Goal: Task Accomplishment & Management: Manage account settings

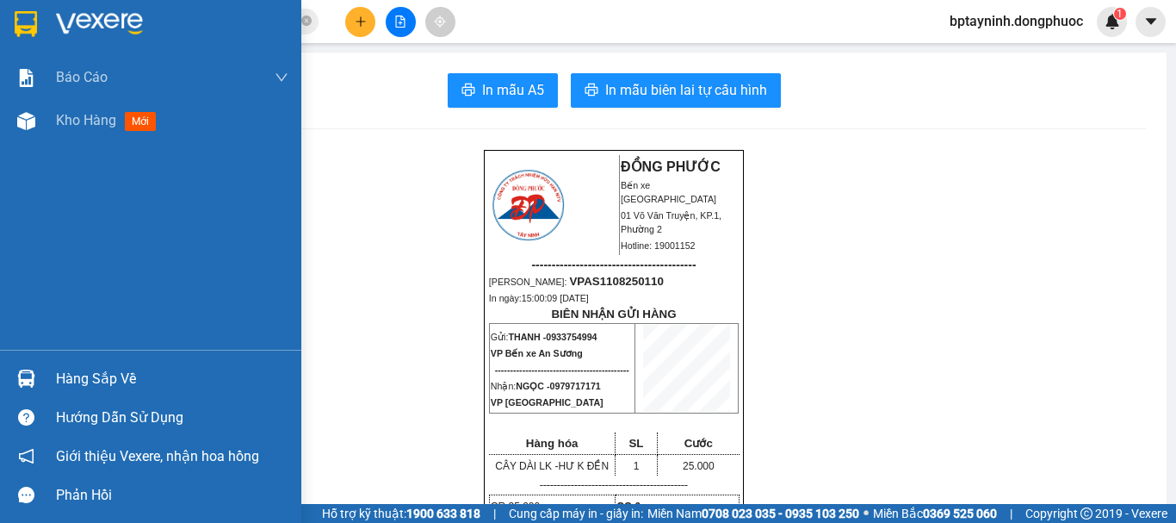
click at [69, 379] on div "Hàng sắp về" at bounding box center [172, 379] width 232 height 26
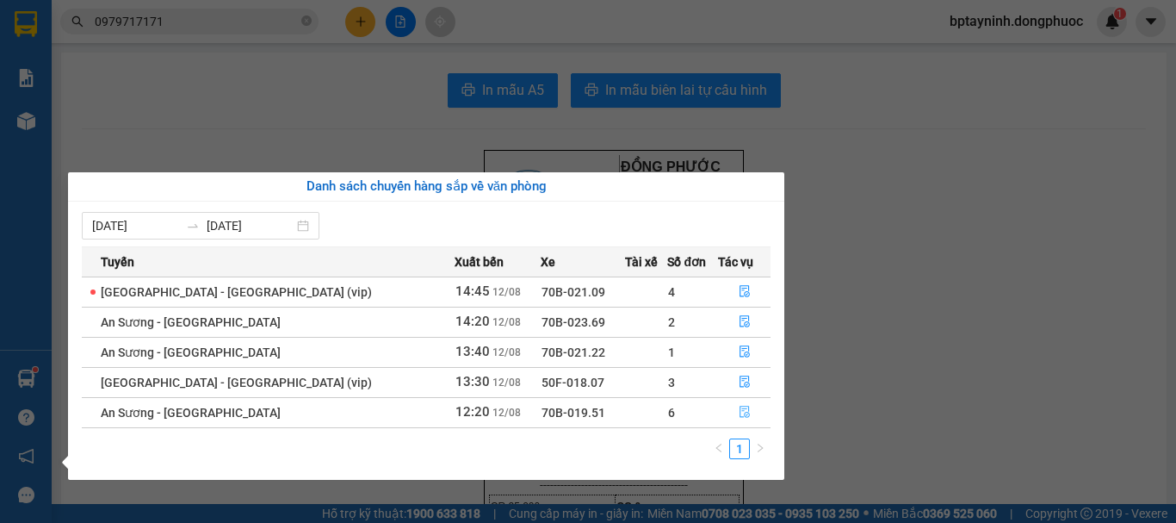
click at [739, 412] on icon "file-done" at bounding box center [745, 412] width 12 height 12
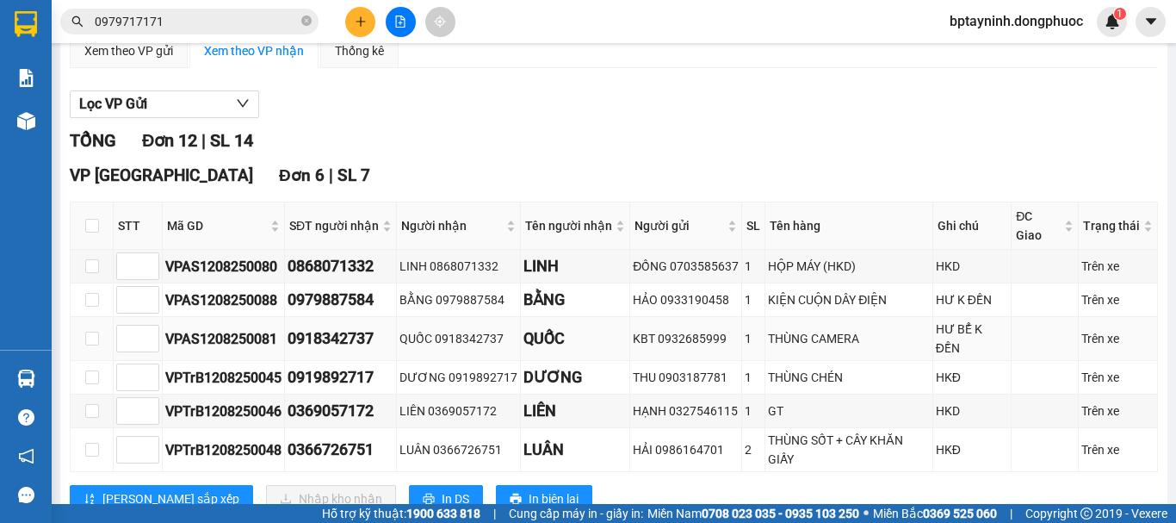
scroll to position [287, 0]
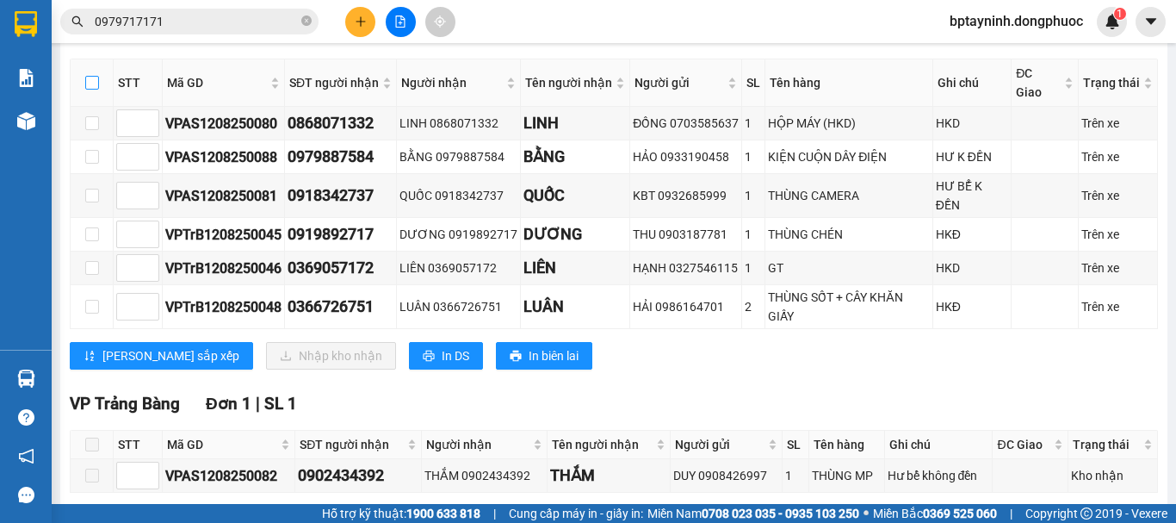
click at [96, 90] on input "checkbox" at bounding box center [92, 83] width 14 height 14
checkbox input "true"
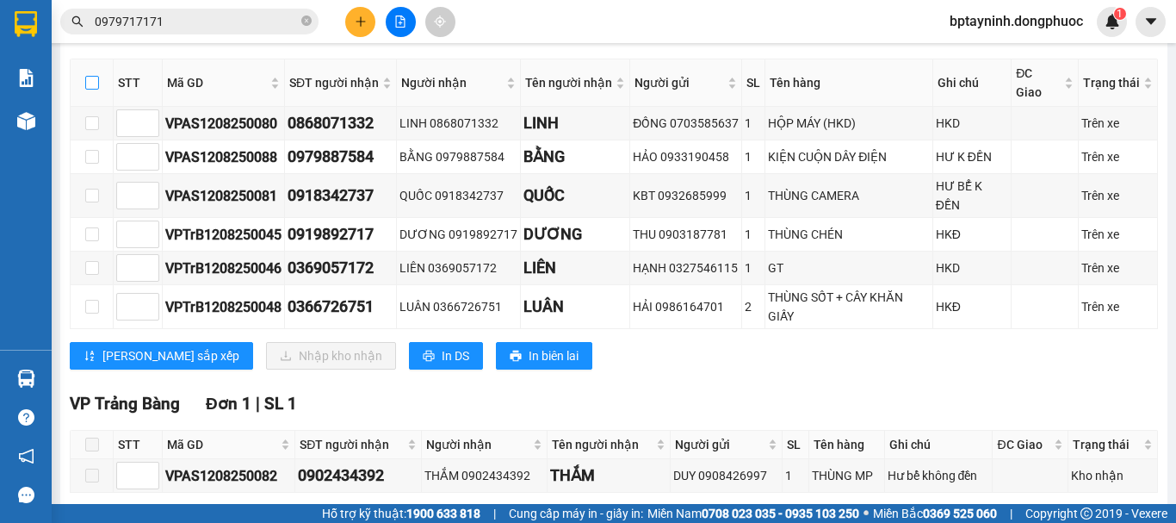
checkbox input "true"
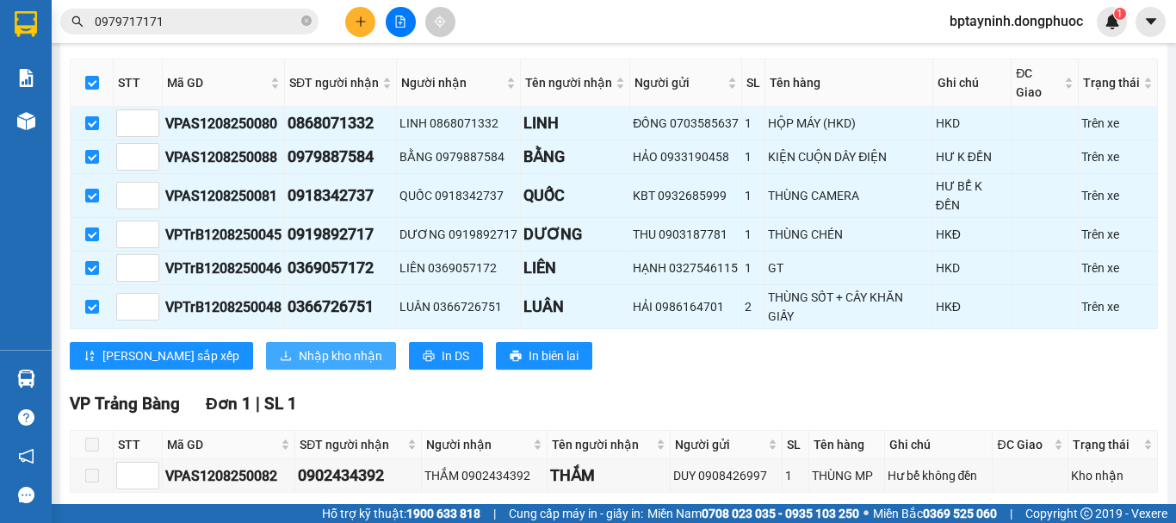
click at [299, 363] on span "Nhập kho nhận" at bounding box center [341, 355] width 84 height 19
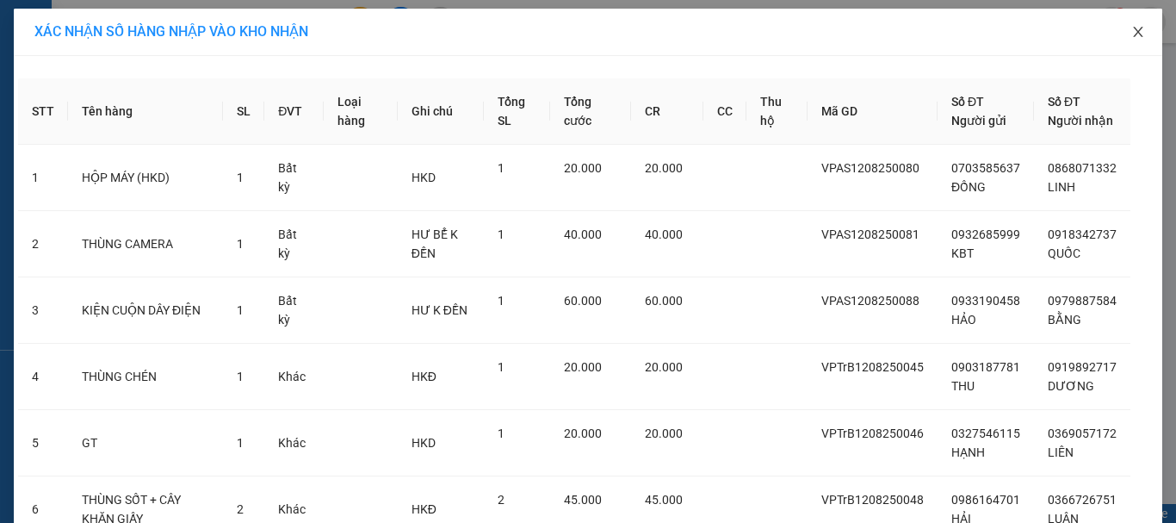
click at [1131, 36] on icon "close" at bounding box center [1138, 32] width 14 height 14
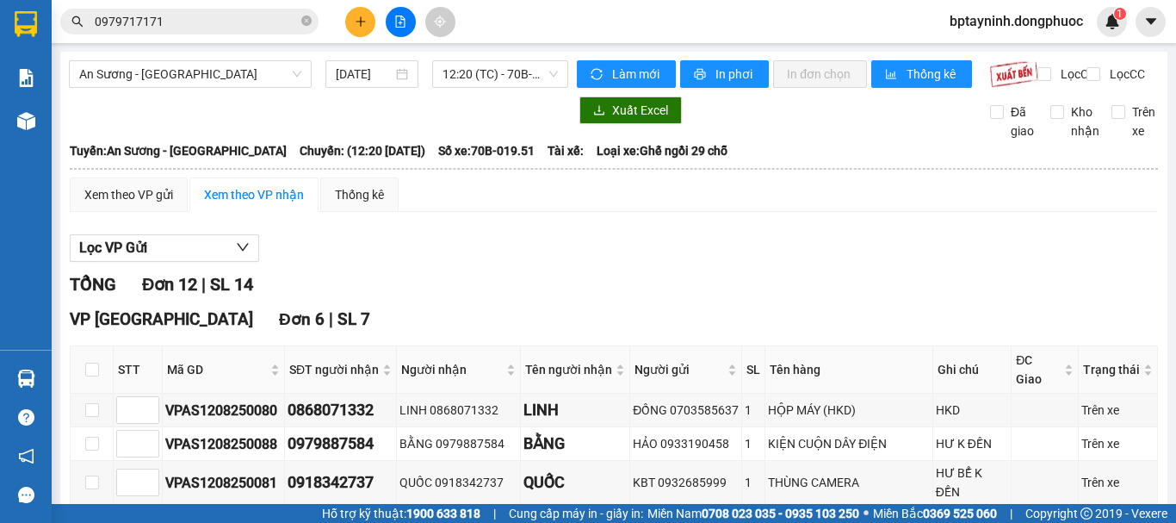
click at [659, 263] on div "Lọc VP Gửi" at bounding box center [614, 248] width 1088 height 28
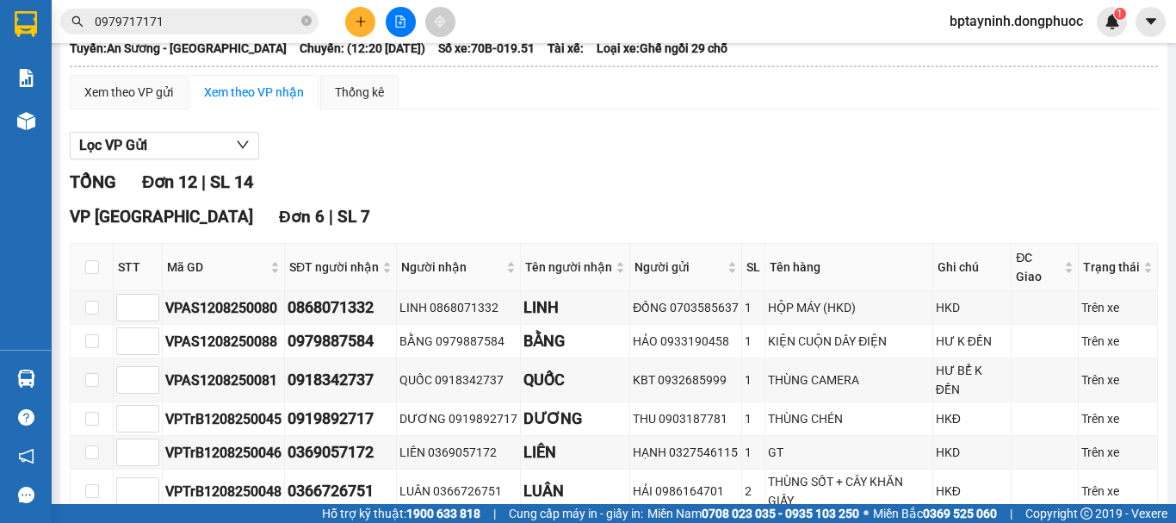
scroll to position [246, 0]
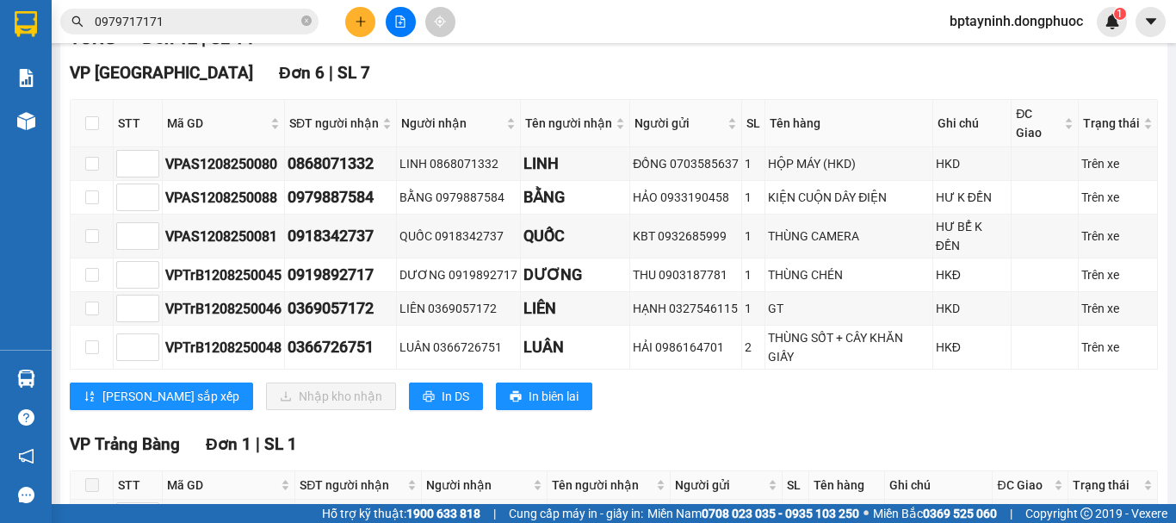
click at [660, 441] on div "TỔNG Đơn 12 | SL 14 VP Tây Ninh Đơn 6 | SL 7 STT Mã GD SĐT người nhận Người nhậ…" at bounding box center [614, 459] width 1088 height 868
click at [633, 86] on div "VP Tây Ninh Đơn 6 | SL 7" at bounding box center [614, 73] width 1088 height 26
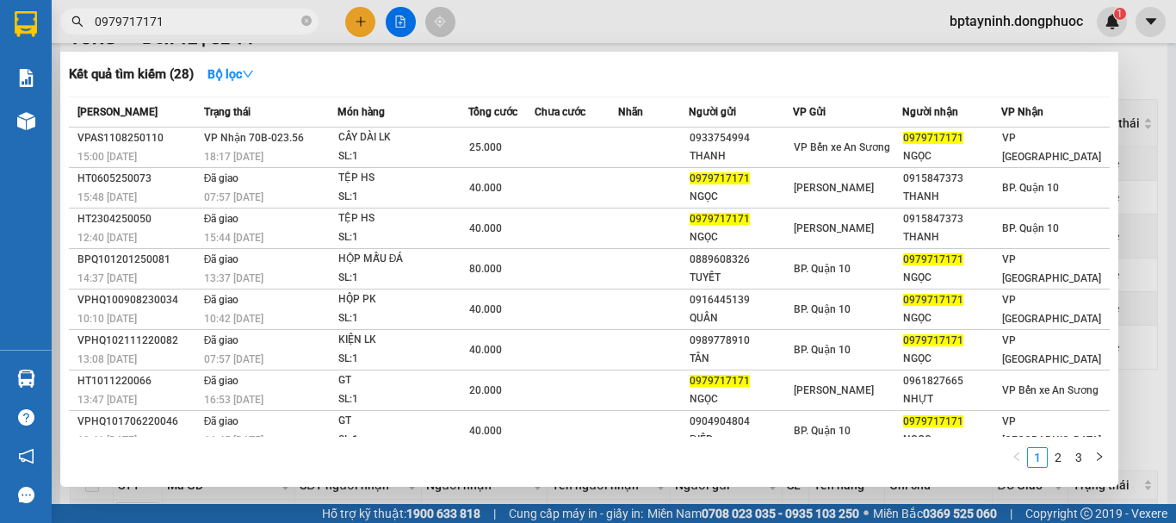
drag, startPoint x: 201, startPoint y: 21, endPoint x: 315, endPoint y: 111, distance: 145.2
click at [37, 46] on section "Kết quả tìm kiếm ( 28 ) Bộ lọc Mã ĐH Trạng thái Món hàng Tổng cước Chưa cước Nh…" at bounding box center [588, 261] width 1176 height 523
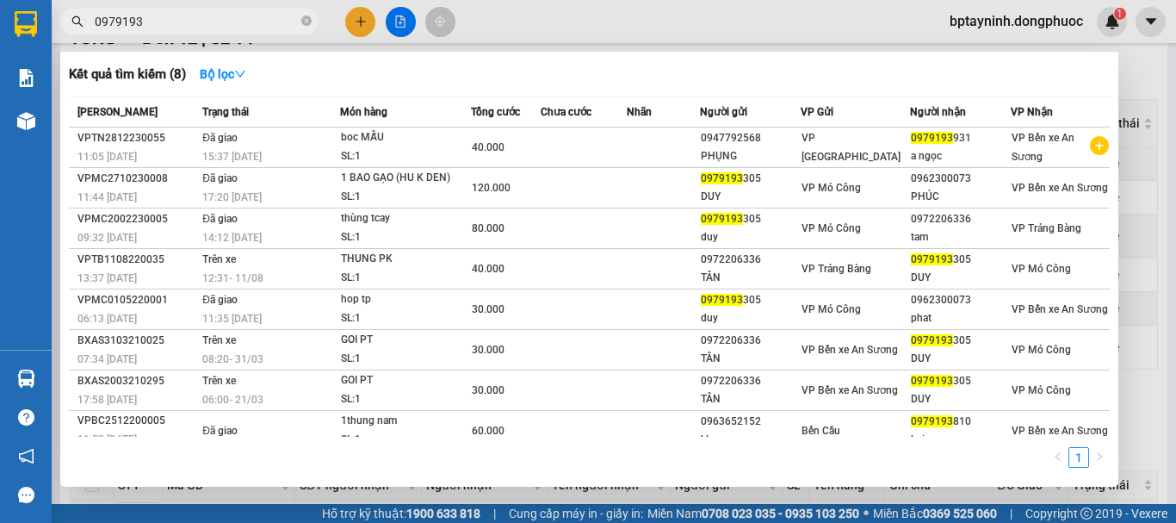
click at [171, 13] on input "0979193" at bounding box center [196, 21] width 203 height 19
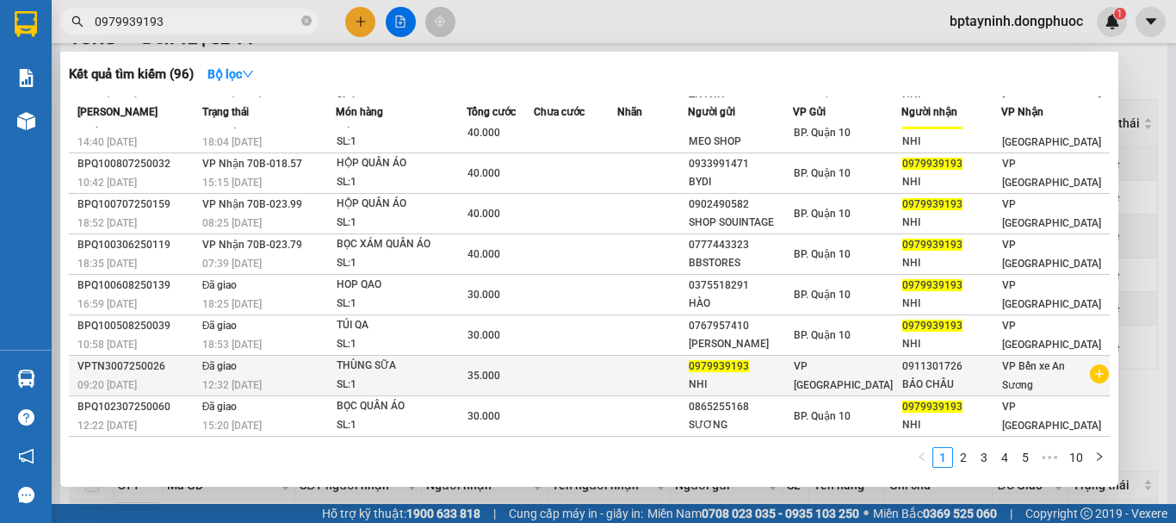
scroll to position [0, 0]
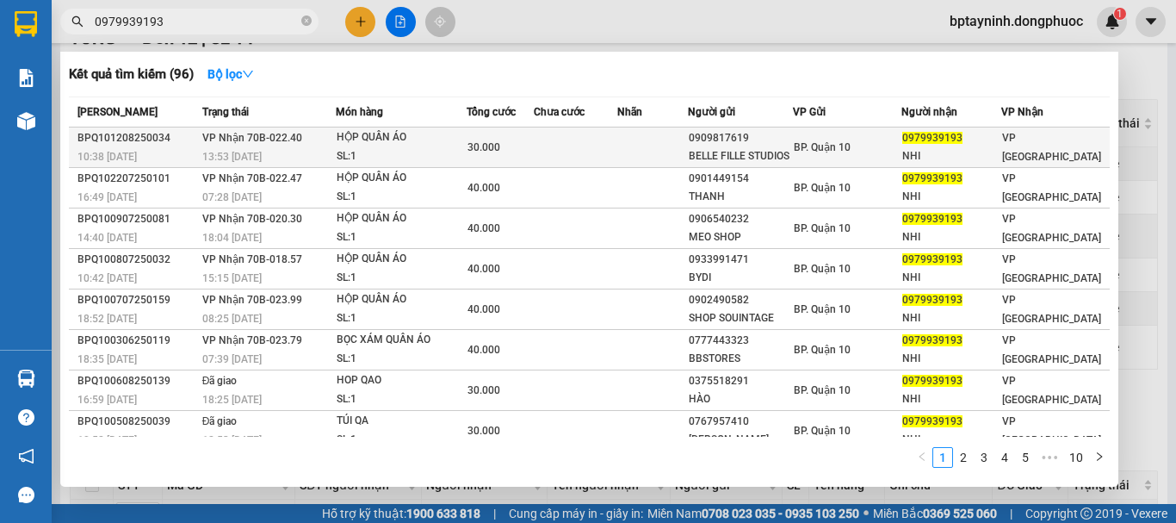
type input "0979939193"
click at [642, 139] on td at bounding box center [652, 147] width 71 height 40
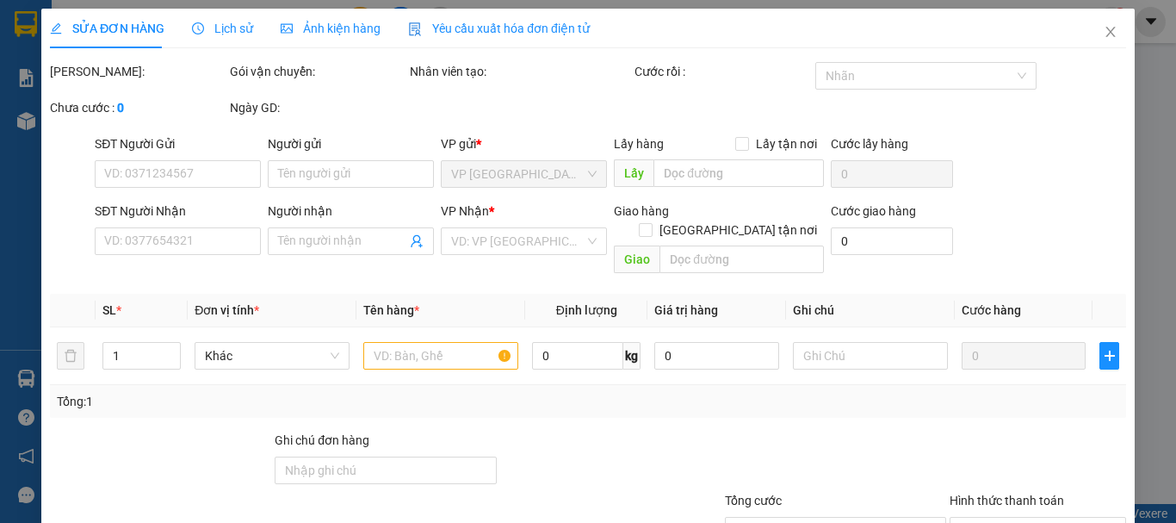
type input "0909817619"
type input "BELLE FILLE STUDIOS"
type input "0979939193"
type input "NHI"
type input "30.000"
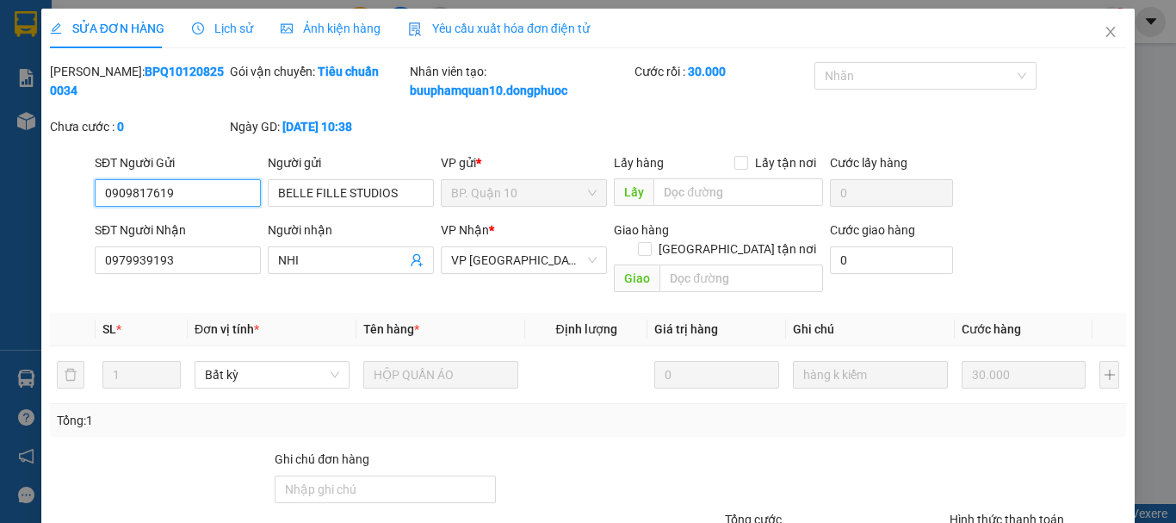
scroll to position [137, 0]
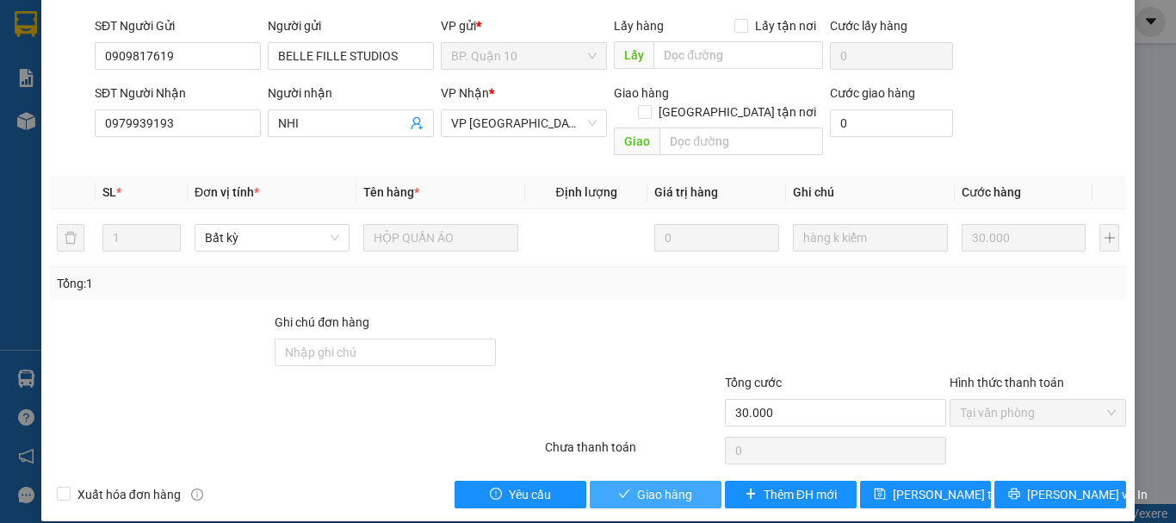
click at [634, 480] on button "Giao hàng" at bounding box center [656, 494] width 132 height 28
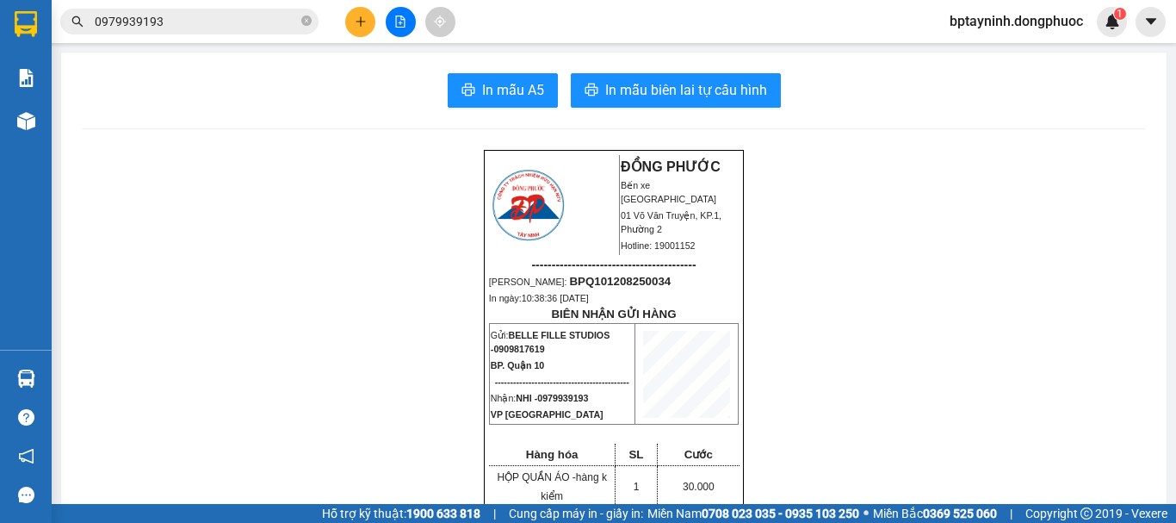
click at [363, 21] on icon "plus" at bounding box center [361, 21] width 12 height 12
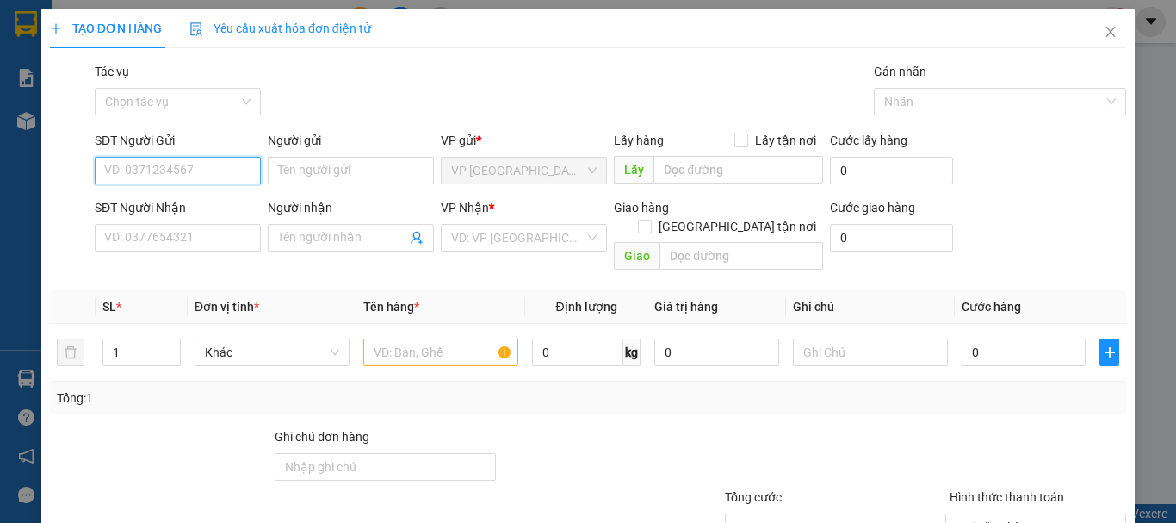
click at [188, 175] on input "SĐT Người Gửi" at bounding box center [178, 171] width 166 height 28
click at [1104, 34] on icon "close" at bounding box center [1111, 32] width 14 height 14
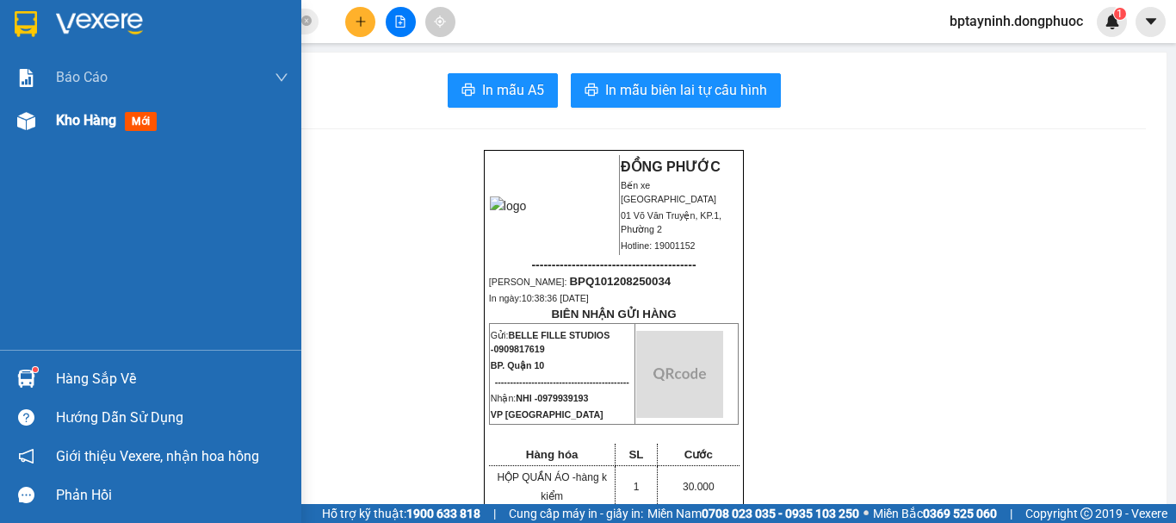
click at [90, 120] on span "Kho hàng" at bounding box center [86, 120] width 60 height 16
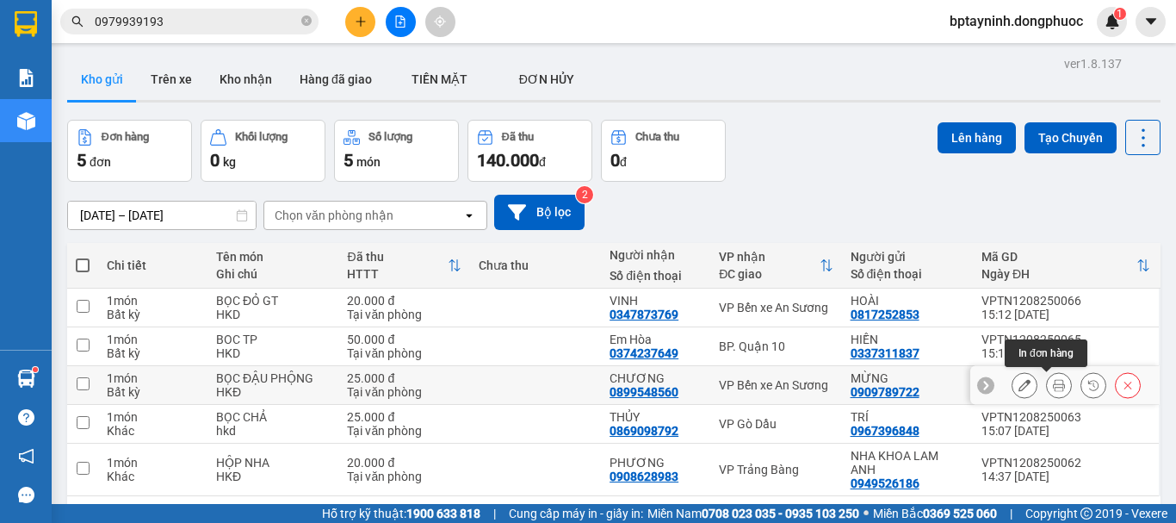
click at [1053, 389] on icon at bounding box center [1059, 385] width 12 height 12
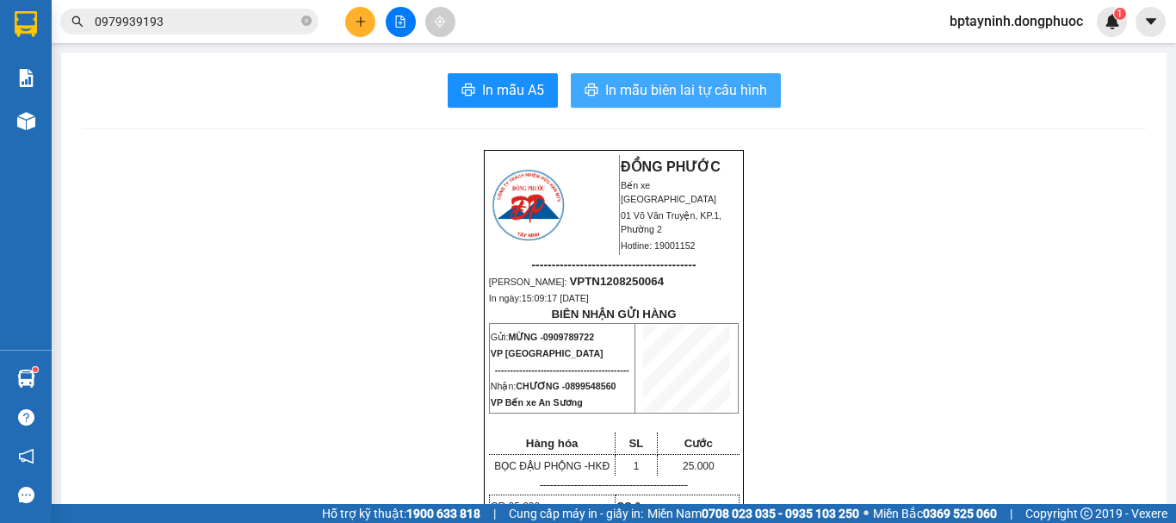
click at [664, 78] on button "In mẫu biên lai tự cấu hình" at bounding box center [676, 90] width 210 height 34
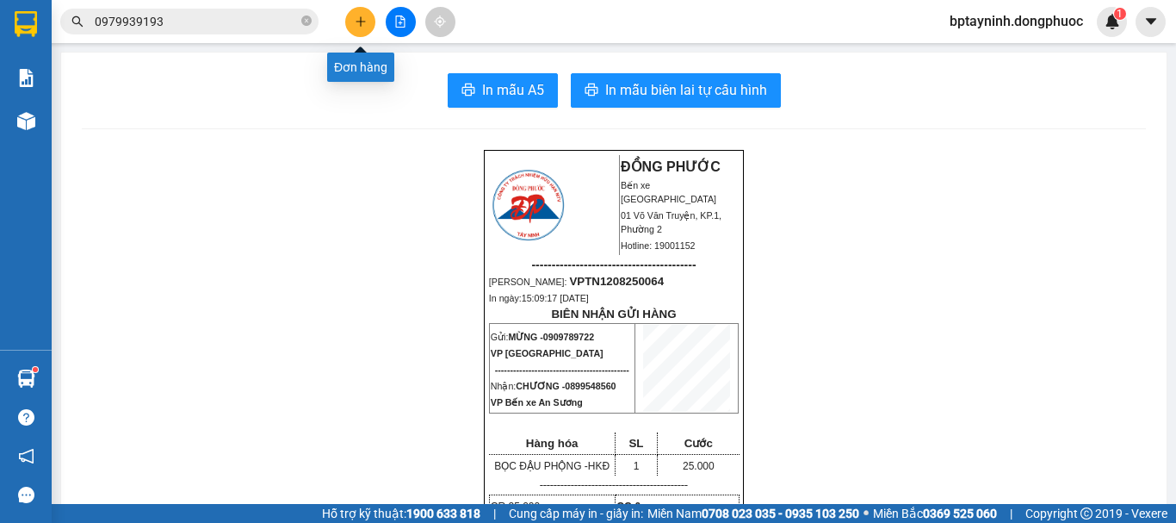
click at [359, 28] on button at bounding box center [360, 22] width 30 height 30
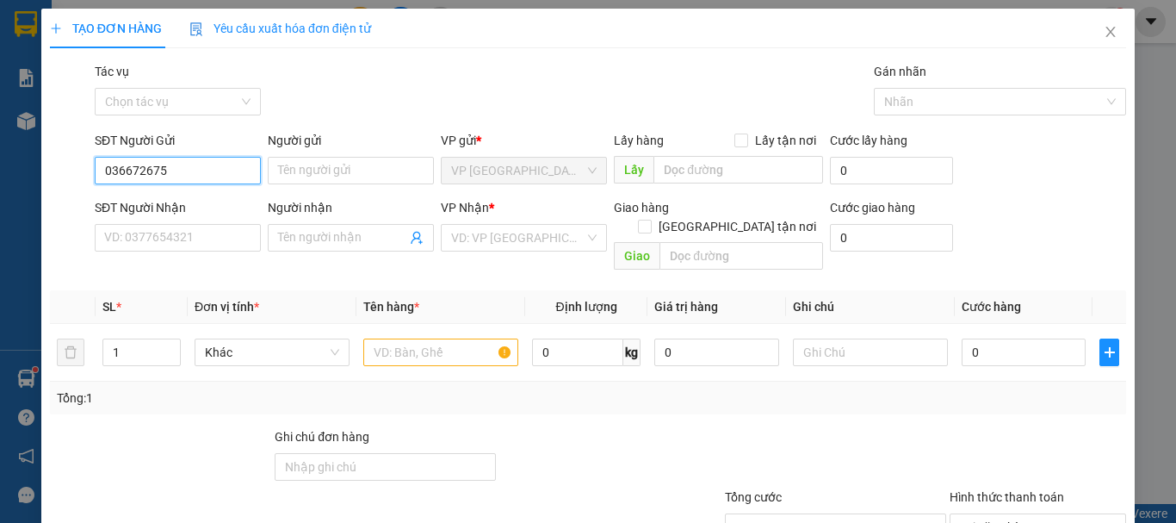
type input "0366726751"
click at [195, 203] on div "0366726751 - LUÂN" at bounding box center [176, 204] width 144 height 19
type input "LUÂN"
type input "0704471094"
type input "TRÍ"
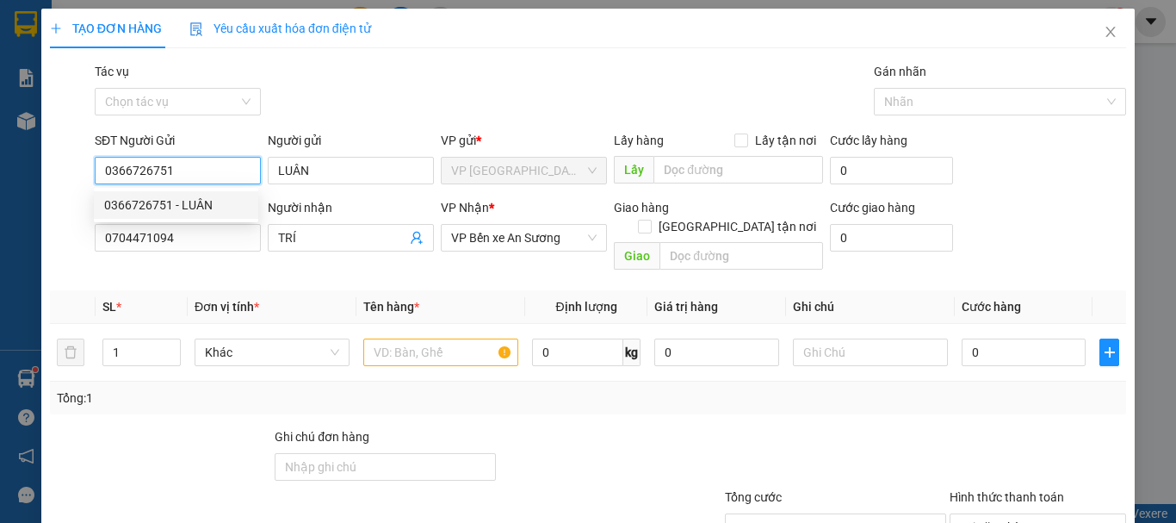
type input "20.000"
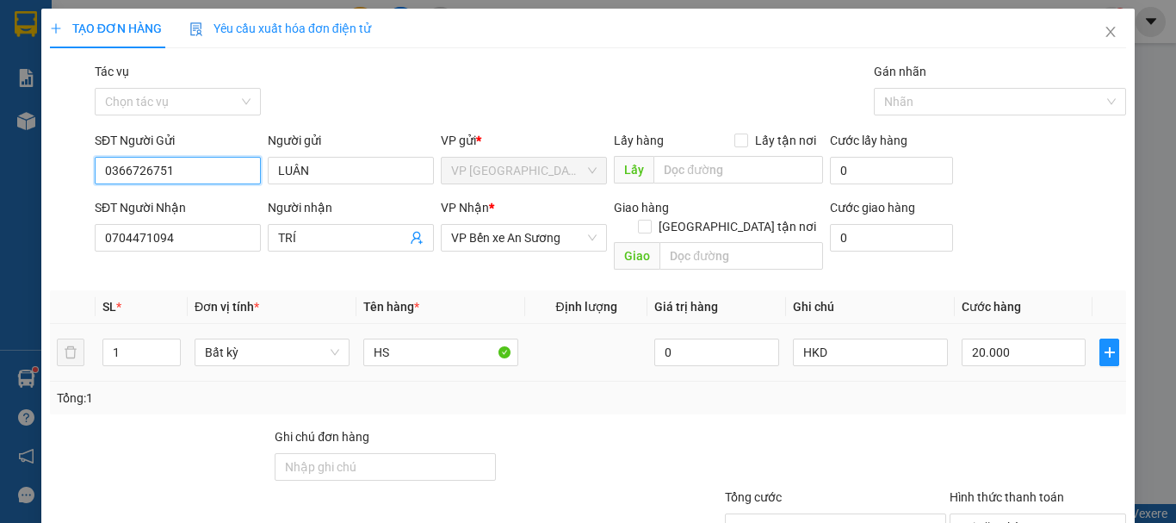
scroll to position [115, 0]
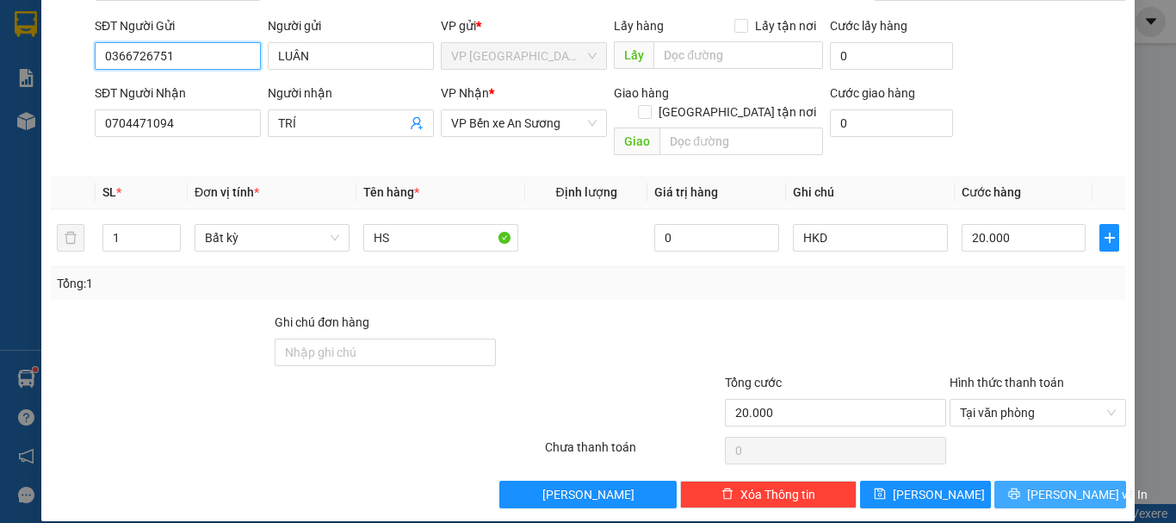
type input "0366726751"
click at [1051, 485] on span "[PERSON_NAME] và In" at bounding box center [1087, 494] width 121 height 19
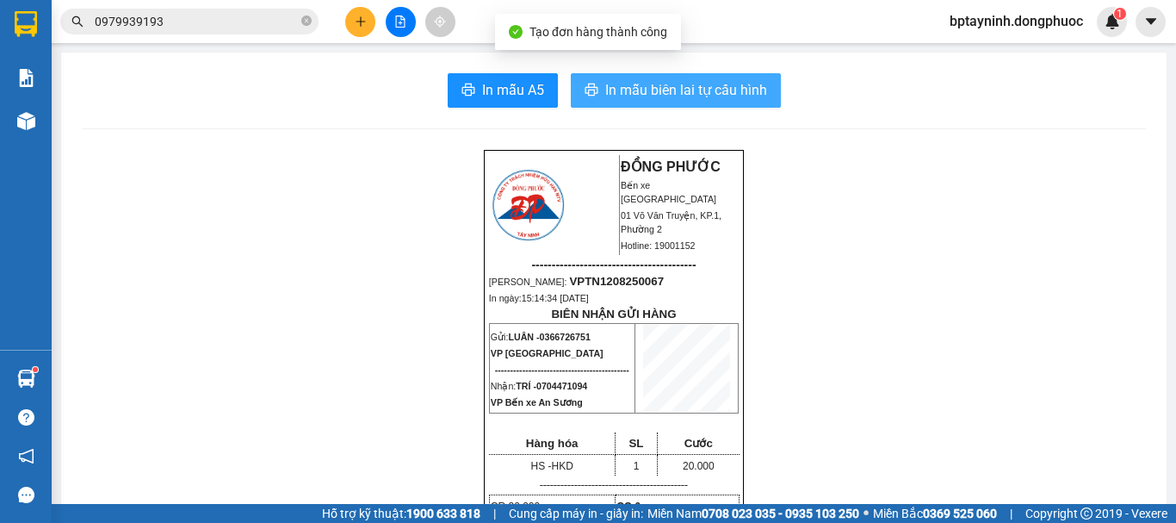
click at [620, 88] on span "In mẫu biên lai tự cấu hình" at bounding box center [686, 90] width 162 height 22
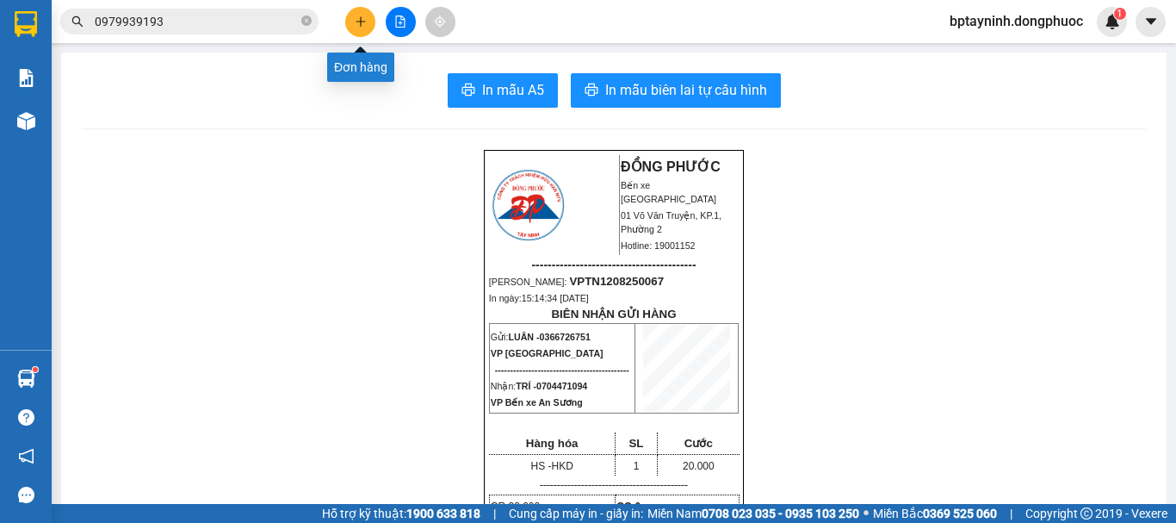
click at [363, 28] on button at bounding box center [360, 22] width 30 height 30
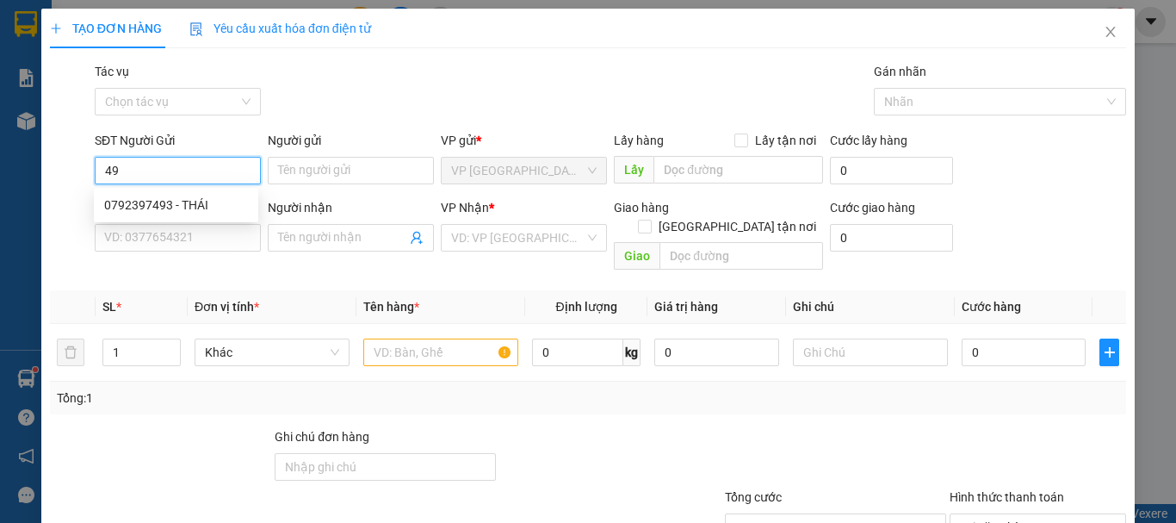
type input "4"
click at [193, 201] on div "0979961433 - XOA" at bounding box center [176, 204] width 144 height 19
type input "0979961433"
type input "XOA"
type input "0908834676"
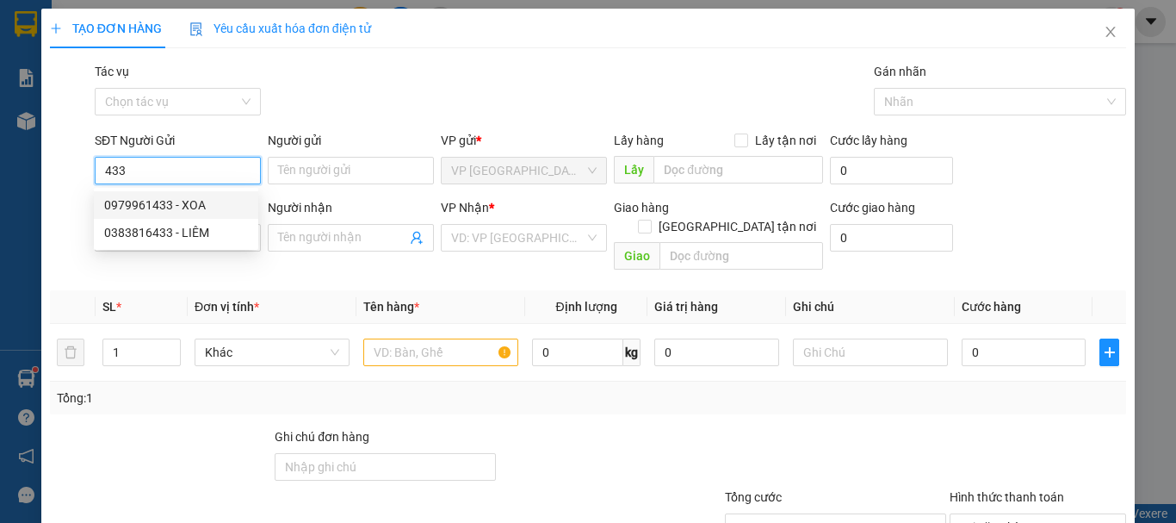
type input "TUYỂN"
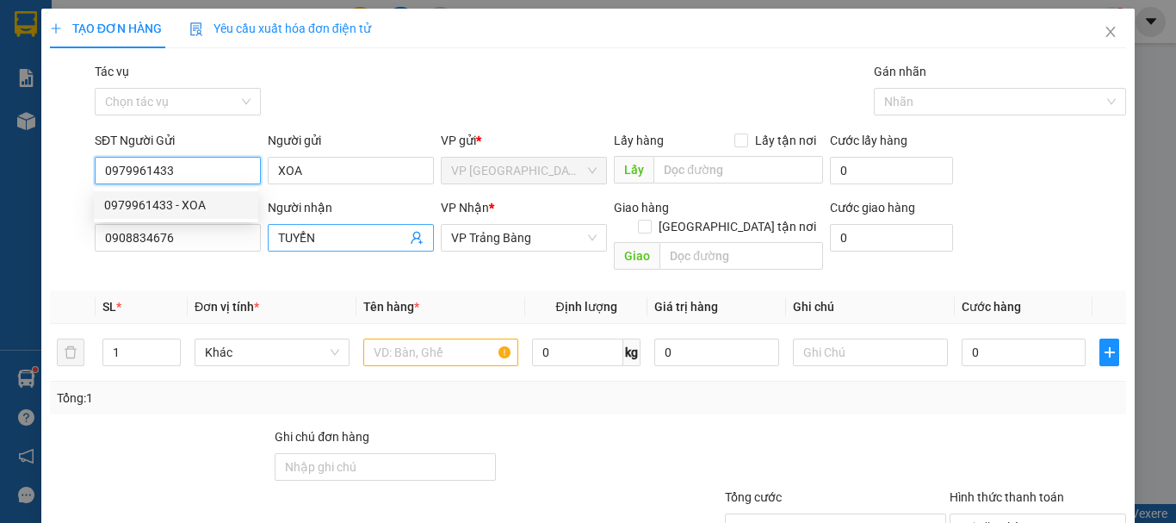
type input "20.000"
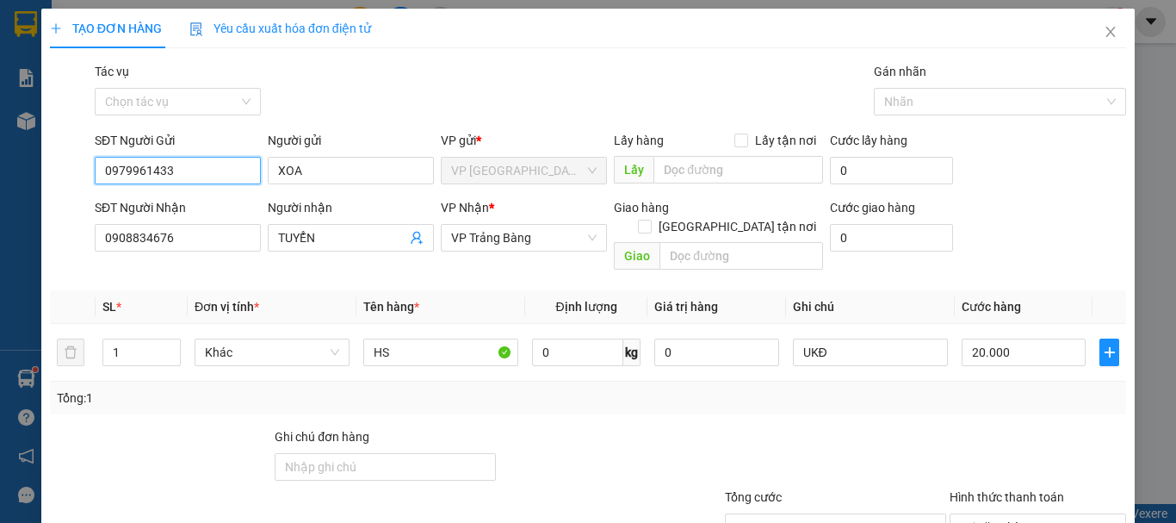
type input "0979961433"
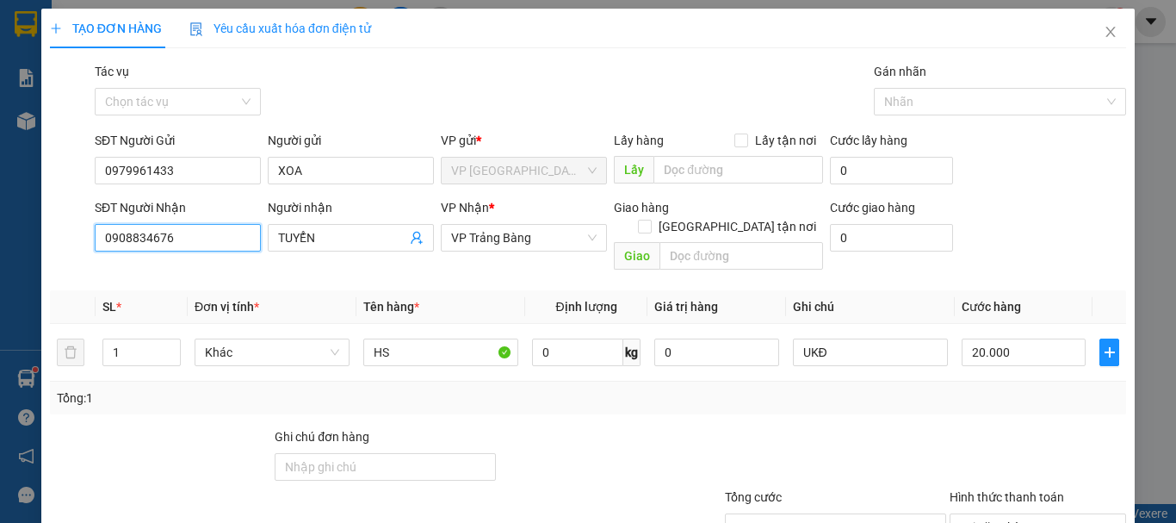
drag, startPoint x: 34, startPoint y: 248, endPoint x: 0, endPoint y: 250, distance: 33.6
click at [0, 250] on div "TẠO ĐƠN HÀNG Yêu cầu xuất hóa đơn điện tử Transit Pickup Surcharge Ids Transit …" at bounding box center [588, 261] width 1176 height 523
type input "0"
type input "0838709001"
drag, startPoint x: 322, startPoint y: 225, endPoint x: 90, endPoint y: 260, distance: 234.3
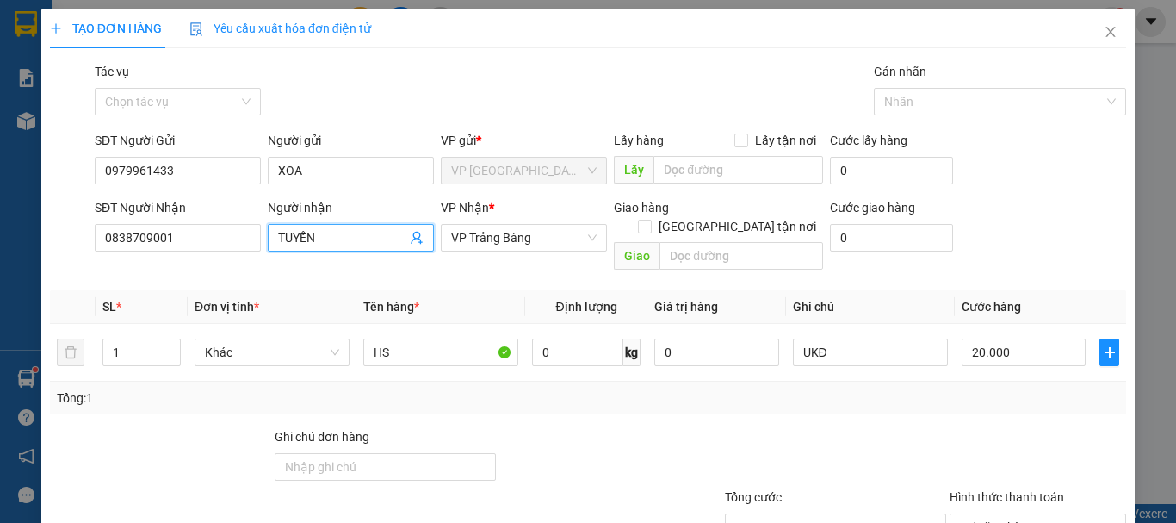
click at [90, 260] on div "Transit Pickup Surcharge Ids Transit Deliver Surcharge Ids Transit Deliver Surc…" at bounding box center [588, 342] width 1076 height 561
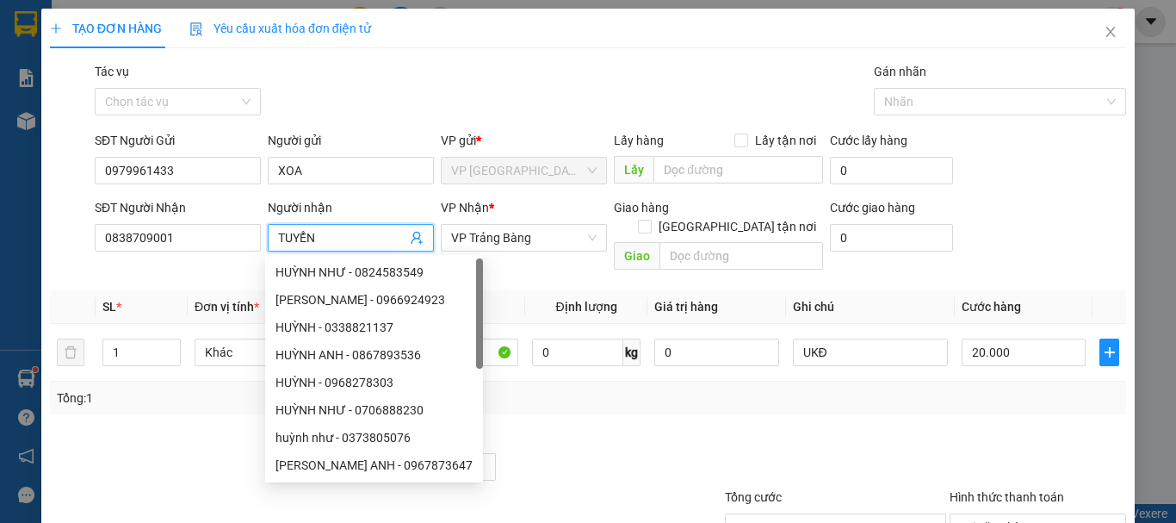
drag, startPoint x: 319, startPoint y: 237, endPoint x: 212, endPoint y: 253, distance: 108.0
click at [212, 253] on div "SĐT Người Nhận 0838709001 Người nhận TUYỂN VP Nhận * VP Trảng Bàng Giao hàng Gi…" at bounding box center [610, 237] width 1038 height 79
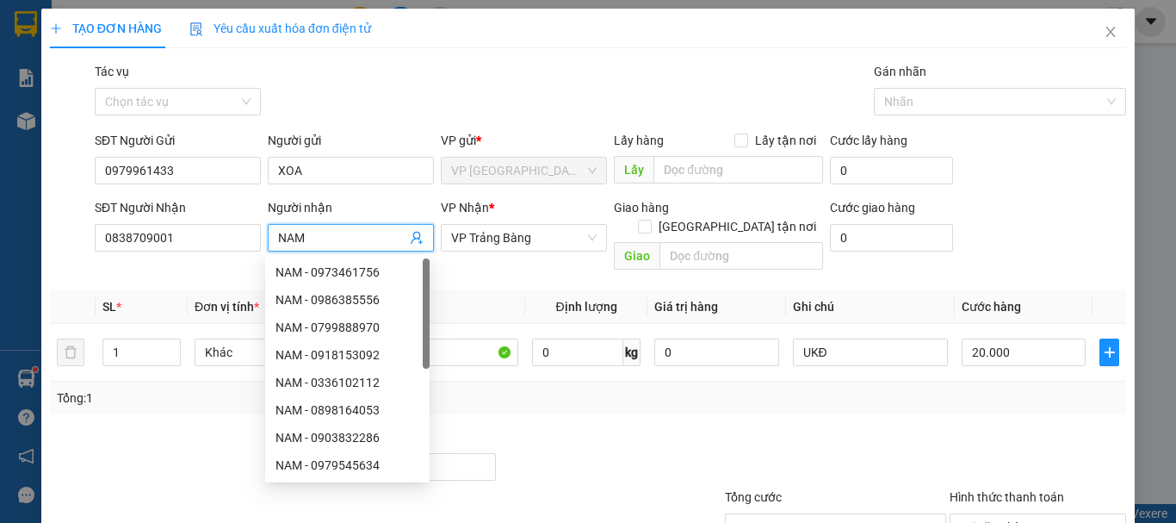
type input "NAM"
click at [381, 96] on div "Gói vận chuyển * Tiêu chuẩn Tác vụ Chọn tác vụ Gán nhãn Nhãn" at bounding box center [610, 92] width 1038 height 60
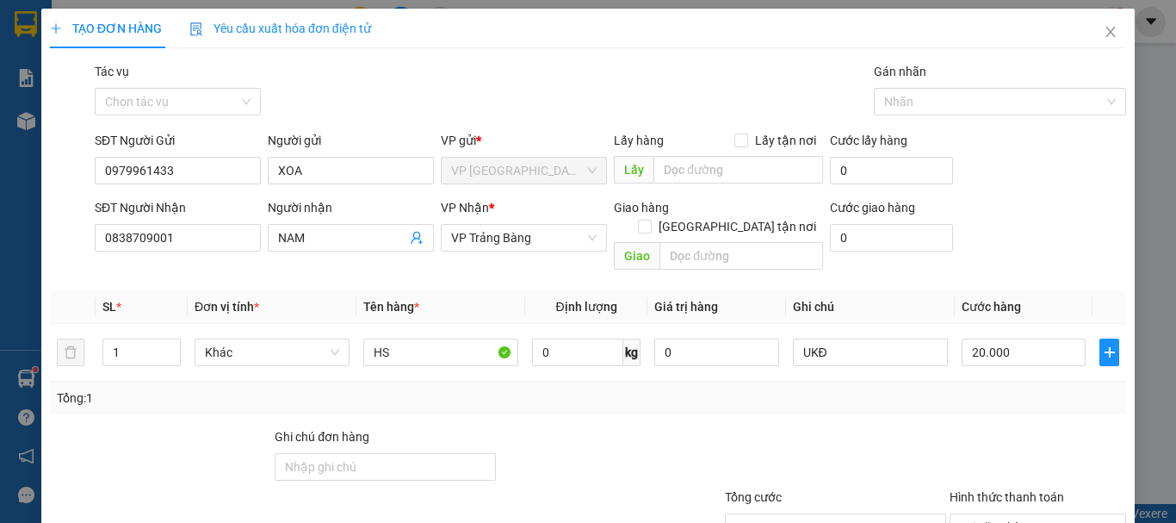
scroll to position [115, 0]
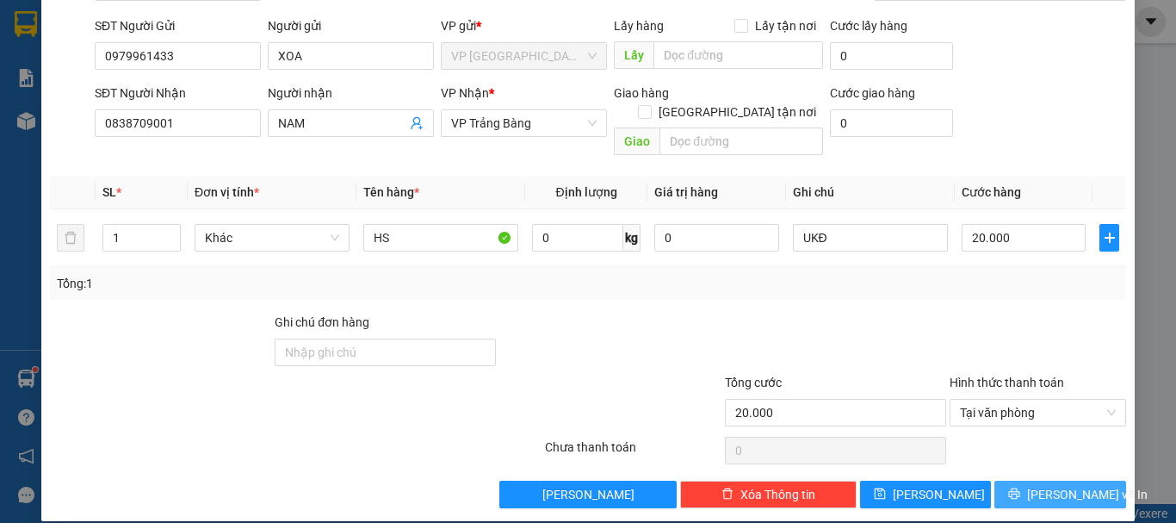
click at [1070, 485] on span "[PERSON_NAME] và In" at bounding box center [1087, 494] width 121 height 19
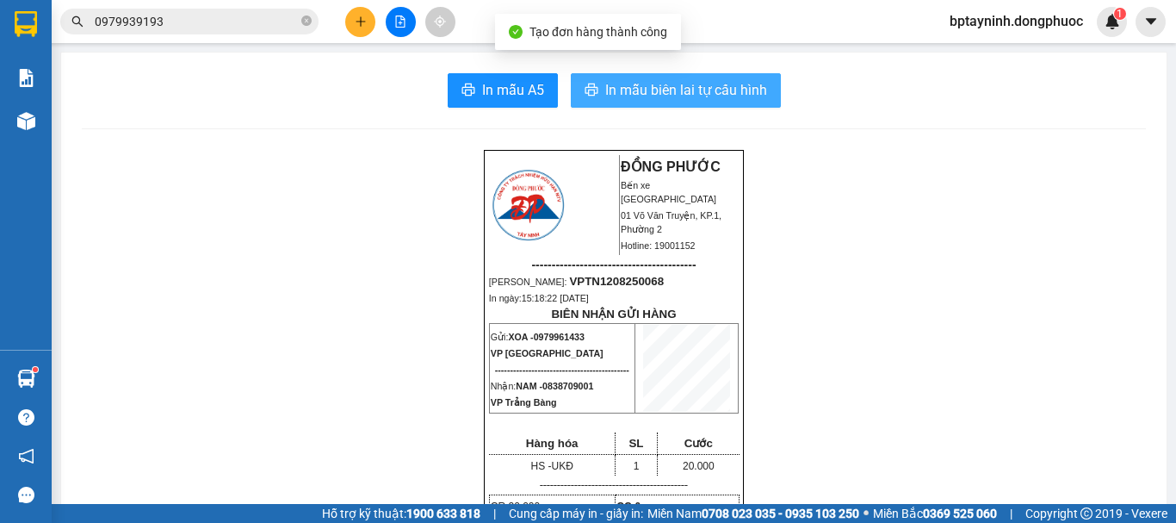
click at [650, 95] on span "In mẫu biên lai tự cấu hình" at bounding box center [686, 90] width 162 height 22
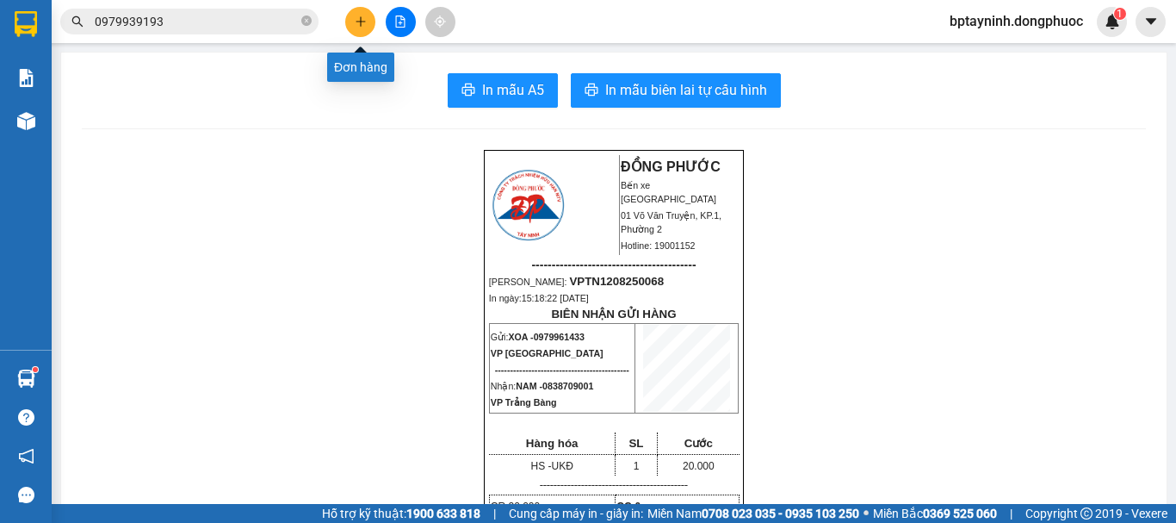
click at [352, 21] on button at bounding box center [360, 22] width 30 height 30
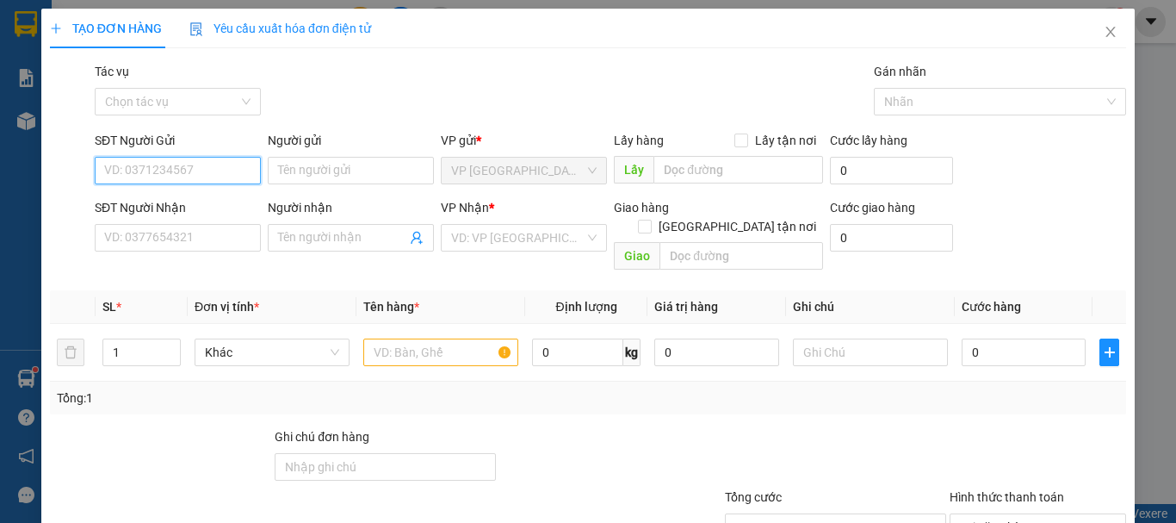
click at [187, 181] on input "SĐT Người Gửi" at bounding box center [178, 171] width 166 height 28
type input "0916240252"
click at [216, 200] on div "0916240252 - THUYÊN" at bounding box center [176, 204] width 144 height 19
type input "THUYÊN"
type input "0937814713"
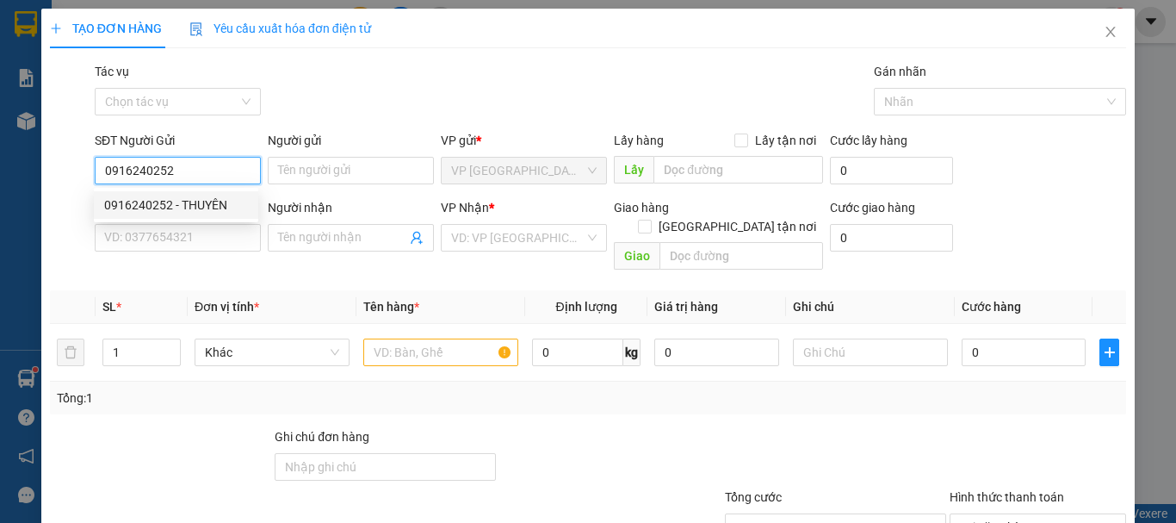
type input "HÒA"
type input "20.000"
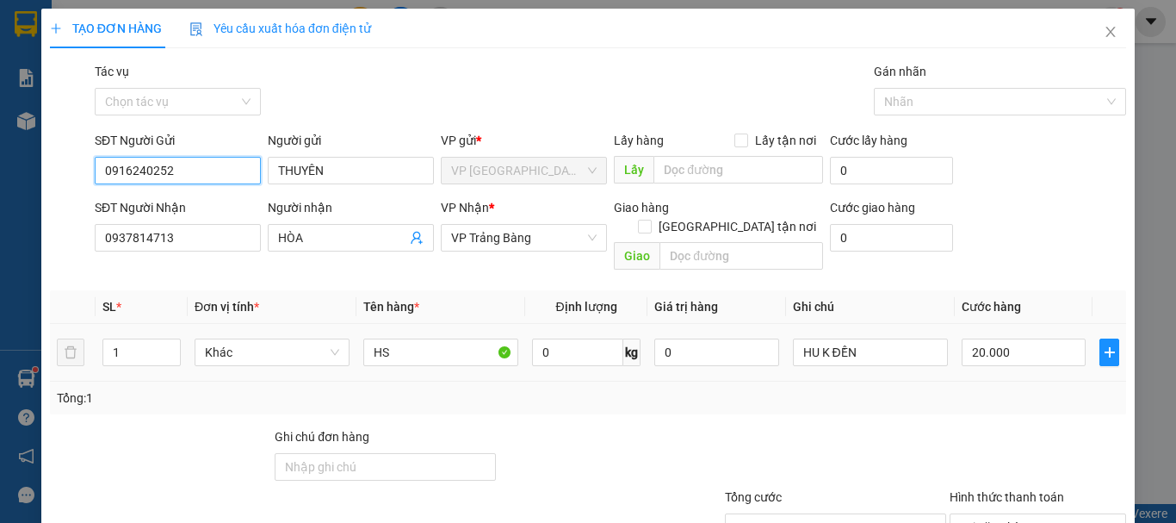
scroll to position [115, 0]
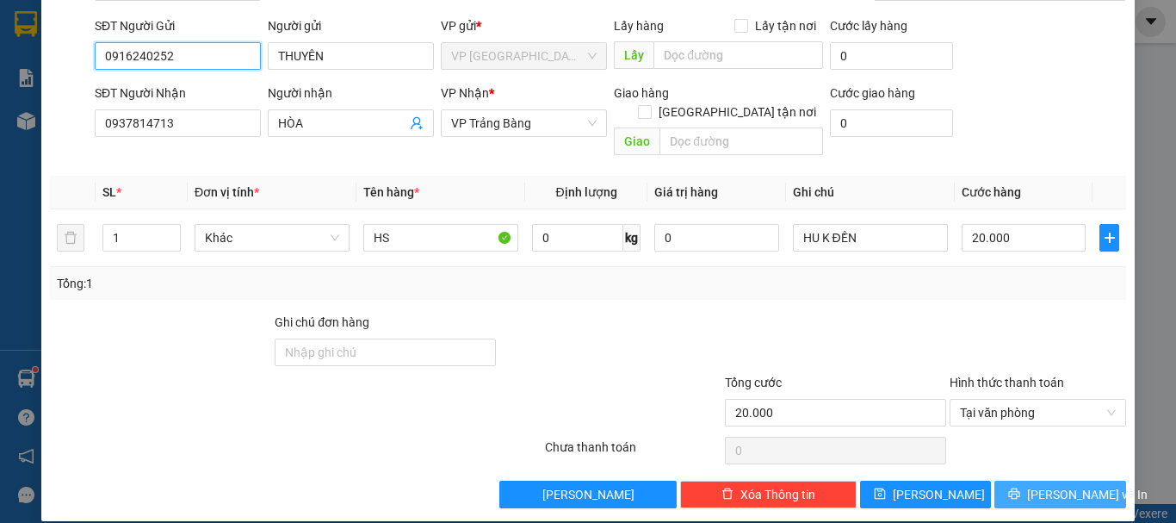
type input "0916240252"
click at [1048, 485] on span "[PERSON_NAME] và In" at bounding box center [1087, 494] width 121 height 19
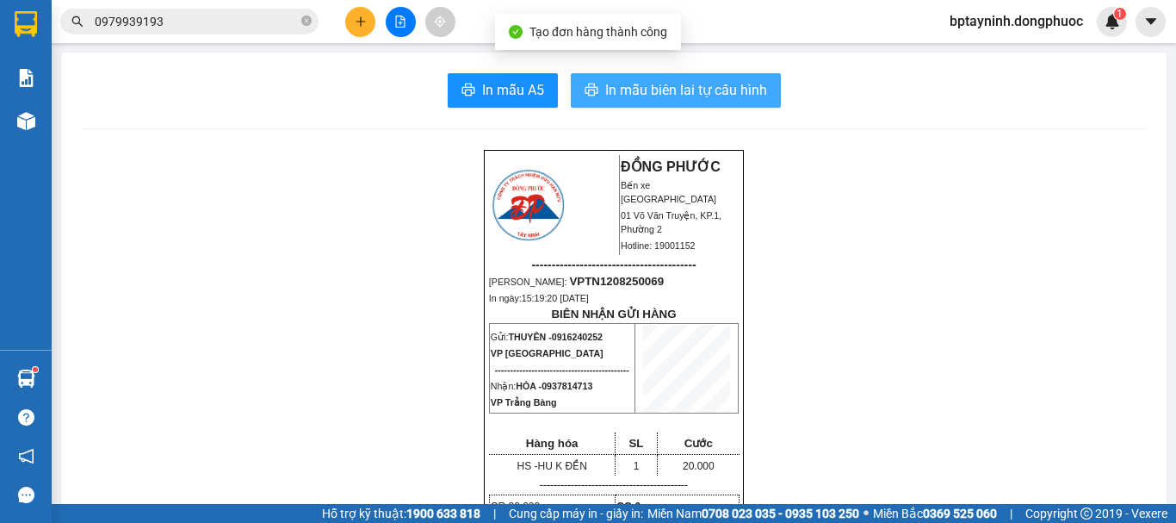
click at [691, 98] on span "In mẫu biên lai tự cấu hình" at bounding box center [686, 90] width 162 height 22
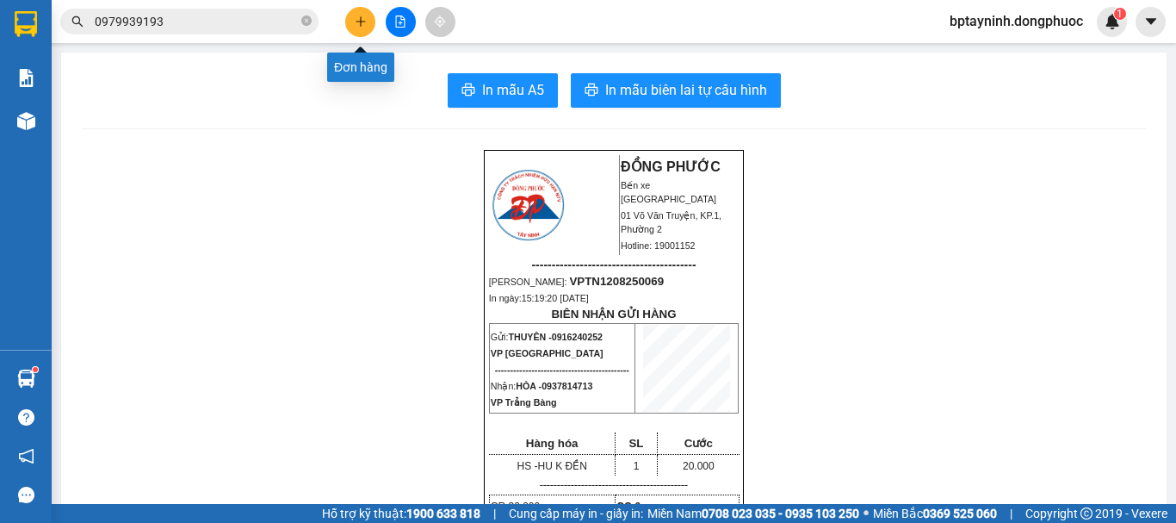
click at [361, 17] on icon "plus" at bounding box center [360, 20] width 1 height 9
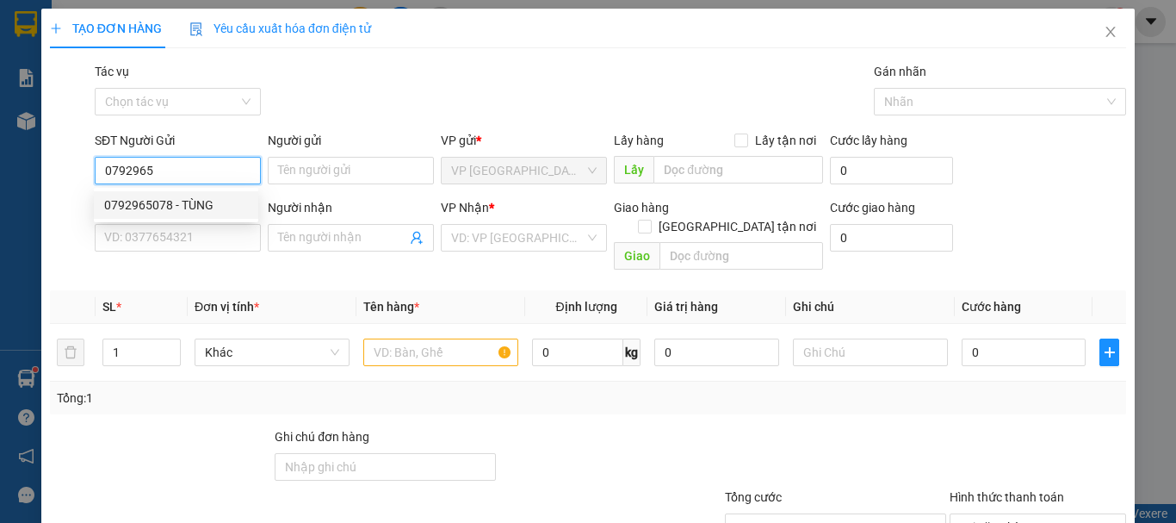
click at [198, 209] on div "0792965078 - TÙNG" at bounding box center [176, 204] width 144 height 19
type input "0792965078"
type input "TÙNG"
type input "0938335435"
type input "DIỄM"
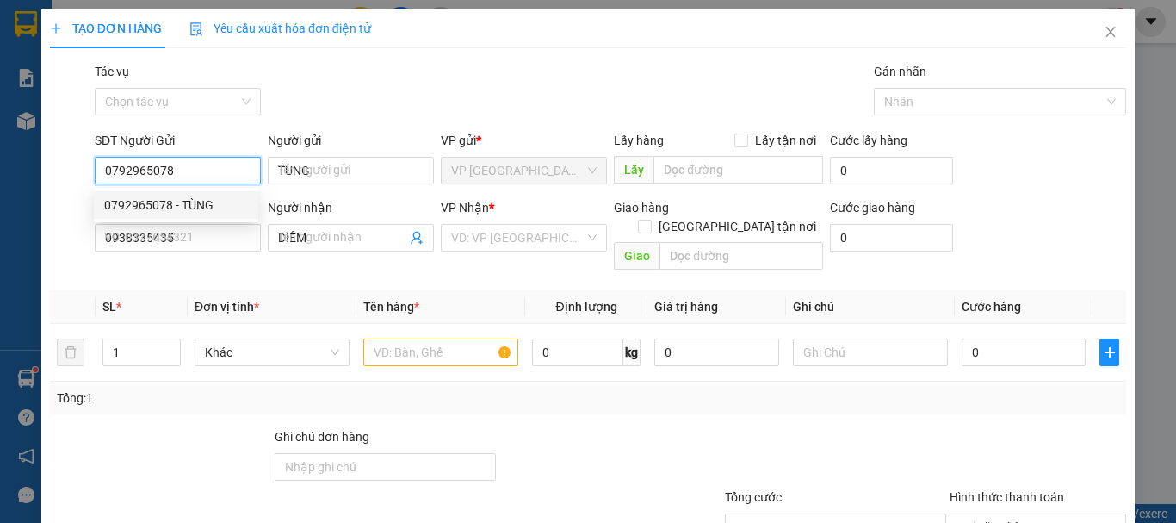
type input "20.000"
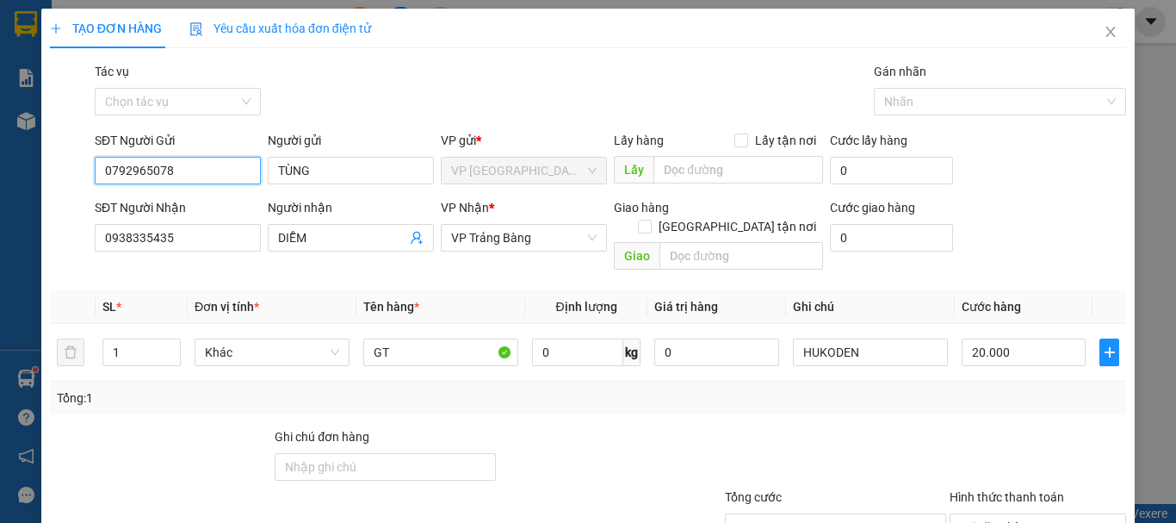
scroll to position [115, 0]
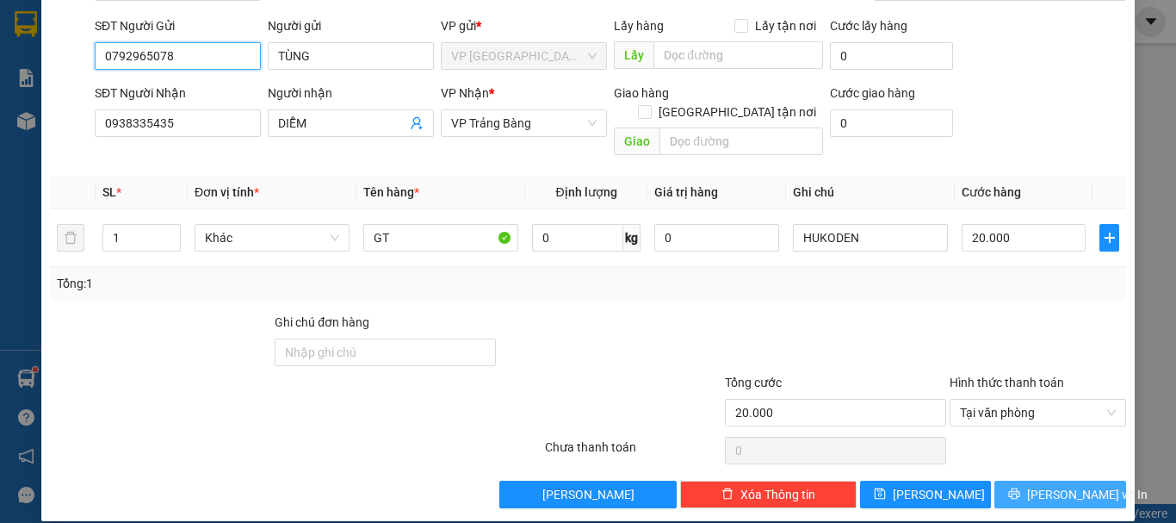
type input "0792965078"
click at [1054, 485] on span "Lưu và In" at bounding box center [1087, 494] width 121 height 19
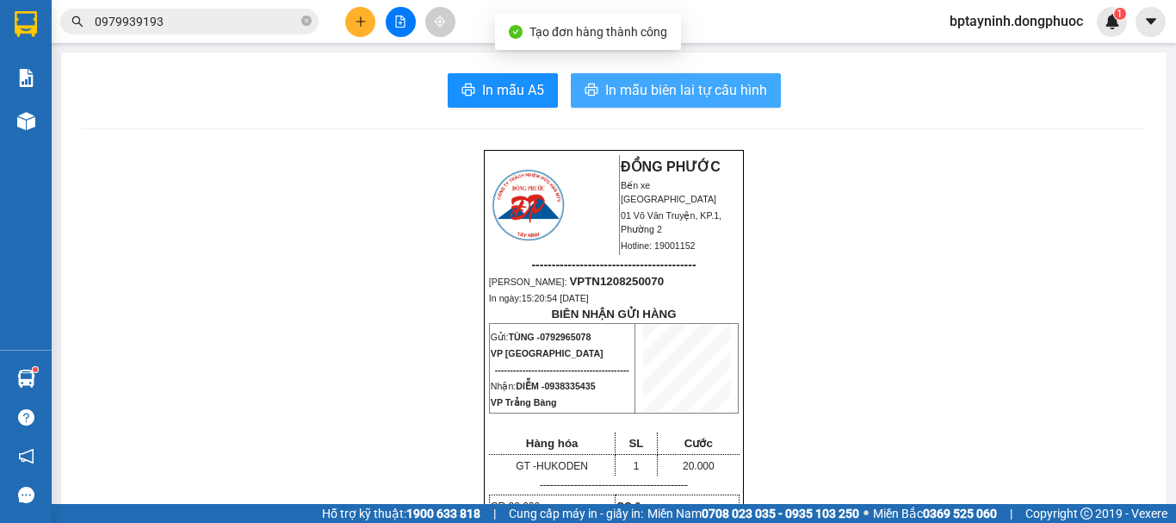
click at [646, 84] on span "In mẫu biên lai tự cấu hình" at bounding box center [686, 90] width 162 height 22
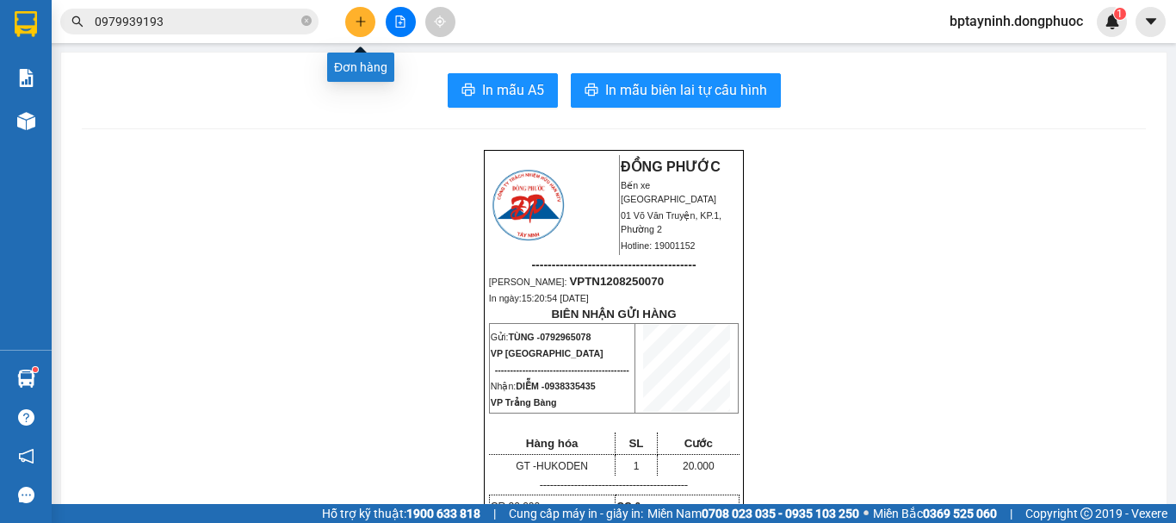
click at [363, 11] on button at bounding box center [360, 22] width 30 height 30
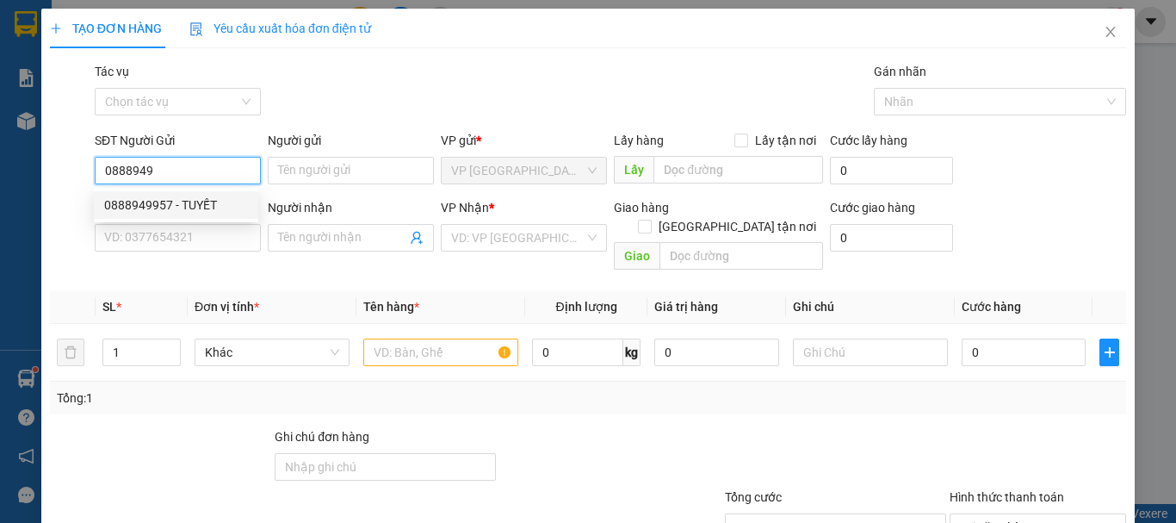
click at [187, 208] on div "0888949957 - TUYẾT" at bounding box center [176, 204] width 144 height 19
type input "0888949957"
type input "TUYẾT"
type input "0886731367"
type input "PHƯƠNG"
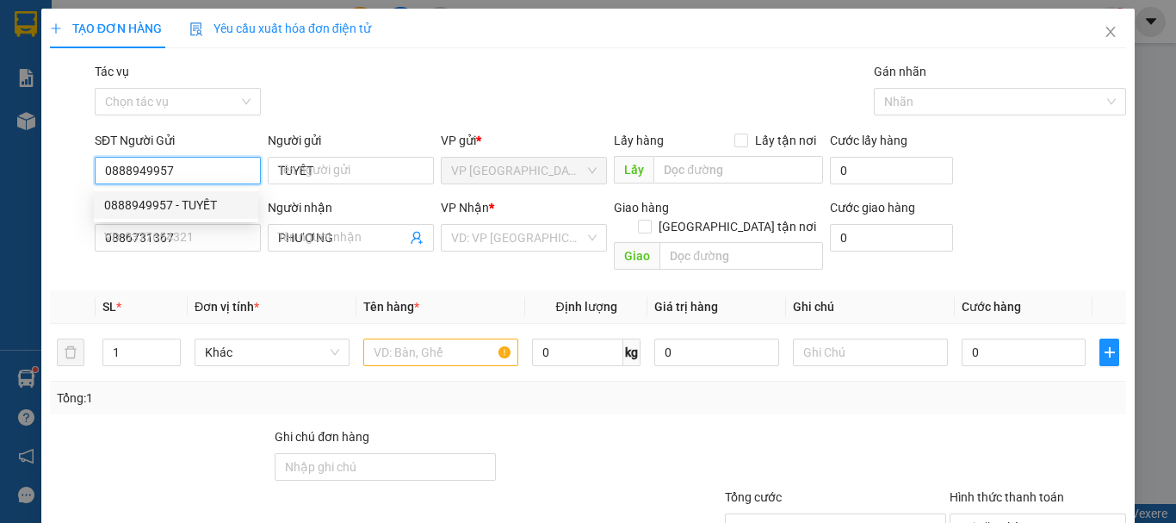
type input "40.000"
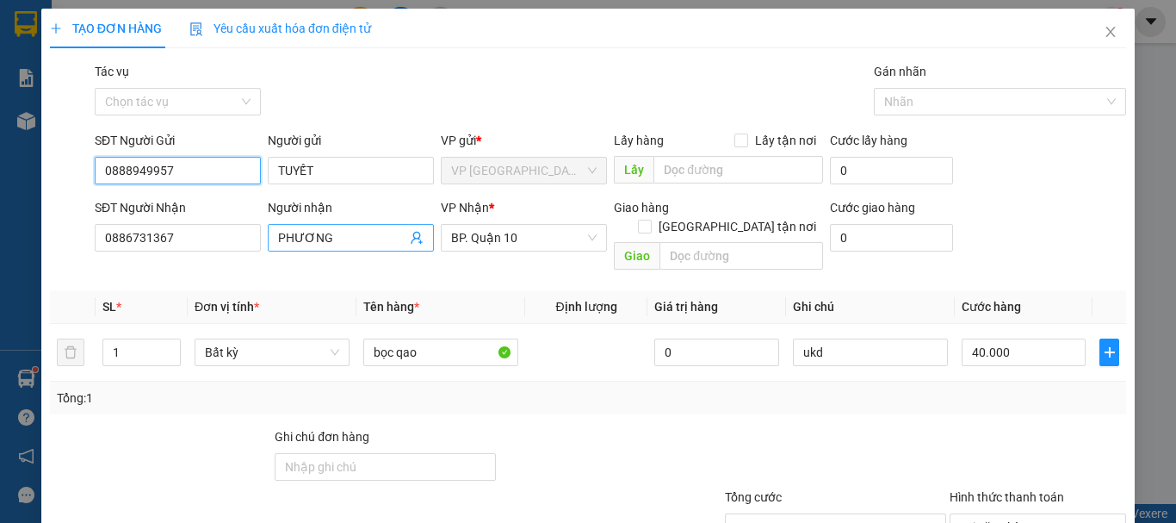
type input "0888949957"
click at [417, 239] on icon "user-add" at bounding box center [417, 238] width 14 height 14
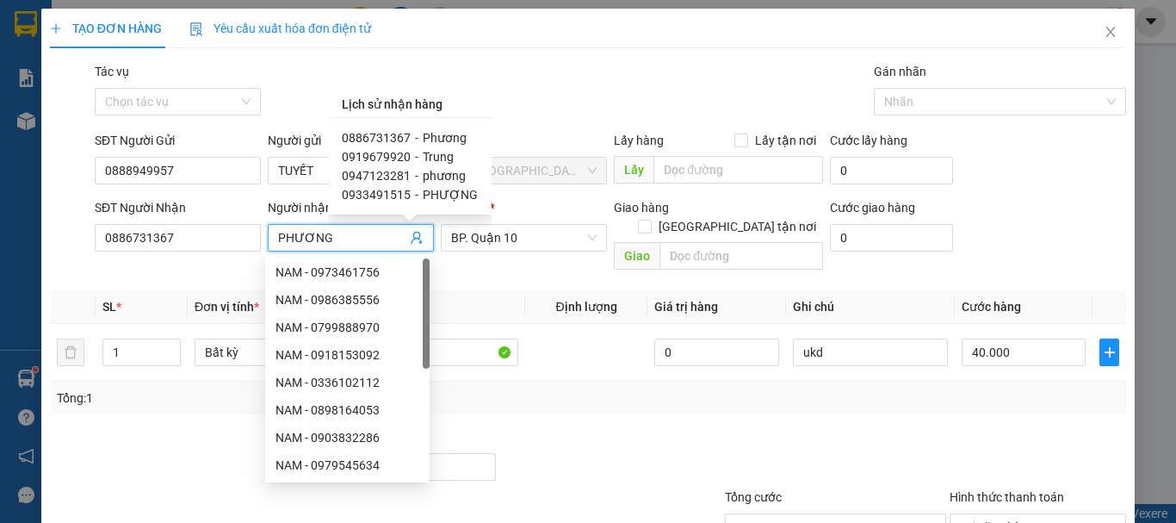
click at [423, 156] on span "Trung" at bounding box center [438, 157] width 31 height 14
type input "0919679920"
type input "Trung"
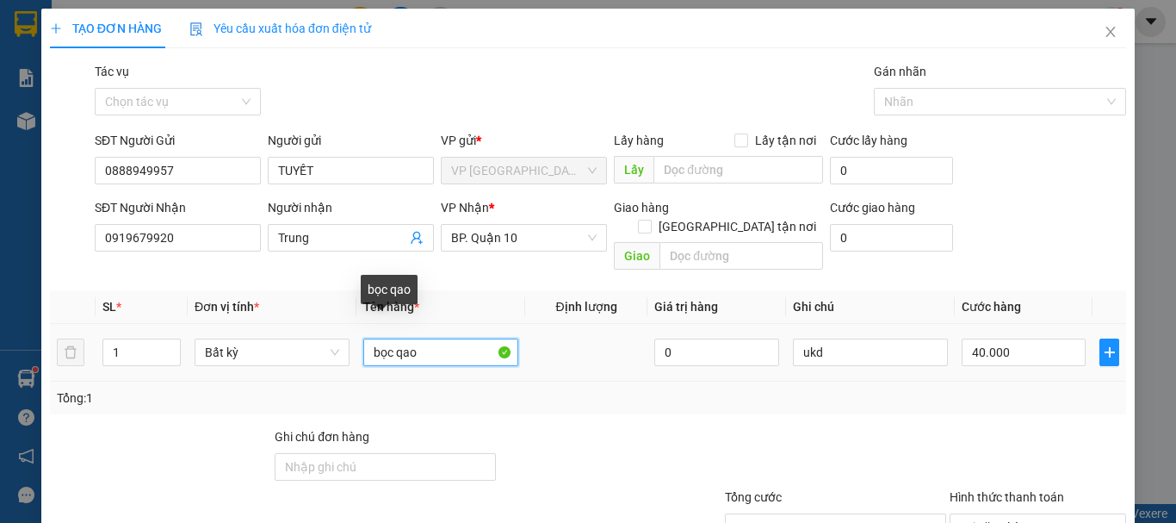
drag, startPoint x: 431, startPoint y: 340, endPoint x: 229, endPoint y: 352, distance: 201.8
click at [230, 360] on tr "1 Bất kỳ bọc qao 0 ukd 40.000" at bounding box center [588, 353] width 1076 height 58
type input "BỌC HỘP TP"
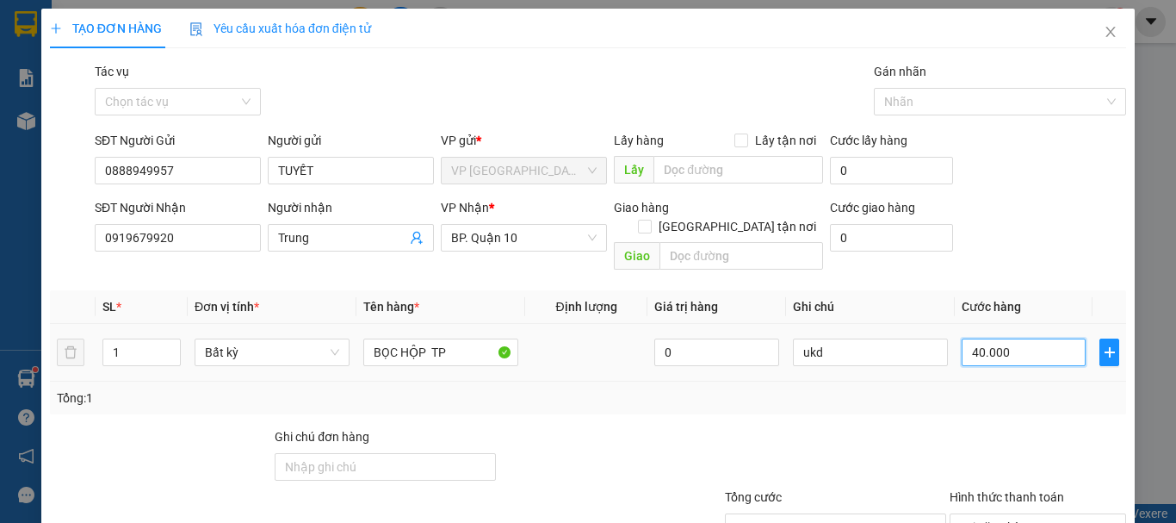
click at [1013, 344] on input "40.000" at bounding box center [1024, 352] width 124 height 28
type input "3"
type input "30"
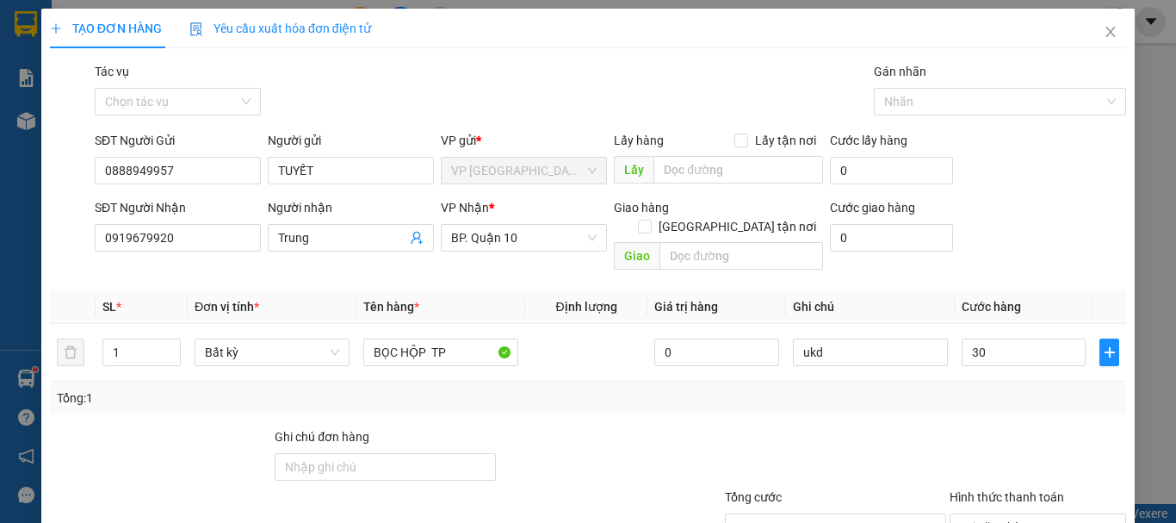
type input "30.000"
click at [983, 398] on div "Transit Pickup Surcharge Ids Transit Deliver Surcharge Ids Transit Deliver Surc…" at bounding box center [588, 342] width 1076 height 561
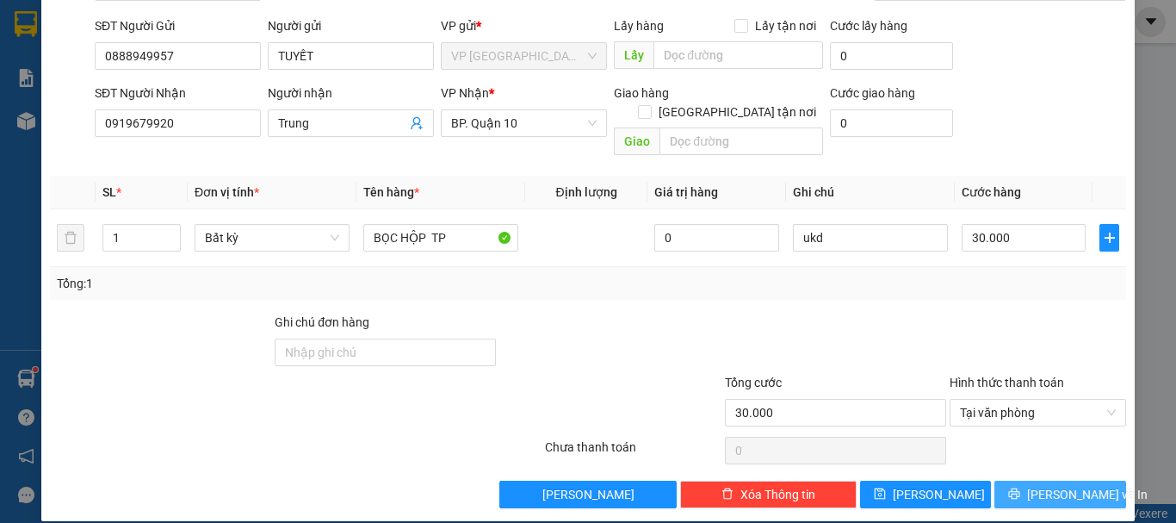
click at [1044, 485] on span "Lưu và In" at bounding box center [1087, 494] width 121 height 19
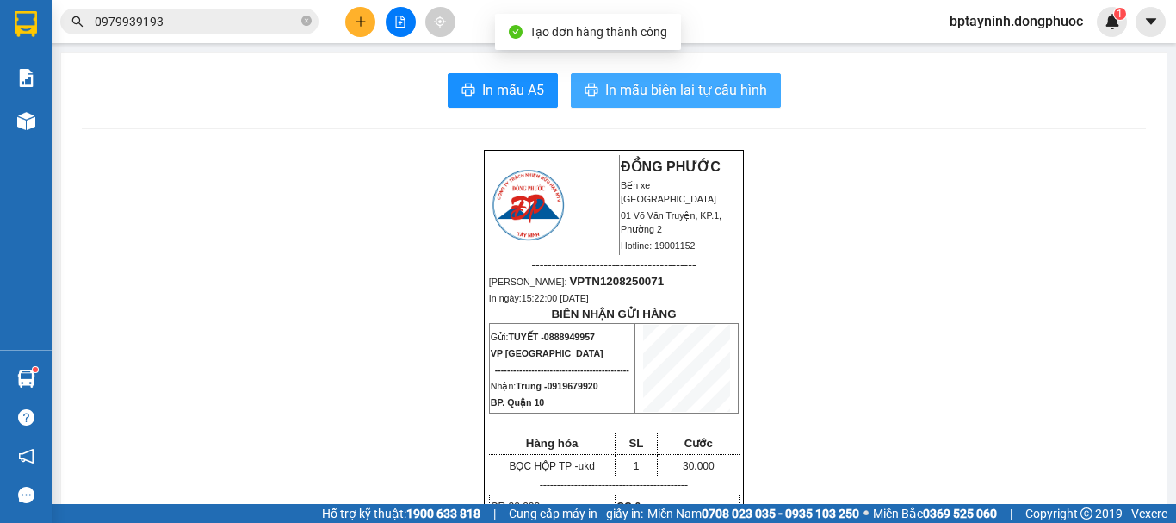
click at [654, 76] on button "In mẫu biên lai tự cấu hình" at bounding box center [676, 90] width 210 height 34
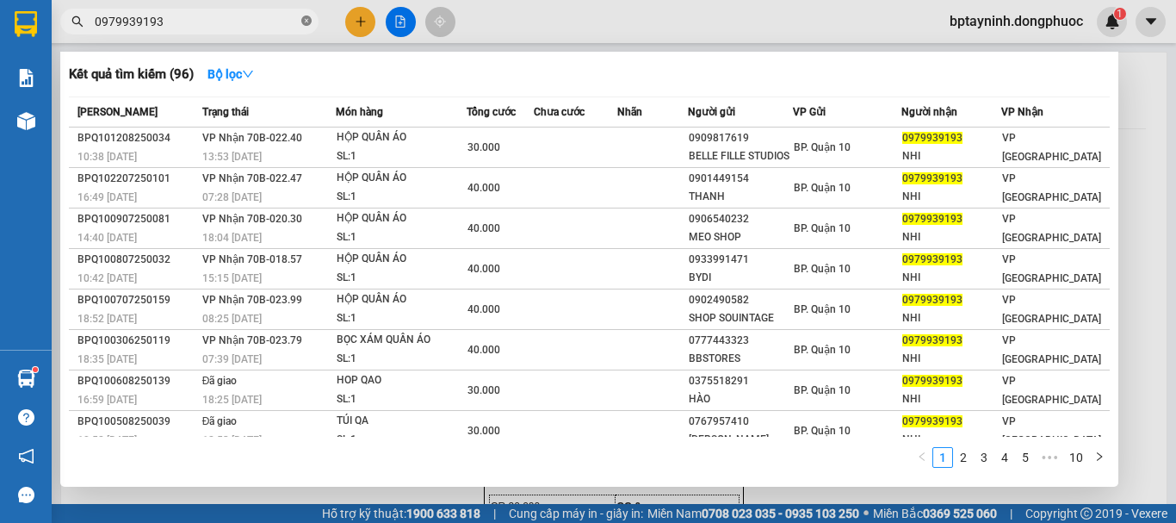
click at [307, 24] on icon "close-circle" at bounding box center [306, 20] width 10 height 10
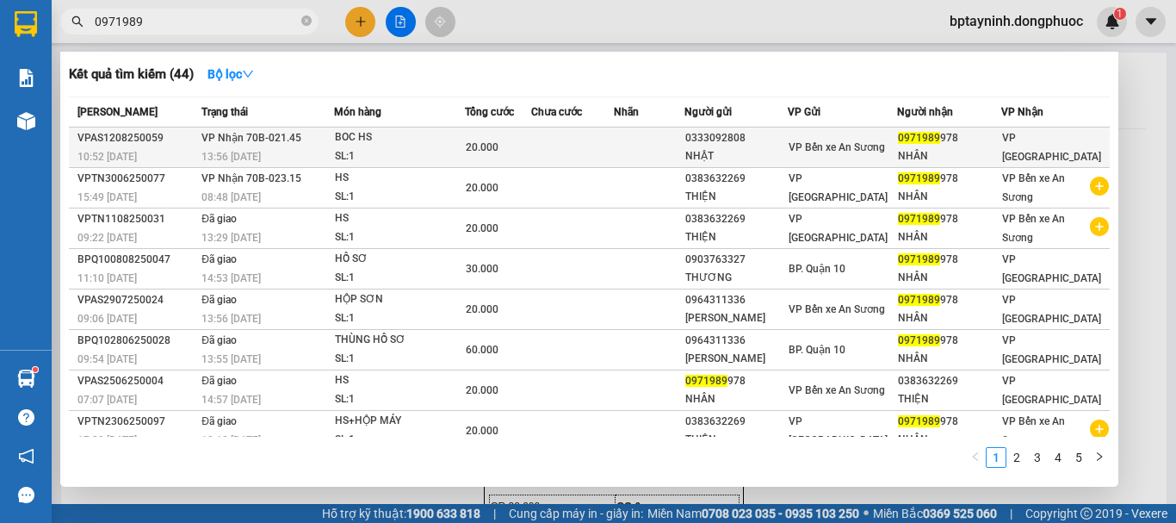
type input "0971989"
click at [455, 158] on div "SL: 1" at bounding box center [399, 156] width 129 height 19
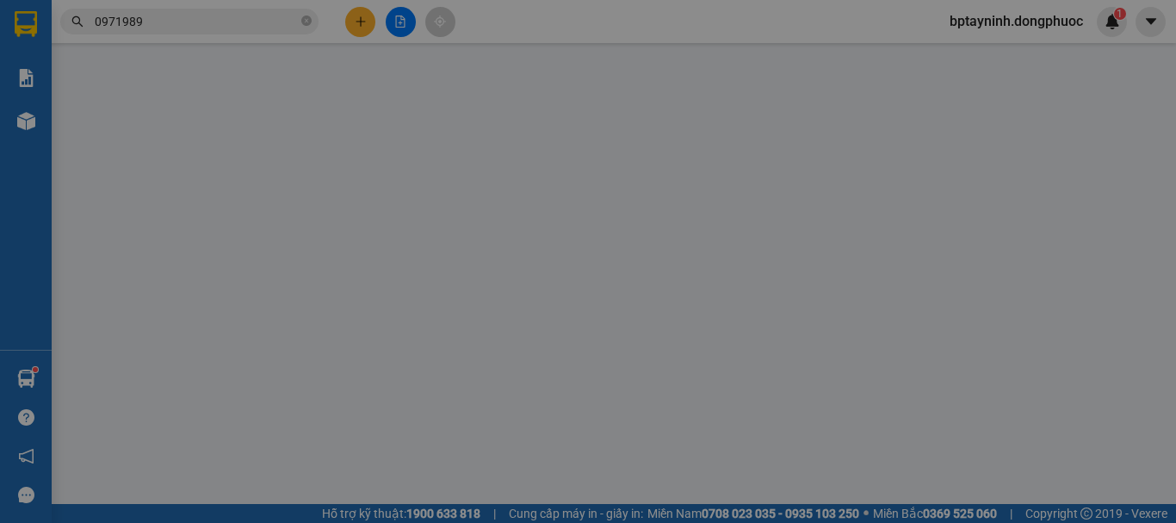
scroll to position [109, 0]
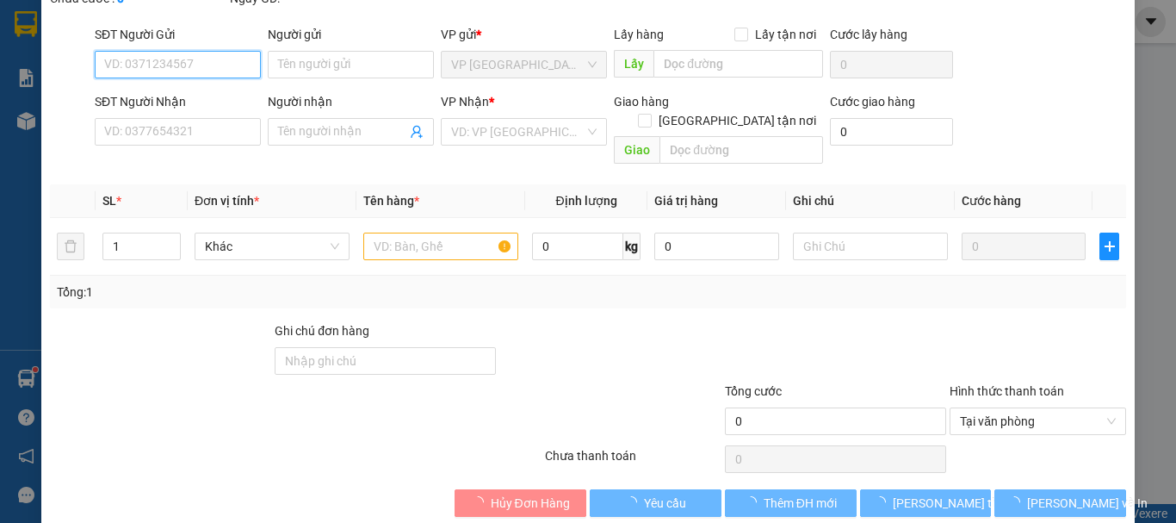
type input "0333092808"
type input "NHẬT"
type input "0971989978"
type input "NHÂN"
type input "20.000"
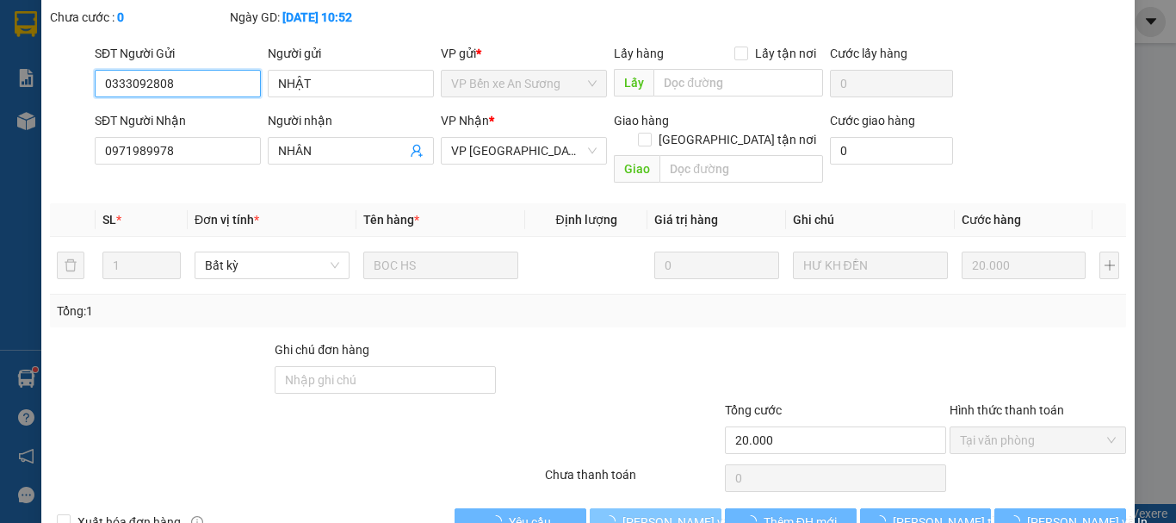
scroll to position [118, 0]
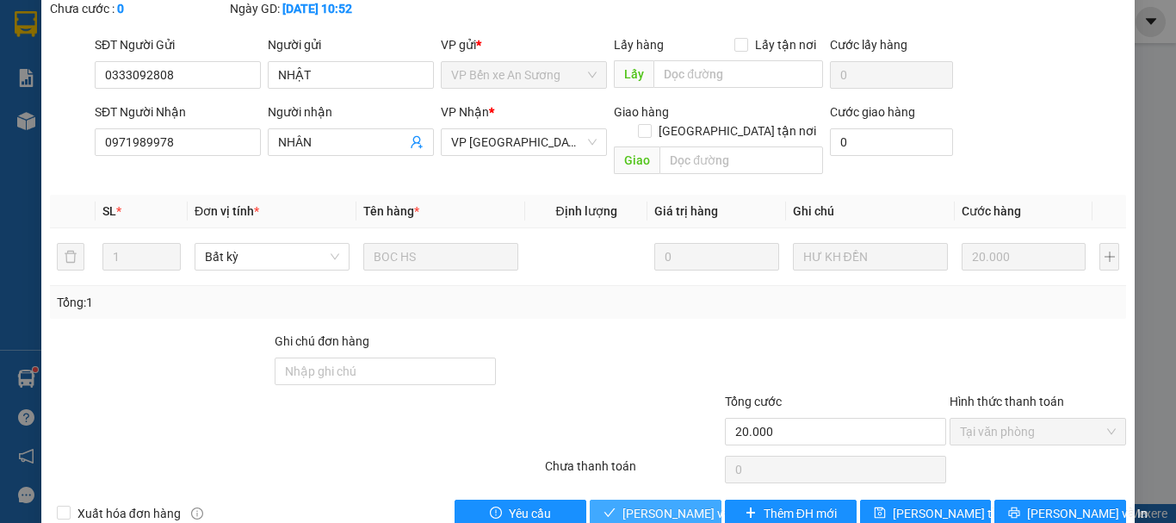
click at [653, 504] on span "Lưu và Giao hàng" at bounding box center [705, 513] width 165 height 19
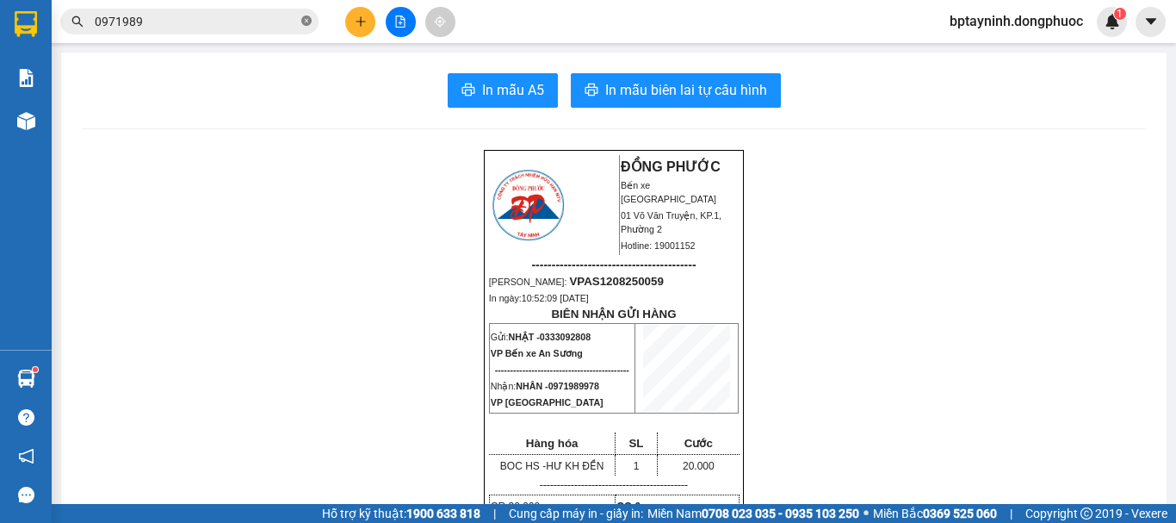
click at [306, 19] on icon "close-circle" at bounding box center [306, 20] width 10 height 10
click at [360, 26] on icon "plus" at bounding box center [361, 21] width 12 height 12
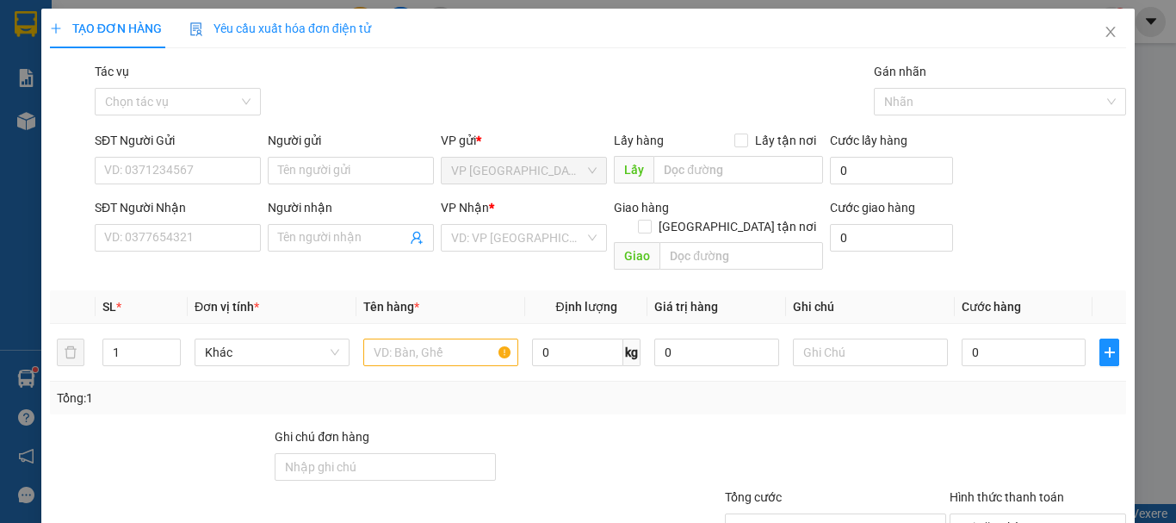
click at [22, 360] on div "TẠO ĐƠN HÀNG Yêu cầu xuất hóa đơn điện tử Transit Pickup Surcharge Ids Transit …" at bounding box center [588, 261] width 1176 height 523
click at [1104, 31] on icon "close" at bounding box center [1111, 32] width 14 height 14
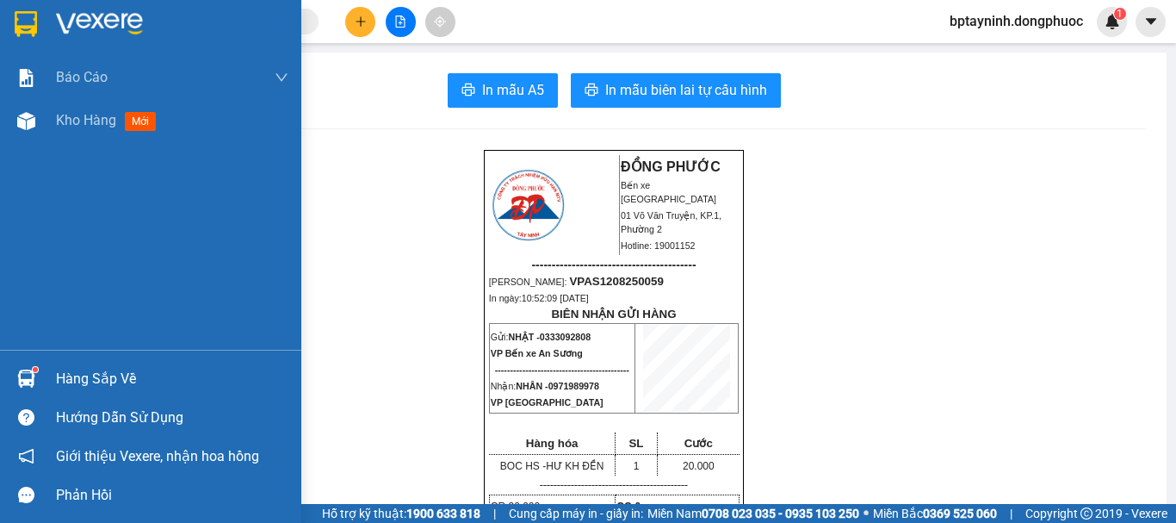
drag, startPoint x: 110, startPoint y: 385, endPoint x: 230, endPoint y: 372, distance: 120.4
click at [111, 386] on div "Hàng sắp về" at bounding box center [172, 379] width 232 height 26
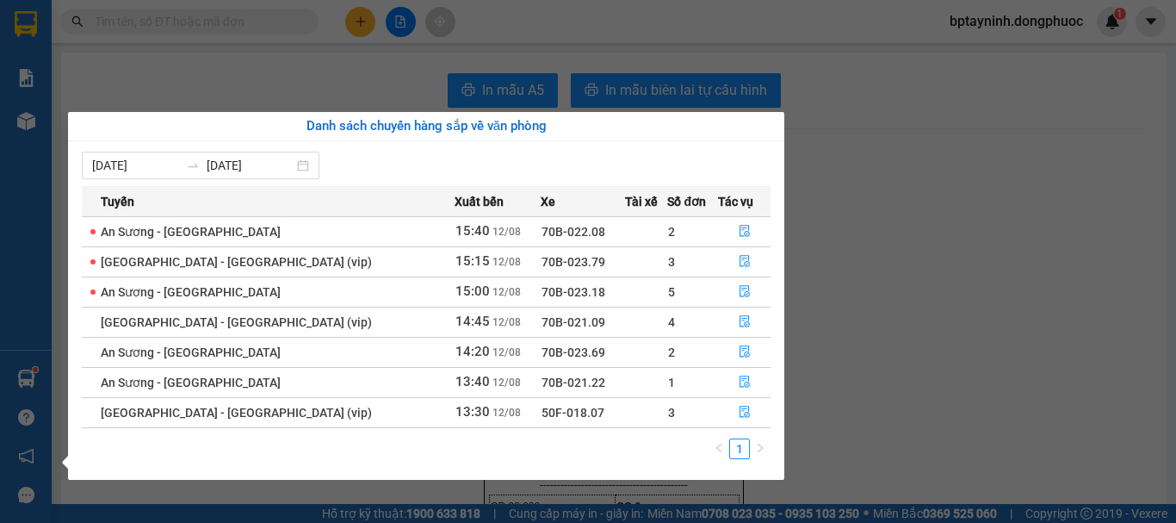
click at [280, 18] on section "Kết quả tìm kiếm ( 44 ) Bộ lọc Mã ĐH Trạng thái Món hàng Tổng cước Chưa cước Nh…" at bounding box center [588, 261] width 1176 height 523
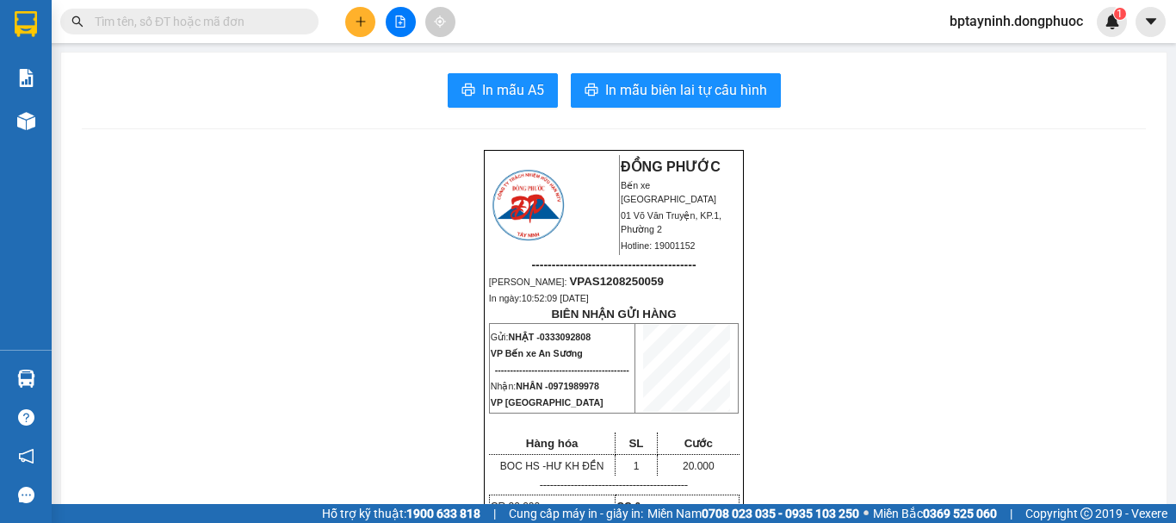
click at [352, 14] on button at bounding box center [360, 22] width 30 height 30
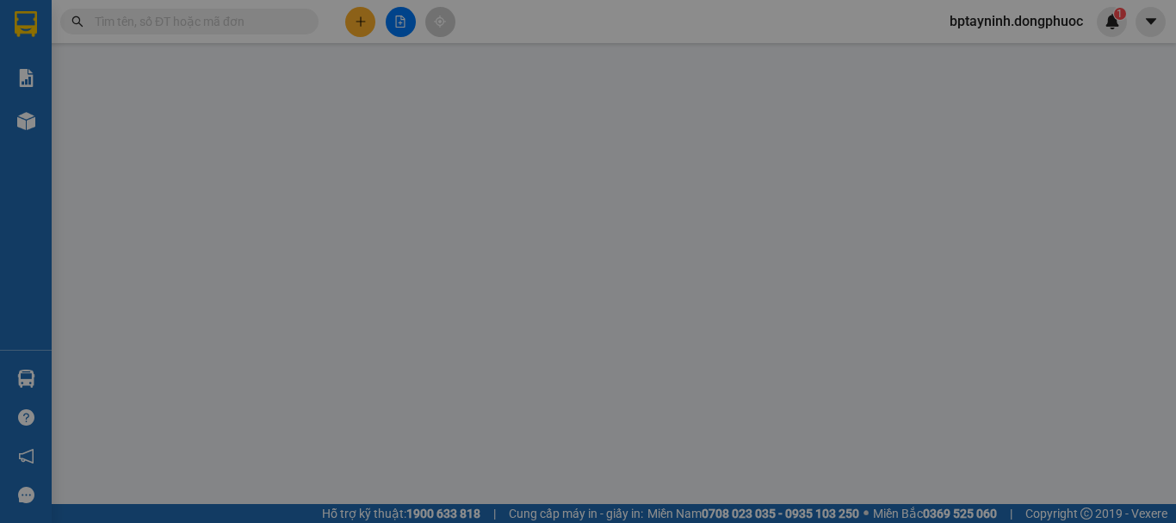
click at [367, 24] on span "Yêu cầu xuất hóa đơn điện tử" at bounding box center [280, 29] width 182 height 14
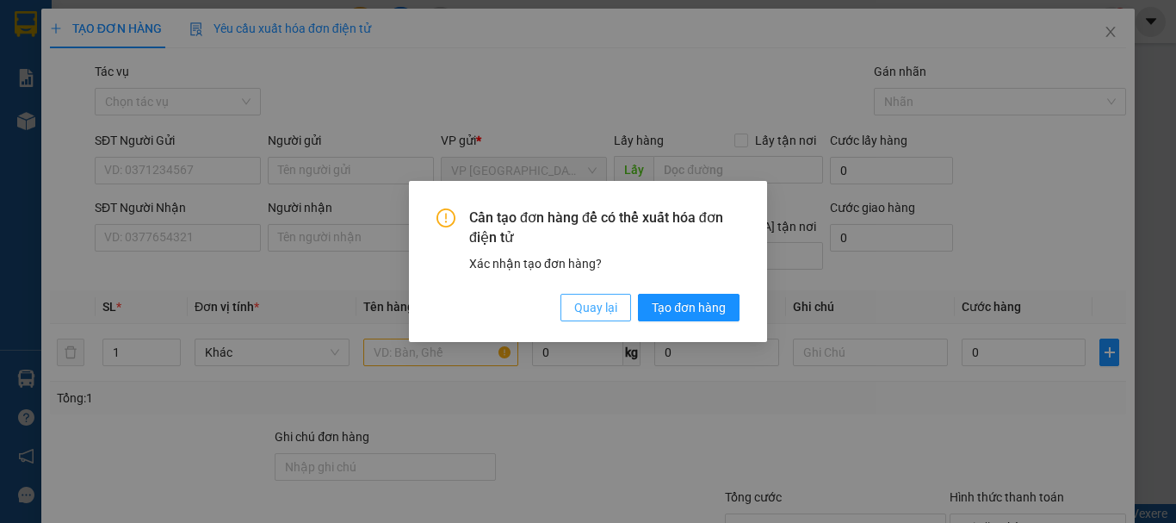
click at [597, 307] on span "Quay lại" at bounding box center [595, 307] width 43 height 19
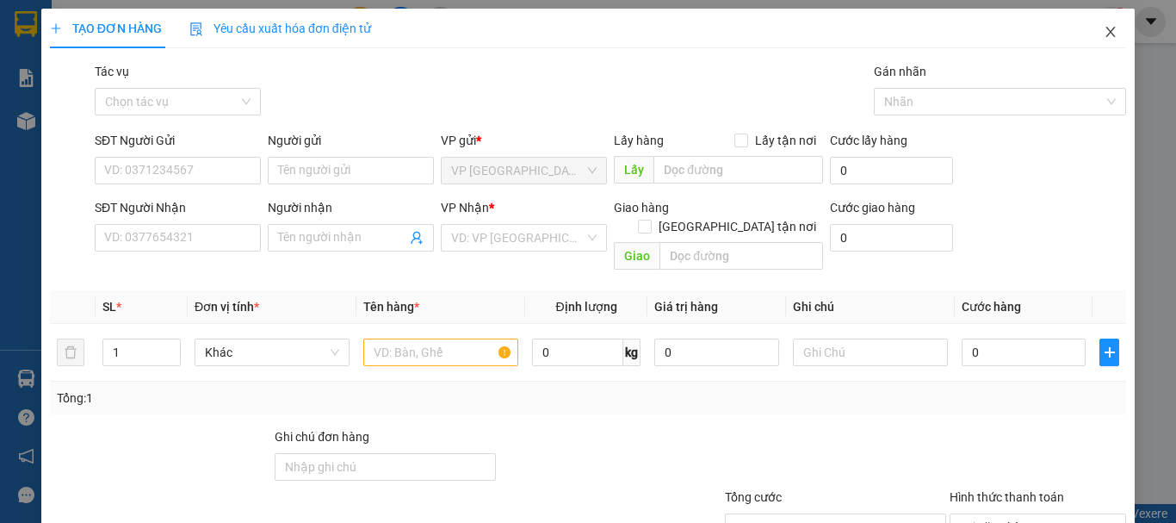
click at [1104, 30] on icon "close" at bounding box center [1111, 32] width 14 height 14
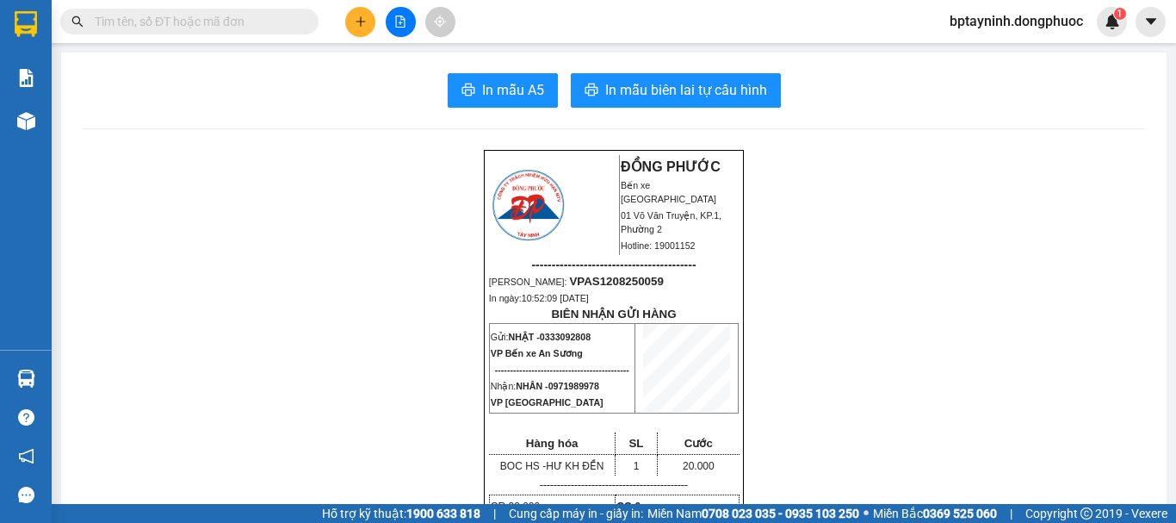
click at [360, 21] on icon "plus" at bounding box center [361, 21] width 12 height 12
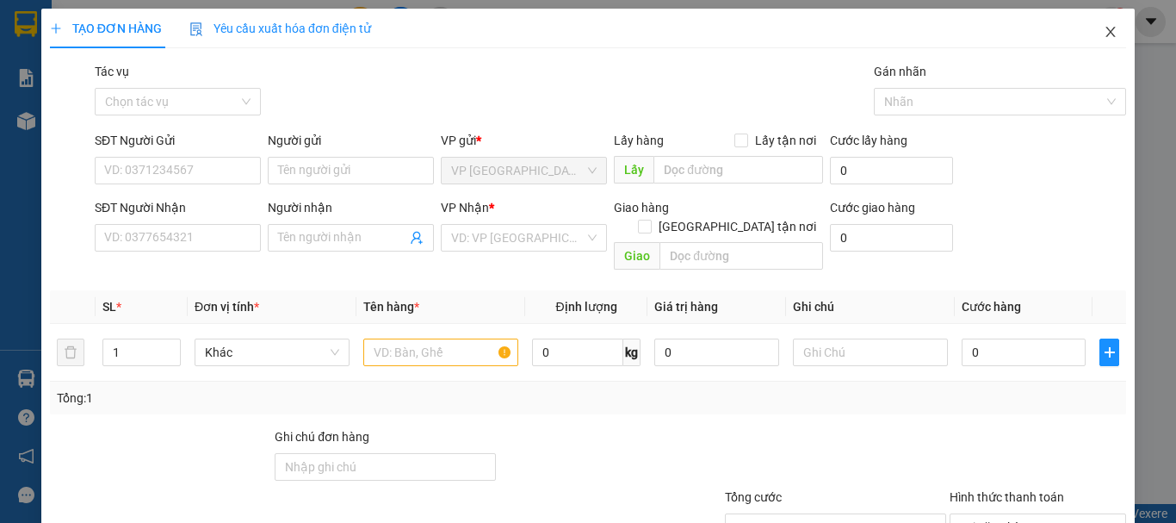
click at [1106, 30] on icon "close" at bounding box center [1110, 32] width 9 height 10
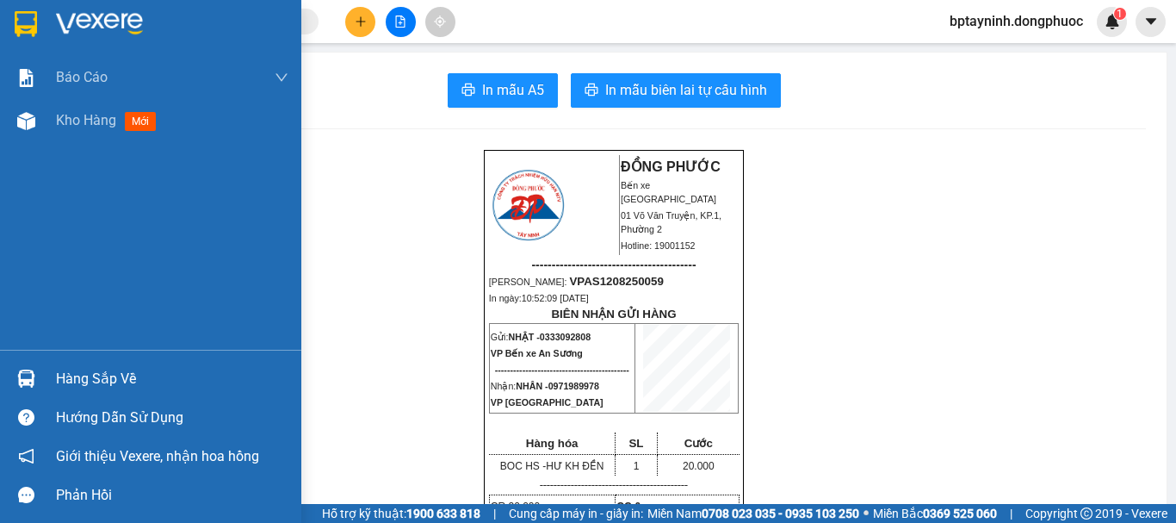
click at [103, 383] on div "Hàng sắp về" at bounding box center [172, 379] width 232 height 26
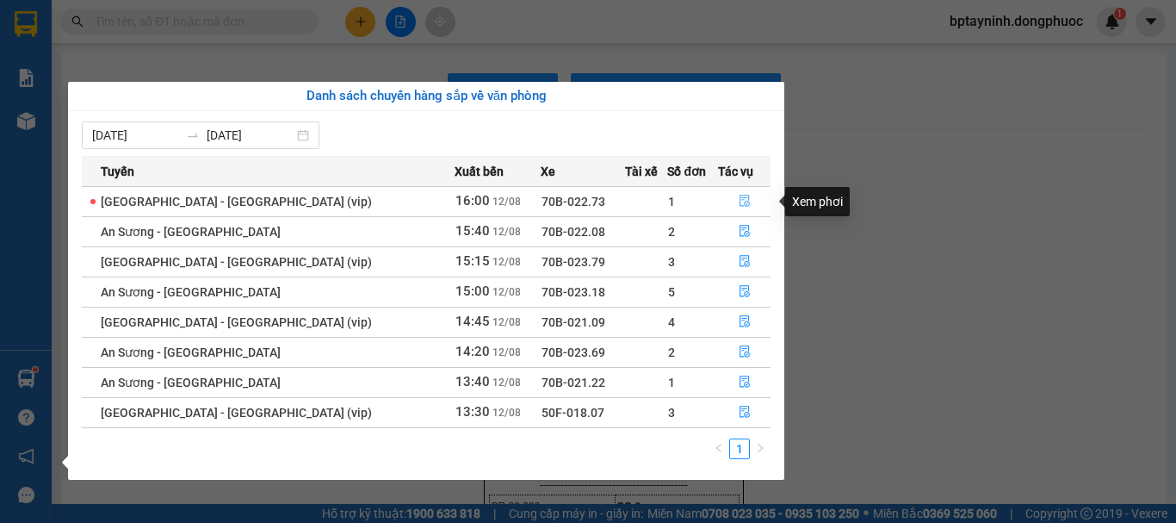
click at [739, 197] on icon "file-done" at bounding box center [745, 201] width 12 height 12
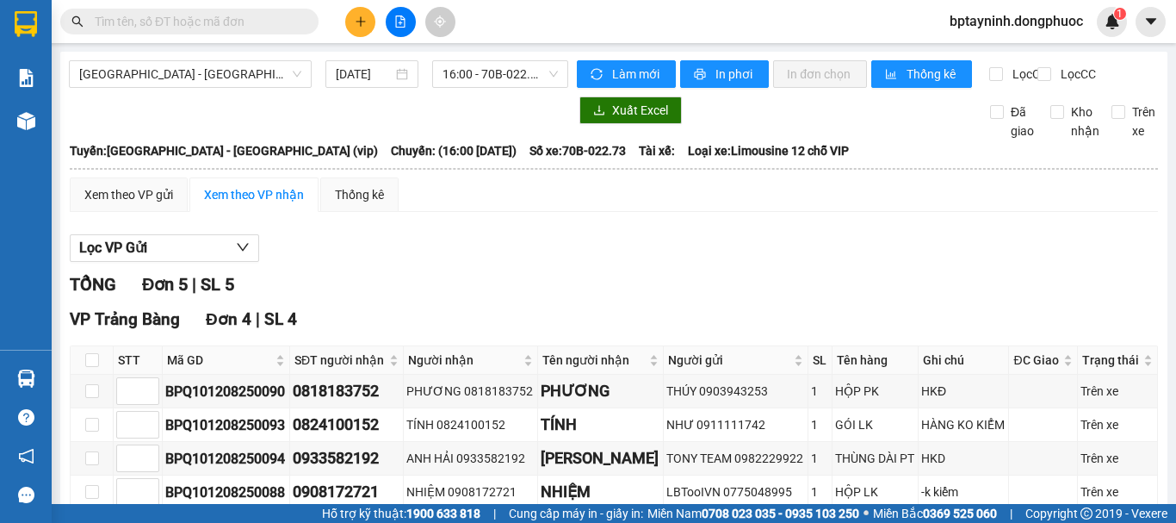
click at [53, 380] on main "Hồ Chí Minh - Tây Ninh (vip) 12/08/2025 16:00 - 70B-022.73 Làm mới In phơi In đ…" at bounding box center [588, 252] width 1176 height 504
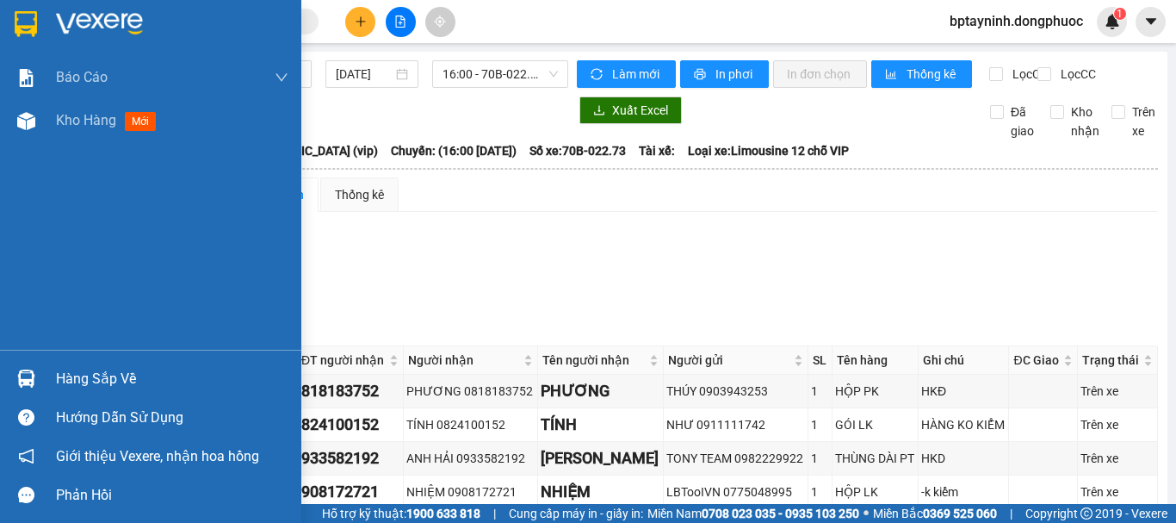
click at [43, 380] on div "Hàng sắp về" at bounding box center [150, 378] width 301 height 39
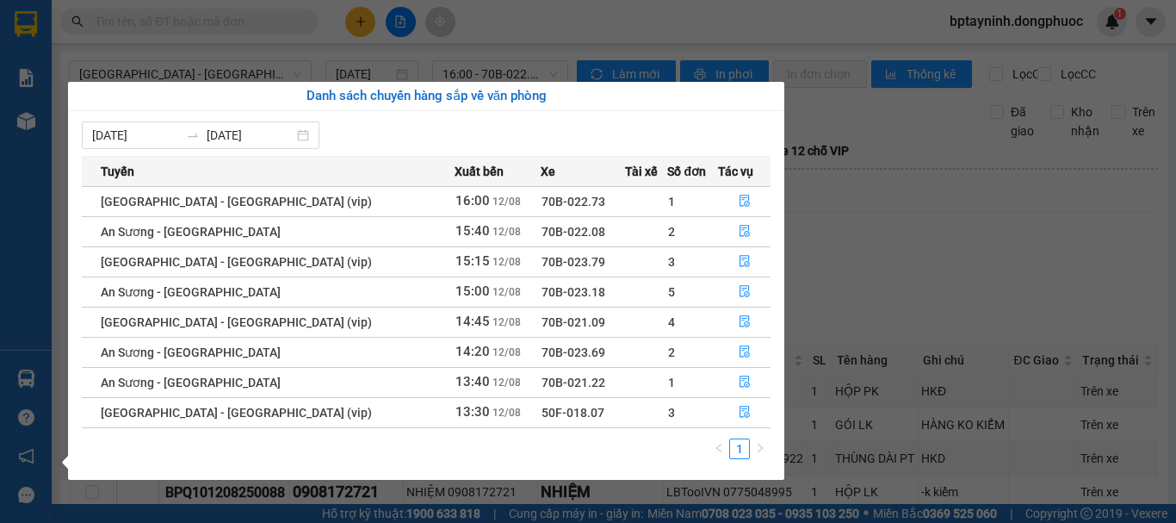
click at [924, 257] on section "Kết quả tìm kiếm ( 44 ) Bộ lọc Mã ĐH Trạng thái Món hàng Tổng cước Chưa cước Nh…" at bounding box center [588, 261] width 1176 height 523
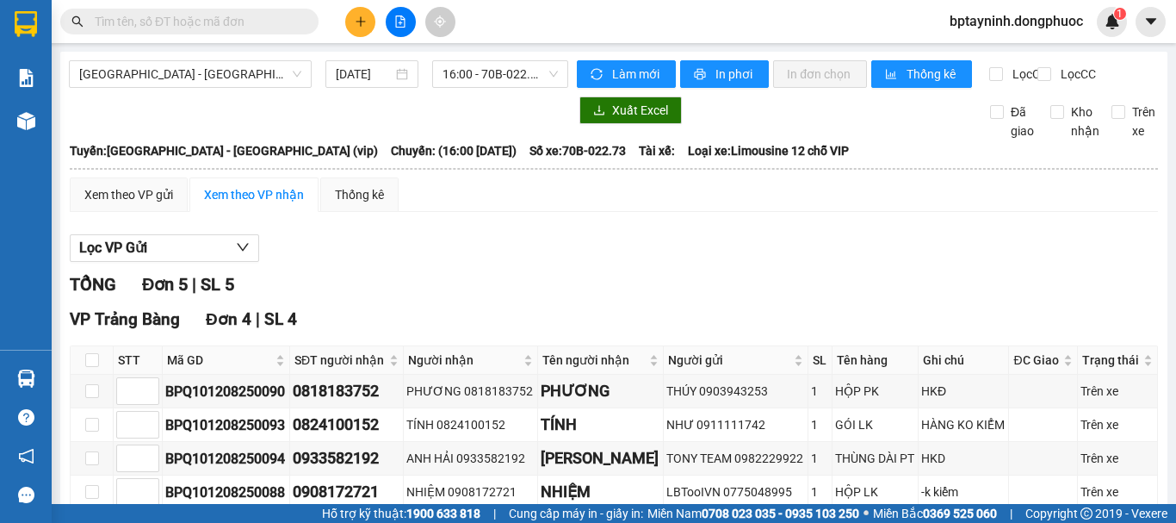
click at [371, 27] on button at bounding box center [360, 22] width 30 height 30
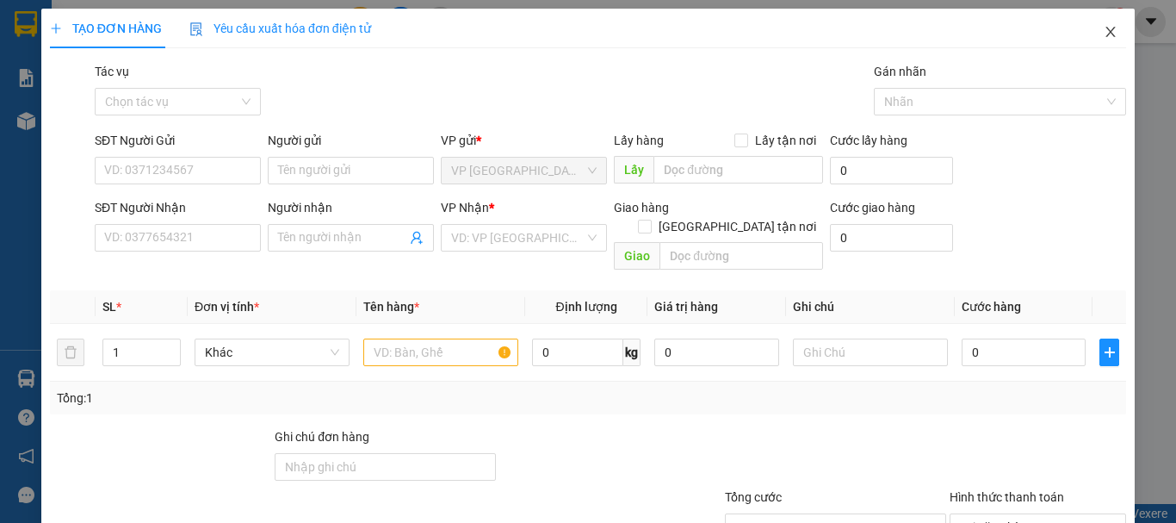
click at [1104, 30] on icon "close" at bounding box center [1111, 32] width 14 height 14
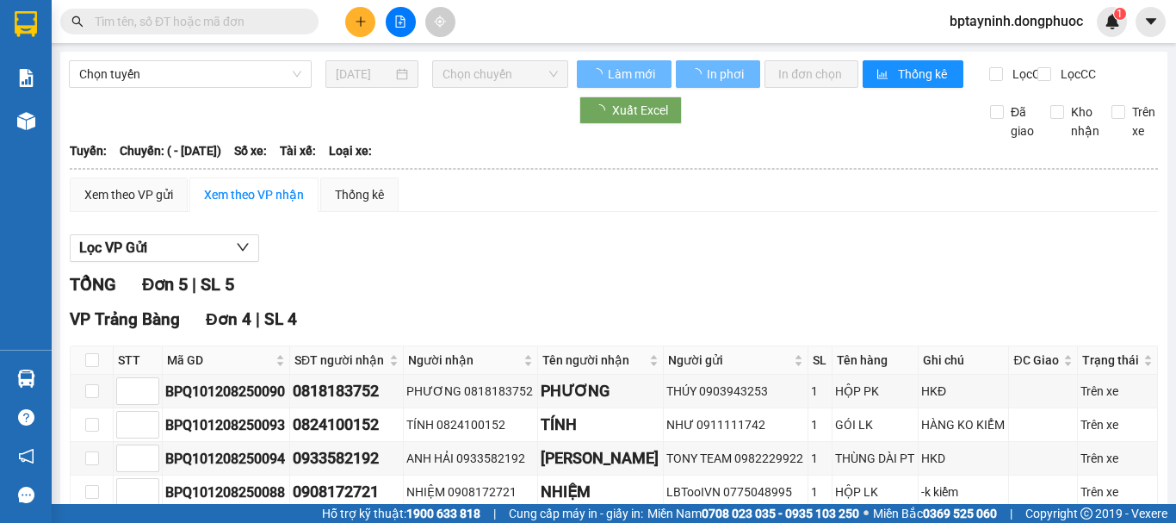
click at [145, 31] on span at bounding box center [189, 22] width 258 height 26
click at [152, 12] on input "text" at bounding box center [196, 21] width 203 height 19
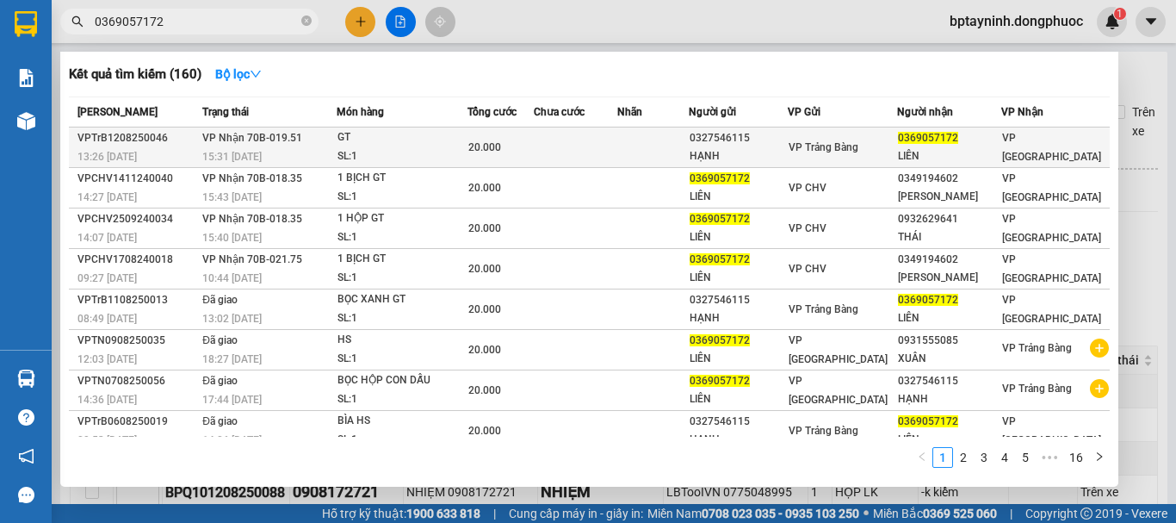
type input "0369057172"
click at [412, 150] on div "SL: 1" at bounding box center [402, 156] width 129 height 19
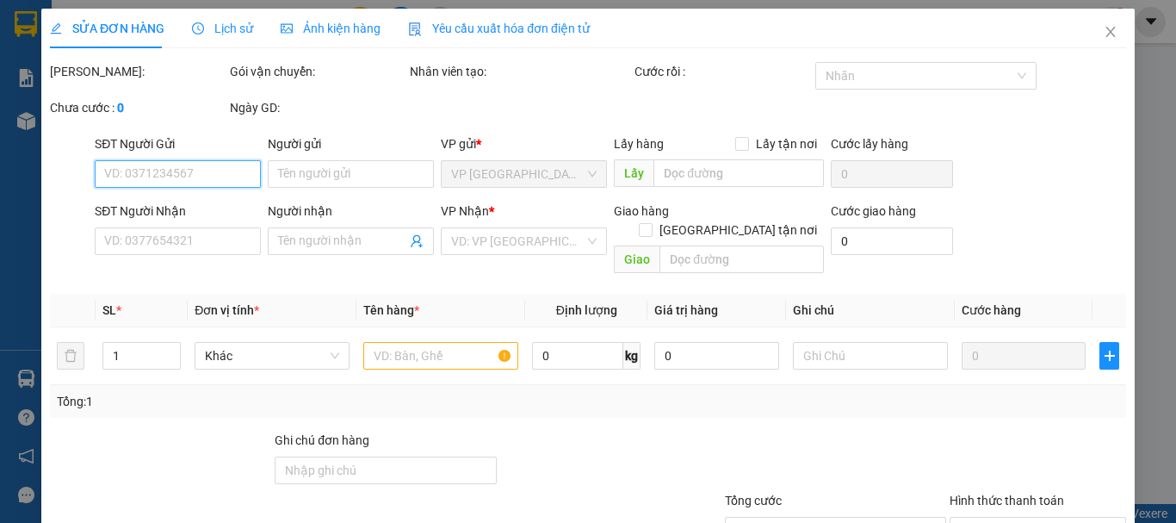
type input "0327546115"
type input "HẠNH"
type input "0369057172"
type input "LIÊN"
type input "20.000"
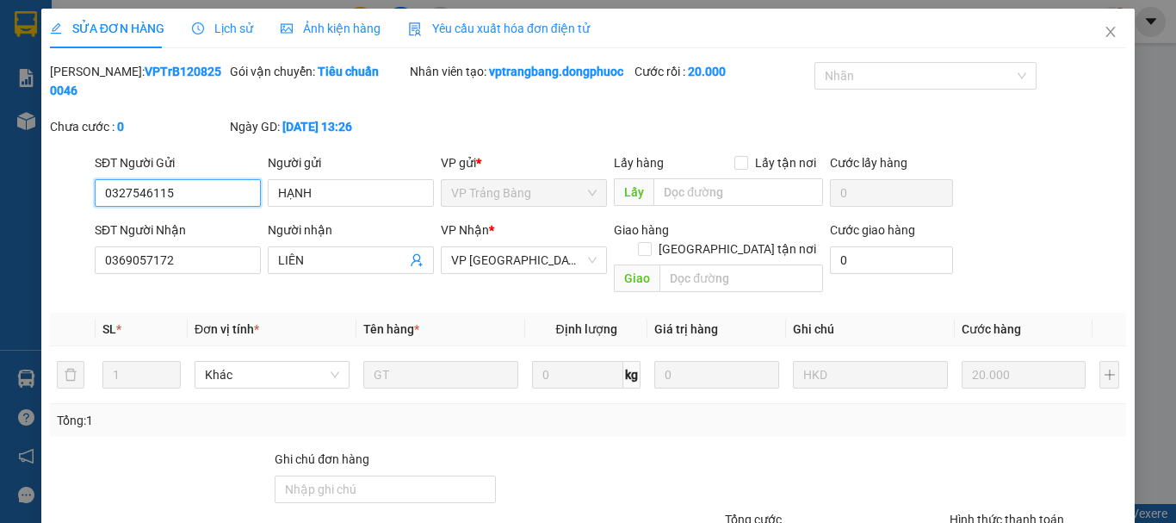
scroll to position [137, 0]
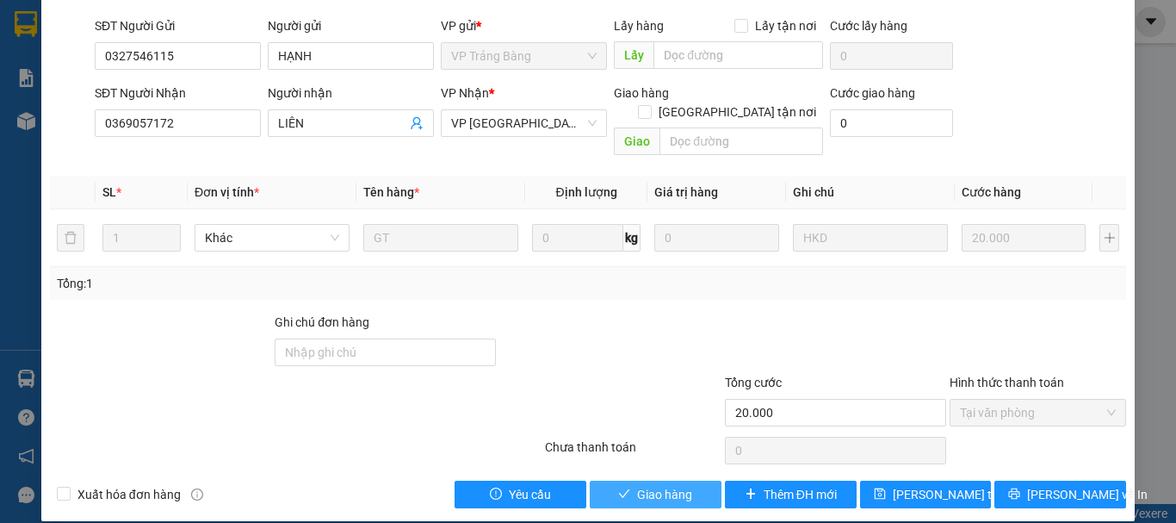
click at [655, 485] on span "Giao hàng" at bounding box center [664, 494] width 55 height 19
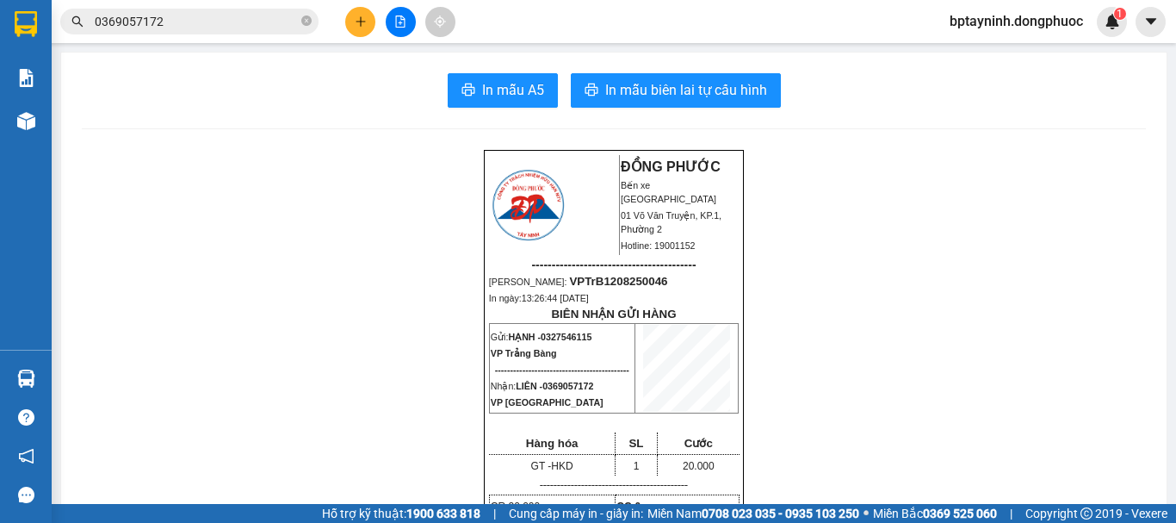
click at [353, 17] on button at bounding box center [360, 22] width 30 height 30
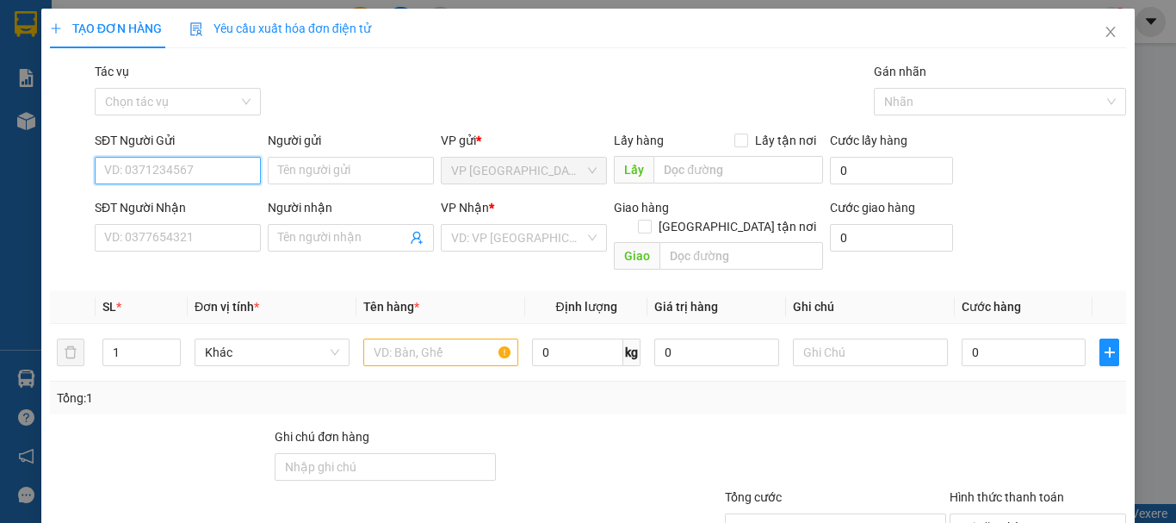
click at [187, 167] on input "SĐT Người Gửi" at bounding box center [178, 171] width 166 height 28
drag, startPoint x: 257, startPoint y: 161, endPoint x: 302, endPoint y: 164, distance: 44.9
click at [260, 161] on div "SĐT Người Gửi 0839470588 0839470588" at bounding box center [177, 161] width 173 height 60
type input "0839470588"
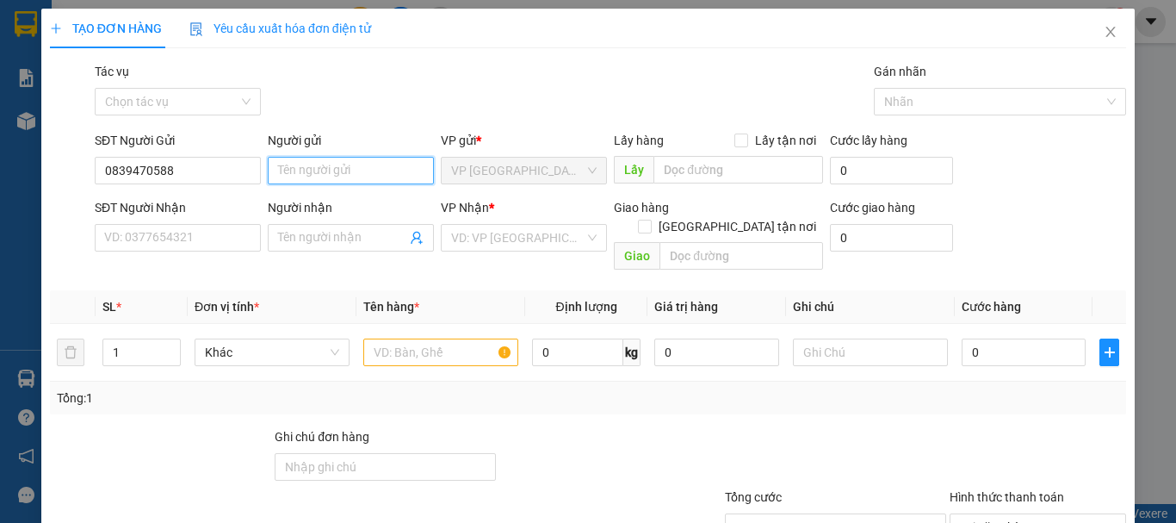
click at [303, 164] on input "Người gửi" at bounding box center [351, 171] width 166 height 28
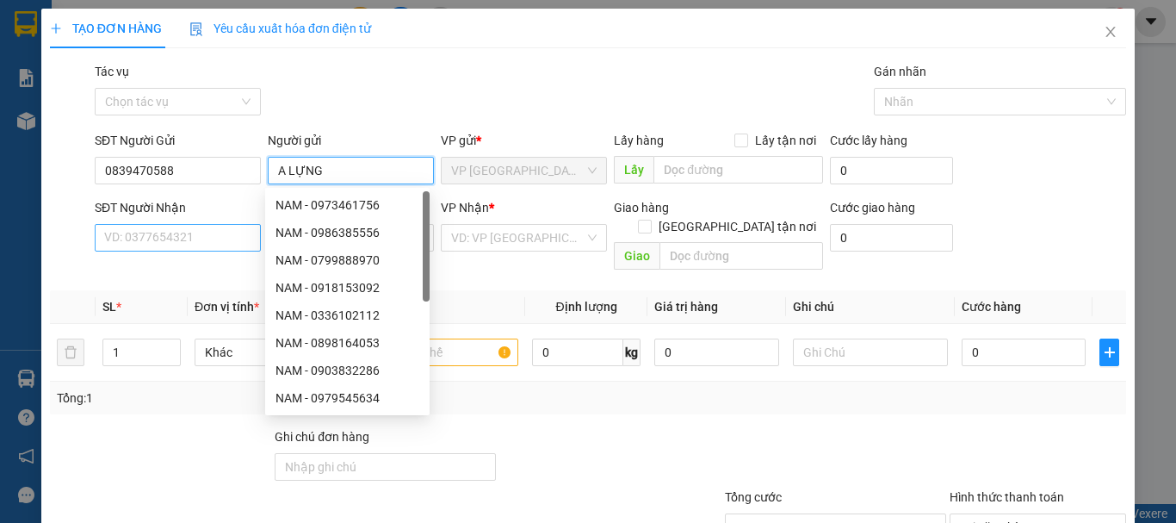
type input "A LỰNG"
click at [160, 234] on input "SĐT Người Nhận" at bounding box center [178, 238] width 166 height 28
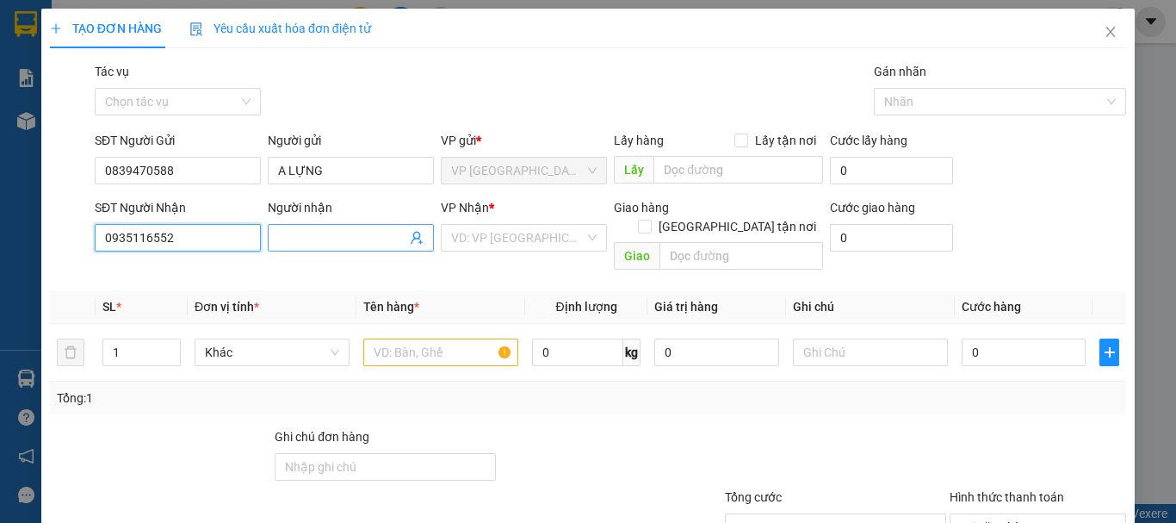
type input "0935116552"
click at [320, 240] on input "Người nhận" at bounding box center [342, 237] width 128 height 19
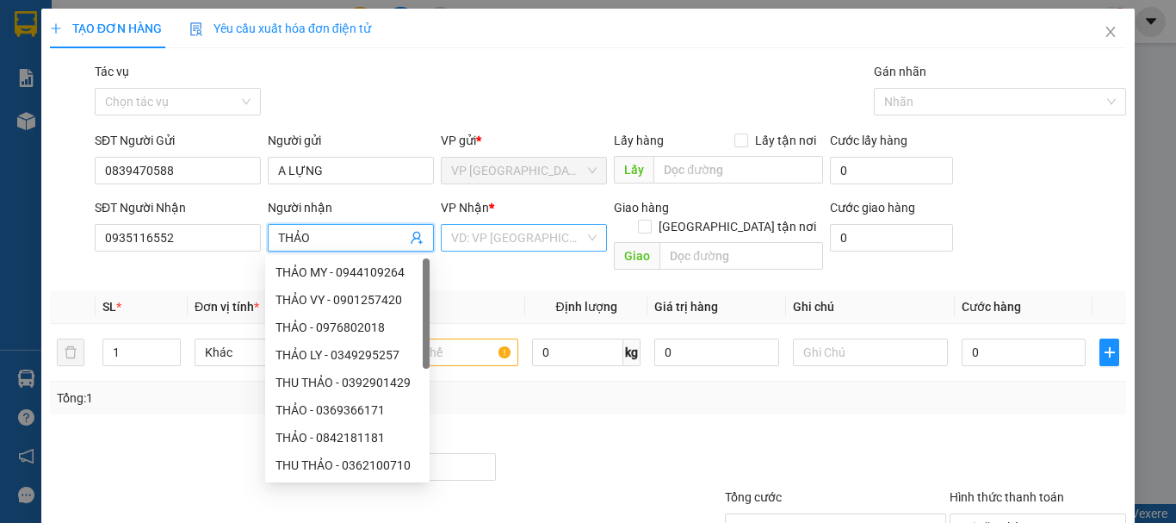
type input "THẢO"
click at [534, 231] on input "search" at bounding box center [517, 238] width 133 height 26
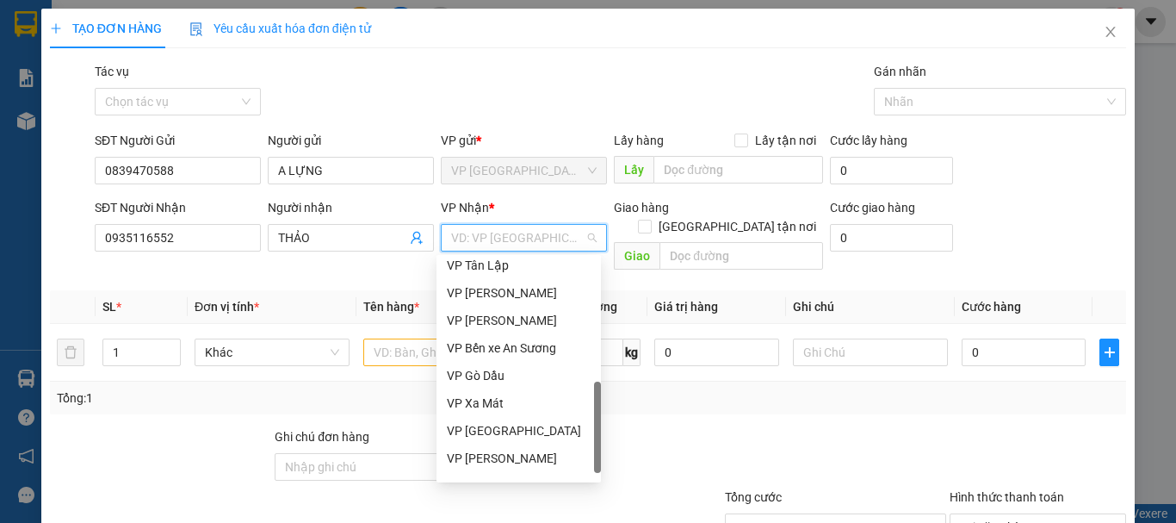
scroll to position [441, 0]
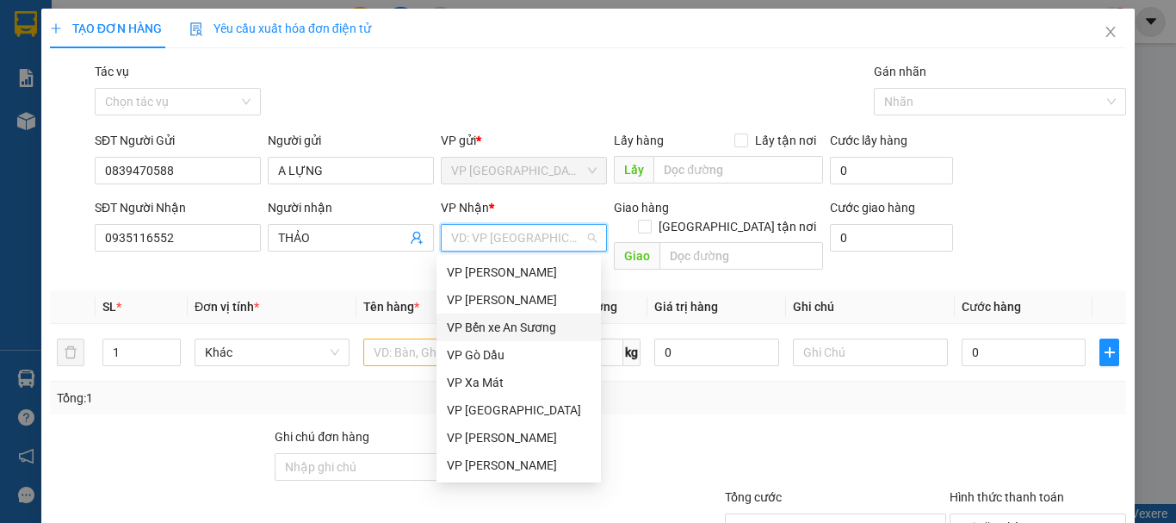
click at [543, 328] on div "VP Bến xe An Sương" at bounding box center [519, 327] width 144 height 19
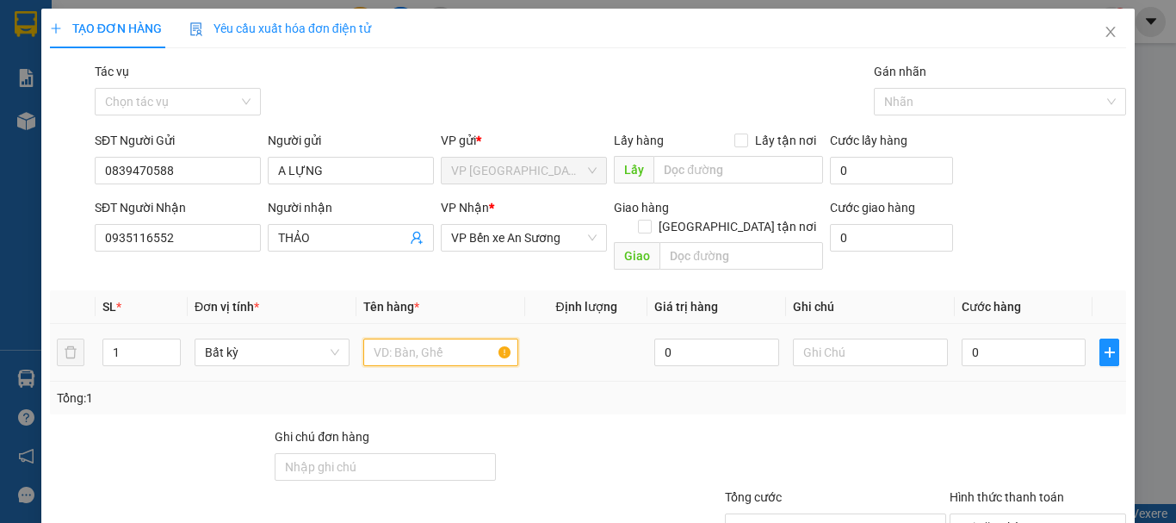
click at [425, 338] on input "text" at bounding box center [440, 352] width 155 height 28
type input "THÙNG MÁY"
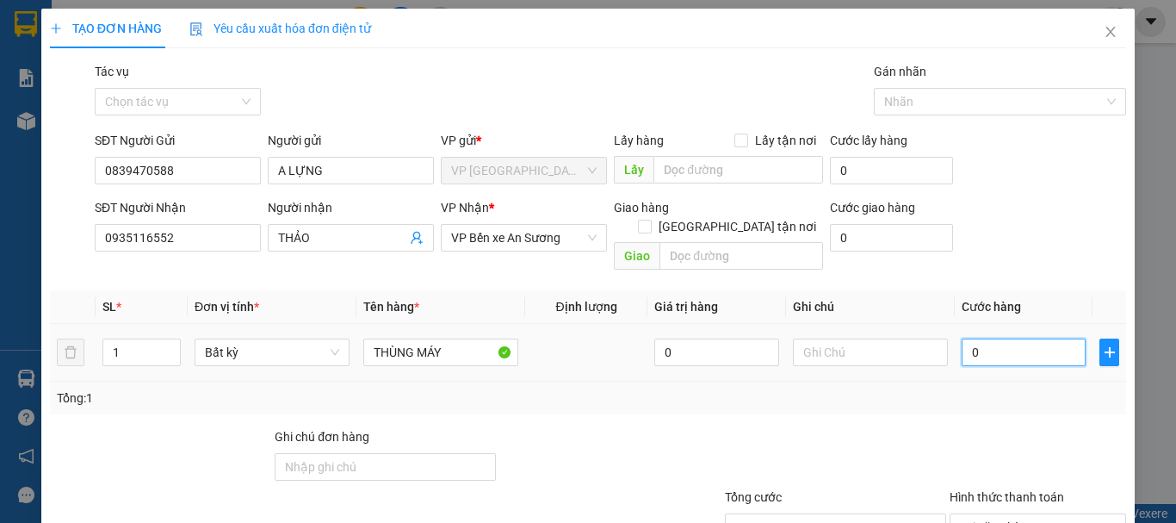
click at [1000, 343] on input "0" at bounding box center [1024, 352] width 124 height 28
type input "1"
type input "12"
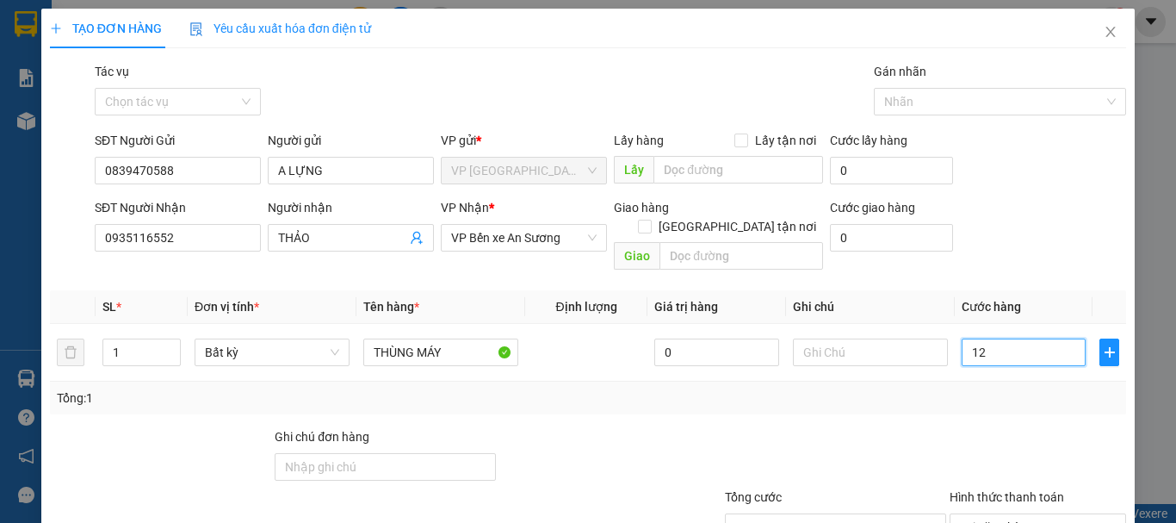
type input "120"
type input "120.000"
click at [798, 395] on div "Transit Pickup Surcharge Ids Transit Deliver Surcharge Ids Transit Deliver Surc…" at bounding box center [588, 342] width 1076 height 561
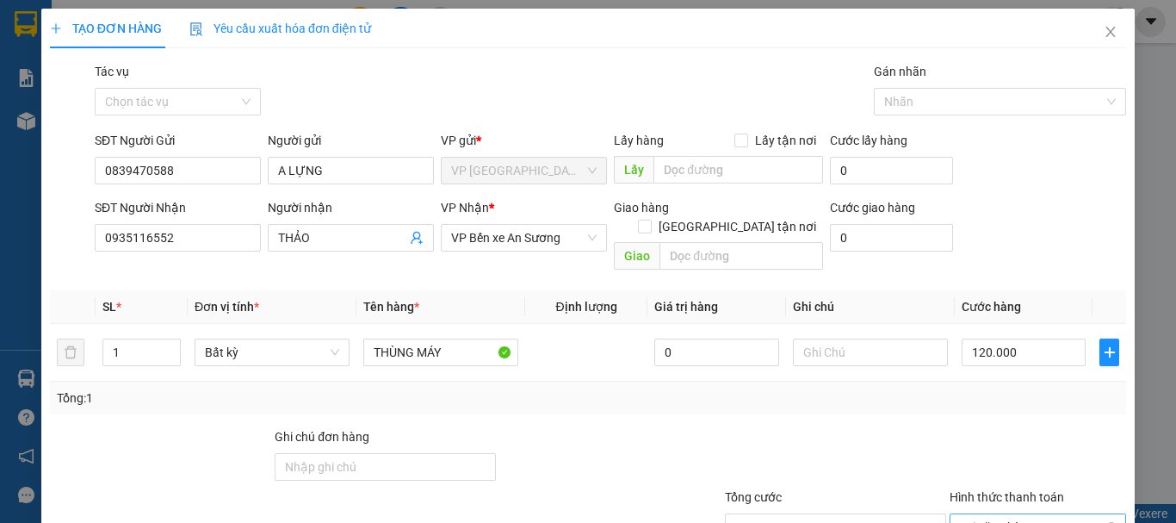
scroll to position [115, 0]
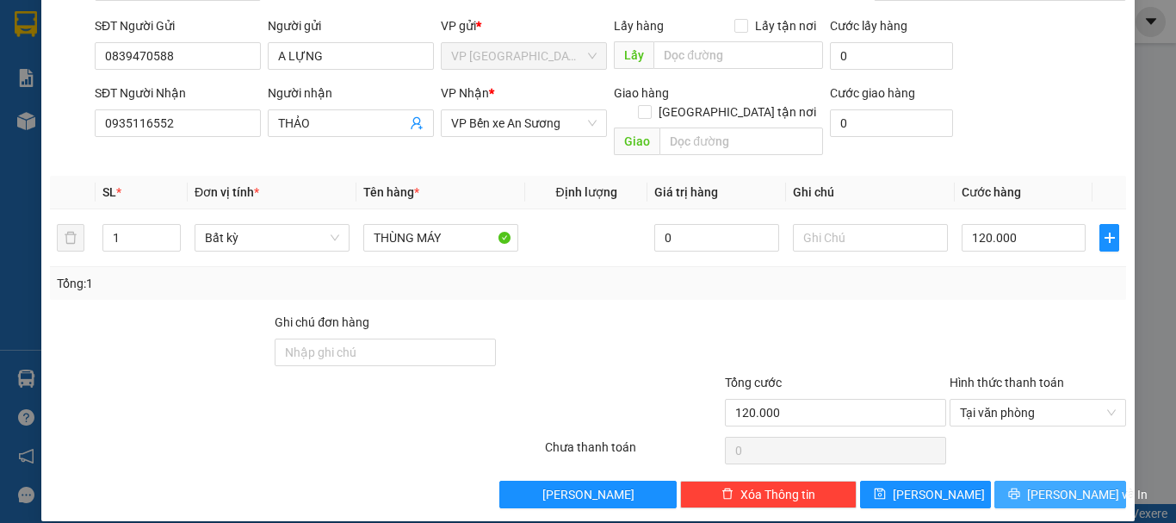
click at [1062, 485] on span "Lưu và In" at bounding box center [1087, 494] width 121 height 19
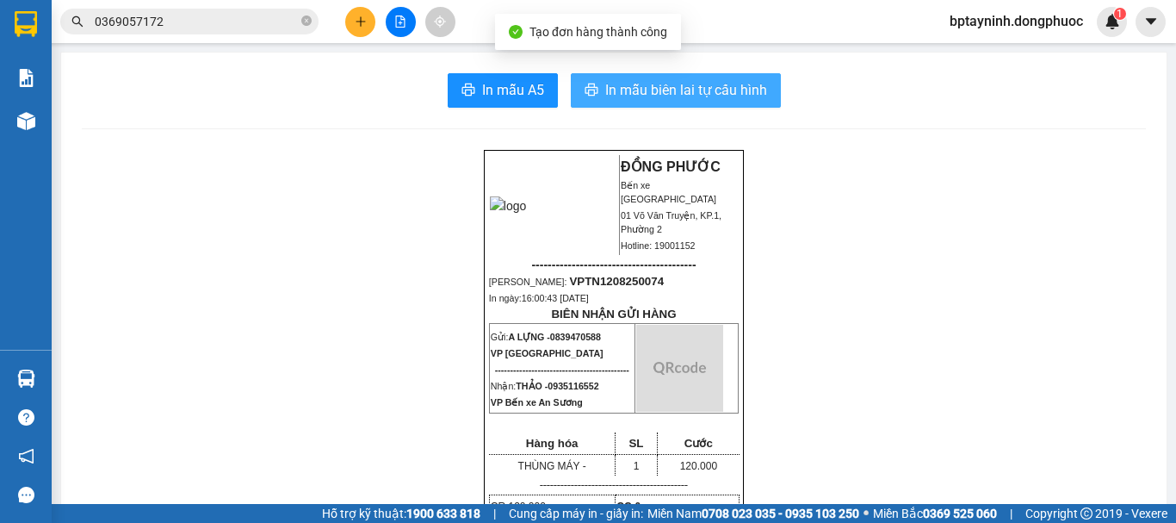
click at [660, 79] on span "In mẫu biên lai tự cấu hình" at bounding box center [686, 90] width 162 height 22
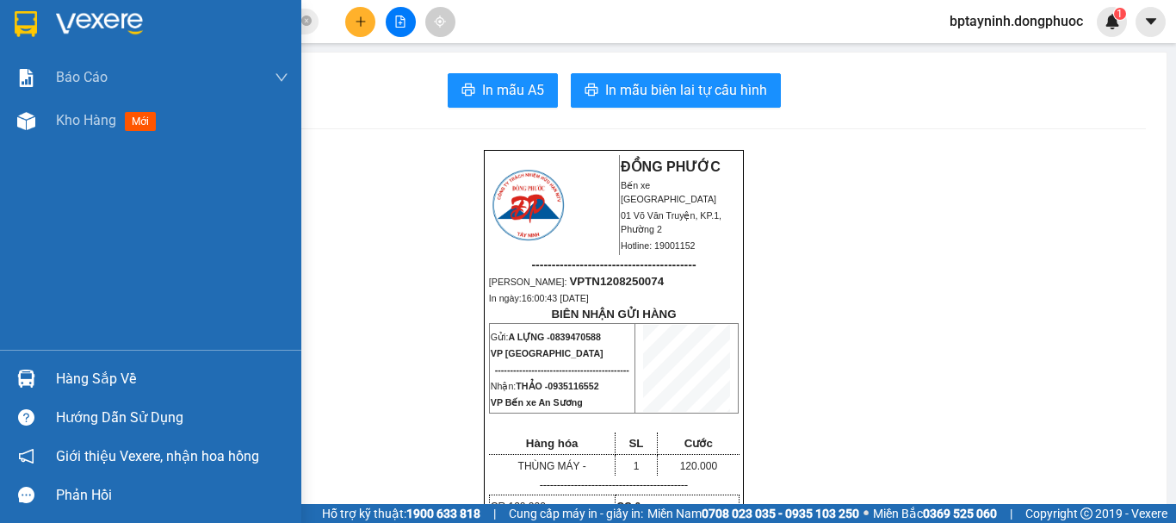
click at [158, 364] on div "Hàng sắp về" at bounding box center [150, 378] width 301 height 39
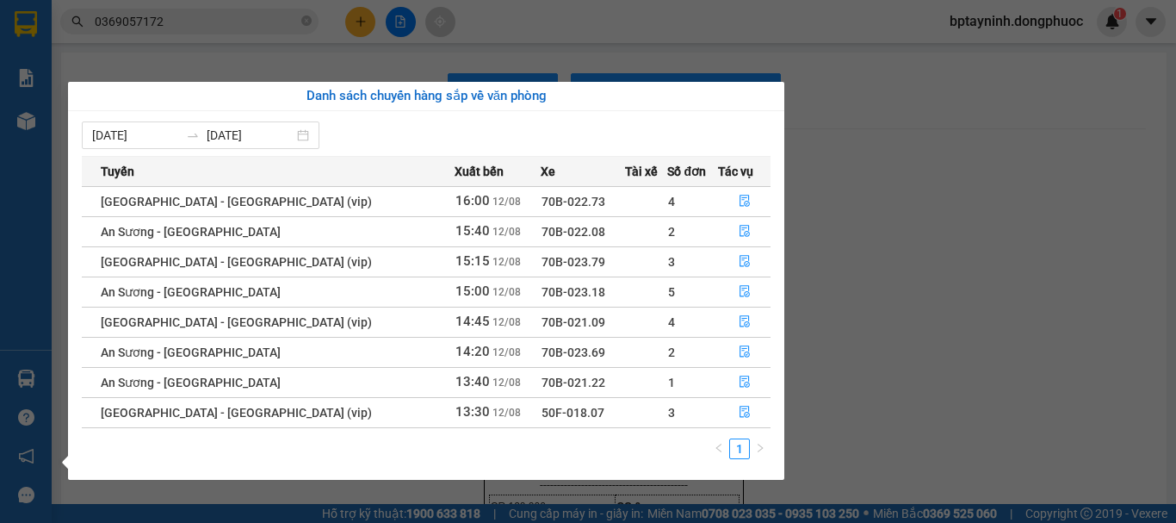
click at [871, 203] on section "Kết quả tìm kiếm ( 160 ) Bộ lọc Mã ĐH Trạng thái Món hàng Tổng cước Chưa cước N…" at bounding box center [588, 261] width 1176 height 523
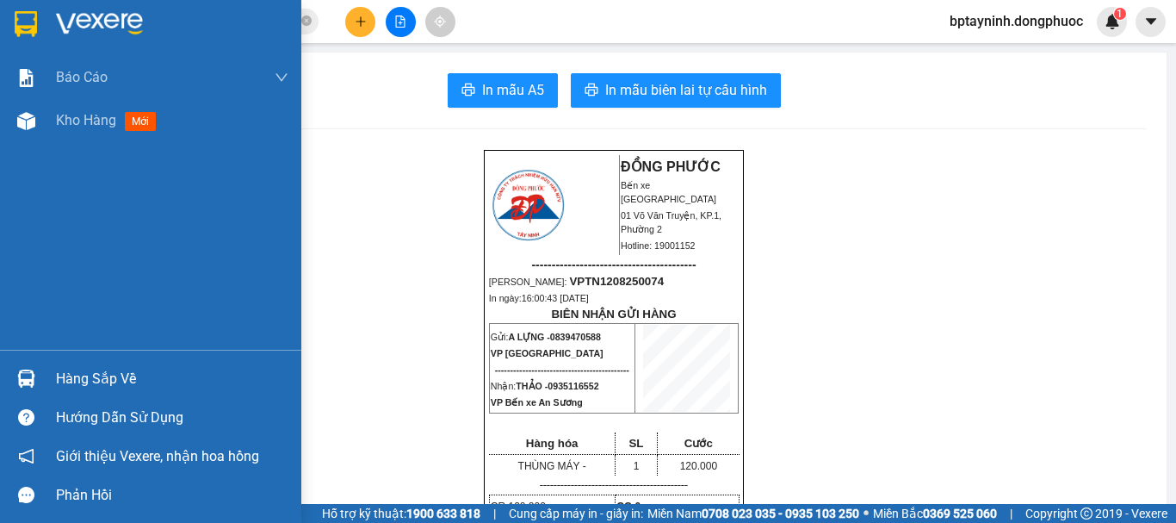
click at [99, 371] on div "Hàng sắp về" at bounding box center [172, 379] width 232 height 26
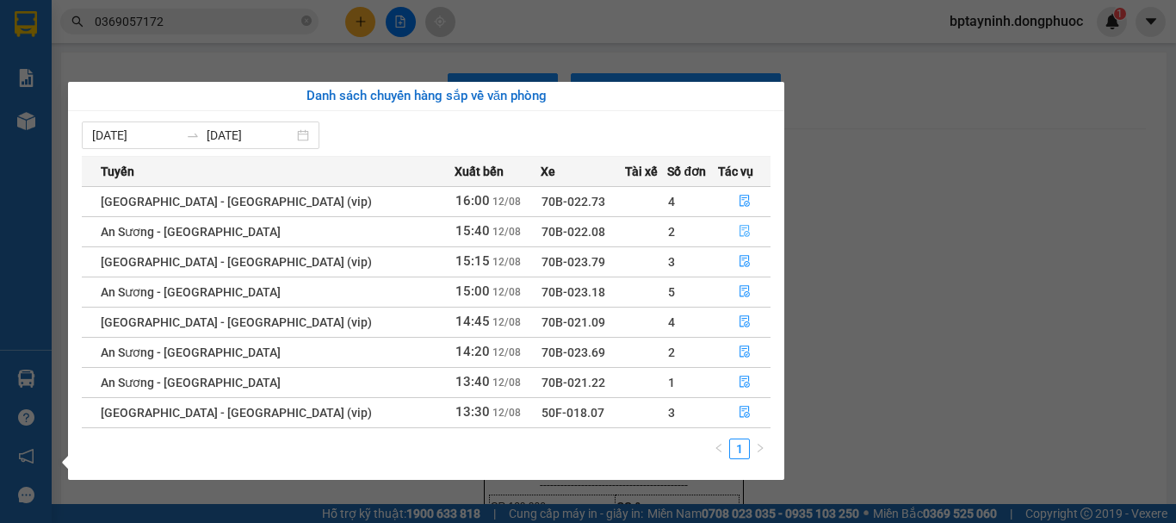
click at [739, 232] on icon "file-done" at bounding box center [745, 231] width 12 height 12
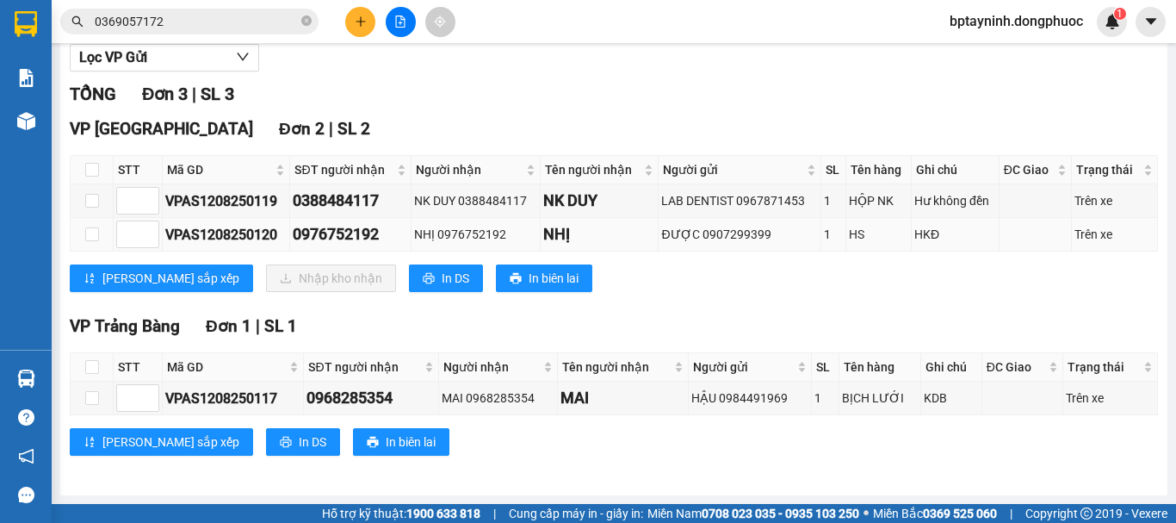
scroll to position [61, 0]
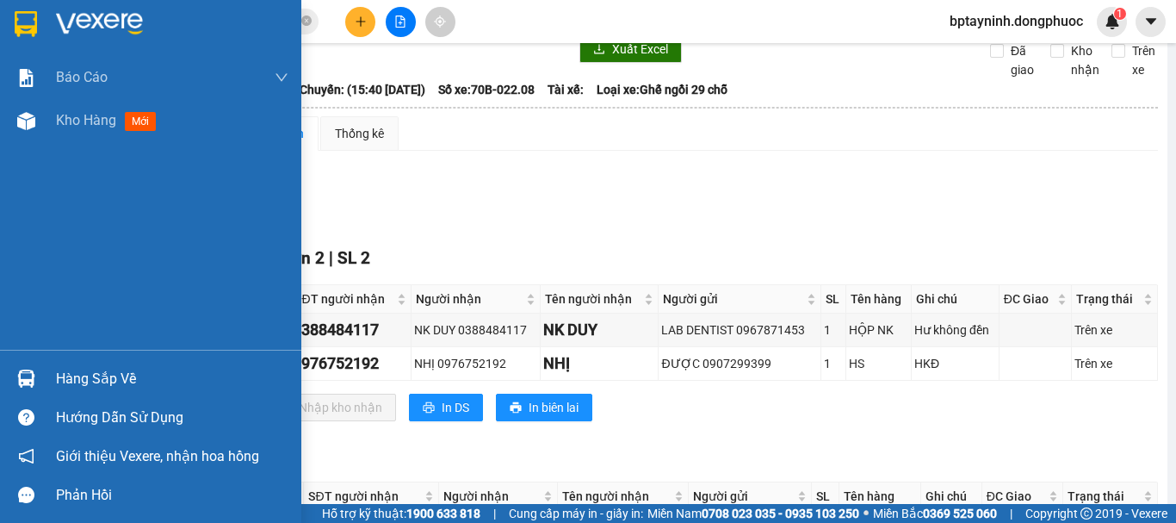
click at [89, 382] on div "Hàng sắp về" at bounding box center [172, 379] width 232 height 26
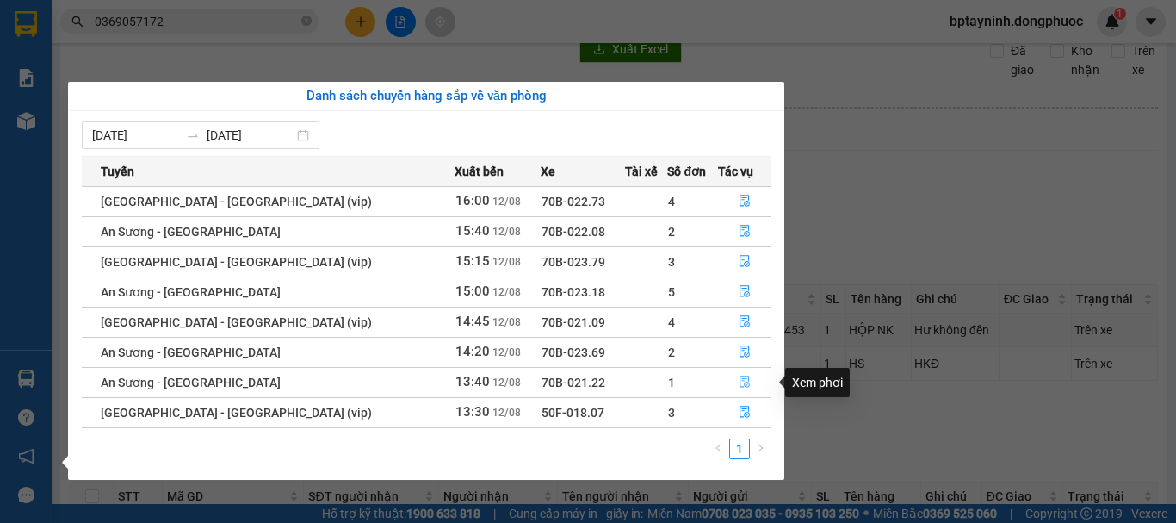
click at [739, 380] on icon "file-done" at bounding box center [745, 381] width 12 height 12
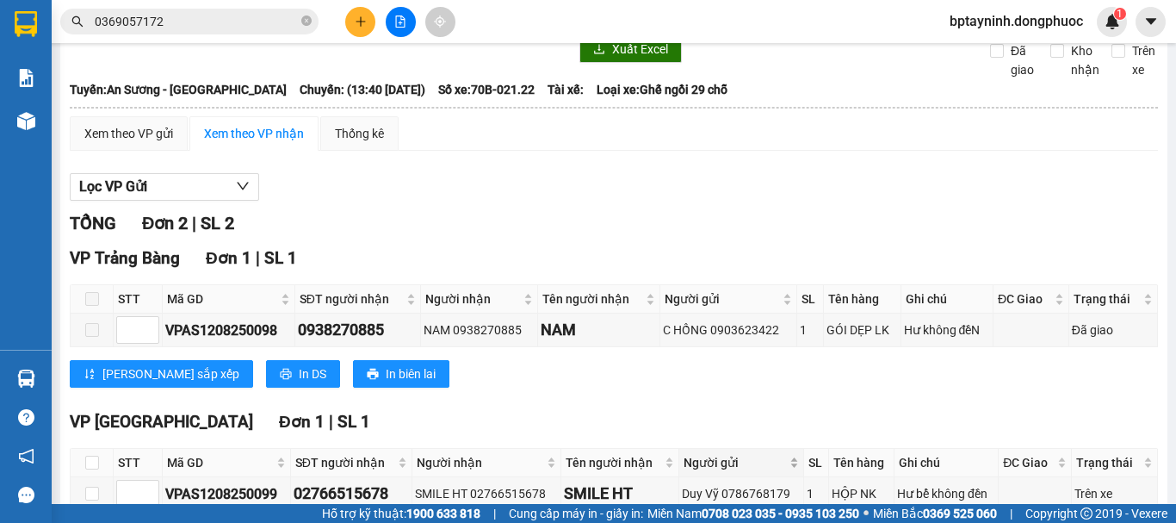
scroll to position [171, 0]
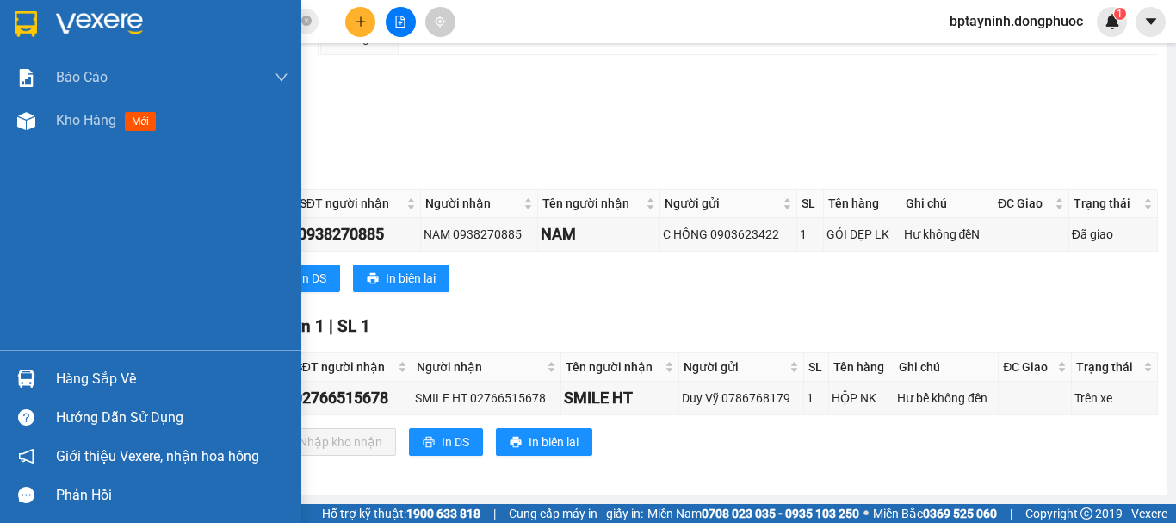
click at [58, 371] on div "Hàng sắp về" at bounding box center [172, 379] width 232 height 26
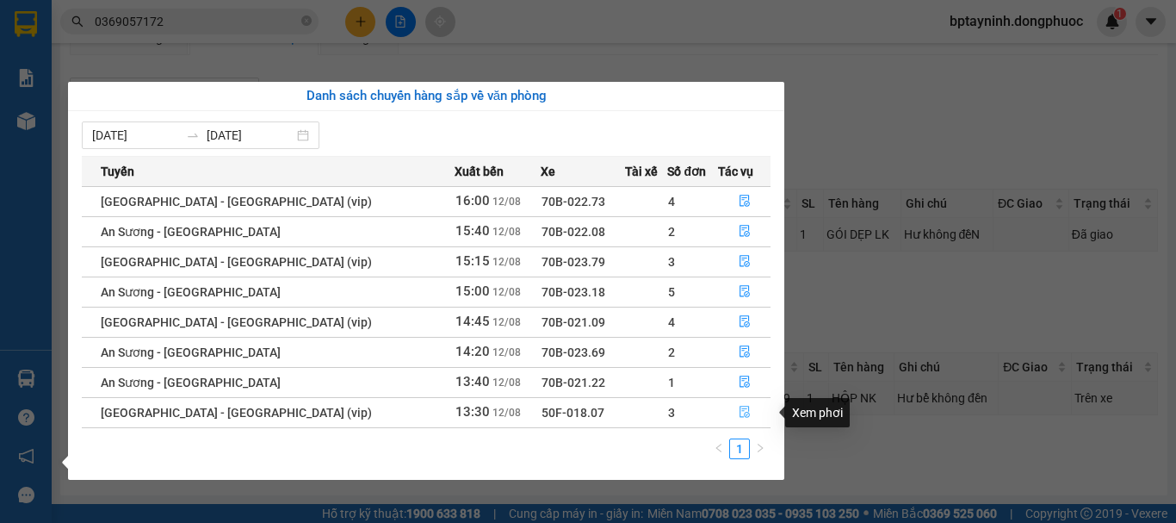
click at [739, 411] on icon "file-done" at bounding box center [745, 412] width 12 height 12
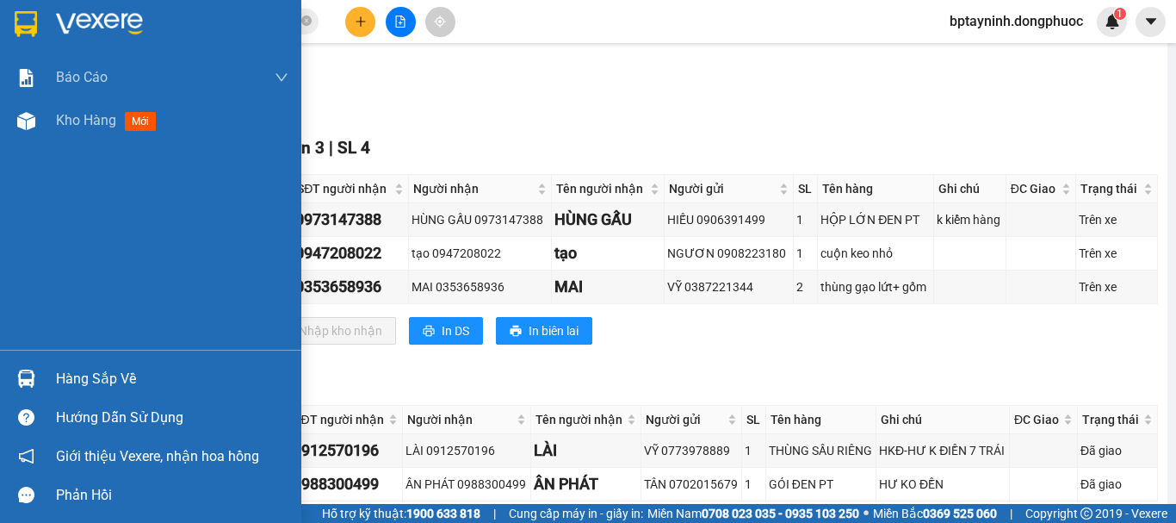
drag, startPoint x: 38, startPoint y: 373, endPoint x: 51, endPoint y: 370, distance: 13.2
click at [38, 374] on div at bounding box center [26, 378] width 30 height 30
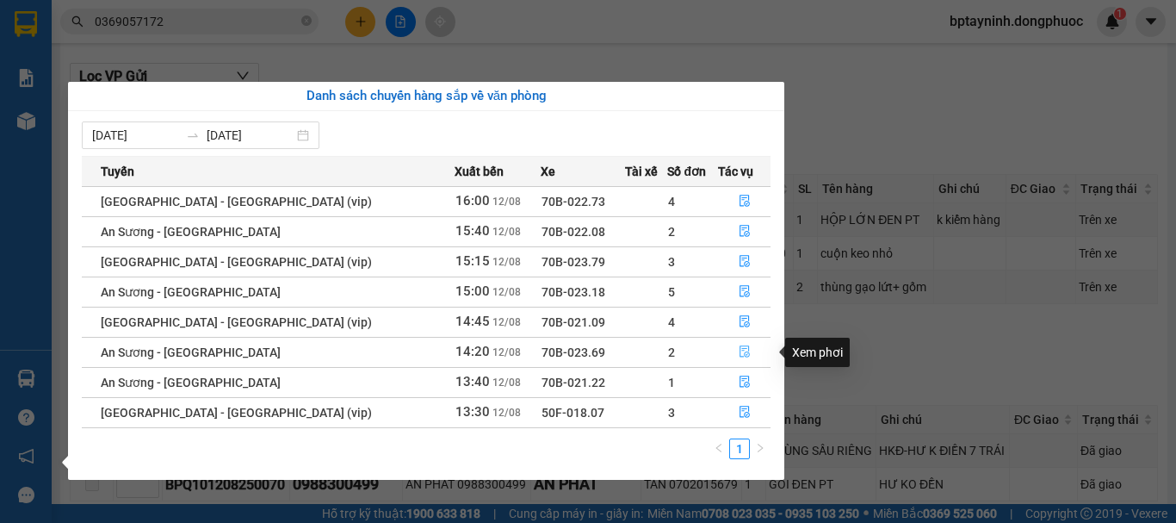
click at [739, 349] on icon "file-done" at bounding box center [745, 351] width 12 height 12
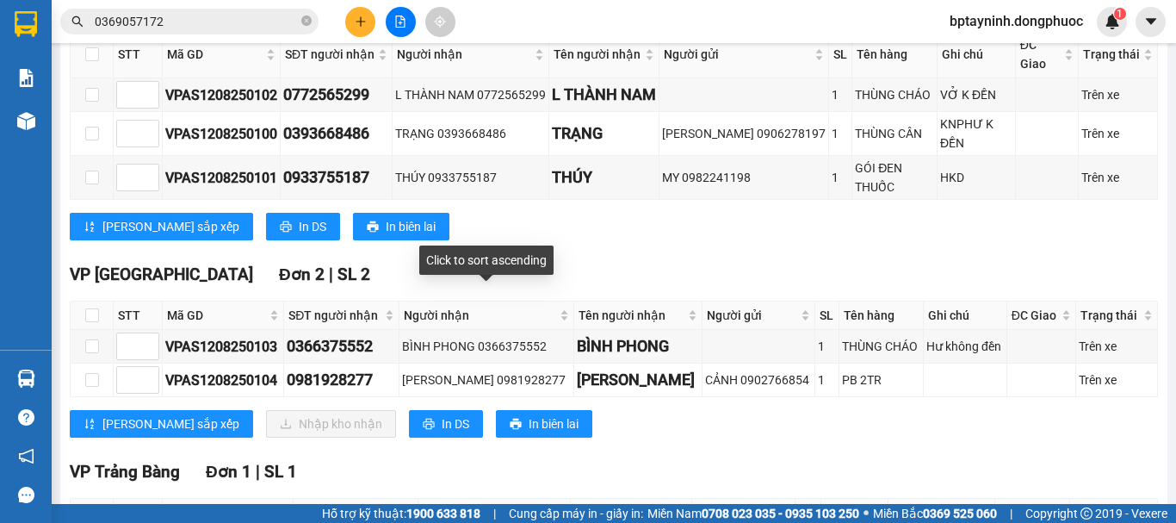
scroll to position [458, 0]
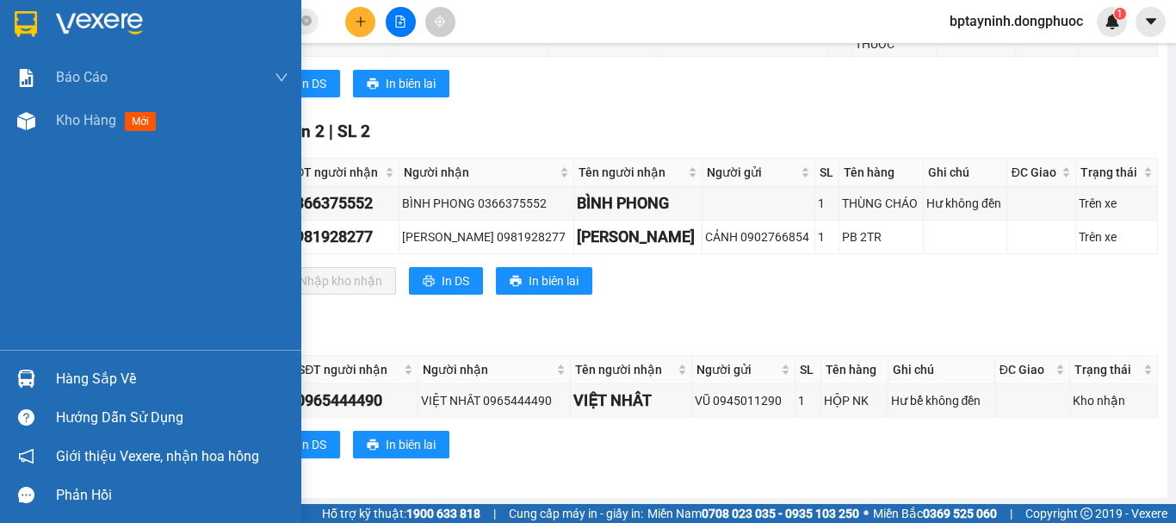
click at [86, 376] on div "Hàng sắp về" at bounding box center [172, 379] width 232 height 26
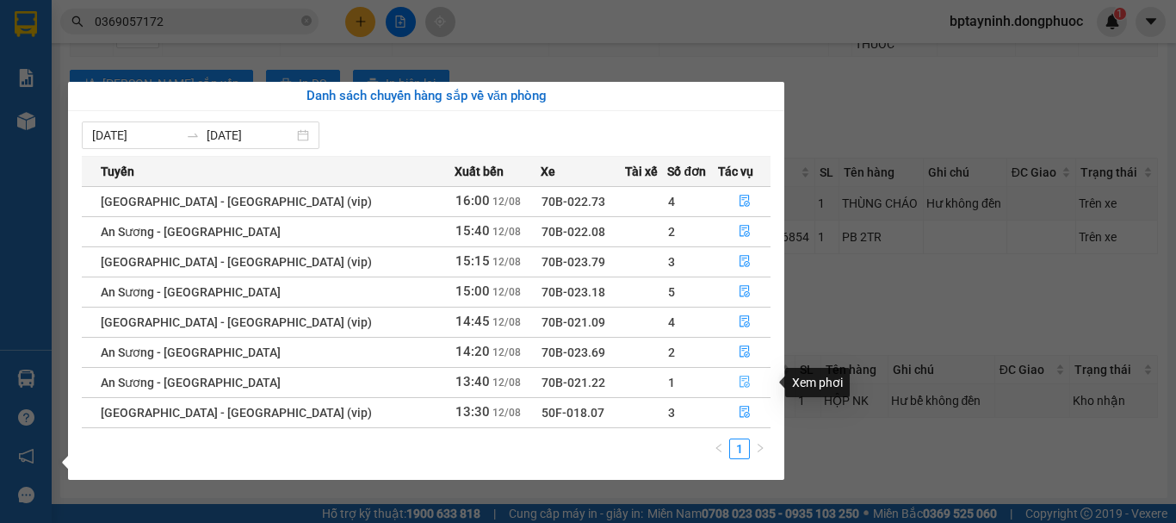
click at [739, 382] on icon "file-done" at bounding box center [745, 381] width 12 height 12
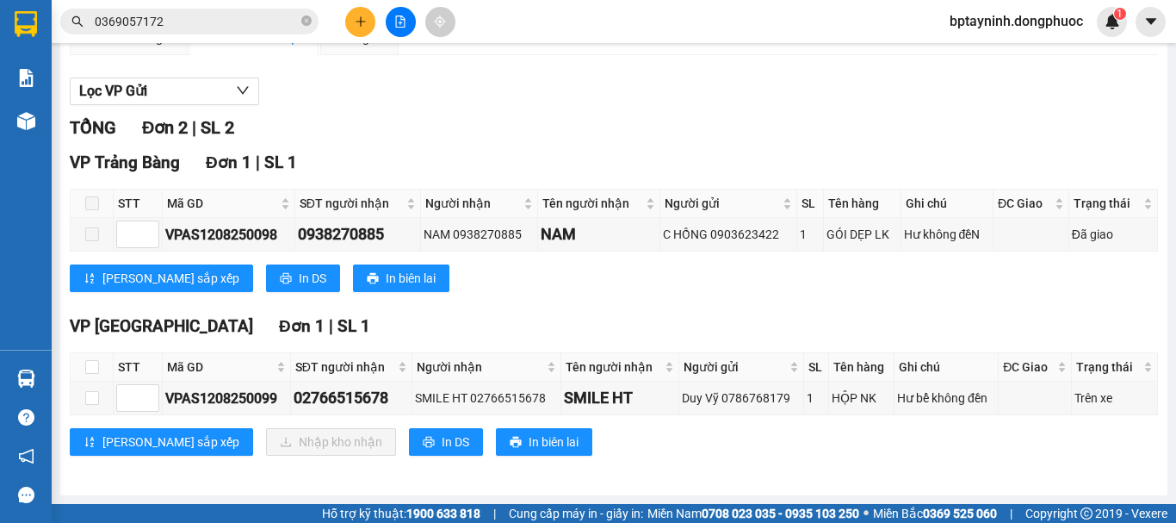
scroll to position [171, 0]
click at [85, 360] on input "checkbox" at bounding box center [92, 367] width 14 height 14
checkbox input "true"
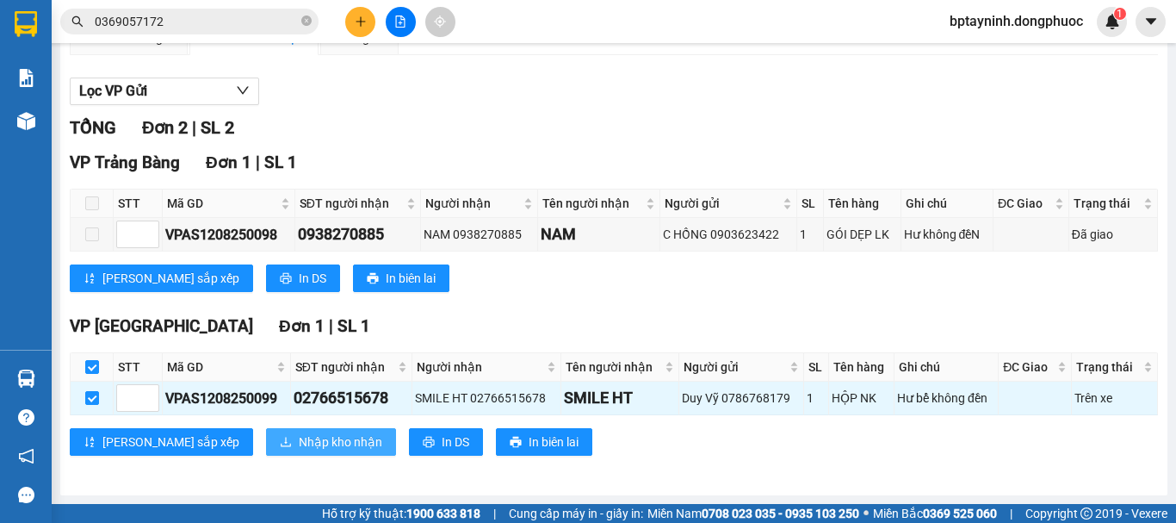
click at [299, 441] on span "Nhập kho nhận" at bounding box center [341, 441] width 84 height 19
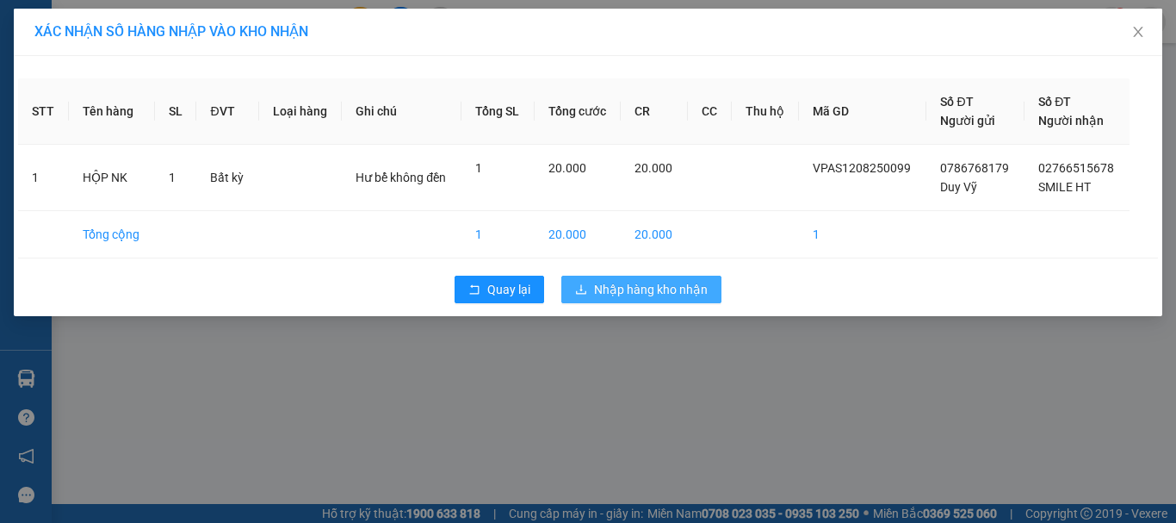
click at [695, 298] on span "Nhập hàng kho nhận" at bounding box center [651, 289] width 114 height 19
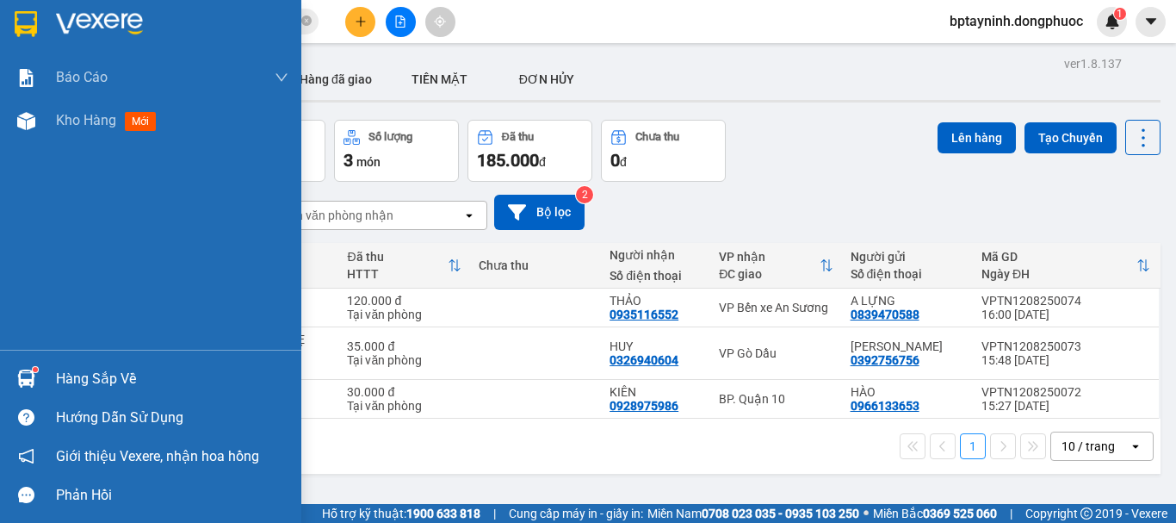
drag, startPoint x: 82, startPoint y: 373, endPoint x: 145, endPoint y: 362, distance: 63.8
click at [84, 373] on div "Hàng sắp về" at bounding box center [172, 379] width 232 height 26
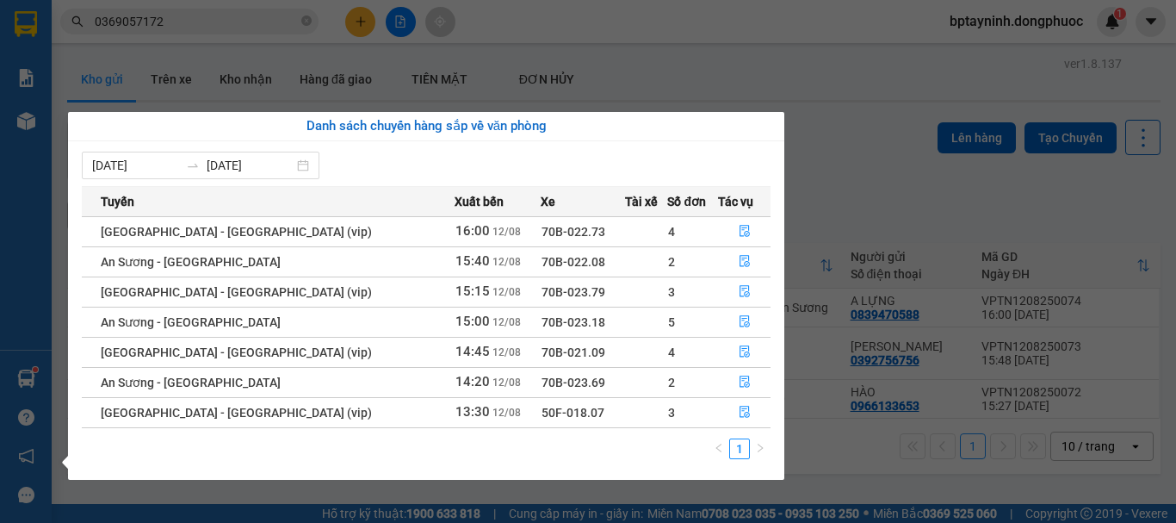
click at [207, 29] on section "Kết quả tìm kiếm ( 160 ) Bộ lọc Mã ĐH Trạng thái Món hàng Tổng cước Chưa cước N…" at bounding box center [588, 261] width 1176 height 523
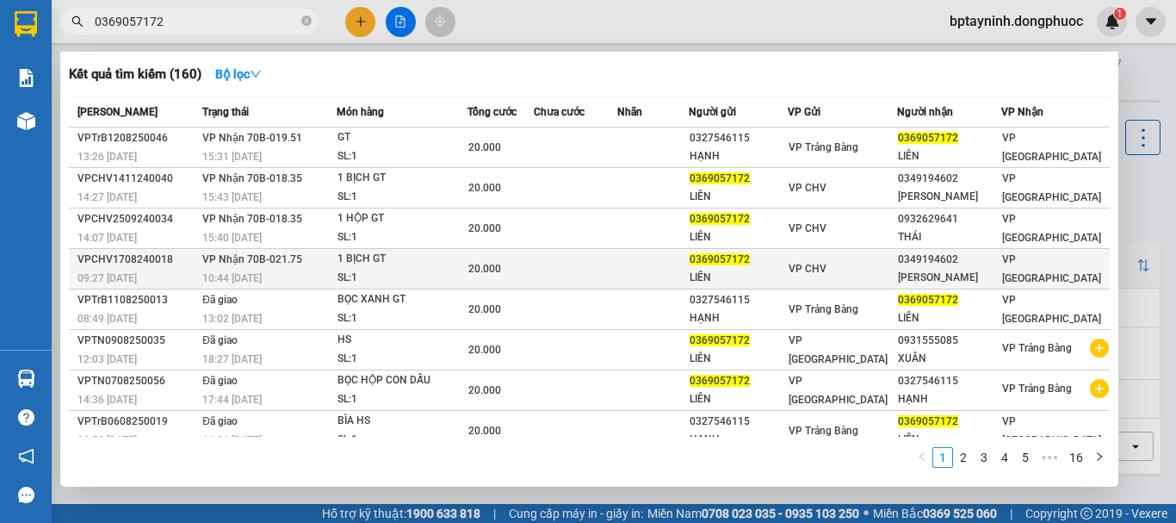
drag, startPoint x: 207, startPoint y: 17, endPoint x: 785, endPoint y: 270, distance: 631.2
click at [42, 47] on section "Kết quả tìm kiếm ( 160 ) Bộ lọc Mã ĐH Trạng thái Món hàng Tổng cước Chưa cước N…" at bounding box center [588, 261] width 1176 height 523
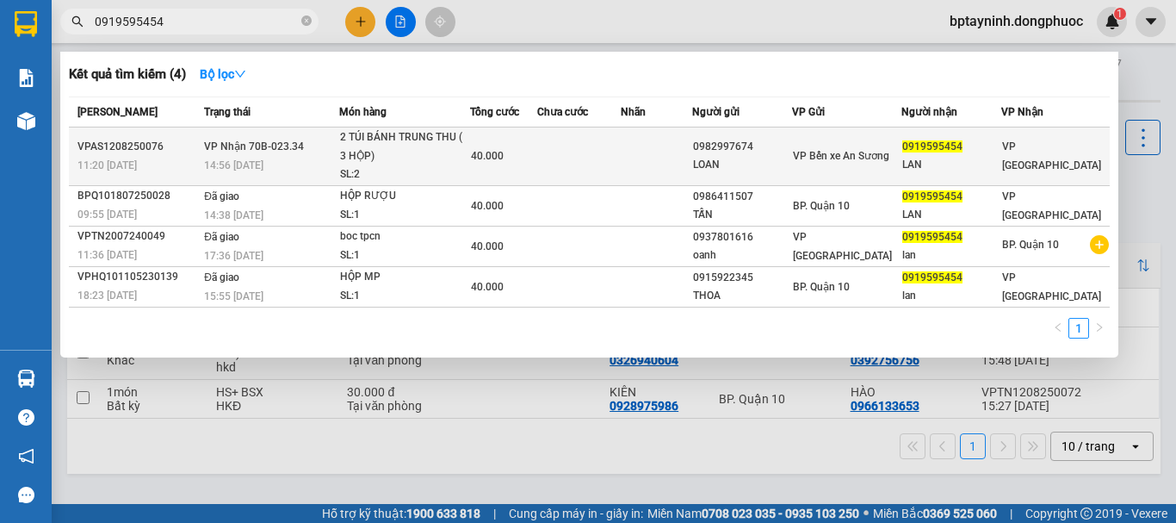
type input "0919595454"
click at [492, 159] on span "40.000" at bounding box center [487, 156] width 33 height 12
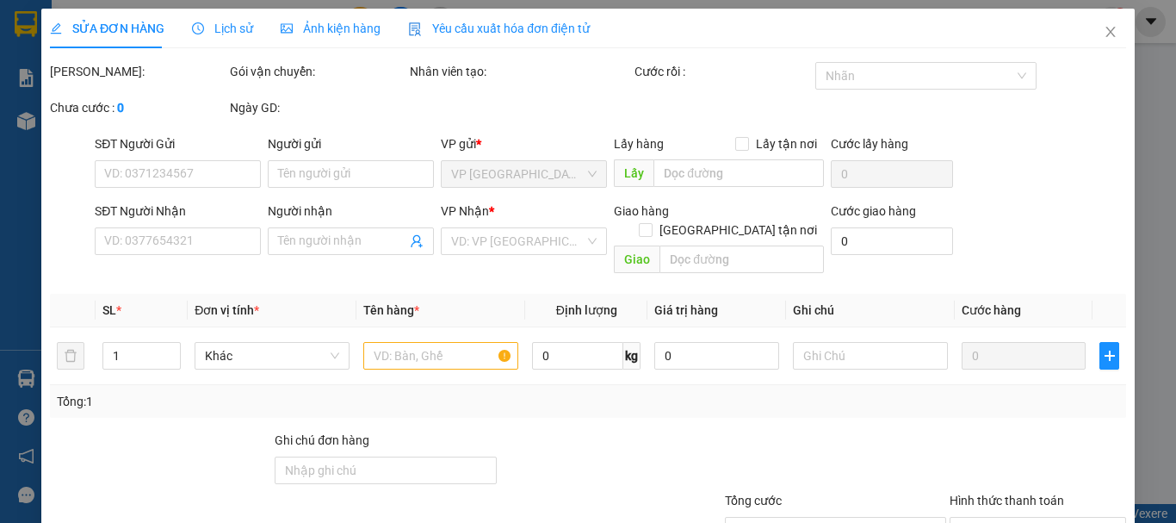
type input "0982997674"
type input "LOAN"
type input "0919595454"
type input "LAN"
type input "40.000"
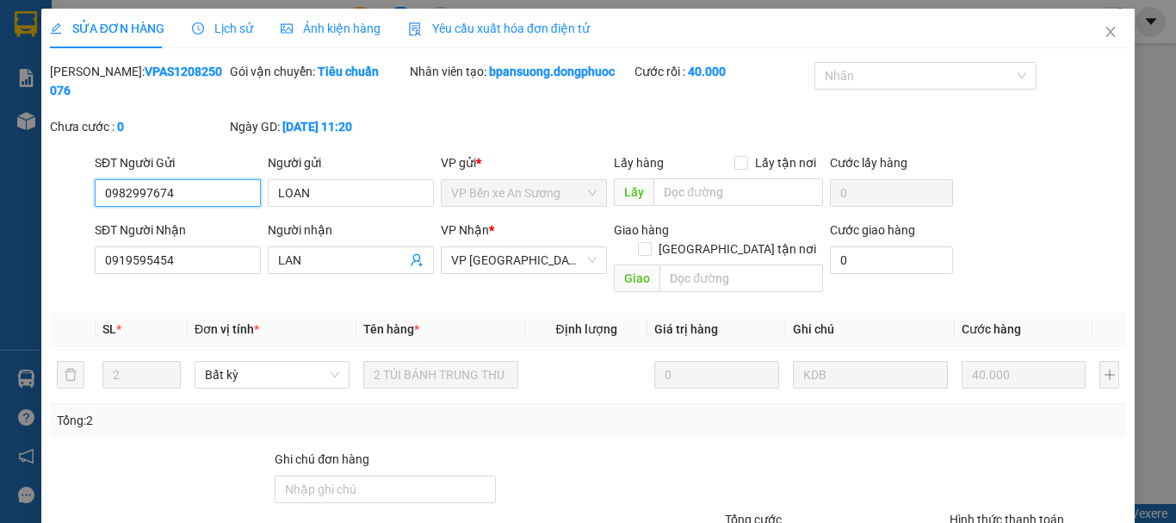
scroll to position [118, 0]
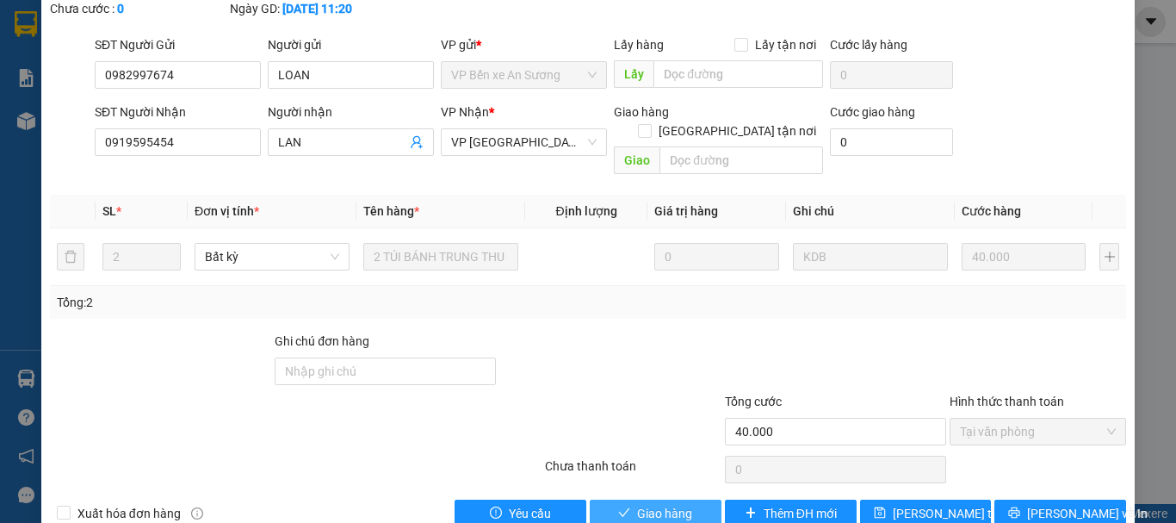
click at [619, 508] on icon "check" at bounding box center [624, 512] width 11 height 9
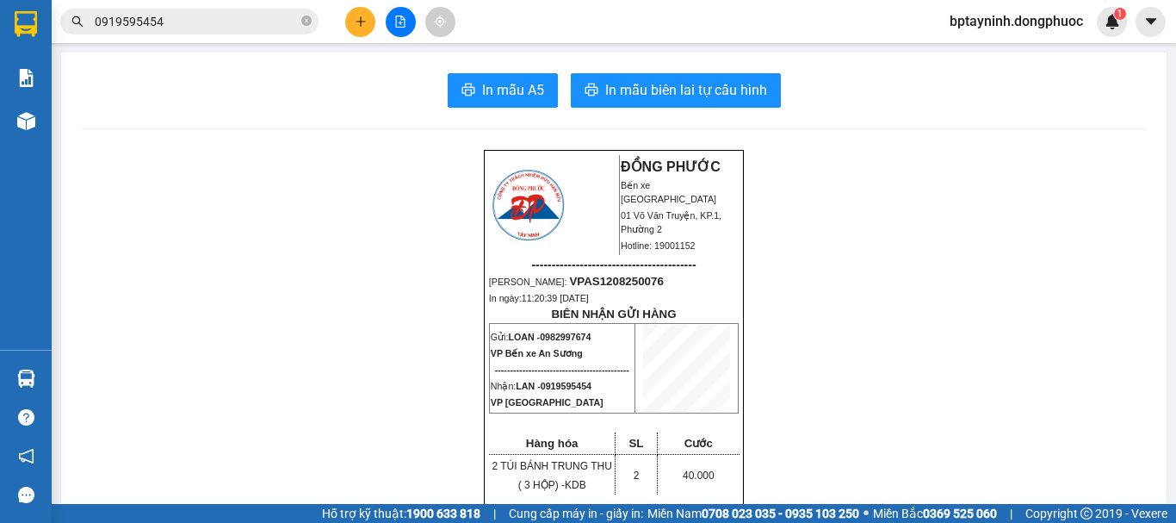
click at [408, 22] on button at bounding box center [401, 22] width 30 height 30
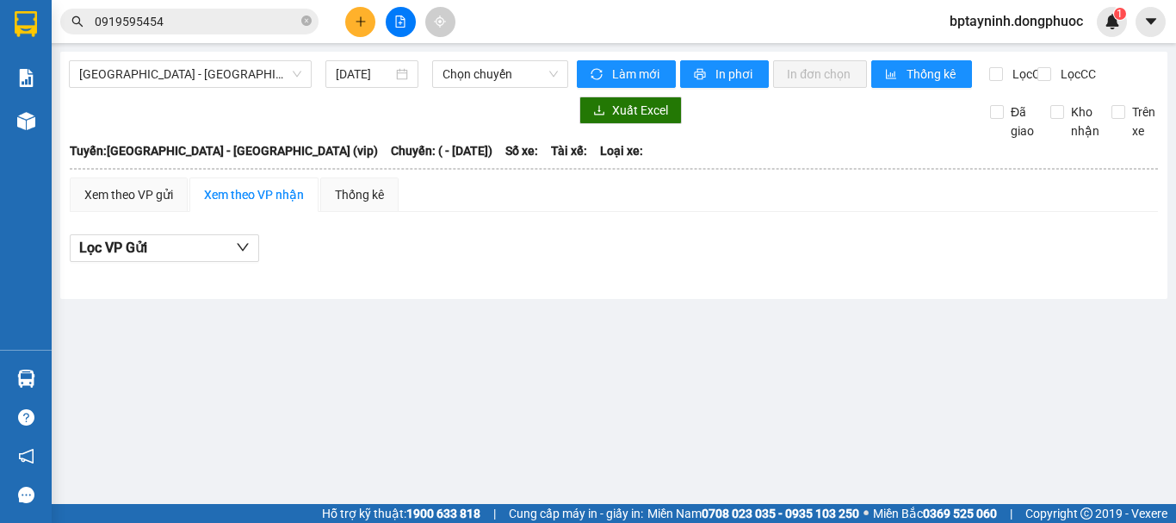
click at [215, 77] on span "Hồ Chí Minh - Tây Ninh (vip)" at bounding box center [190, 74] width 222 height 26
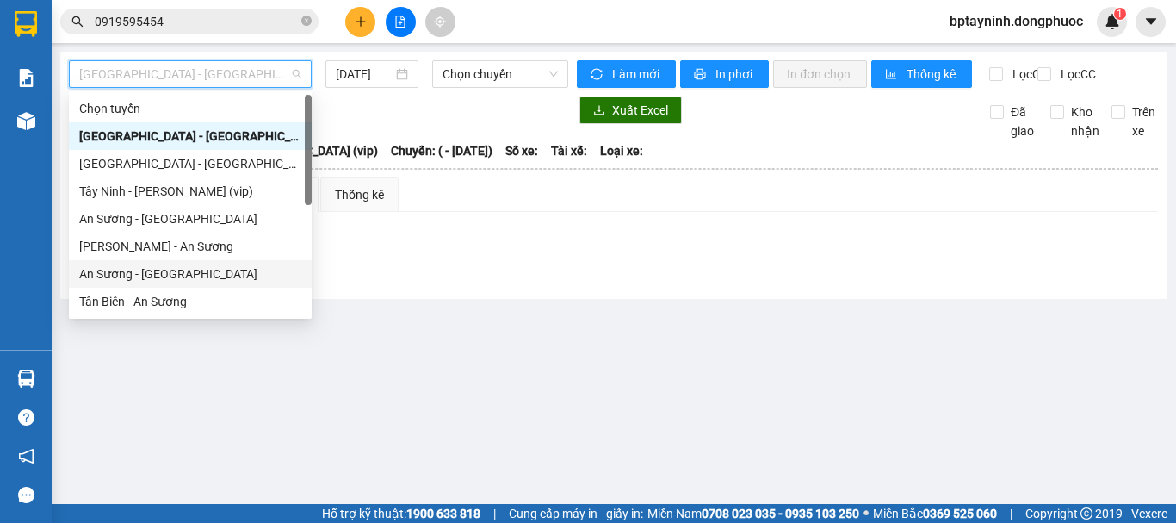
scroll to position [248, 0]
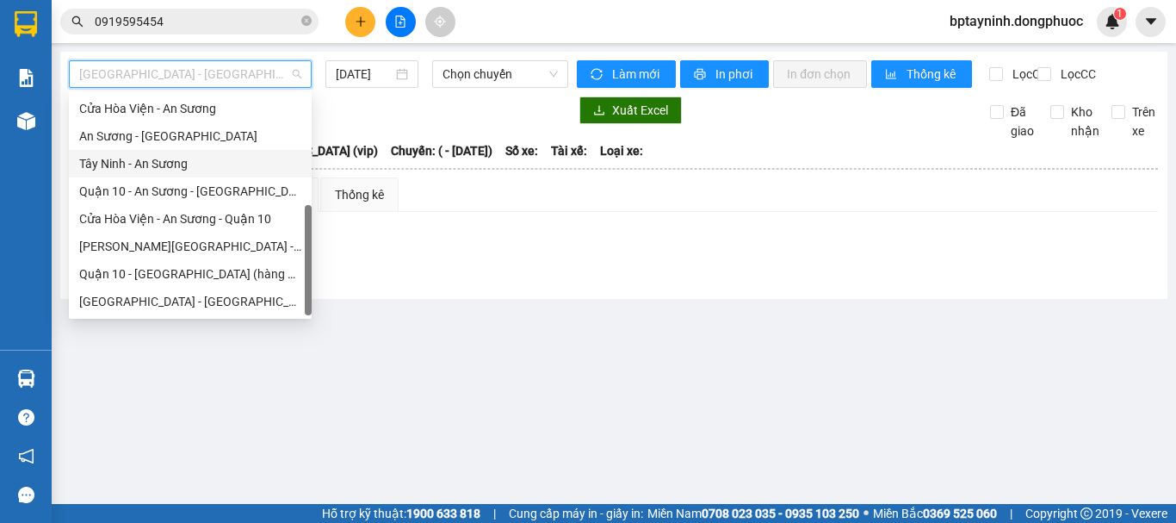
click at [194, 170] on div "Tây Ninh - An Sương" at bounding box center [190, 163] width 222 height 19
type input "[DATE]"
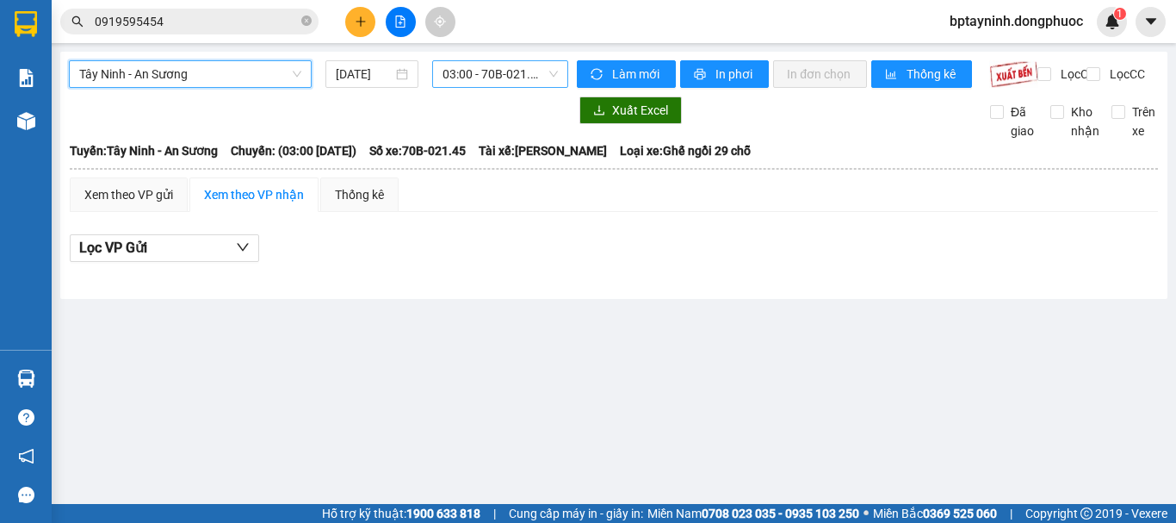
click at [480, 84] on span "03:00 - 70B-021.45" at bounding box center [500, 74] width 115 height 26
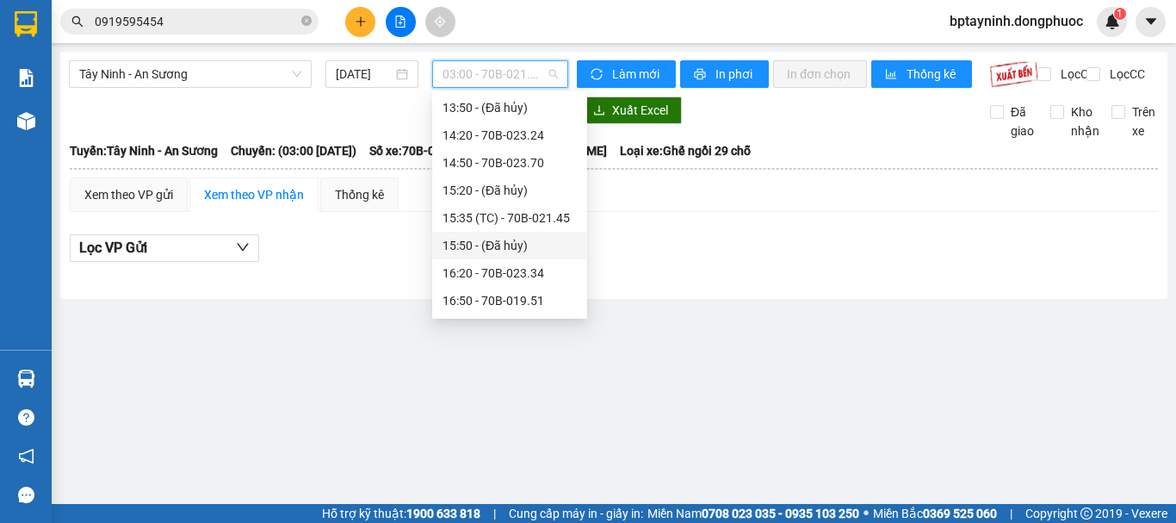
scroll to position [772, 0]
drag, startPoint x: 703, startPoint y: 240, endPoint x: 581, endPoint y: 92, distance: 192.1
click at [694, 221] on div "Xem theo VP gửi Xem theo VP nhận Thống kê Lọc VP Gửi" at bounding box center [614, 228] width 1088 height 103
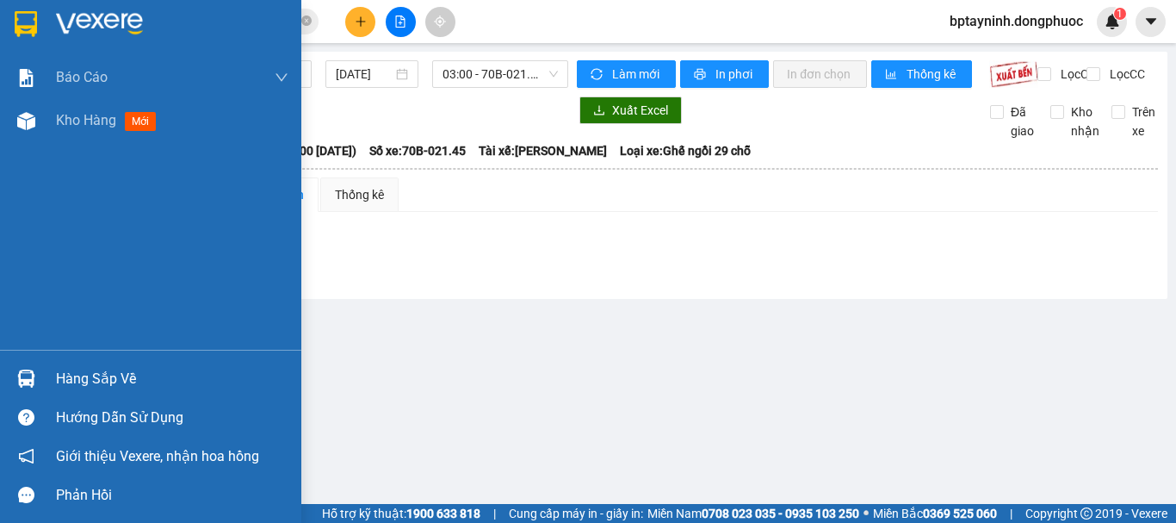
click at [46, 381] on div "Hàng sắp về" at bounding box center [150, 378] width 301 height 39
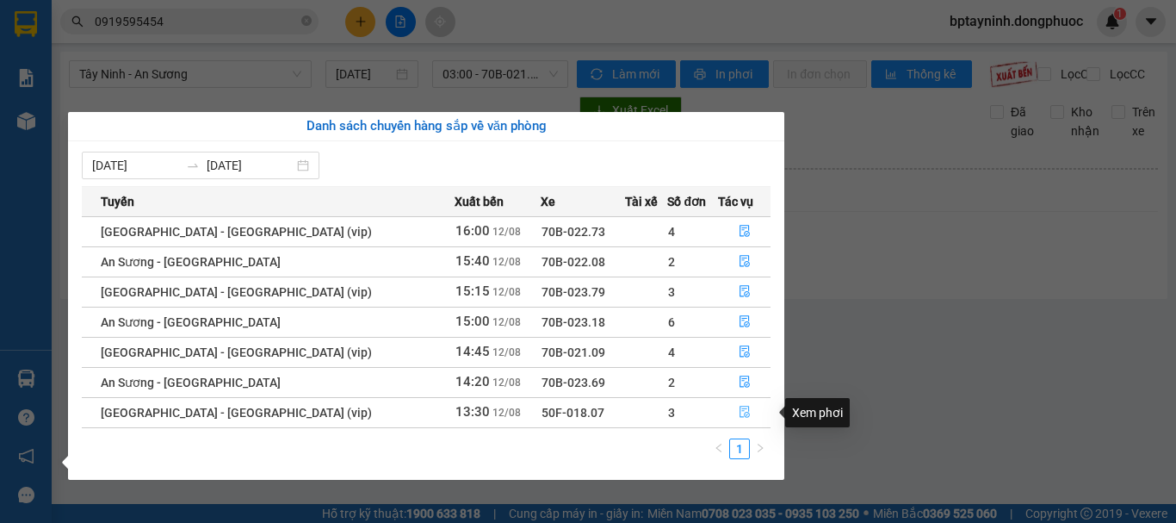
click at [742, 408] on icon "file-done" at bounding box center [745, 412] width 12 height 12
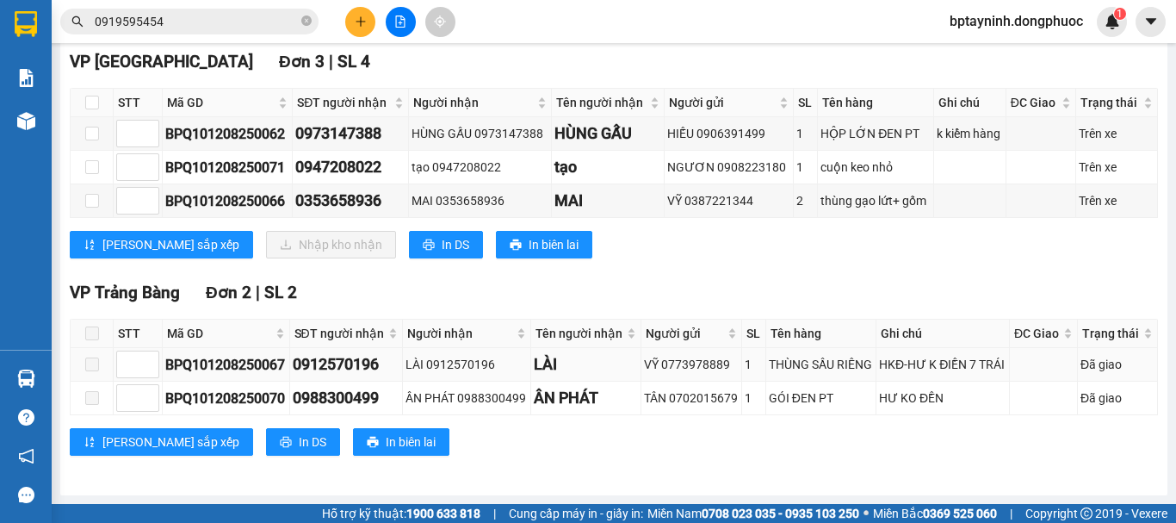
scroll to position [128, 0]
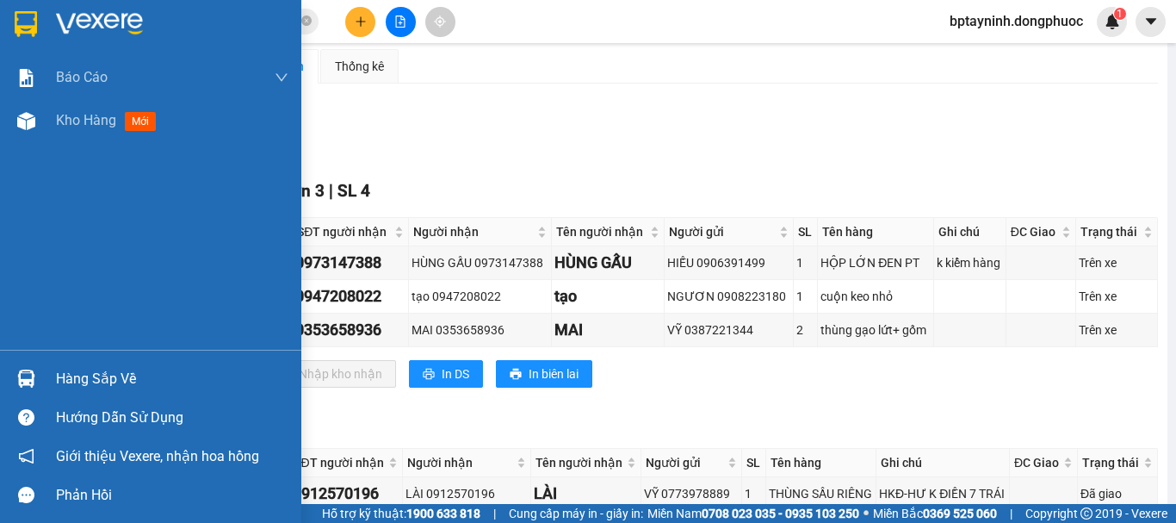
click at [77, 379] on div "Hàng sắp về" at bounding box center [172, 379] width 232 height 26
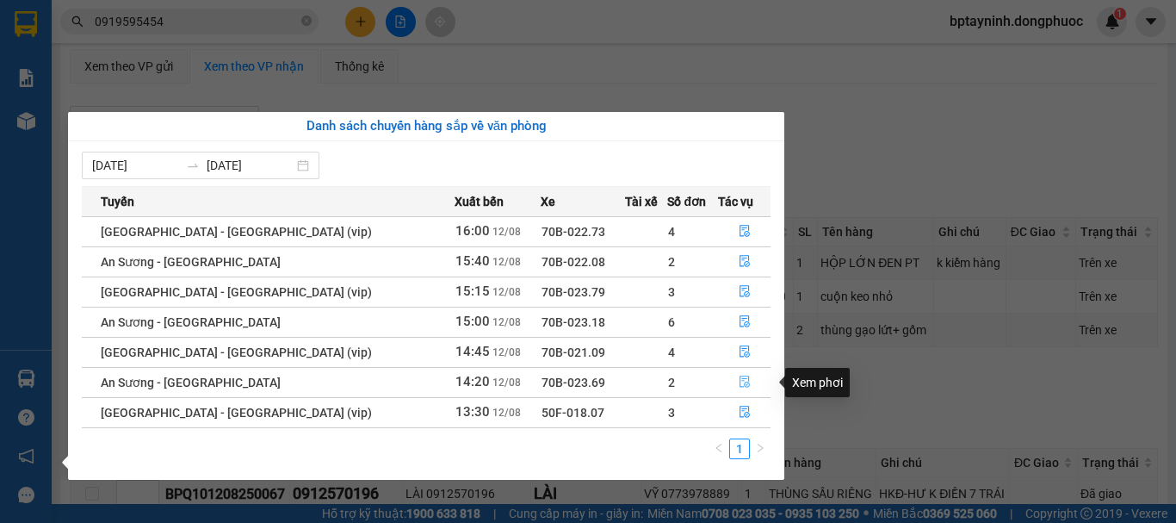
click at [739, 381] on icon "file-done" at bounding box center [745, 381] width 12 height 12
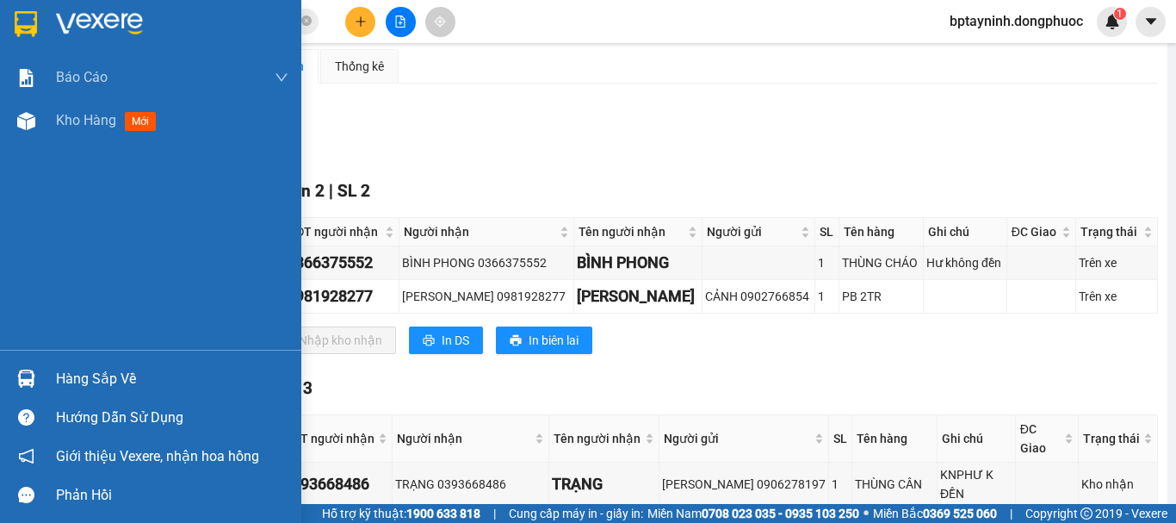
drag, startPoint x: 86, startPoint y: 376, endPoint x: 232, endPoint y: 356, distance: 146.9
click at [87, 375] on div "Hàng sắp về" at bounding box center [172, 379] width 232 height 26
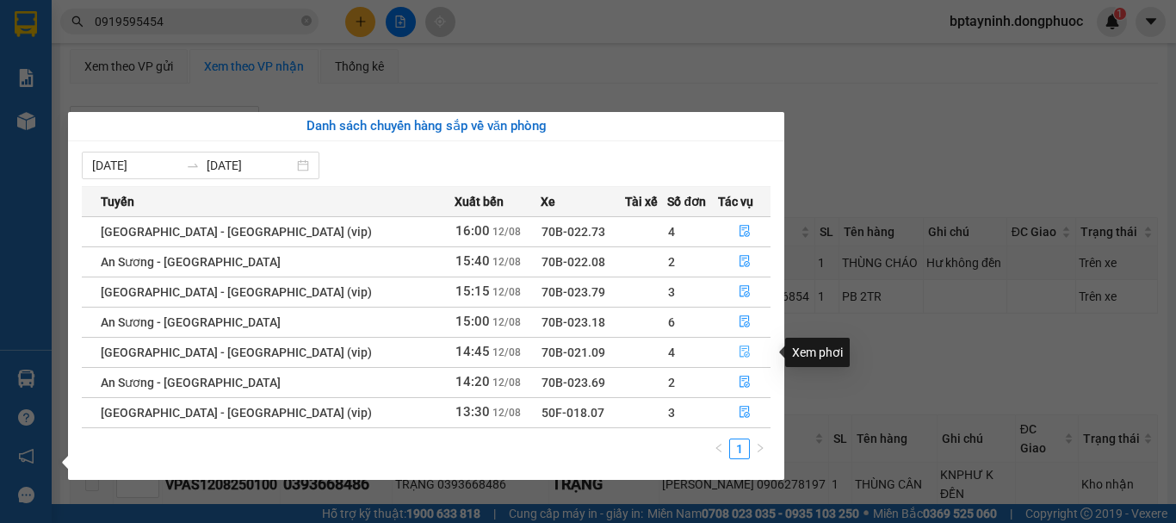
click at [739, 345] on icon "file-done" at bounding box center [745, 351] width 12 height 12
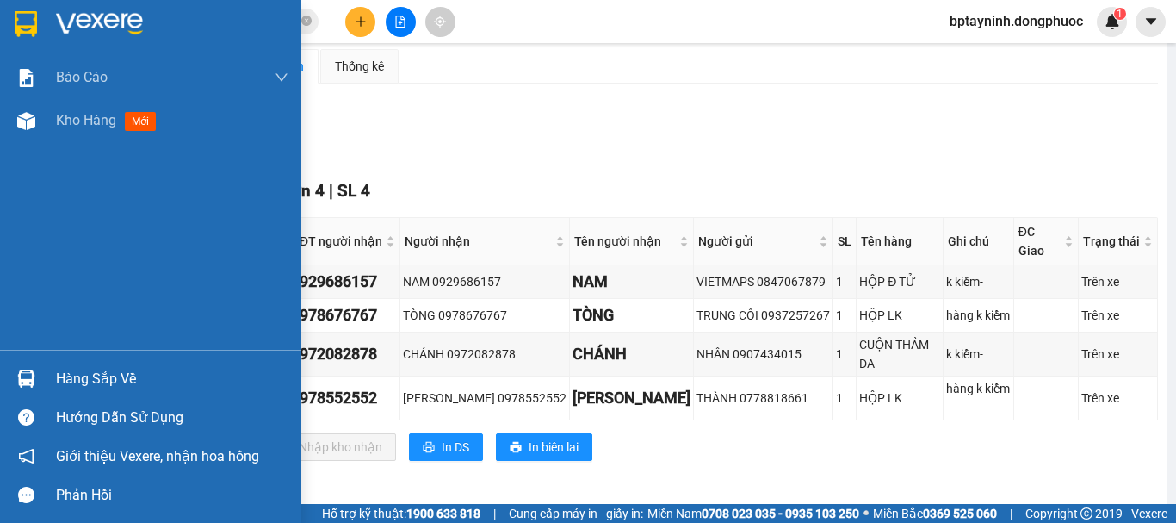
click at [20, 374] on img at bounding box center [26, 378] width 18 height 18
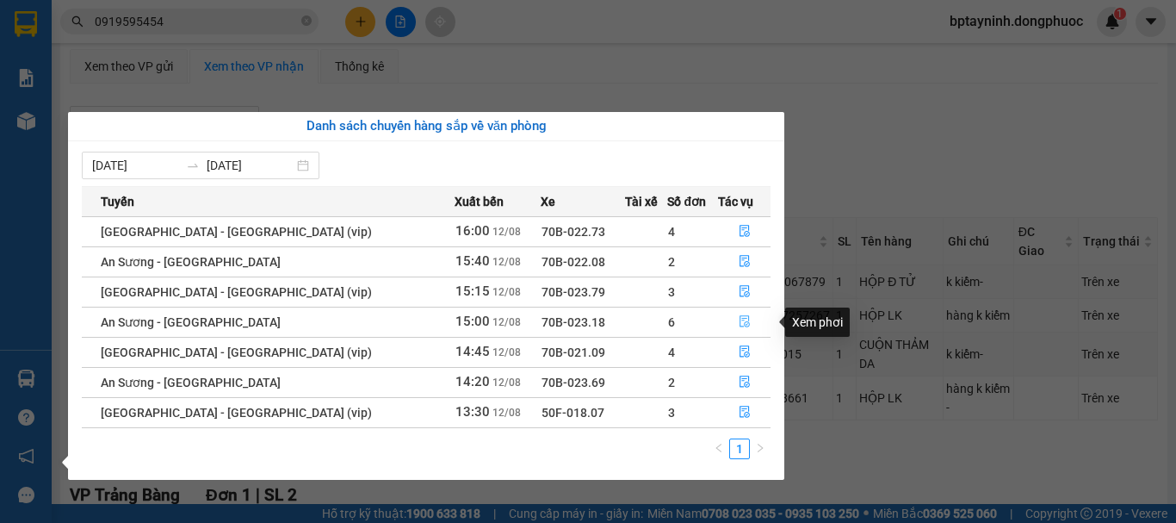
click at [739, 320] on icon "file-done" at bounding box center [745, 321] width 12 height 12
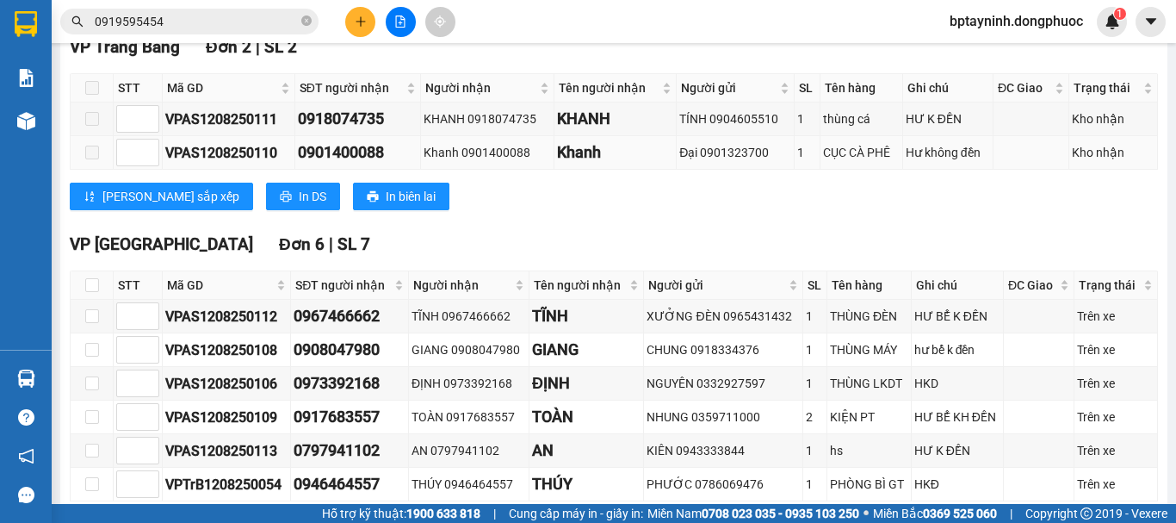
scroll to position [416, 0]
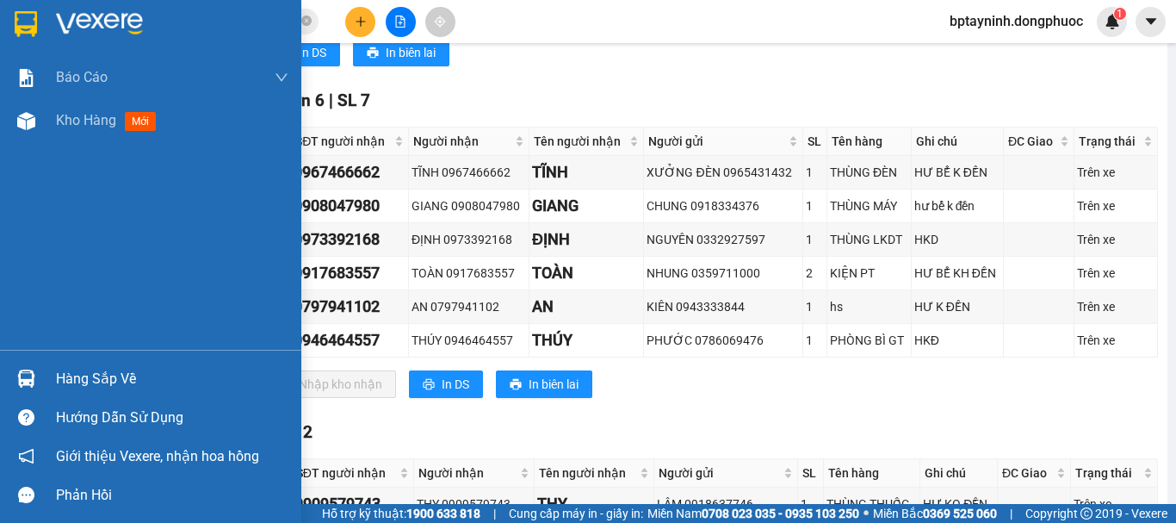
drag, startPoint x: 107, startPoint y: 375, endPoint x: 173, endPoint y: 358, distance: 68.5
click at [108, 375] on div "Hàng sắp về" at bounding box center [172, 379] width 232 height 26
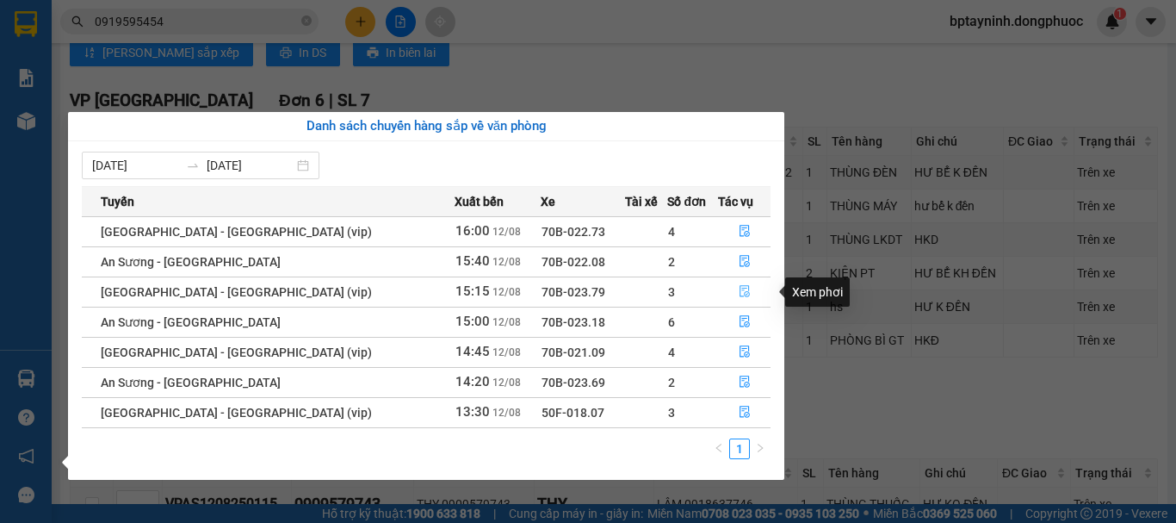
click at [739, 288] on icon "file-done" at bounding box center [745, 291] width 12 height 12
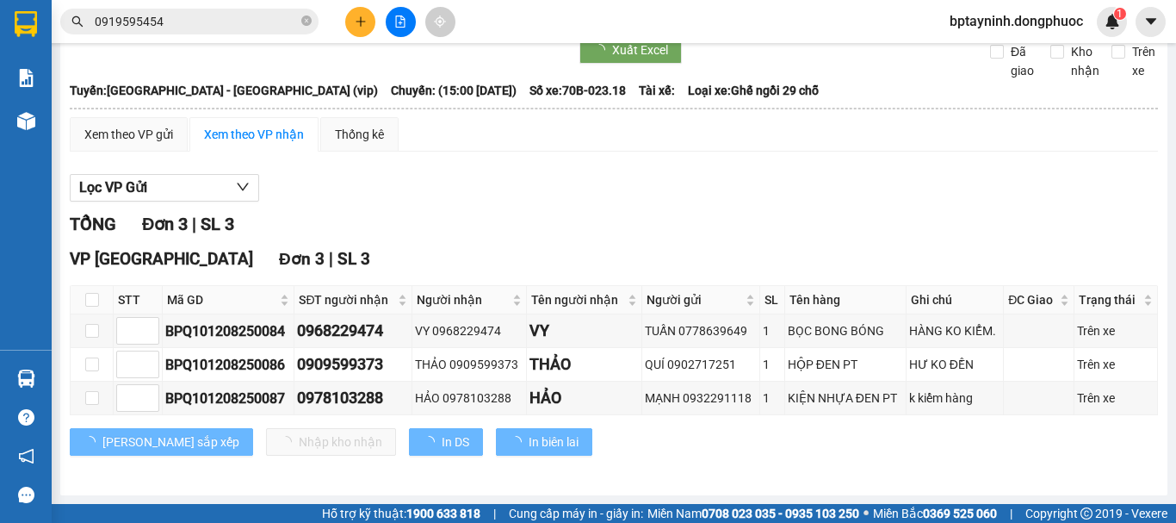
scroll to position [75, 0]
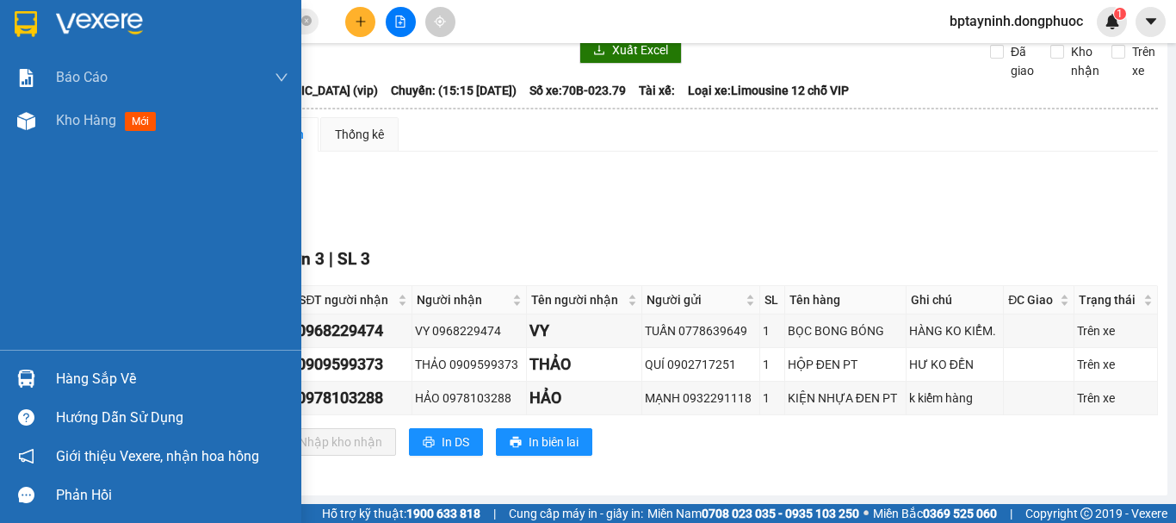
click at [41, 383] on div "Hàng sắp về" at bounding box center [150, 378] width 301 height 39
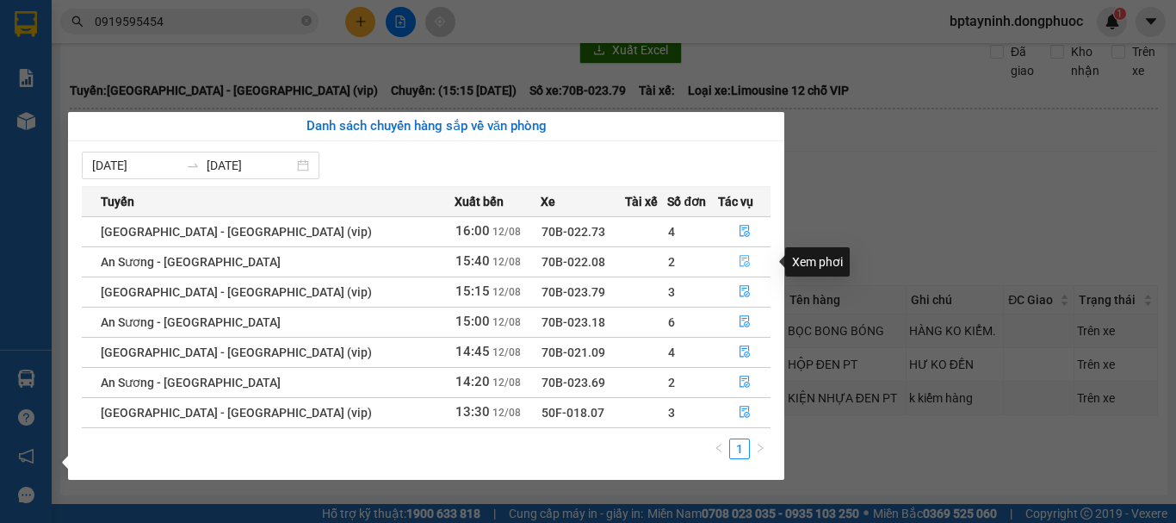
click at [740, 262] on icon "file-done" at bounding box center [745, 262] width 10 height 12
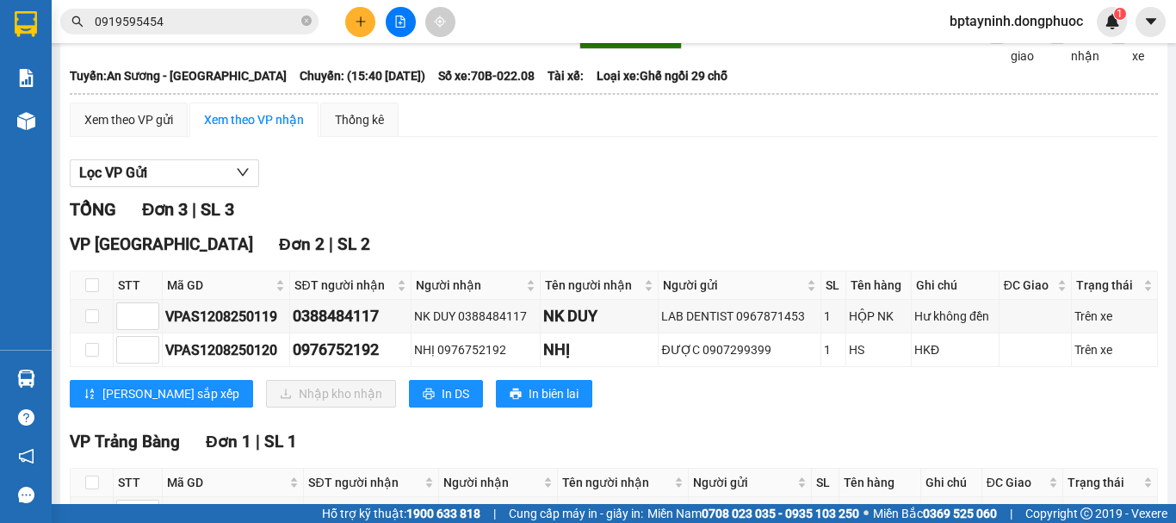
scroll to position [205, 0]
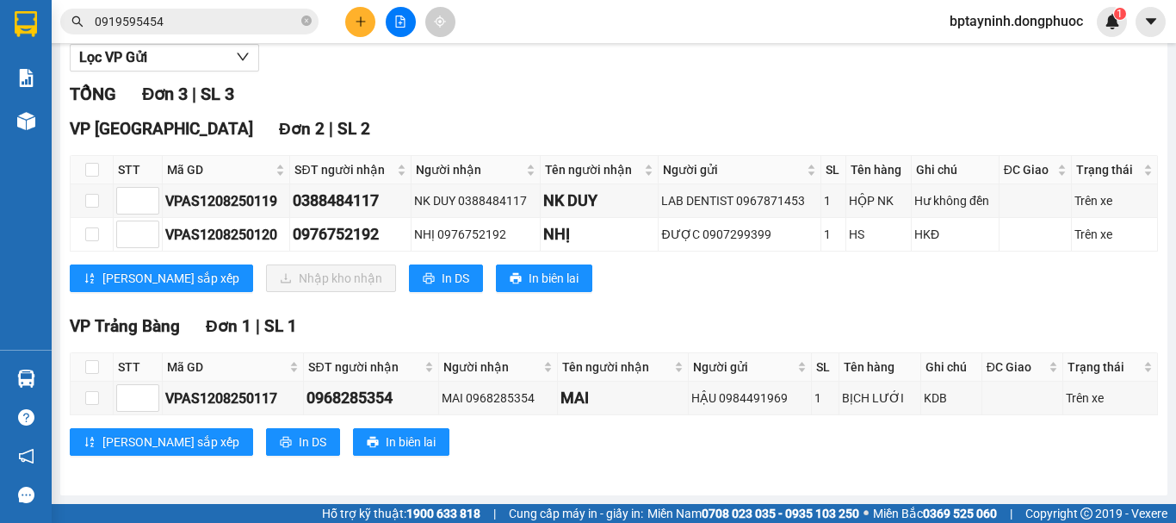
click at [54, 375] on main "An Sương - Tây Ninh 12/08/2025 15:40 (TC) - 70B-022.08 Làm mới In phơi In đơn c…" at bounding box center [588, 252] width 1176 height 504
click at [50, 379] on div "Hàng sắp về" at bounding box center [26, 378] width 52 height 39
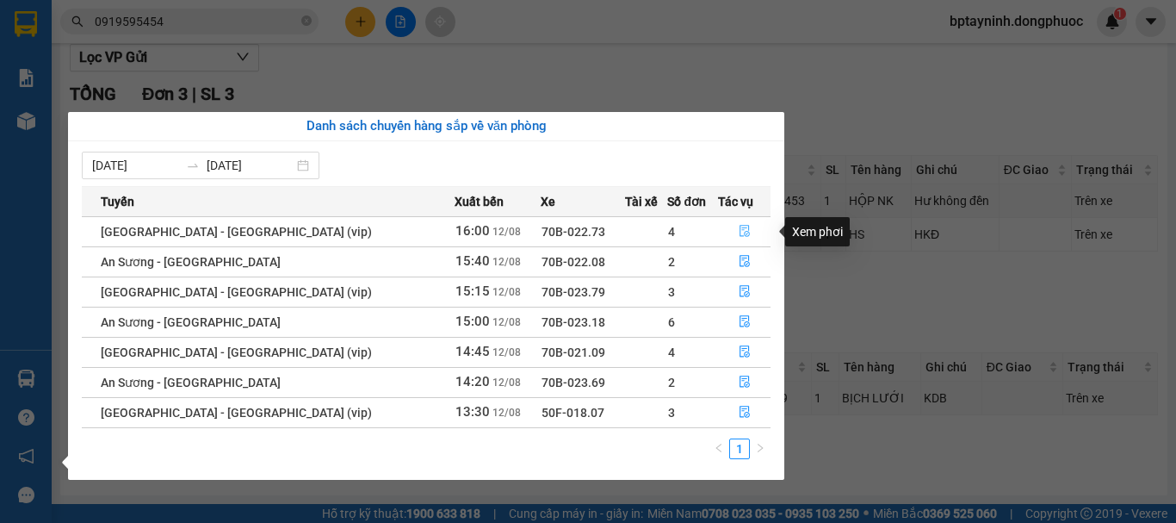
click at [739, 227] on icon "file-done" at bounding box center [745, 231] width 12 height 12
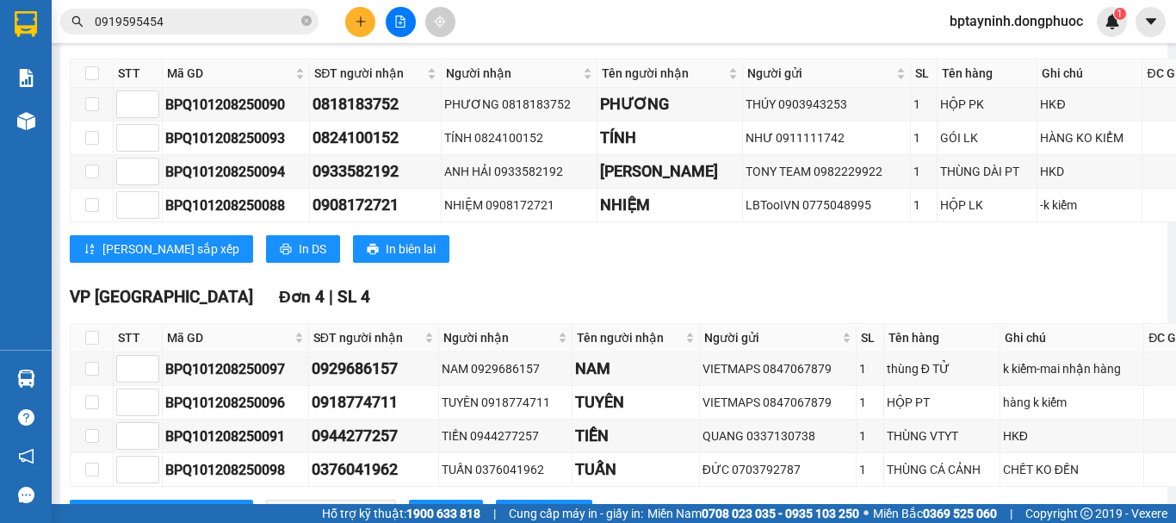
scroll to position [431, 0]
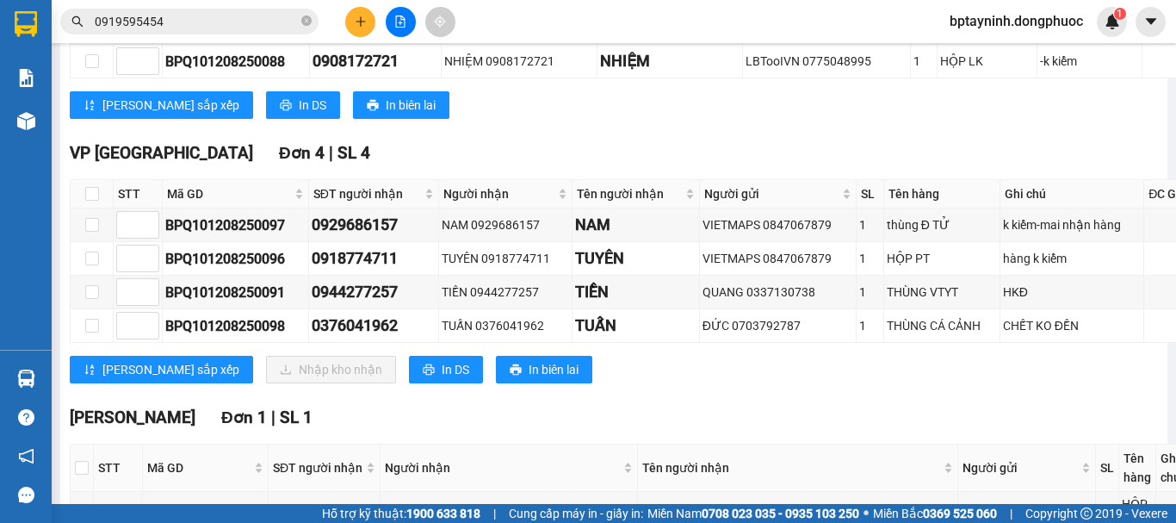
click at [595, 115] on div "Lưu sắp xếp In DS In biên lai" at bounding box center [692, 105] width 1245 height 28
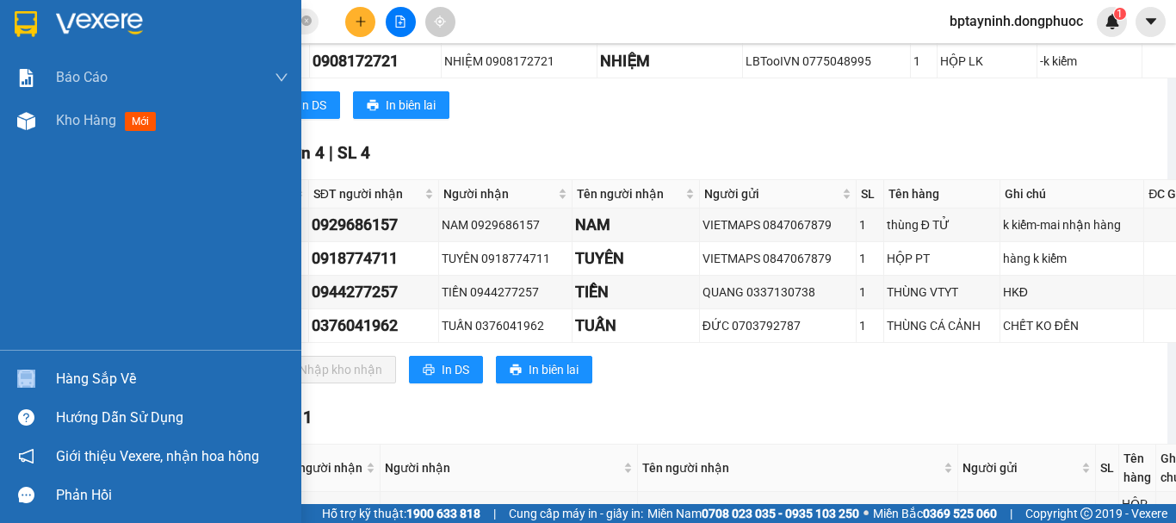
click at [57, 367] on div "Hàng sắp về" at bounding box center [150, 378] width 301 height 39
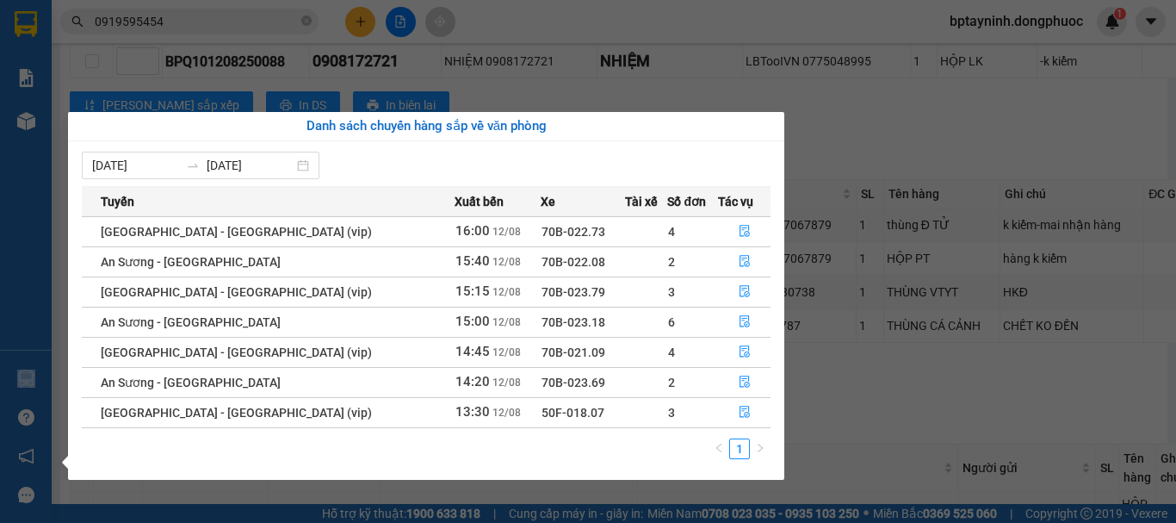
click at [908, 131] on section "Kết quả tìm kiếm ( 4 ) Bộ lọc Mã ĐH Trạng thái Món hàng Tổng cước Chưa cước Nhã…" at bounding box center [588, 261] width 1176 height 523
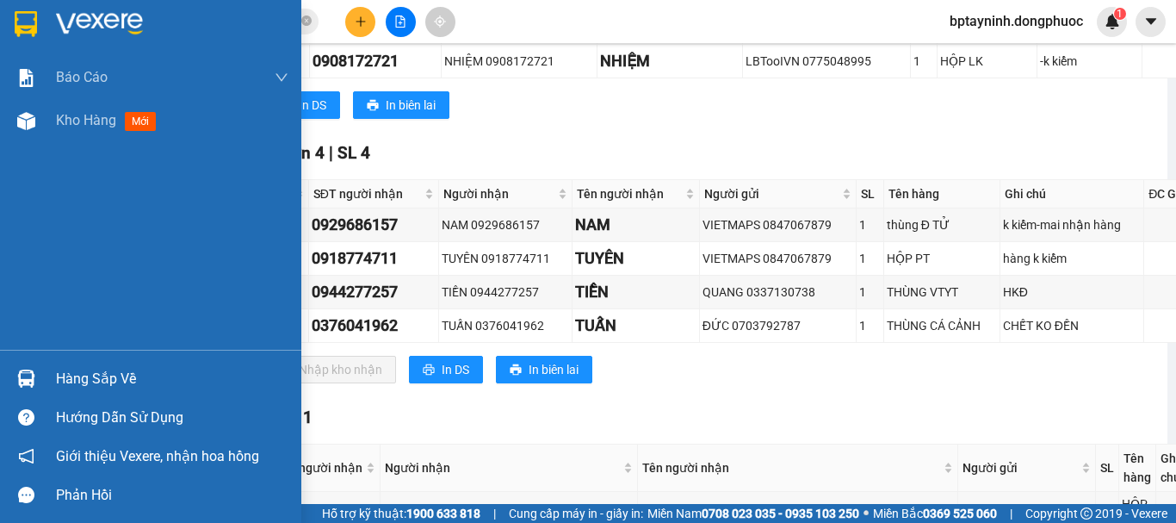
click at [126, 366] on div "Hàng sắp về" at bounding box center [172, 379] width 232 height 26
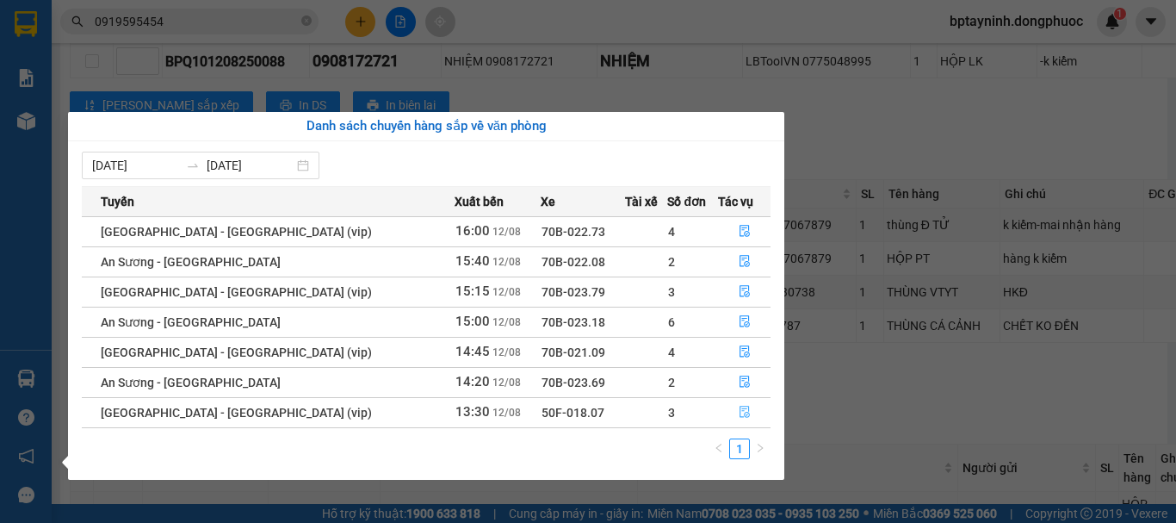
click at [741, 412] on icon "file-done" at bounding box center [745, 412] width 12 height 12
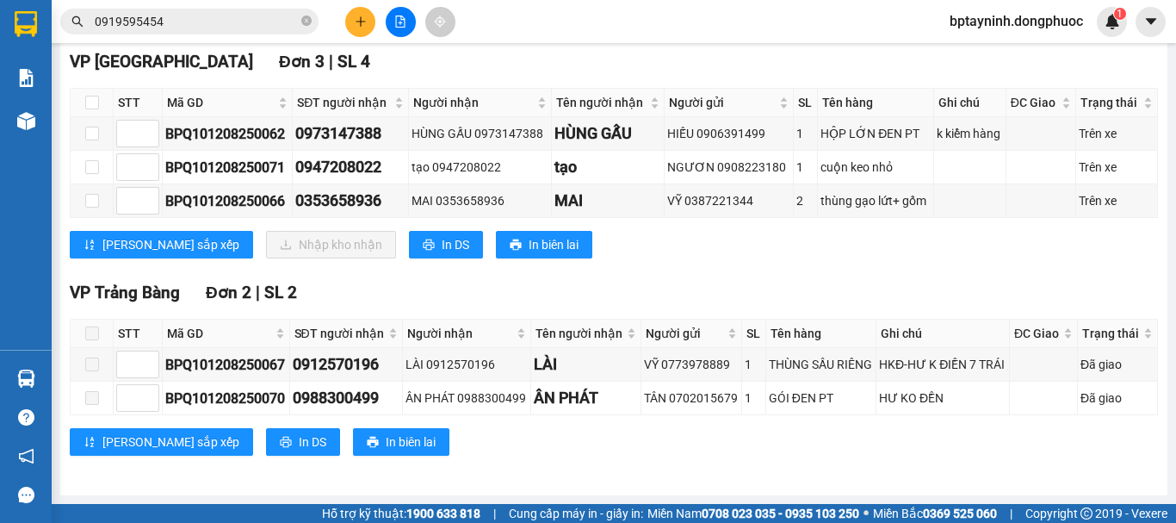
scroll to position [128, 0]
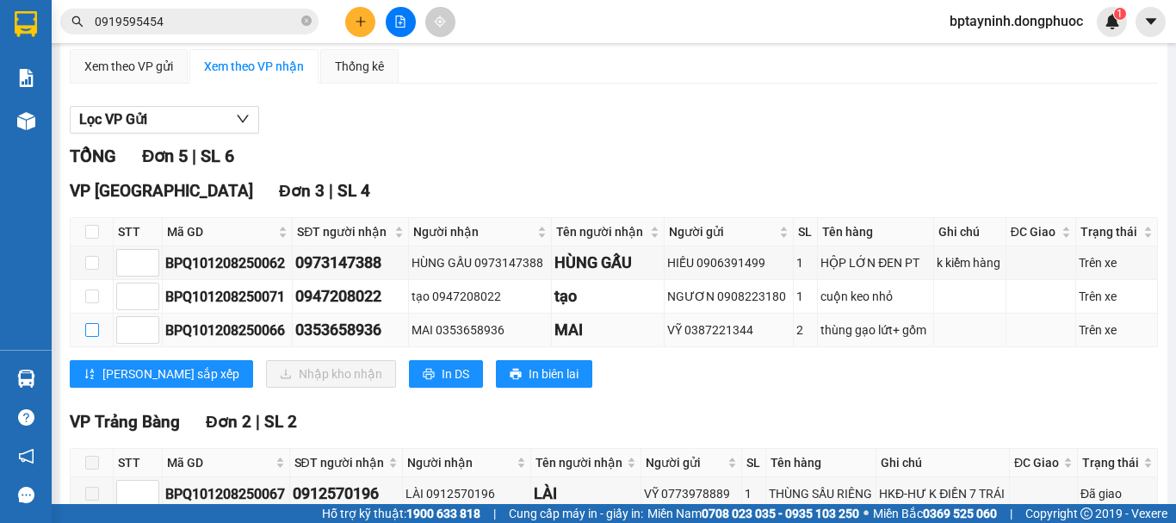
click at [92, 337] on input "checkbox" at bounding box center [92, 330] width 14 height 14
checkbox input "true"
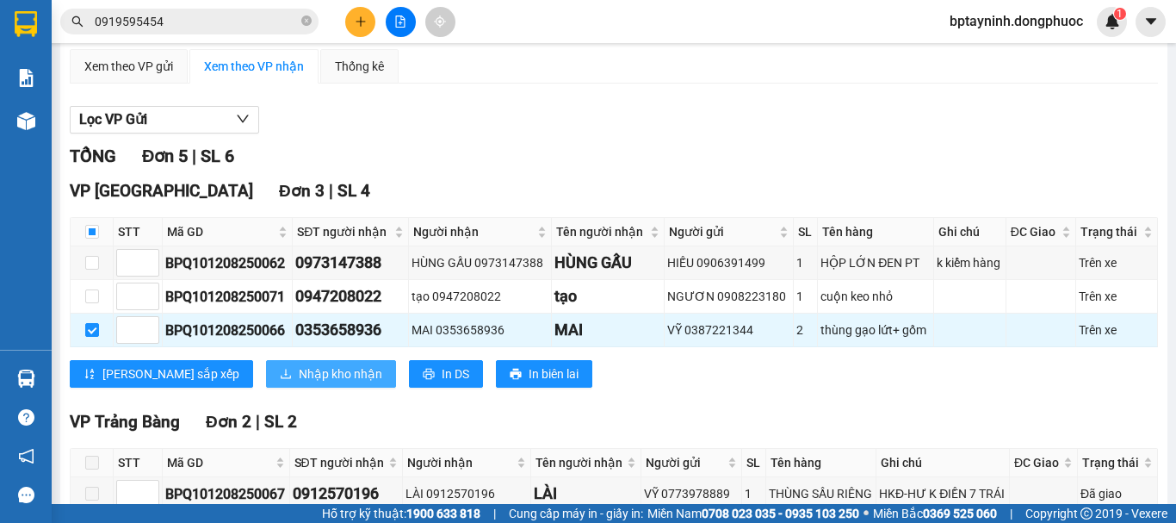
click at [299, 383] on span "Nhập kho nhận" at bounding box center [341, 373] width 84 height 19
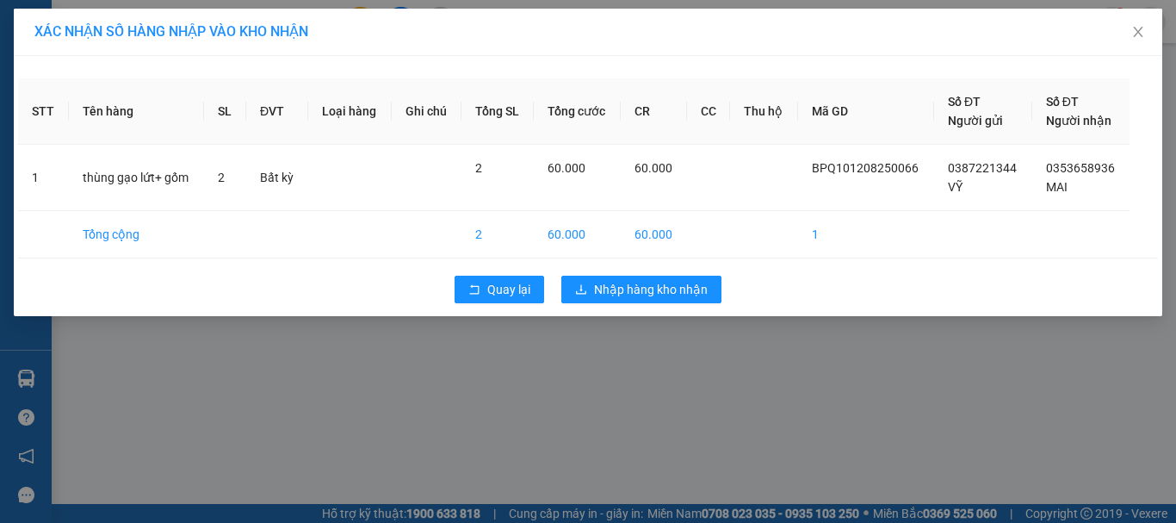
click at [875, 369] on div "XÁC NHẬN SỐ HÀNG NHẬP VÀO KHO NHẬN STT Tên hàng SL ĐVT Loại hàng Ghi chú Tổng S…" at bounding box center [588, 261] width 1176 height 523
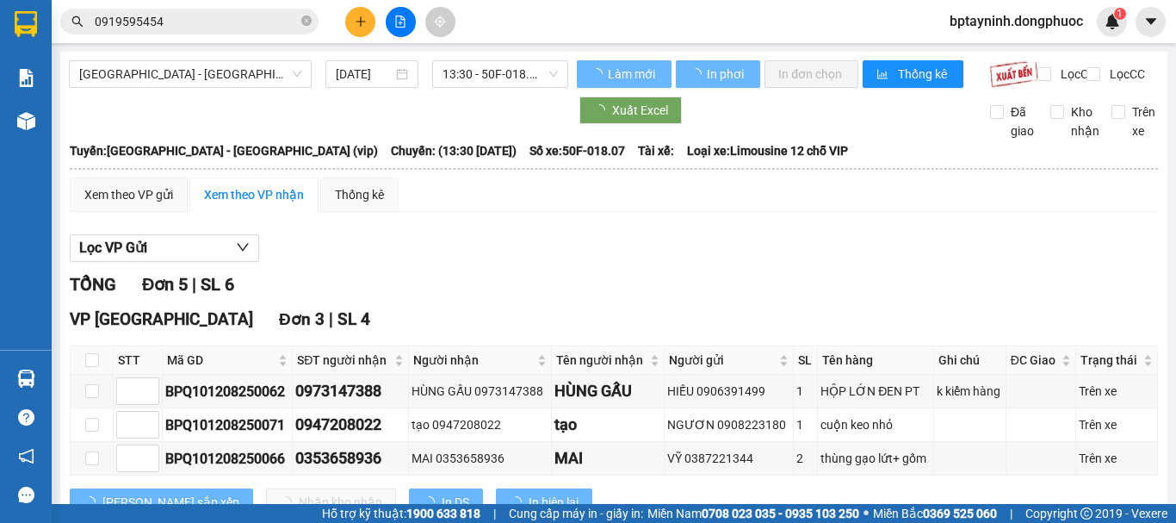
scroll to position [144, 0]
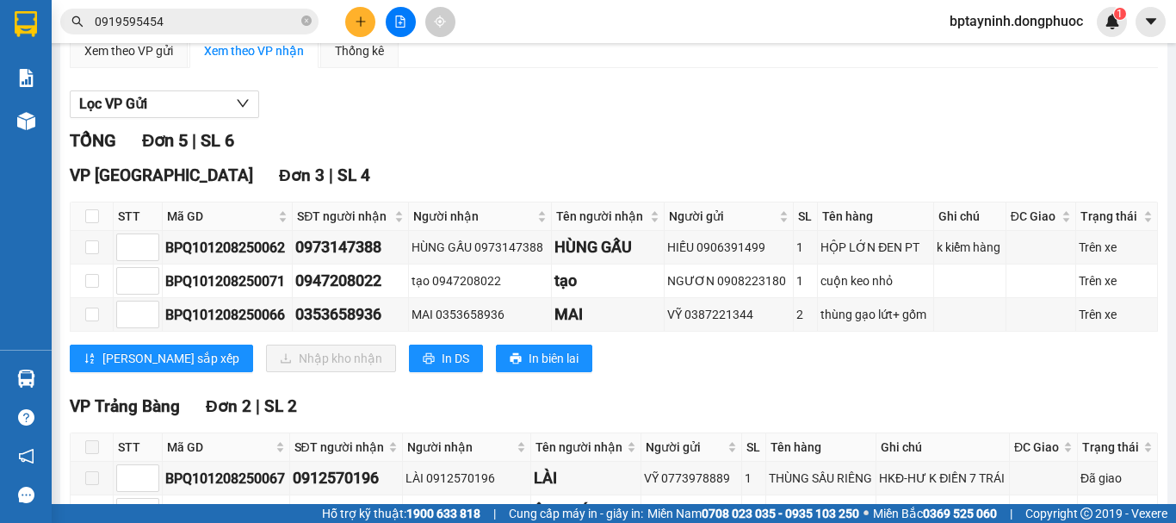
click at [689, 119] on div "Lọc VP Gửi" at bounding box center [614, 104] width 1088 height 28
drag, startPoint x: 90, startPoint y: 231, endPoint x: 126, endPoint y: 310, distance: 86.7
click at [90, 223] on input "checkbox" at bounding box center [92, 216] width 14 height 14
checkbox input "true"
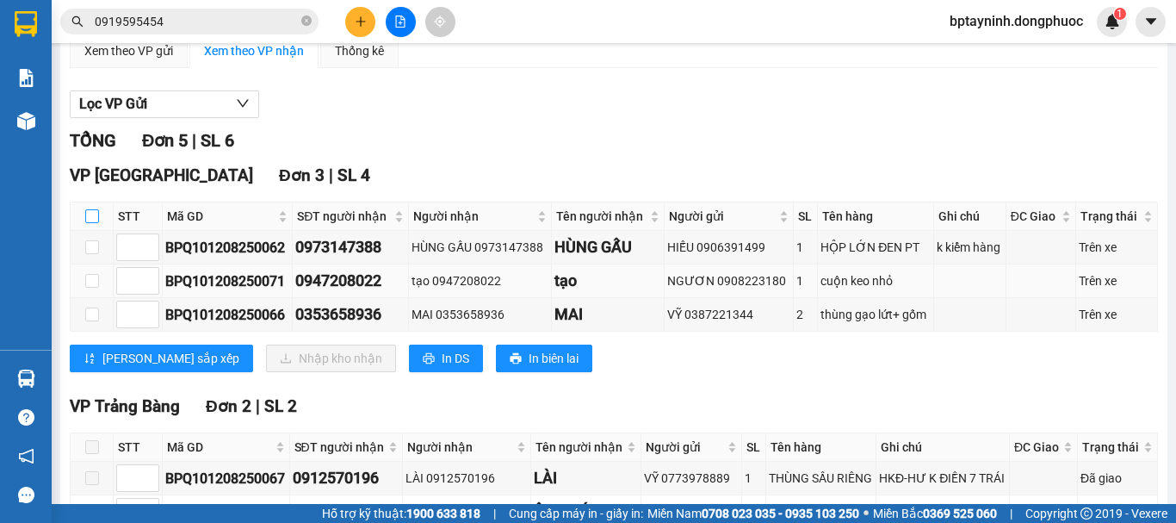
checkbox input "true"
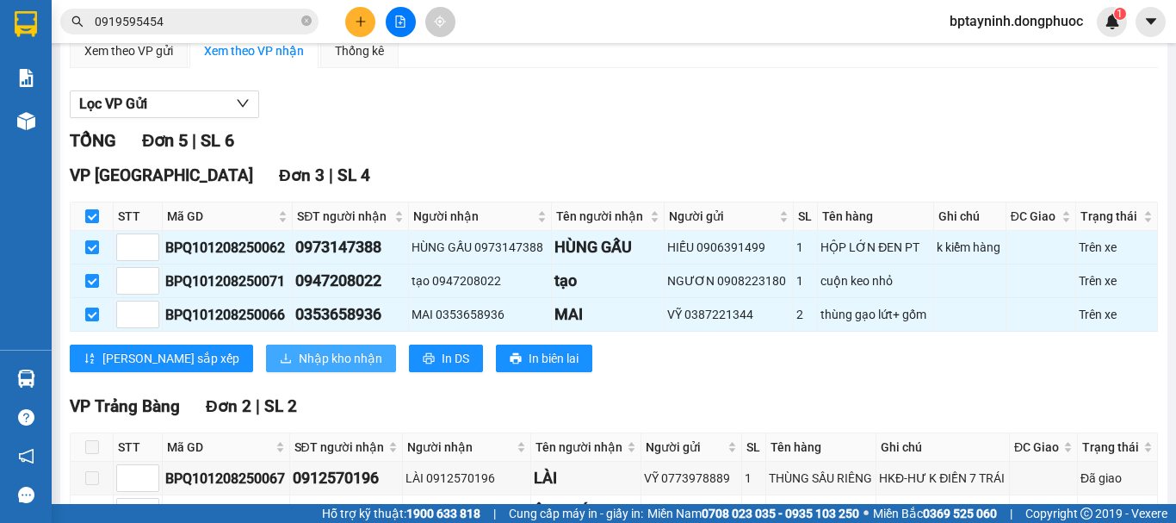
click at [299, 368] on span "Nhập kho nhận" at bounding box center [341, 358] width 84 height 19
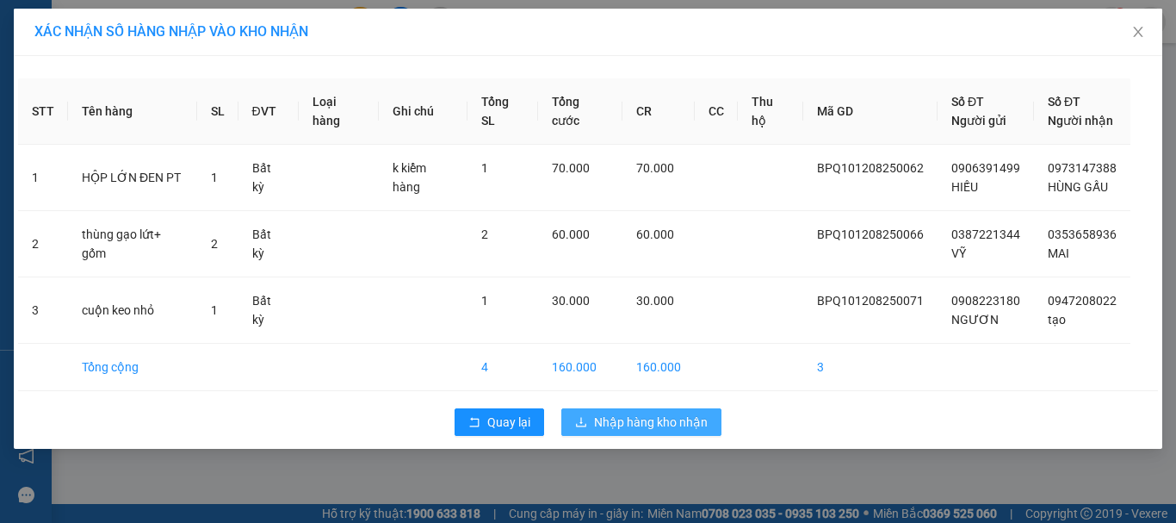
click at [655, 425] on span "Nhập hàng kho nhận" at bounding box center [651, 421] width 114 height 19
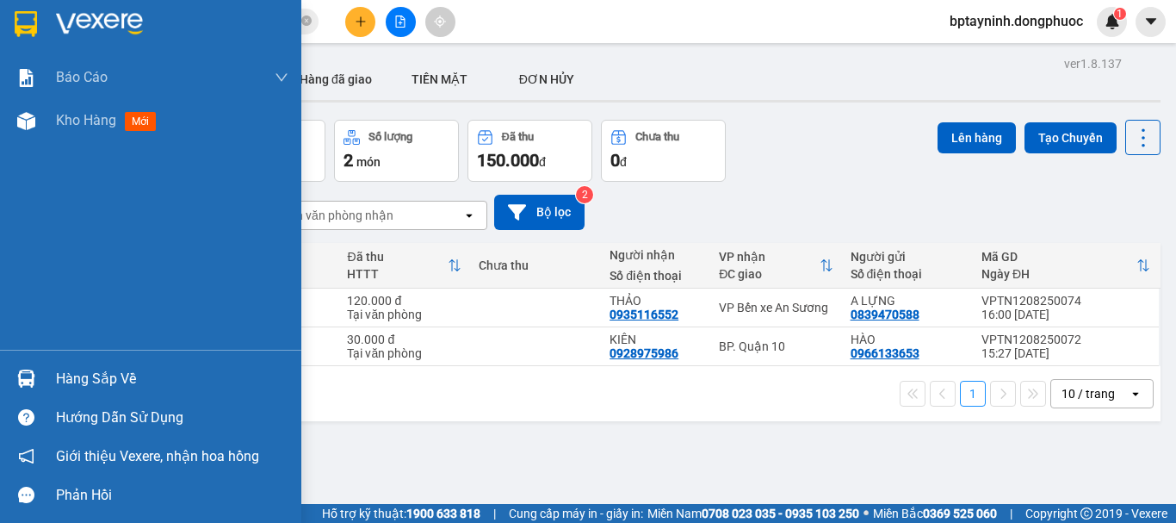
click at [71, 391] on div "Hàng sắp về" at bounding box center [150, 378] width 301 height 39
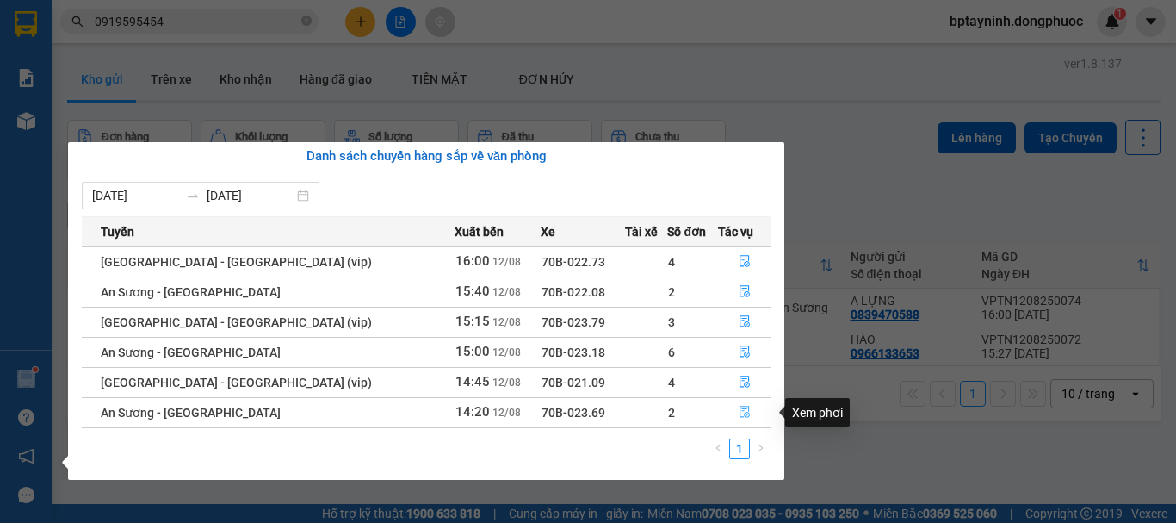
click at [740, 413] on icon "file-done" at bounding box center [745, 412] width 10 height 12
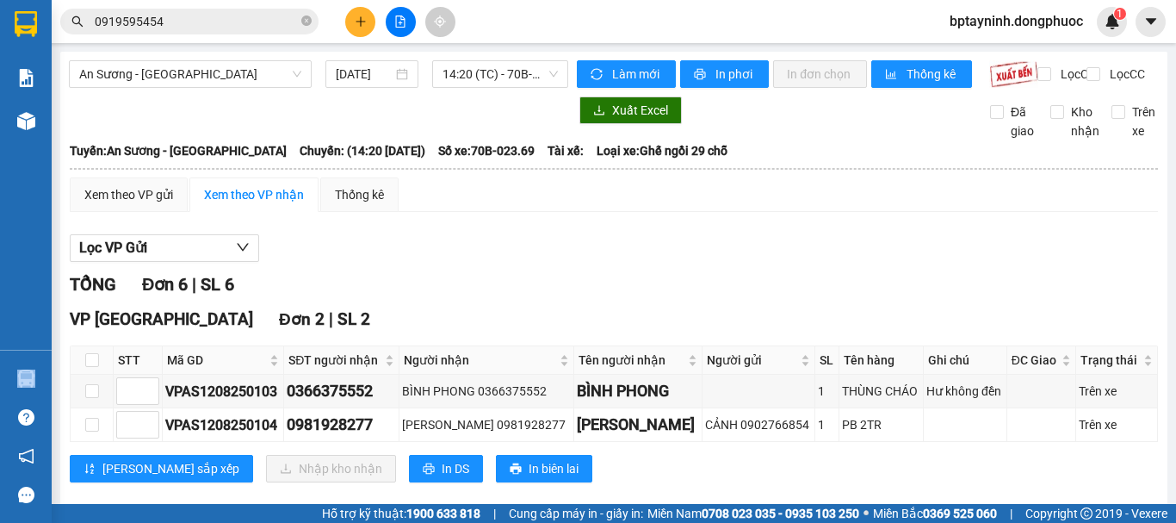
scroll to position [144, 0]
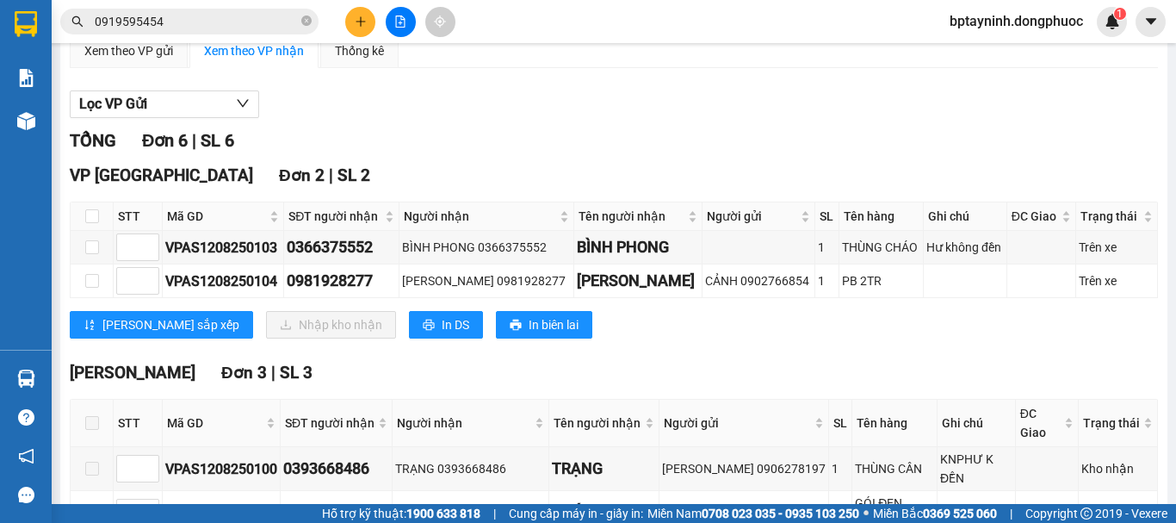
click at [99, 231] on th at bounding box center [92, 216] width 43 height 28
click at [90, 223] on input "checkbox" at bounding box center [92, 216] width 14 height 14
checkbox input "true"
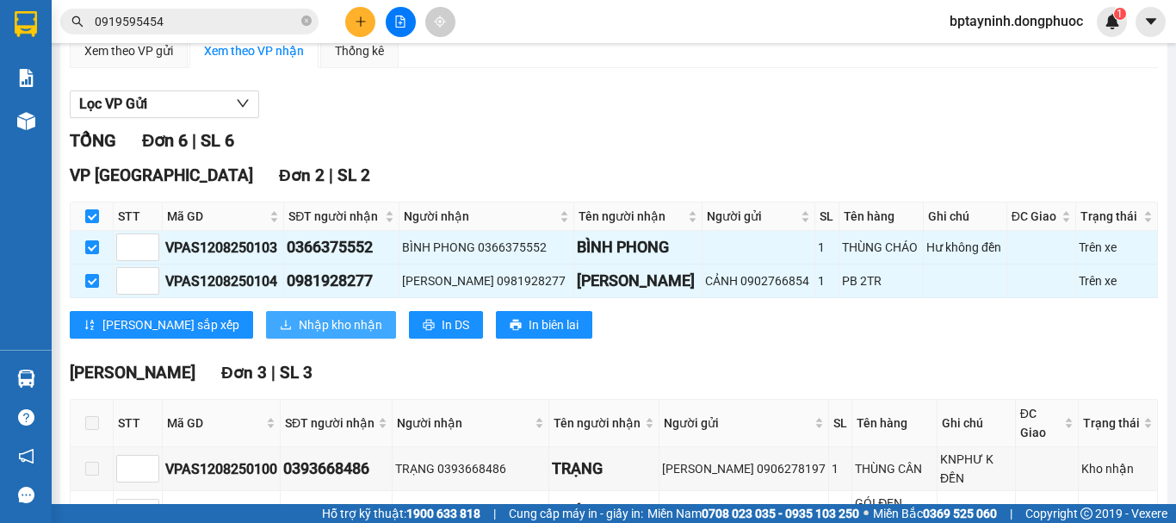
click at [299, 334] on span "Nhập kho nhận" at bounding box center [341, 324] width 84 height 19
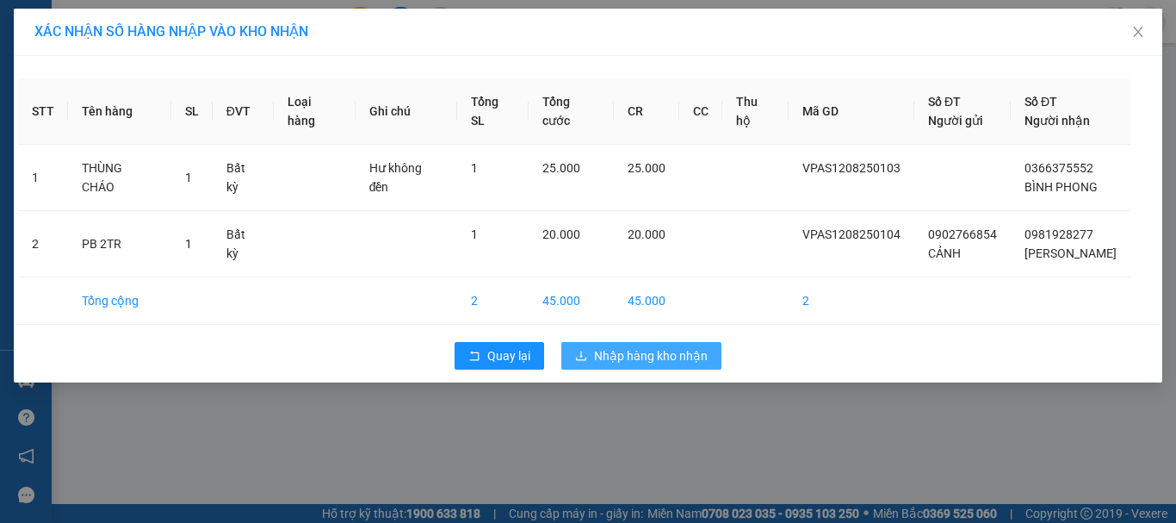
click at [671, 365] on span "Nhập hàng kho nhận" at bounding box center [651, 355] width 114 height 19
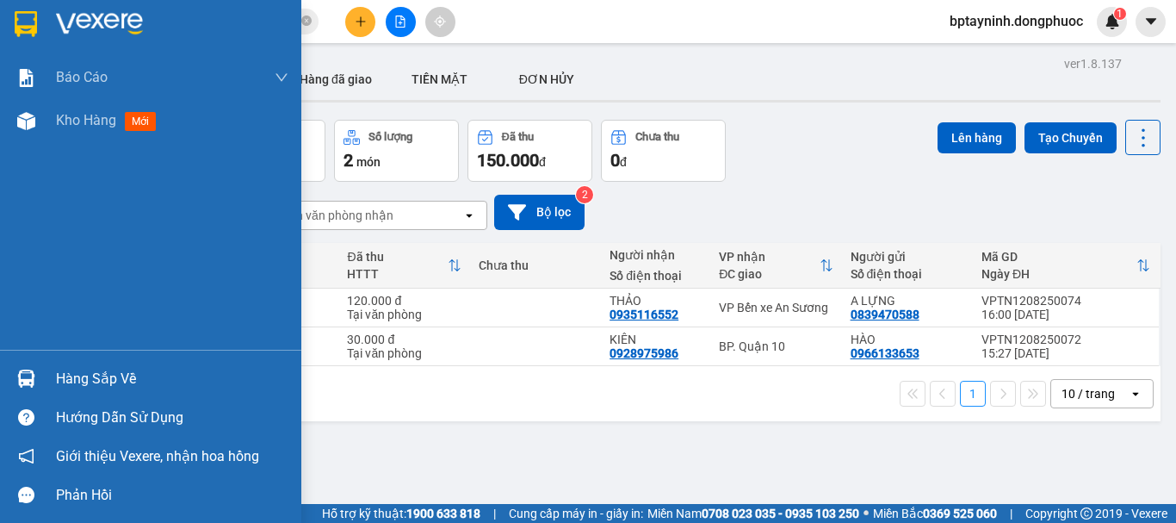
click at [76, 391] on div "Hàng sắp về" at bounding box center [172, 379] width 232 height 26
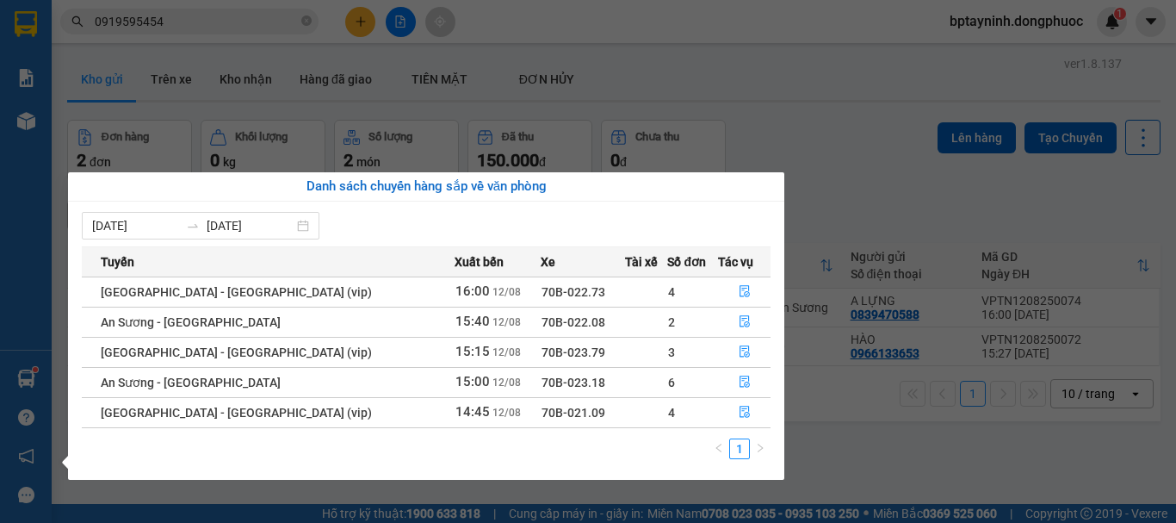
click at [570, 78] on section "Kết quả tìm kiếm ( 4 ) Bộ lọc Mã ĐH Trạng thái Món hàng Tổng cước Chưa cước Nhã…" at bounding box center [588, 261] width 1176 height 523
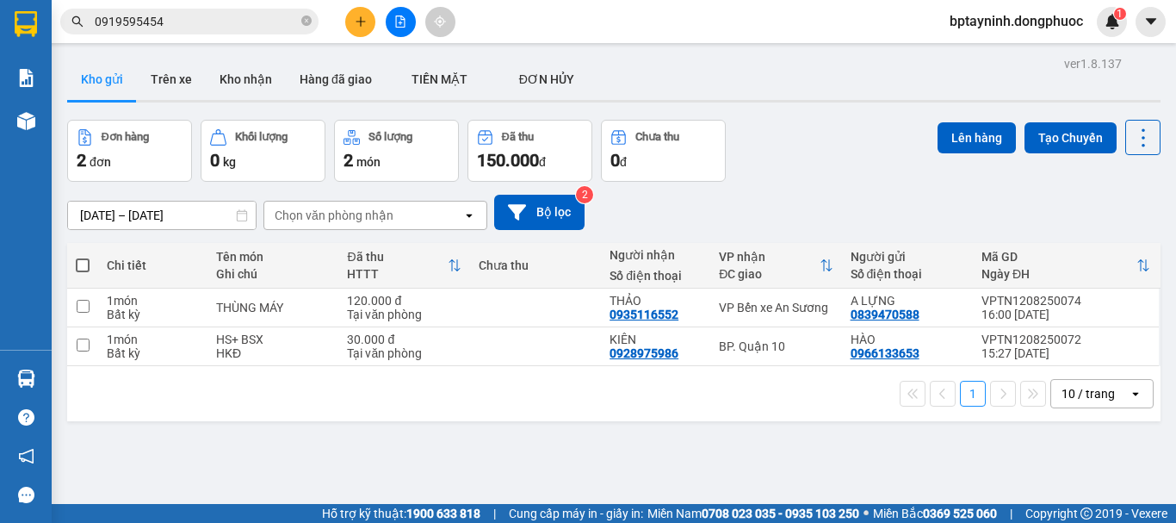
click at [365, 21] on icon "plus" at bounding box center [361, 21] width 12 height 12
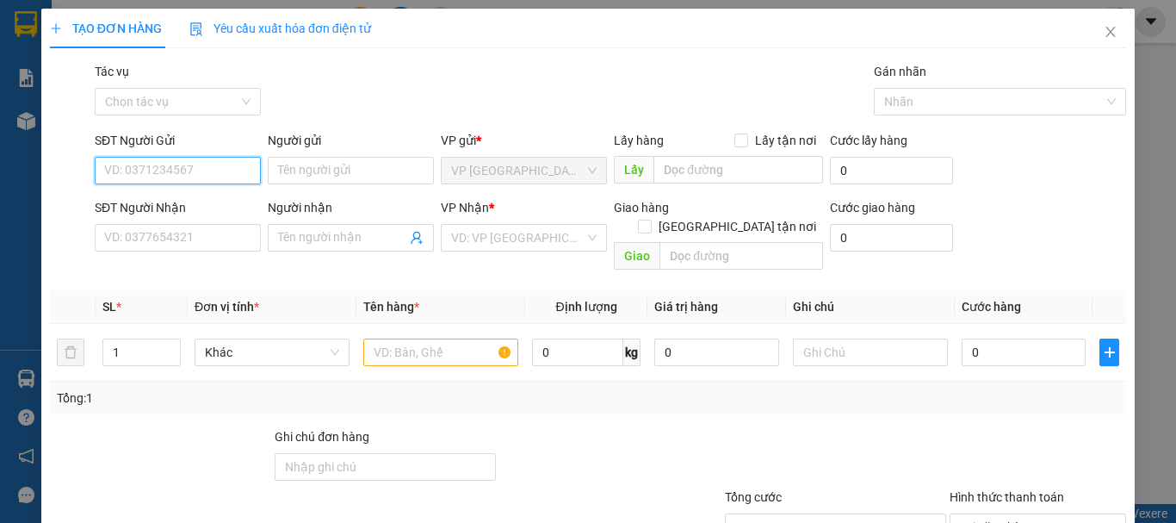
click at [192, 175] on input "SĐT Người Gửi" at bounding box center [178, 171] width 166 height 28
type input "0918623623"
click at [198, 201] on div "0918623623 - MINH" at bounding box center [176, 204] width 144 height 19
type input "MINH"
type input "0989868519"
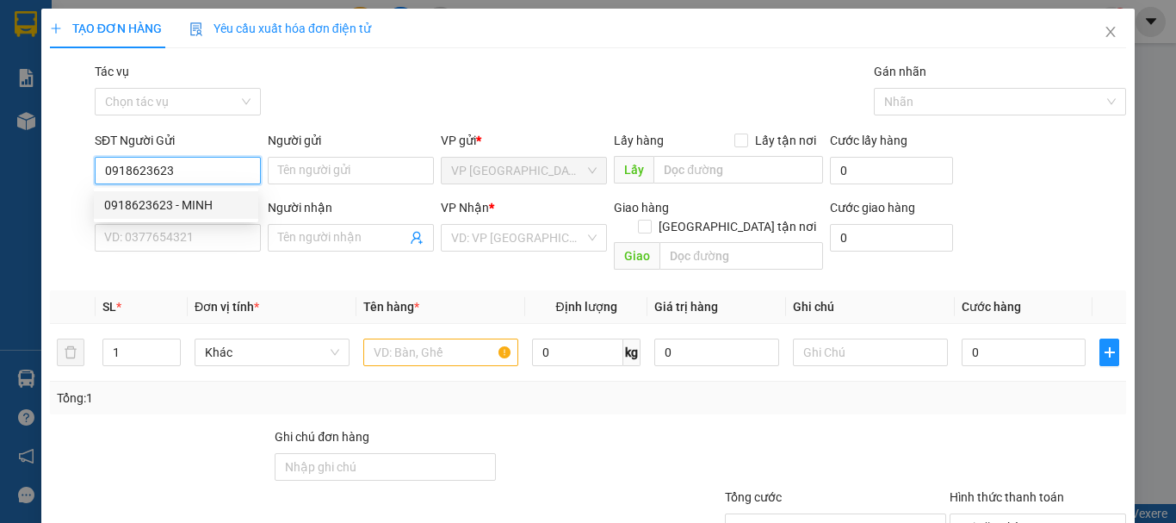
type input "TÚ ĐỘI"
type input "20.000"
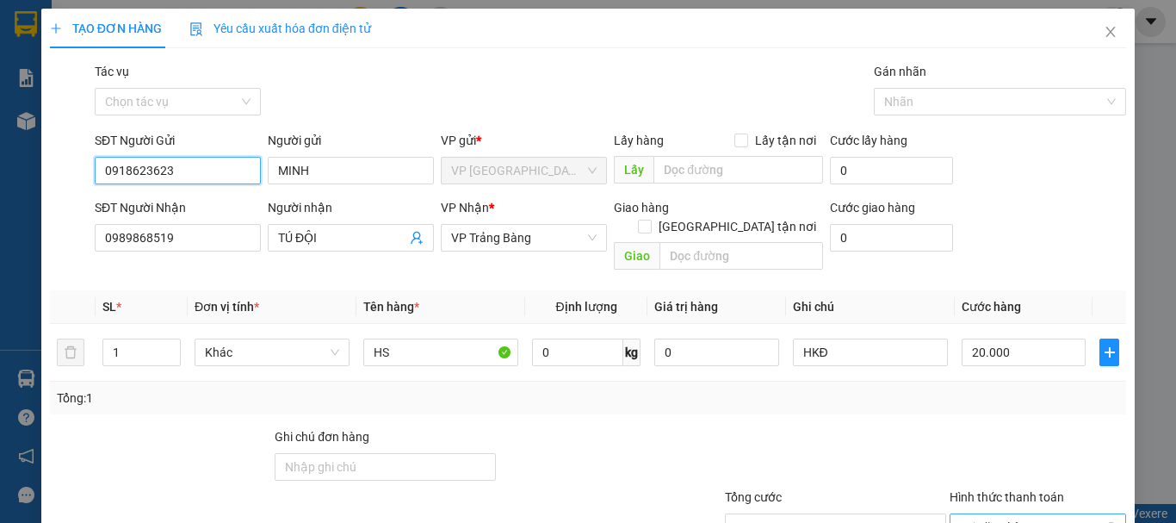
scroll to position [115, 0]
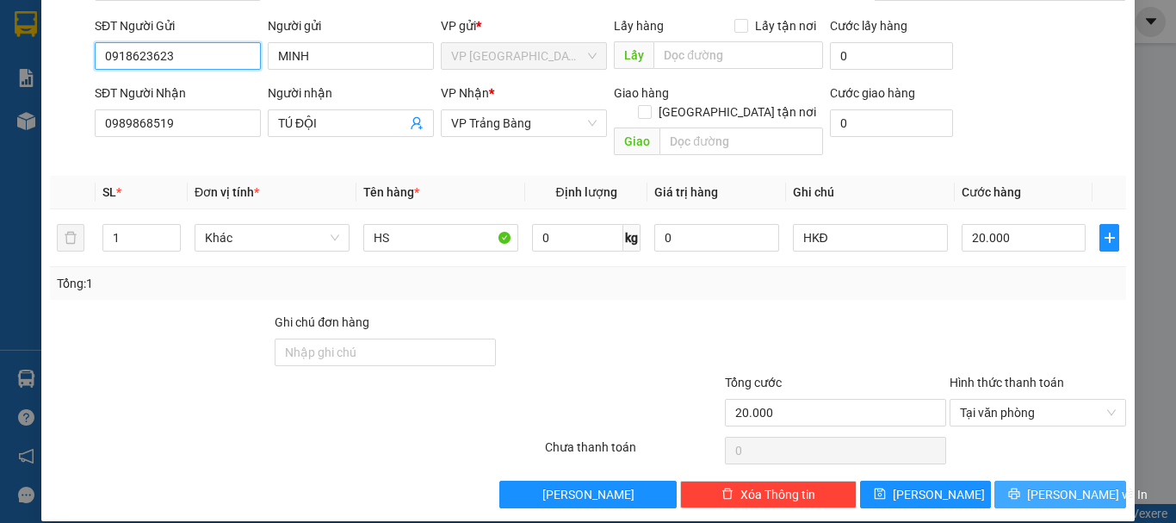
type input "0918623623"
click at [1075, 485] on span "Lưu và In" at bounding box center [1087, 494] width 121 height 19
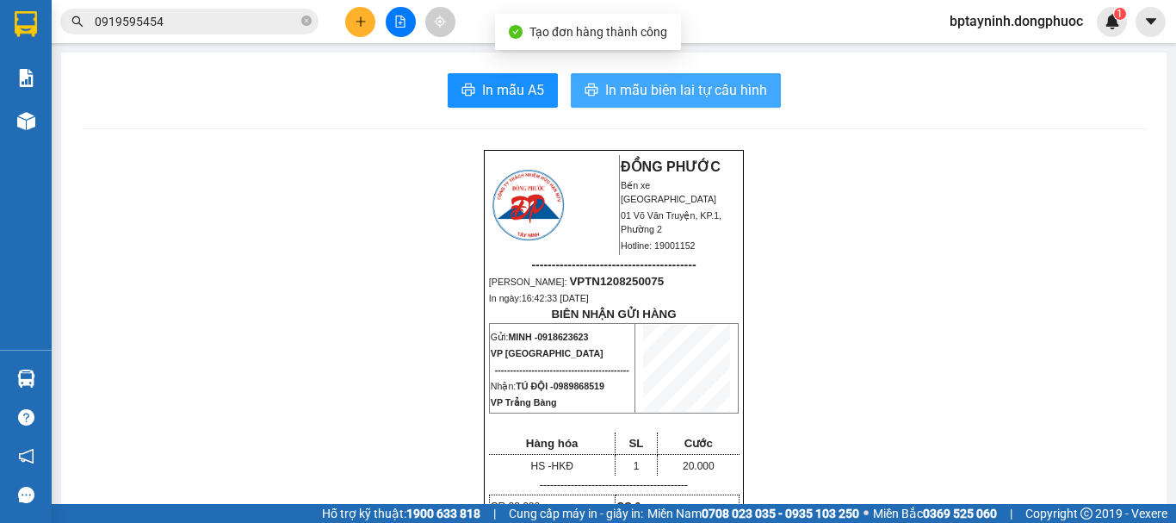
click at [636, 92] on span "In mẫu biên lai tự cấu hình" at bounding box center [686, 90] width 162 height 22
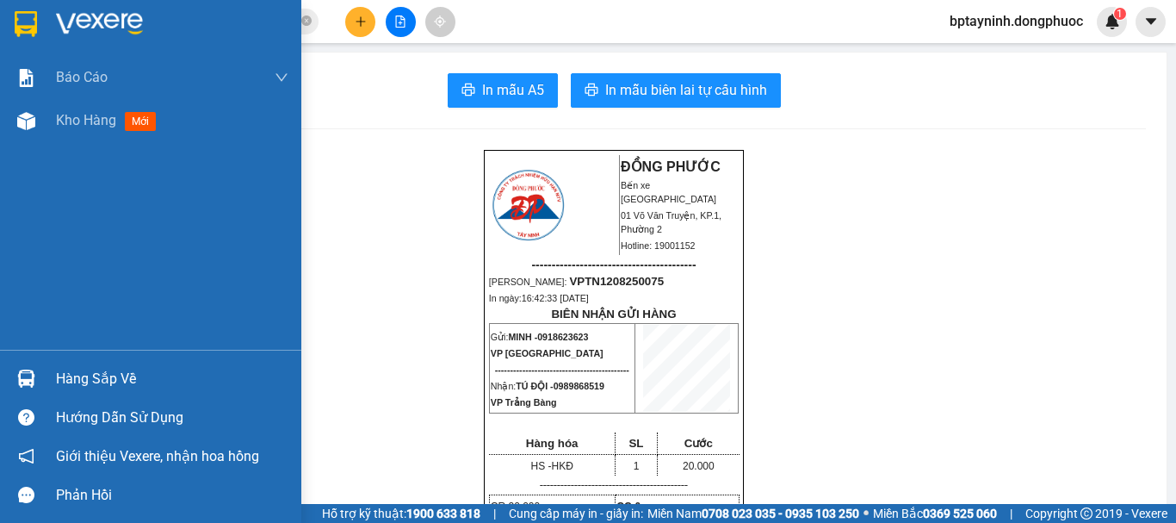
click at [67, 374] on div "Hàng sắp về" at bounding box center [172, 379] width 232 height 26
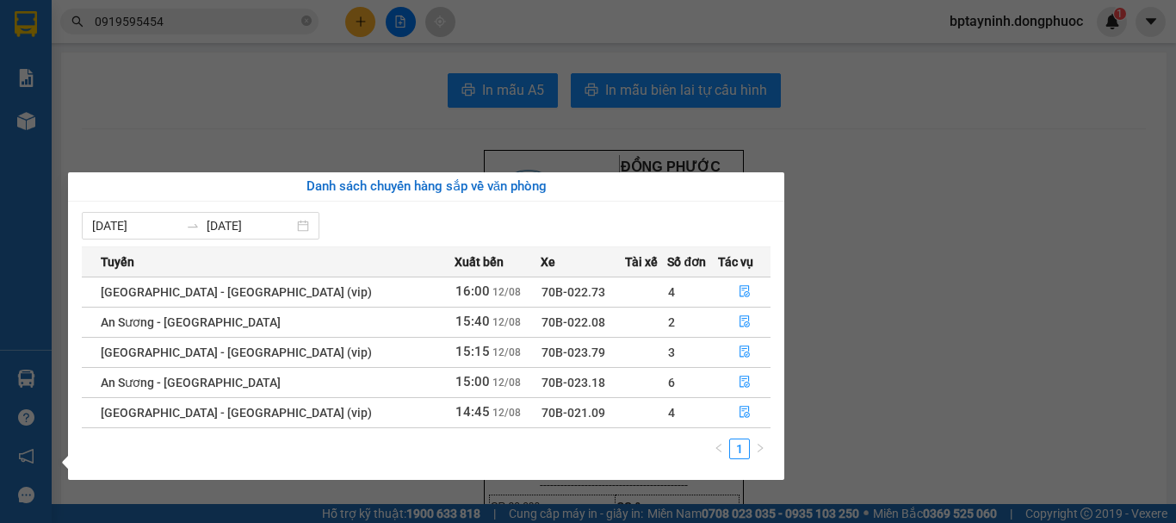
click at [183, 22] on section "Kết quả tìm kiếm ( 4 ) Bộ lọc Mã ĐH Trạng thái Món hàng Tổng cước Chưa cước Nhã…" at bounding box center [588, 261] width 1176 height 523
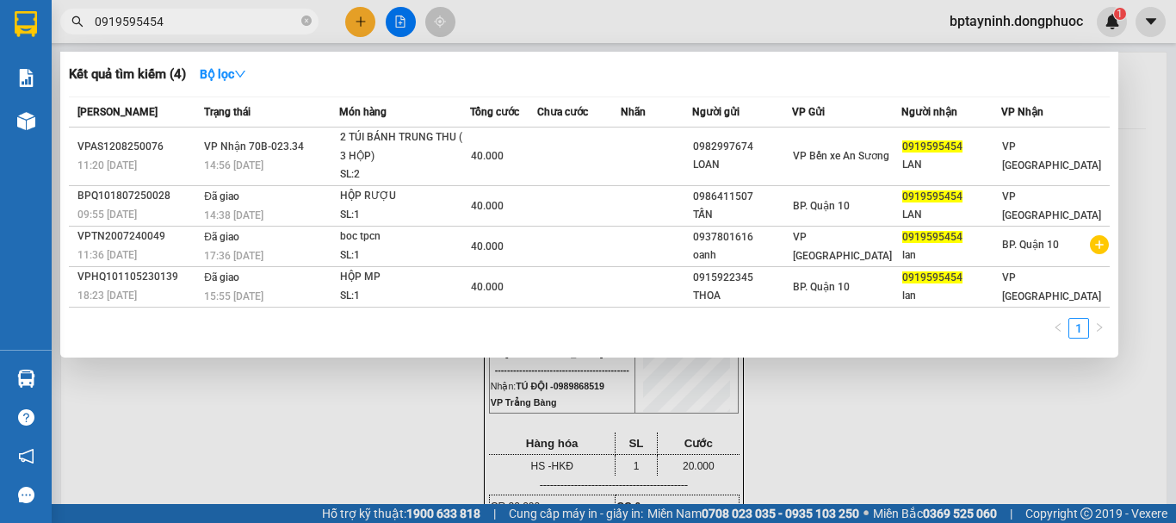
drag, startPoint x: 182, startPoint y: 22, endPoint x: 122, endPoint y: 136, distance: 128.3
click at [0, 93] on section "Kết quả tìm kiếm ( 4 ) Bộ lọc Mã ĐH Trạng thái Món hàng Tổng cước Chưa cước Nhã…" at bounding box center [588, 261] width 1176 height 523
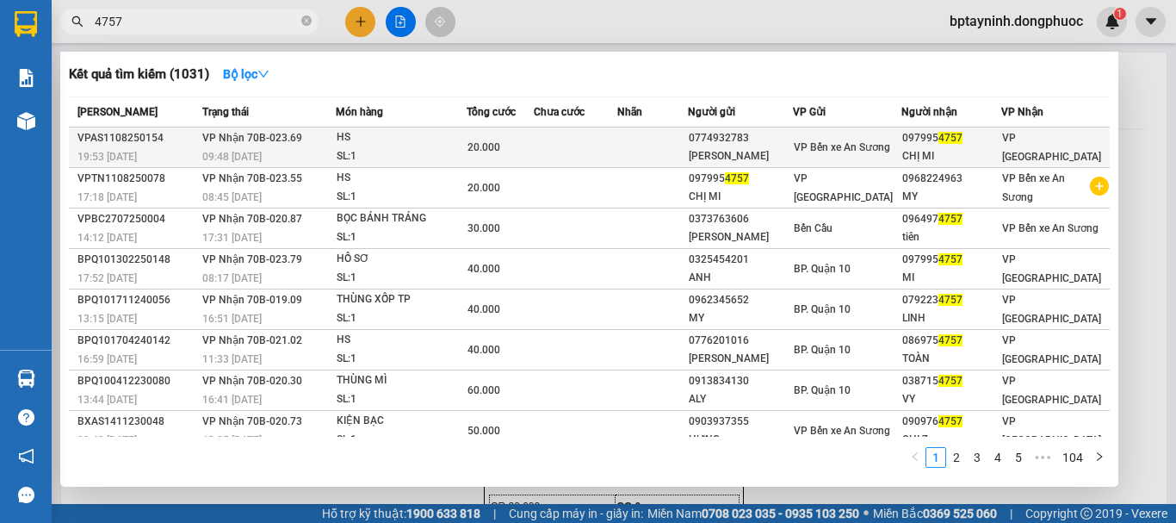
type input "4757"
click at [617, 150] on td at bounding box center [576, 147] width 84 height 40
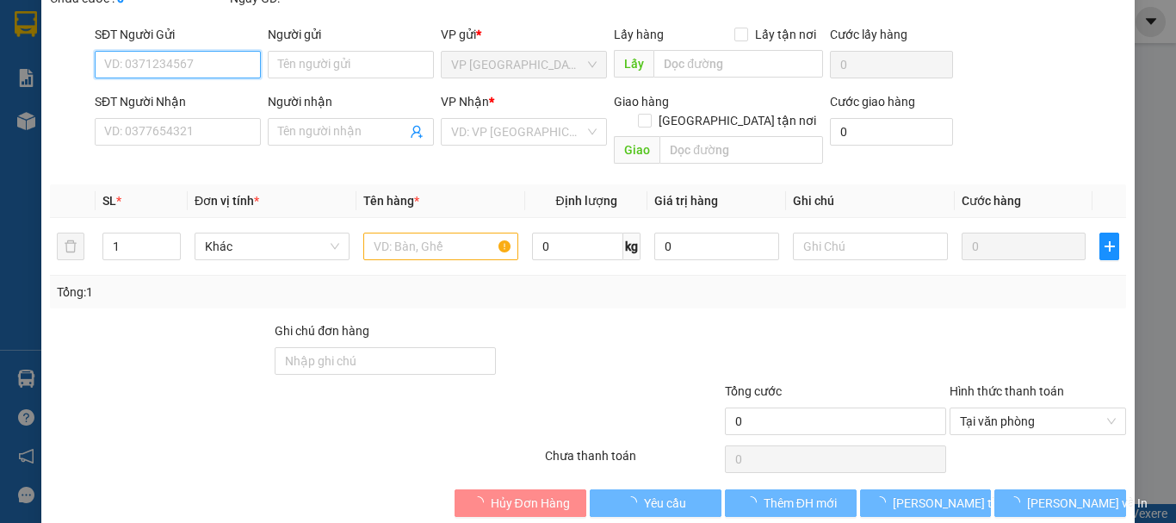
scroll to position [118, 0]
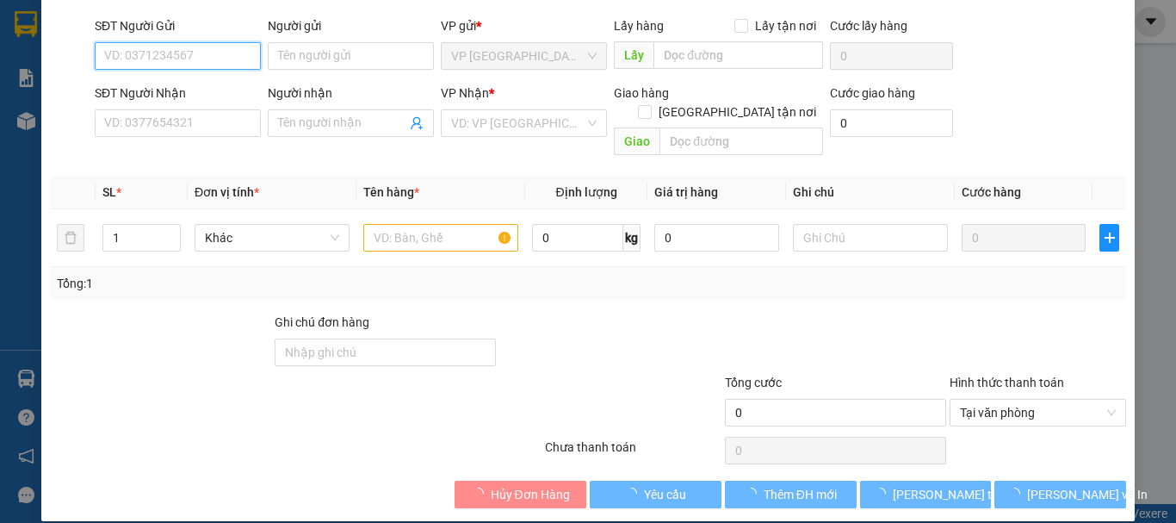
type input "0774932783"
type input "MINH ANH"
type input "0979954757"
type input "CHỊ MI"
type input "20.000"
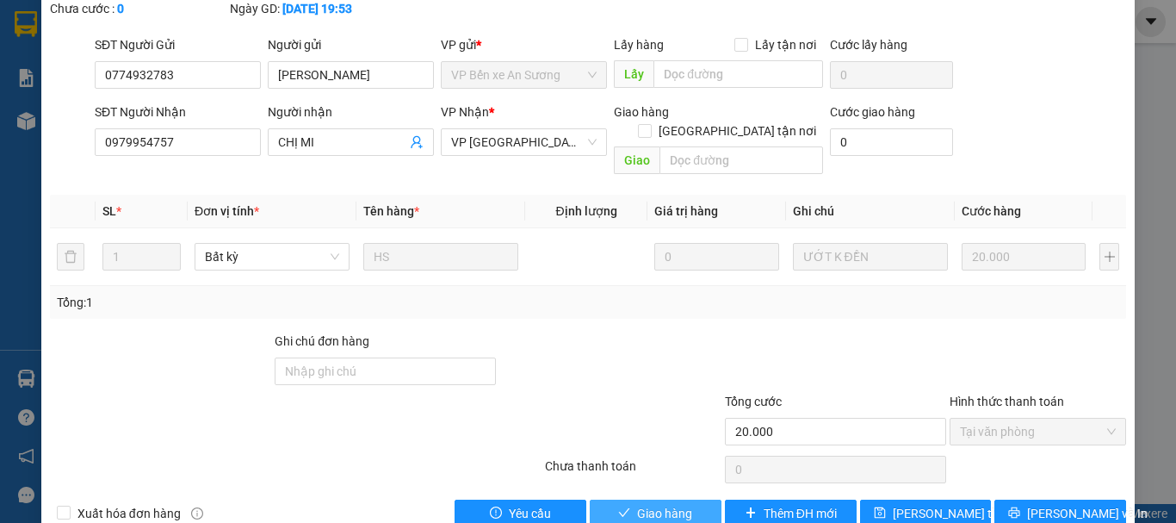
click at [637, 504] on span "Giao hàng" at bounding box center [664, 513] width 55 height 19
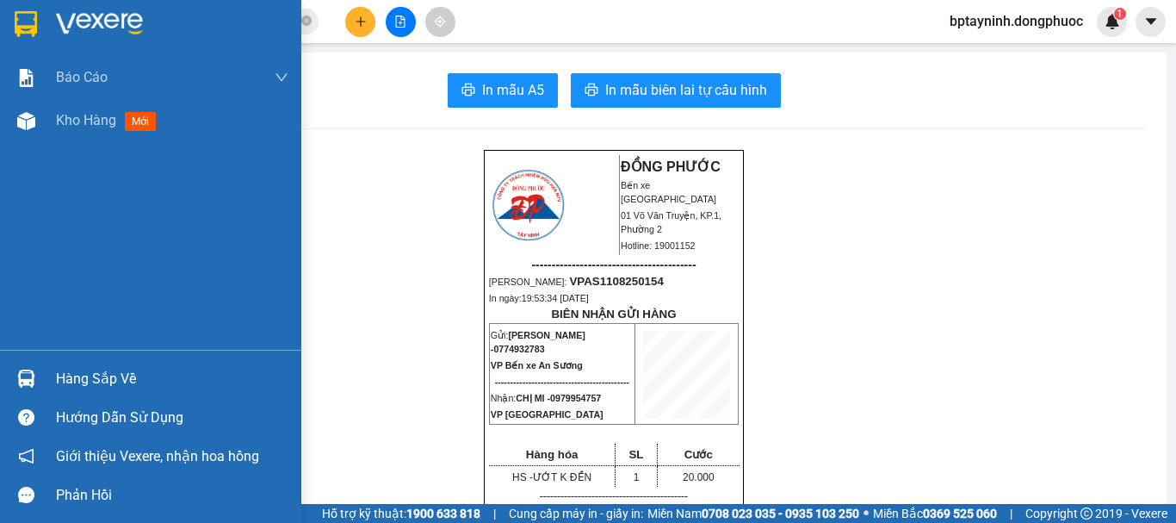
click at [133, 367] on div "Hàng sắp về" at bounding box center [172, 379] width 232 height 26
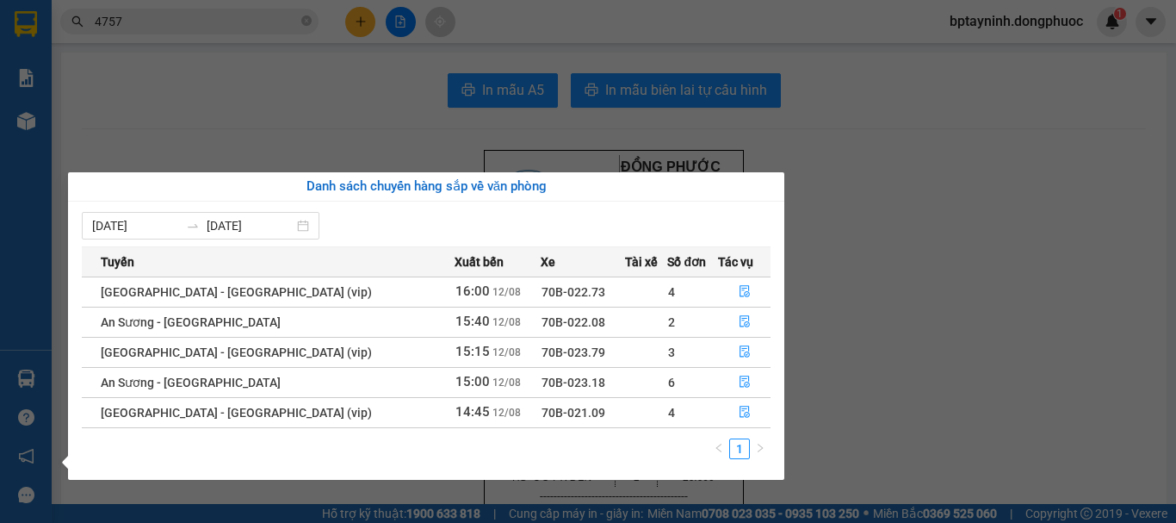
click at [155, 25] on section "Kết quả tìm kiếm ( 1031 ) Bộ lọc Mã ĐH Trạng thái Món hàng Tổng cước Chưa cước …" at bounding box center [588, 261] width 1176 height 523
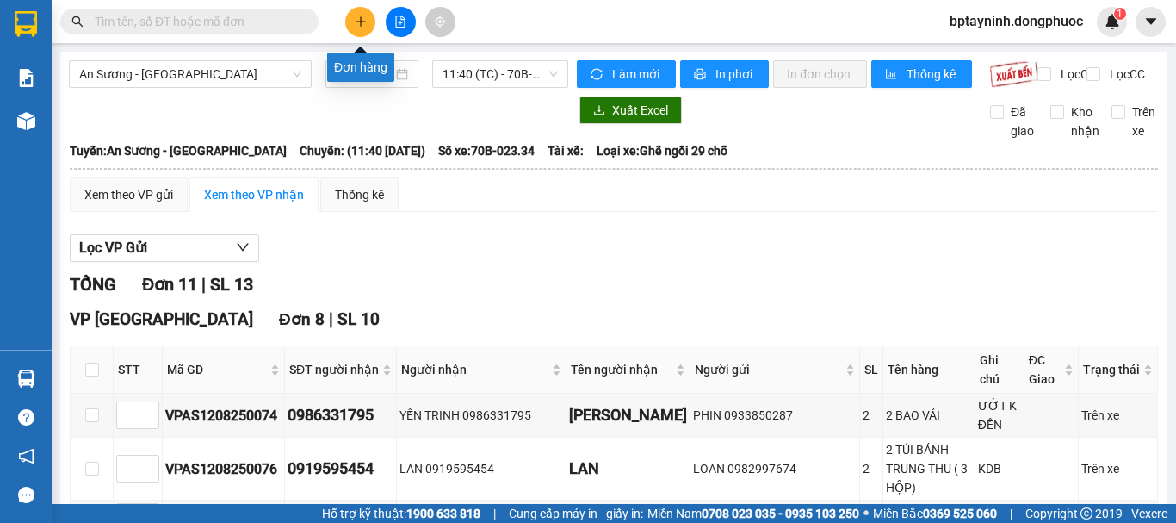
click at [359, 21] on icon "plus" at bounding box center [361, 21] width 12 height 12
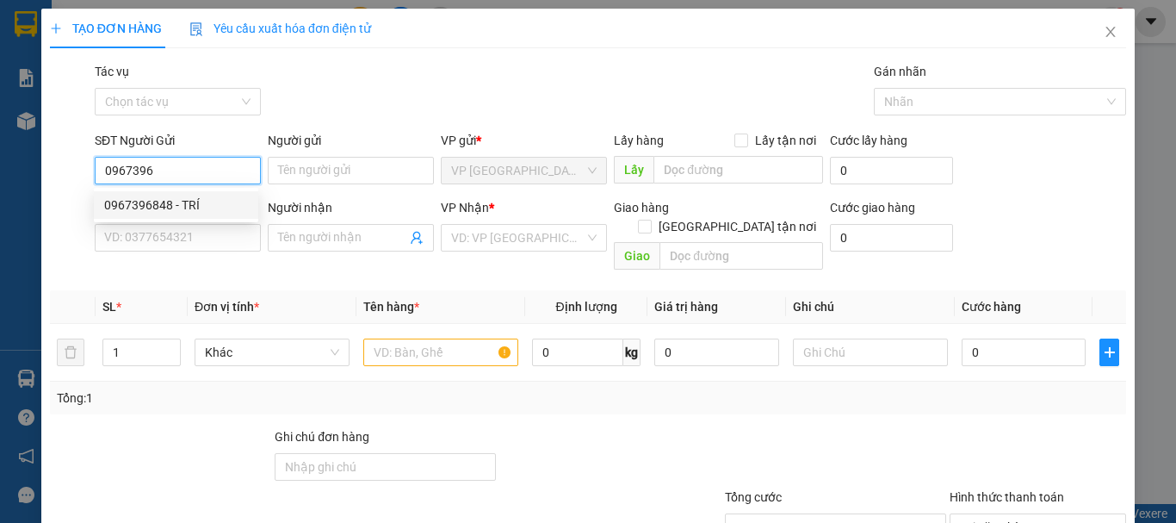
click at [176, 205] on div "0967396848 - TRÍ" at bounding box center [176, 204] width 144 height 19
type input "0967396848"
type input "TRÍ"
type input "0869098792"
type input "THỦY"
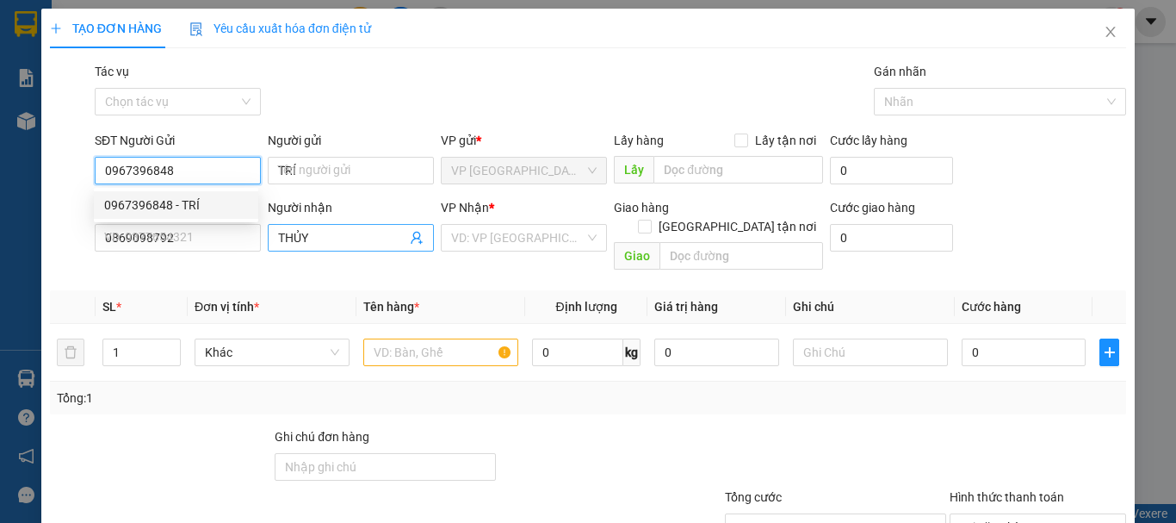
type input "25.000"
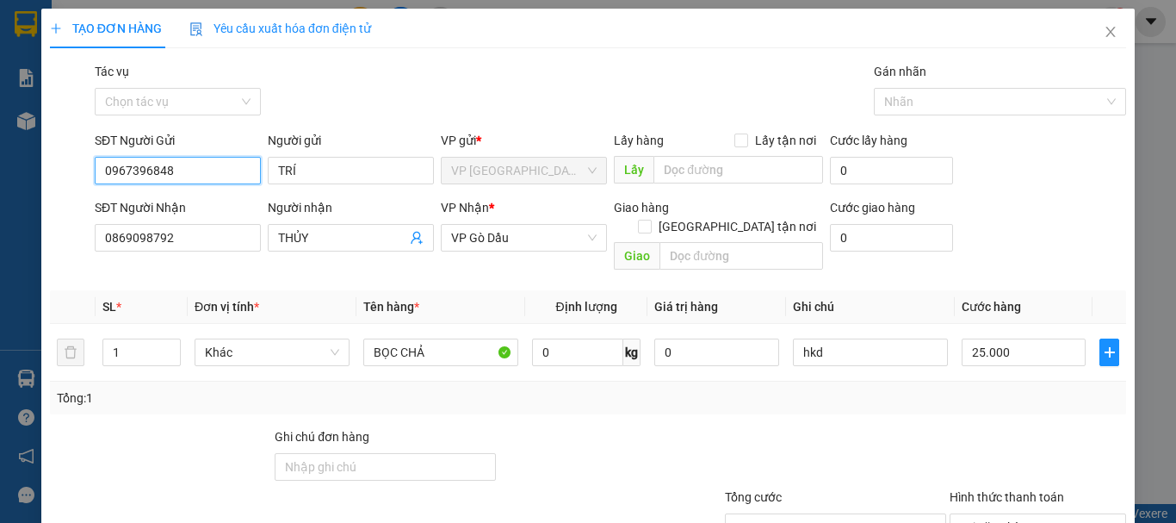
scroll to position [115, 0]
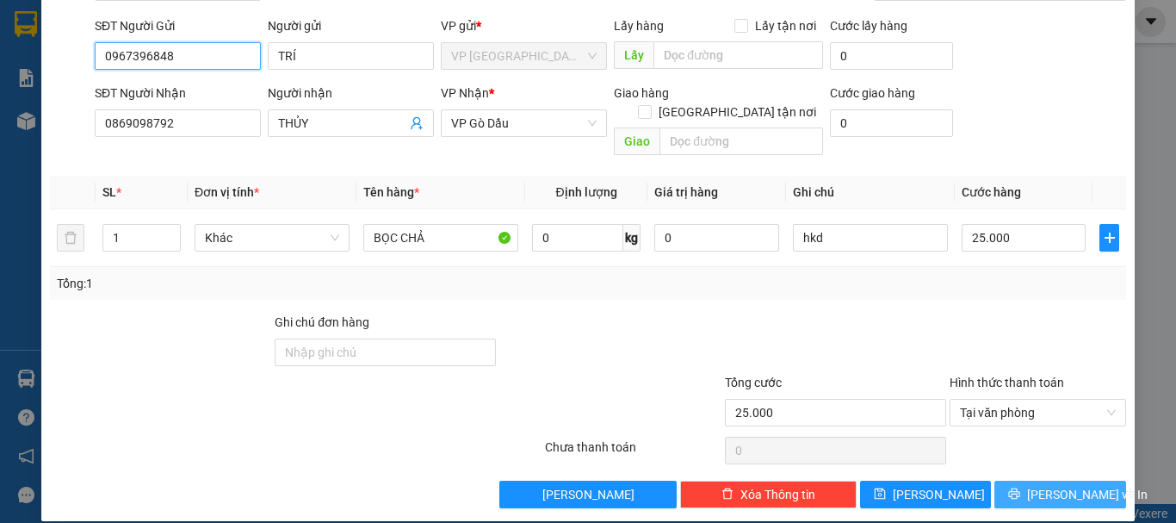
type input "0967396848"
click at [1053, 485] on span "[PERSON_NAME] và In" at bounding box center [1087, 494] width 121 height 19
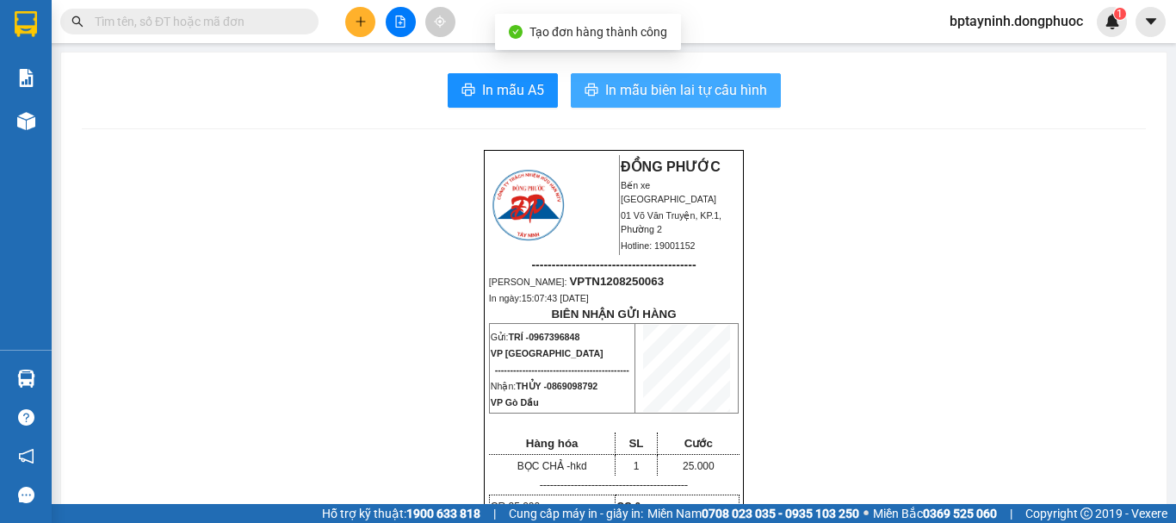
click at [684, 84] on span "In mẫu biên lai tự cấu hình" at bounding box center [686, 90] width 162 height 22
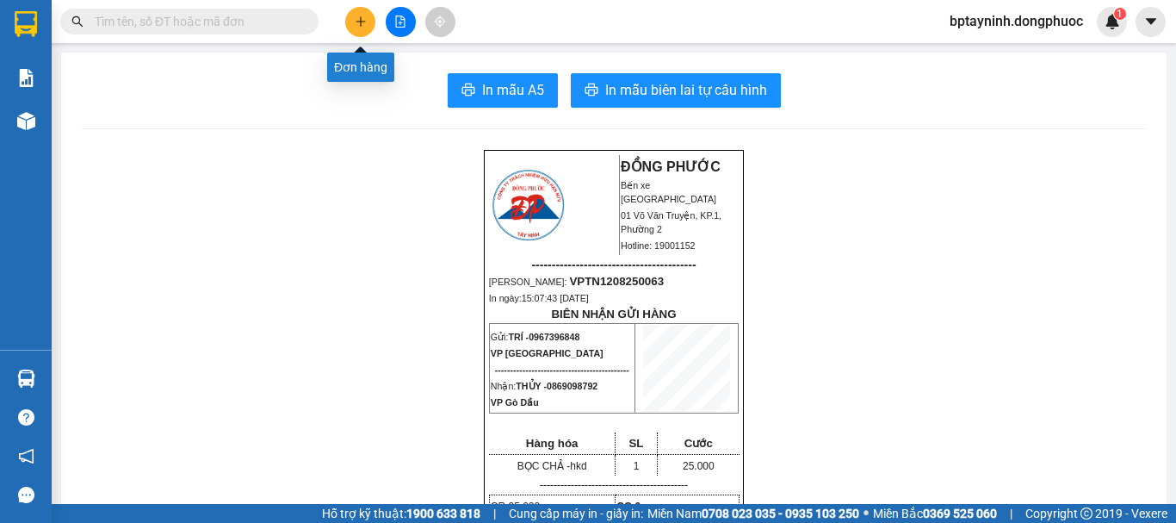
click at [368, 21] on button at bounding box center [360, 22] width 30 height 30
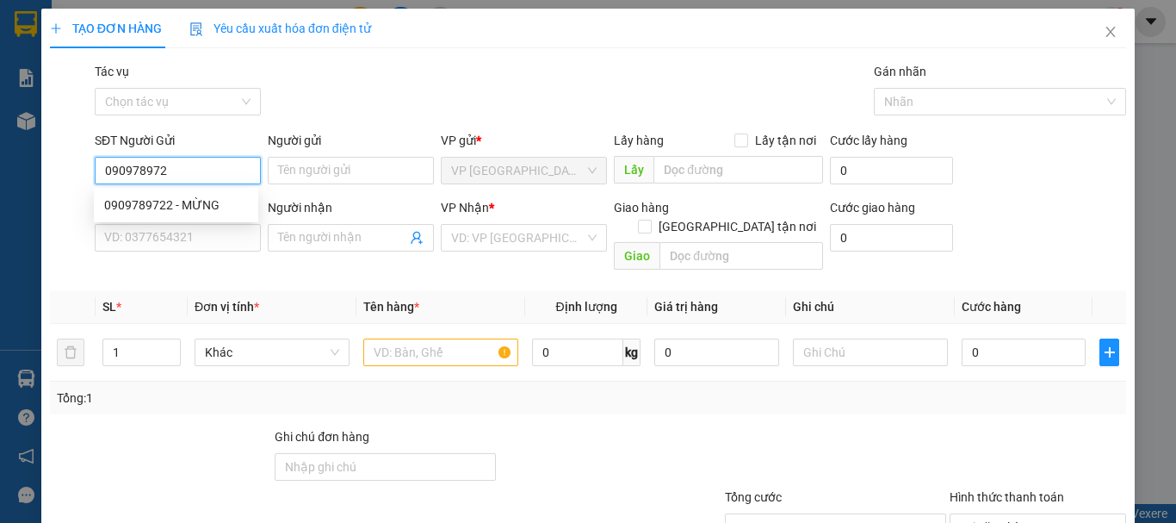
type input "0909789722"
click at [198, 211] on div "0909789722 - MỪNG" at bounding box center [176, 204] width 144 height 19
type input "MỪNG"
type input "0899548560"
type input "CHƯƠNG"
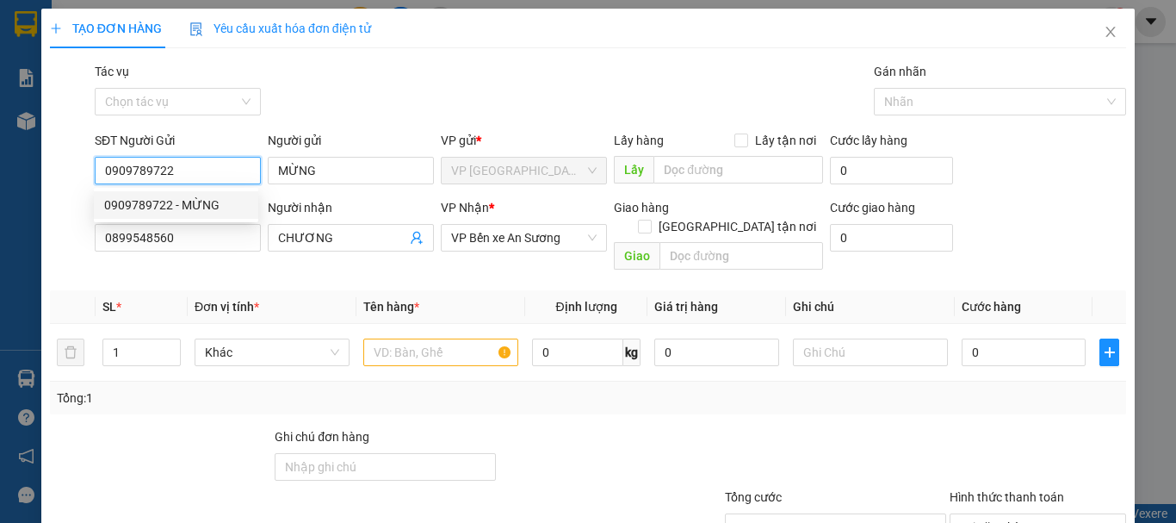
type input "25.000"
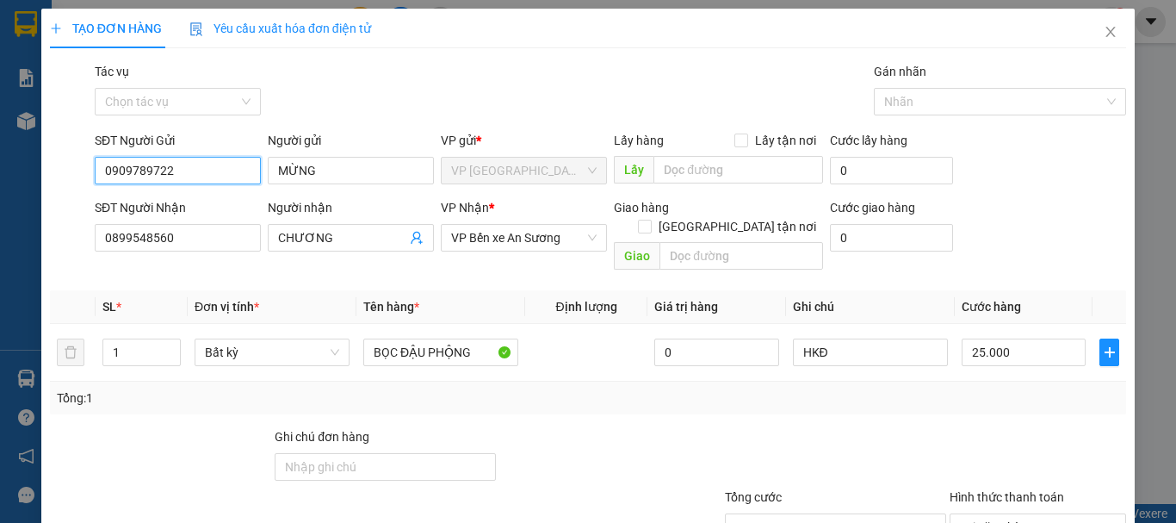
scroll to position [115, 0]
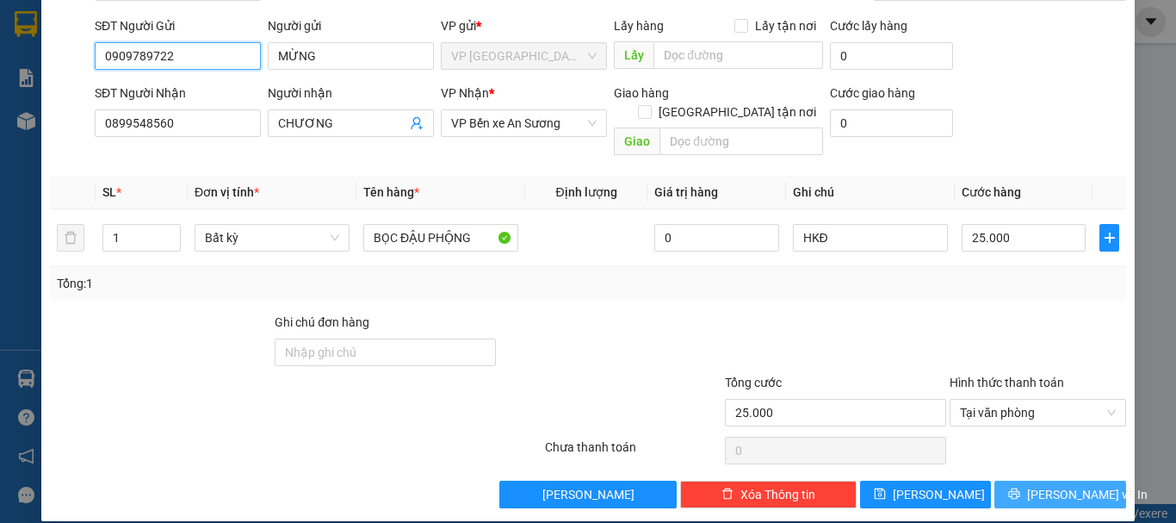
type input "0909789722"
click at [1062, 485] on span "[PERSON_NAME] và In" at bounding box center [1087, 494] width 121 height 19
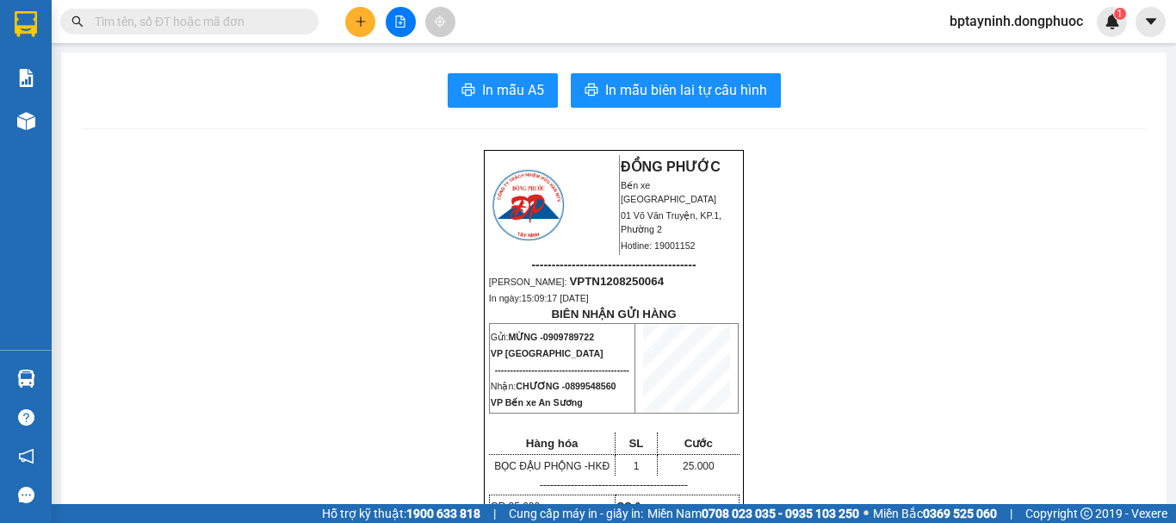
drag, startPoint x: 518, startPoint y: 43, endPoint x: 322, endPoint y: 204, distance: 253.9
drag, startPoint x: 599, startPoint y: 343, endPoint x: 542, endPoint y: 346, distance: 56.9
click at [542, 343] on p "Gửi: MỪNG - 0909789722" at bounding box center [562, 336] width 143 height 14
copy span "0909789722"
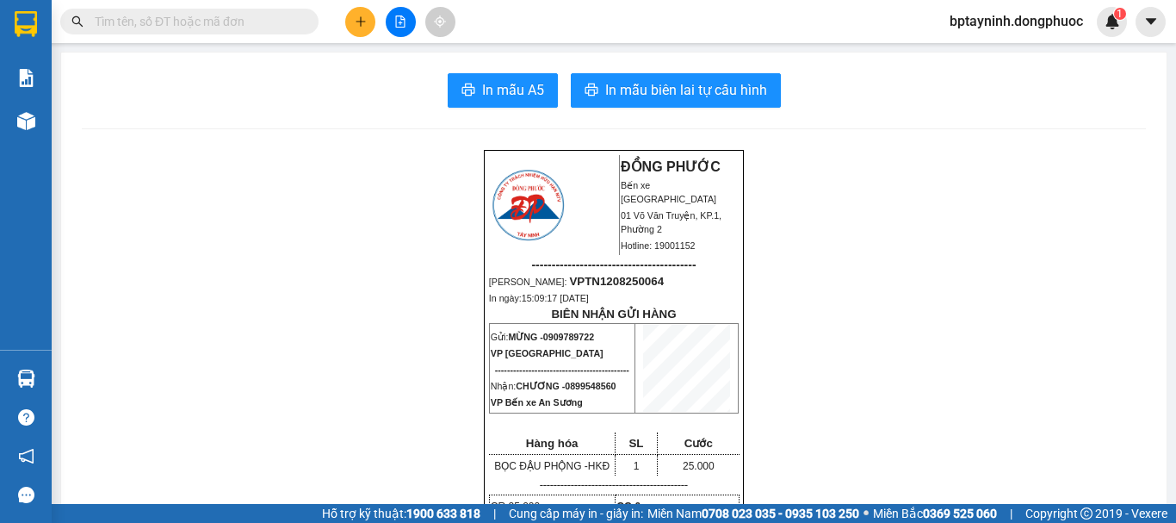
click at [232, 28] on input "text" at bounding box center [196, 21] width 203 height 19
paste input "0909789722"
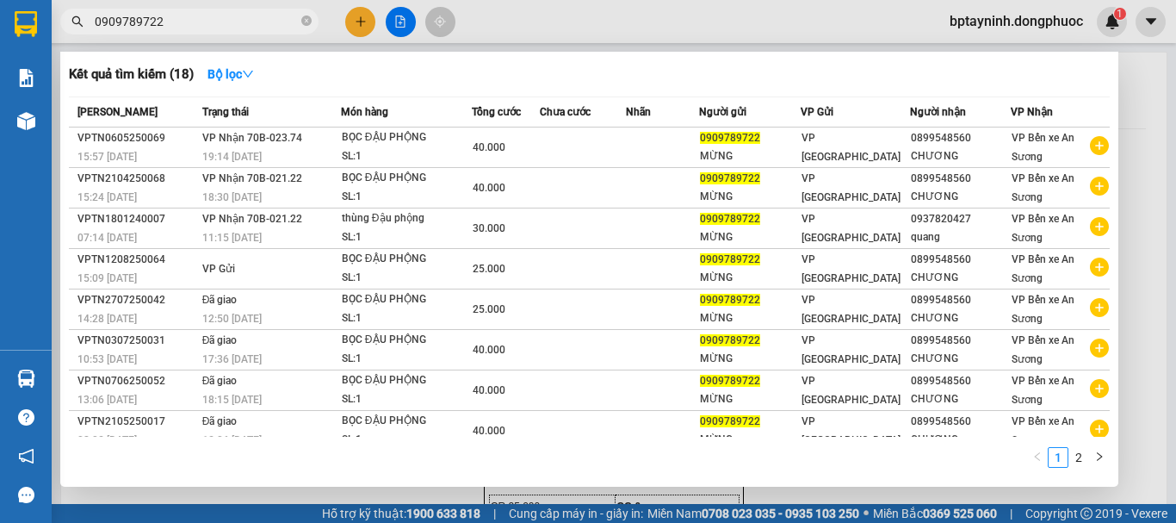
scroll to position [96, 0]
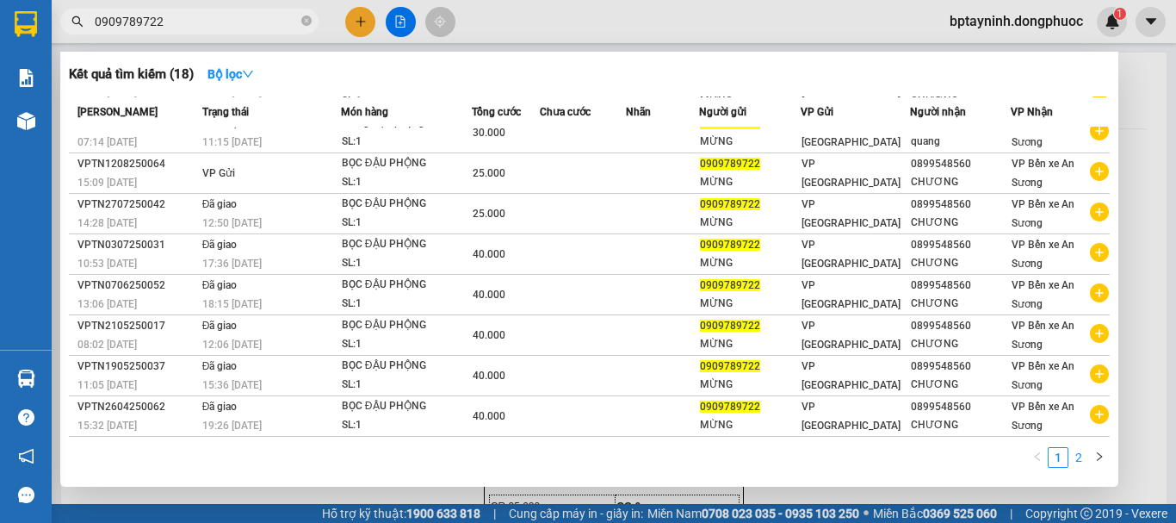
type input "0909789722"
click at [1081, 460] on link "2" at bounding box center [1078, 457] width 19 height 19
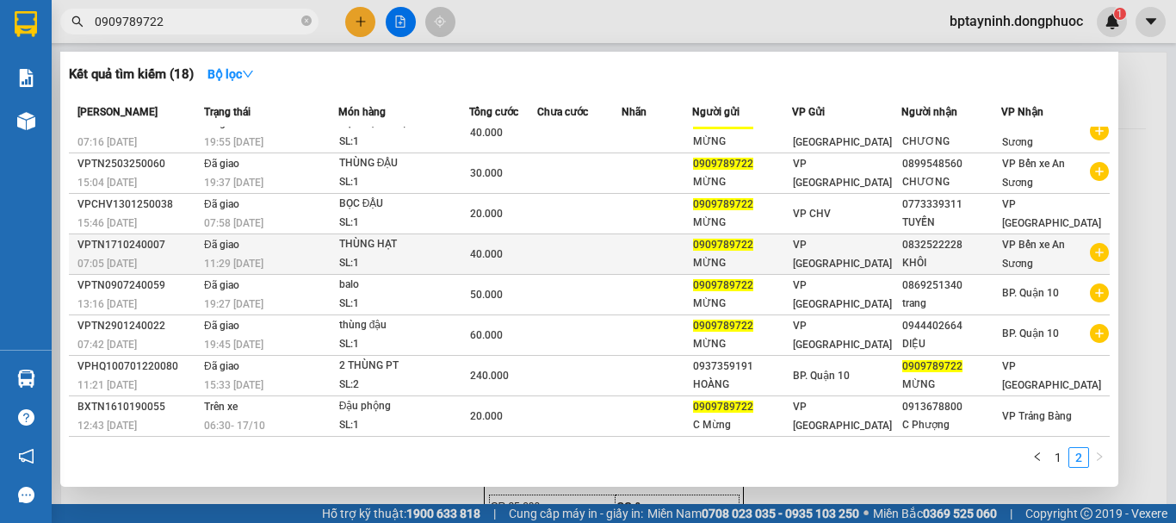
scroll to position [0, 0]
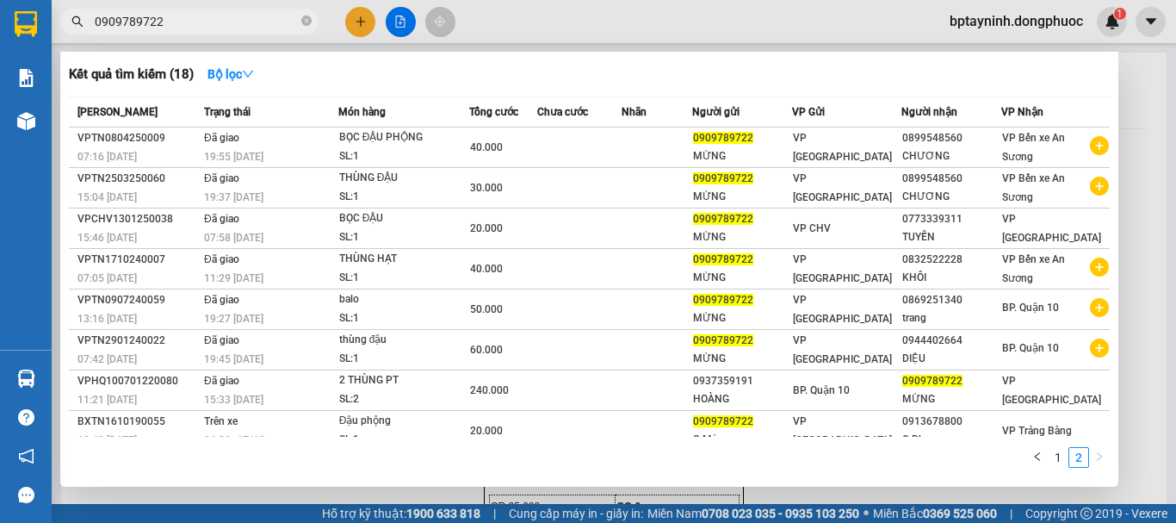
click at [187, 22] on input "0909789722" at bounding box center [196, 21] width 203 height 19
drag, startPoint x: 195, startPoint y: 14, endPoint x: 9, endPoint y: 53, distance: 190.2
click at [9, 53] on section "Kết quả tìm kiếm ( 18 ) Bộ lọc Mã ĐH Trạng thái Món hàng Tổng cước Chưa cước Nh…" at bounding box center [588, 261] width 1176 height 523
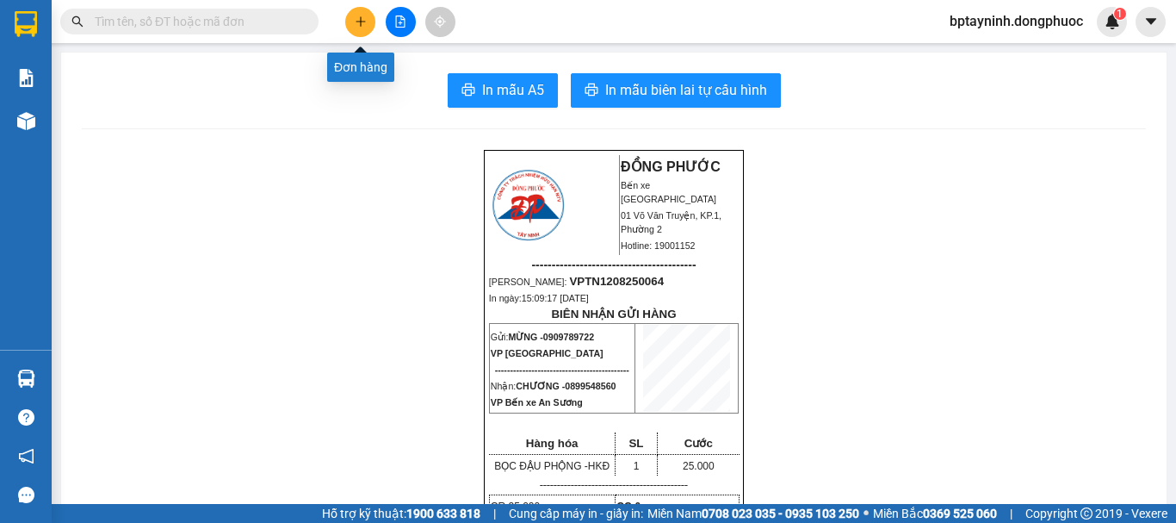
click at [362, 19] on icon "plus" at bounding box center [361, 21] width 12 height 12
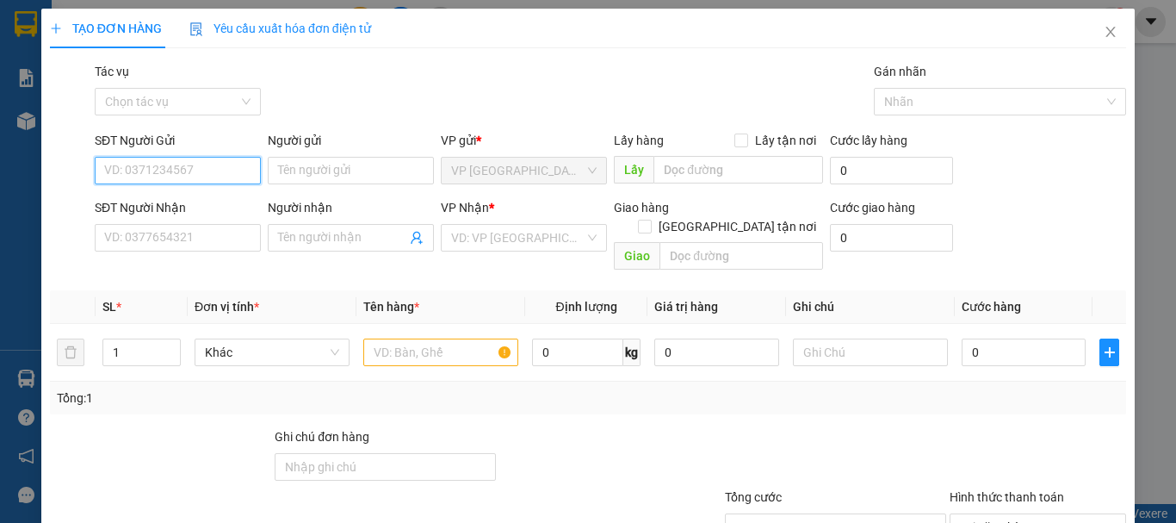
click at [207, 170] on input "SĐT Người Gửi" at bounding box center [178, 171] width 166 height 28
click at [183, 198] on div "0337311837 - HIỀN" at bounding box center [176, 204] width 144 height 19
type input "0337311837"
type input "HIỀN"
type input "0374237649"
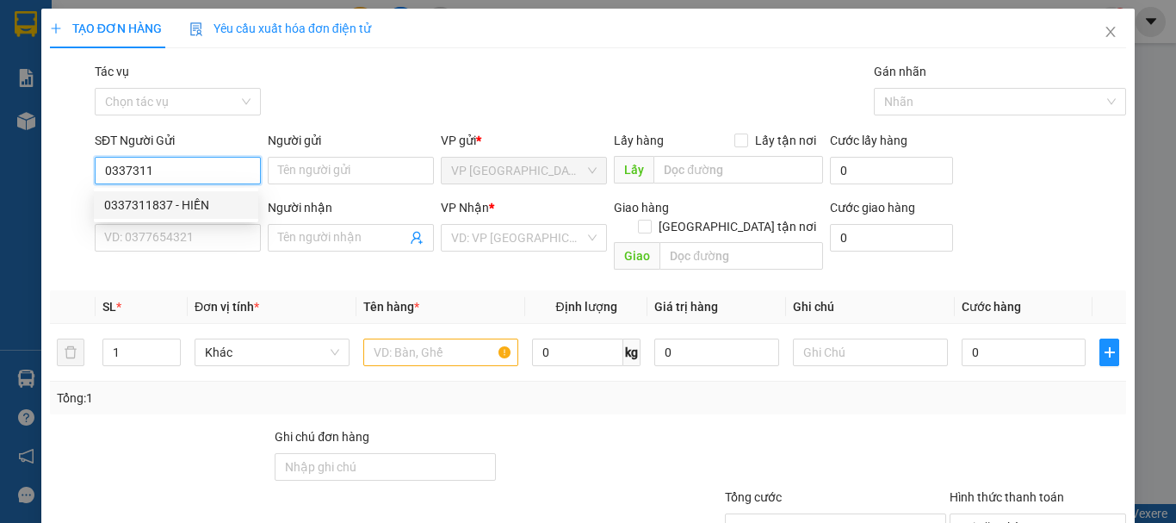
type input "Em Hòa"
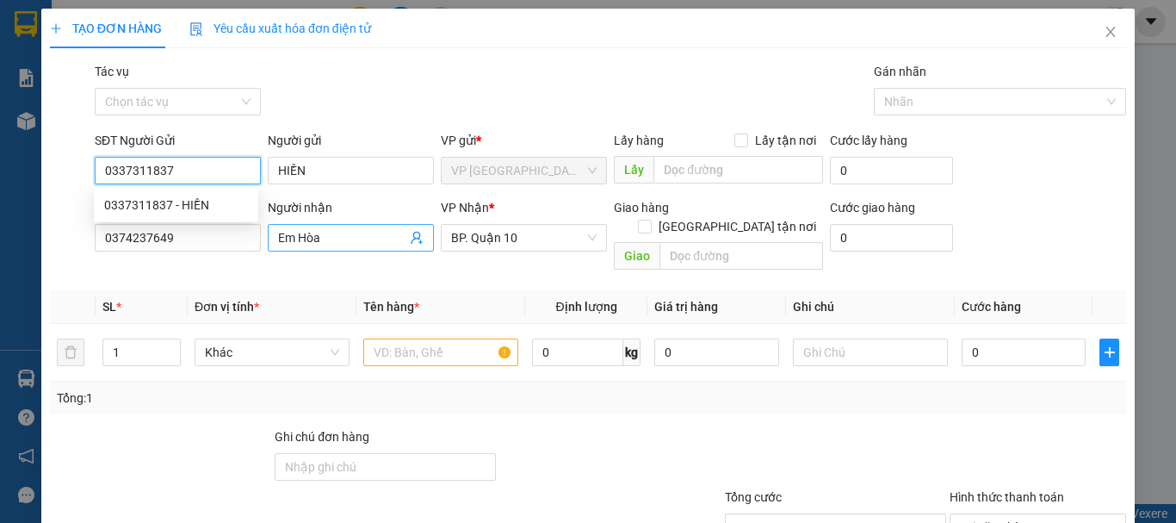
type input "60.000"
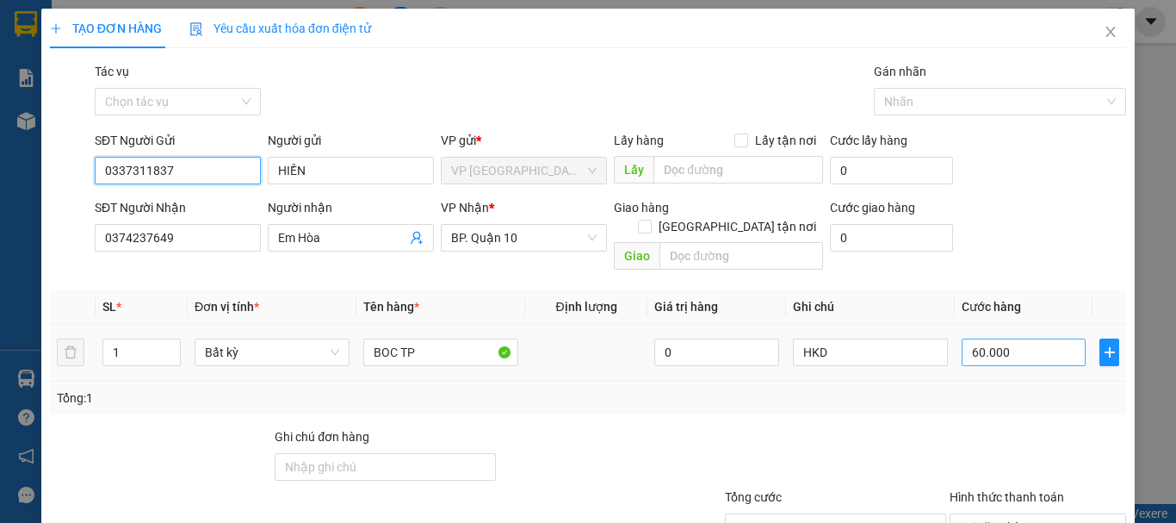
type input "0337311837"
click at [1028, 338] on input "60.000" at bounding box center [1024, 352] width 124 height 28
type input "5"
type input "50"
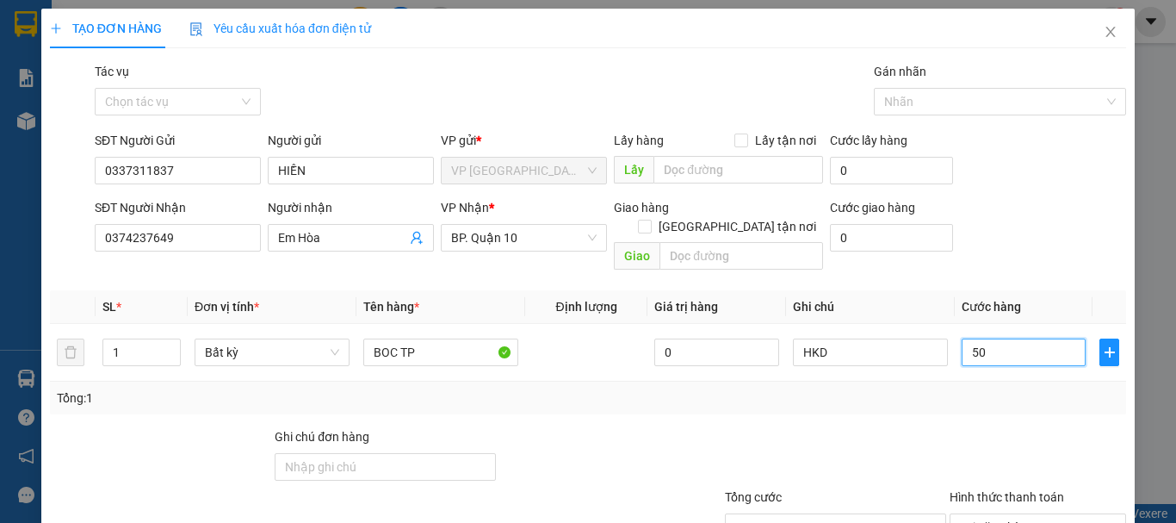
type input "50"
type input "50.000"
click at [1027, 391] on div "Tổng: 1" at bounding box center [588, 397] width 1076 height 33
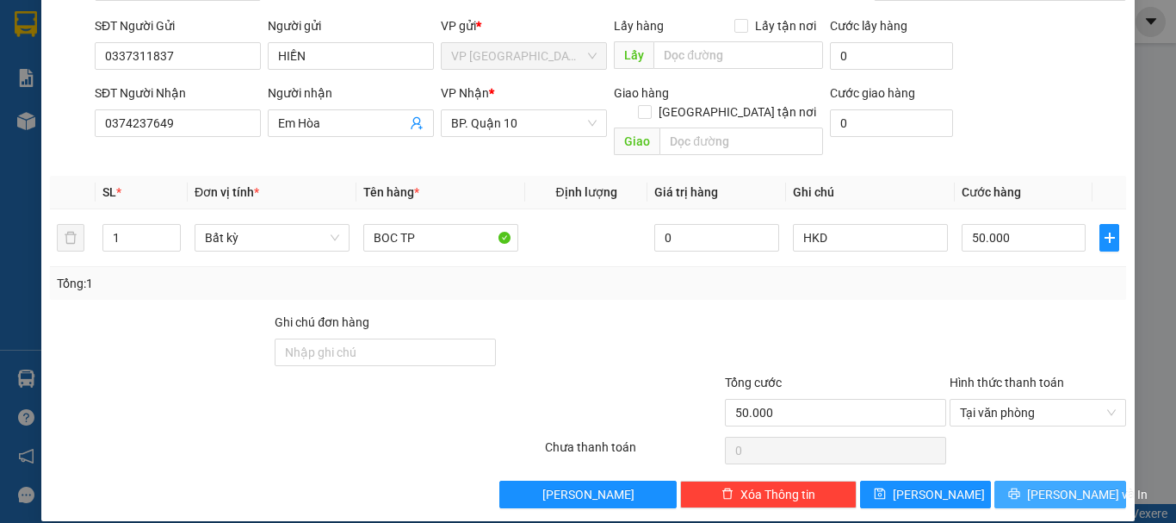
click at [1100, 480] on button "[PERSON_NAME] và In" at bounding box center [1061, 494] width 132 height 28
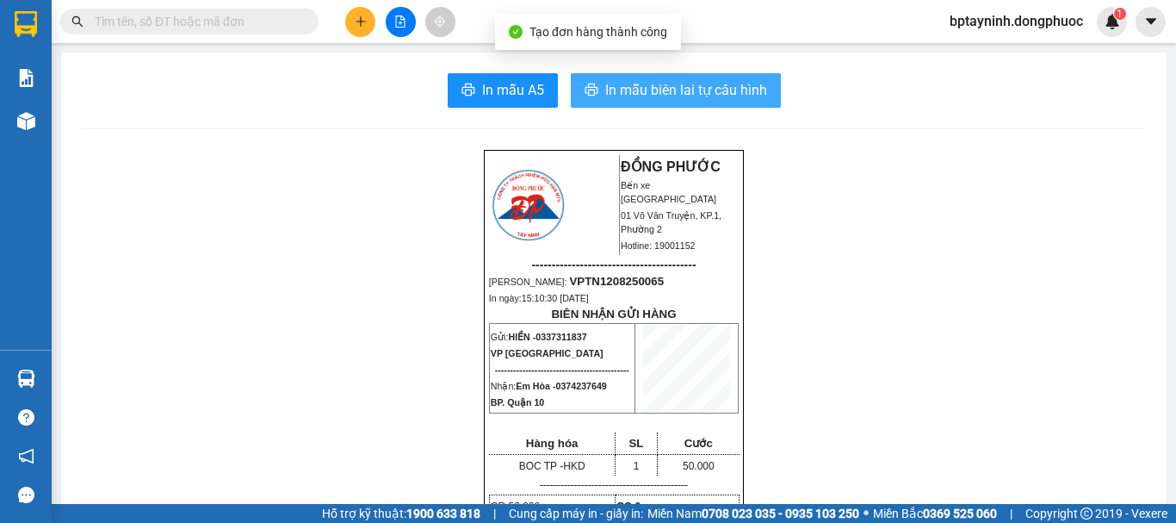
click at [656, 78] on button "In mẫu biên lai tự cấu hình" at bounding box center [676, 90] width 210 height 34
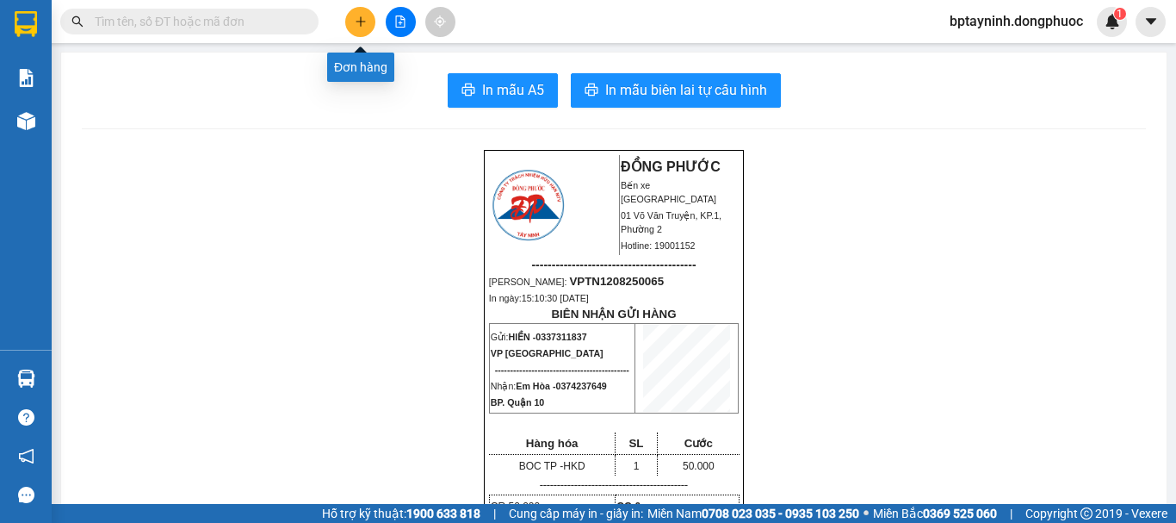
click at [359, 16] on icon "plus" at bounding box center [361, 21] width 12 height 12
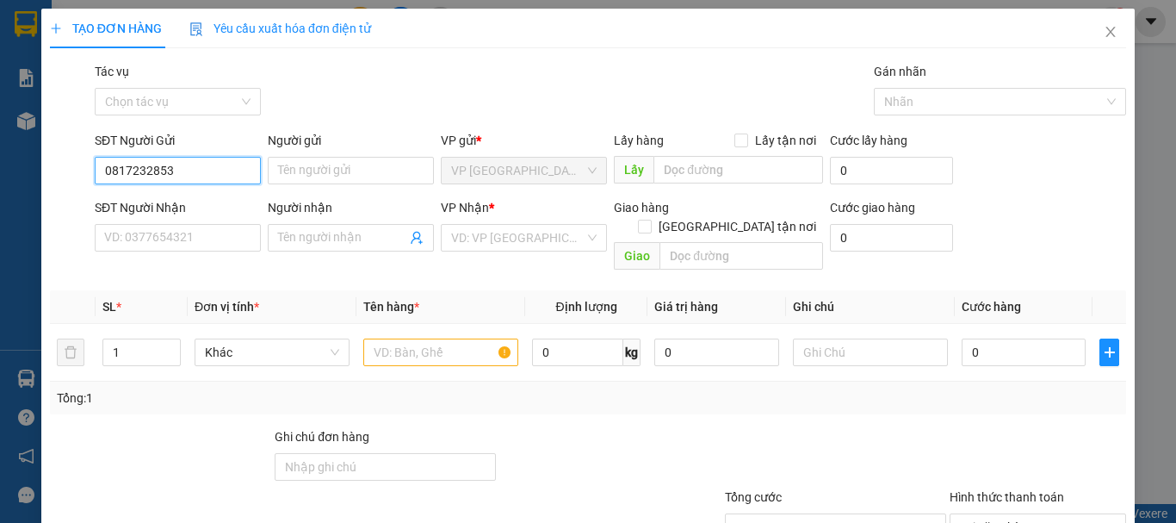
click at [143, 172] on input "0817232853" at bounding box center [178, 171] width 166 height 28
type input "0817252853"
click at [169, 202] on div "0817252853 - HOÀI" at bounding box center [176, 204] width 144 height 19
type input "HOÀI"
type input "0828520339"
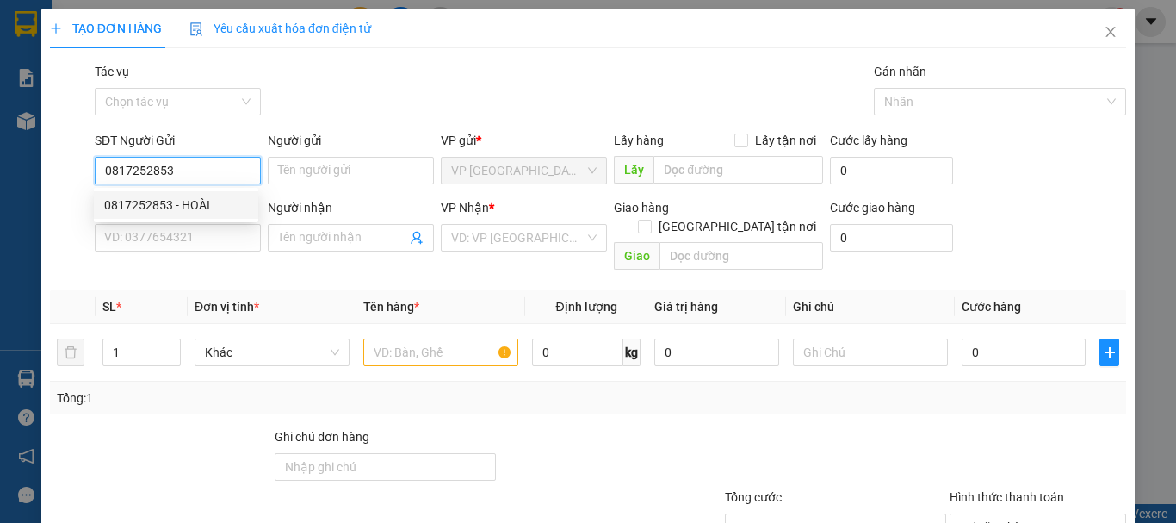
type input "DUY"
type input "30.000"
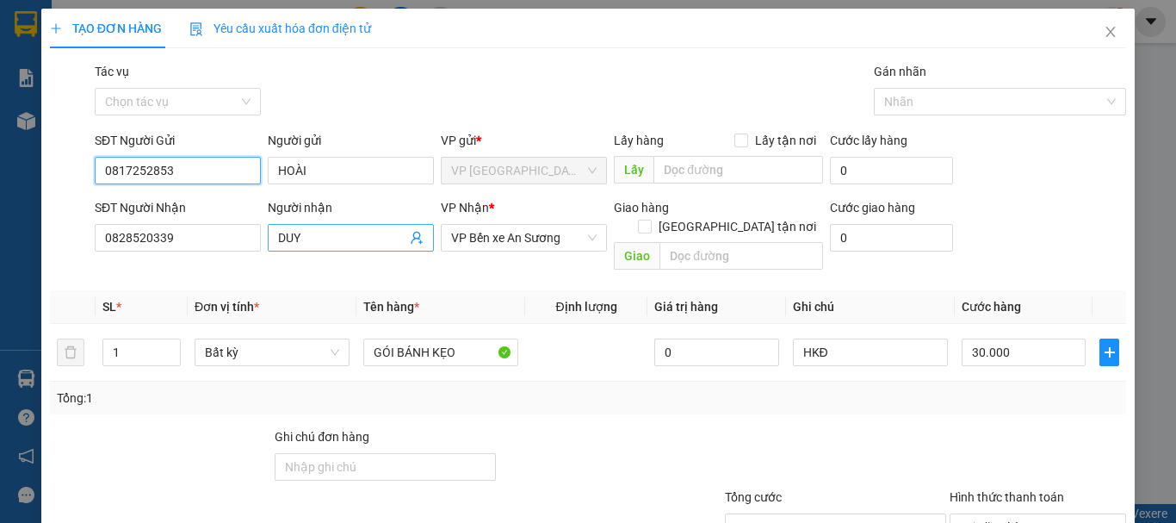
type input "0817252853"
click at [418, 231] on icon "user-add" at bounding box center [417, 238] width 14 height 14
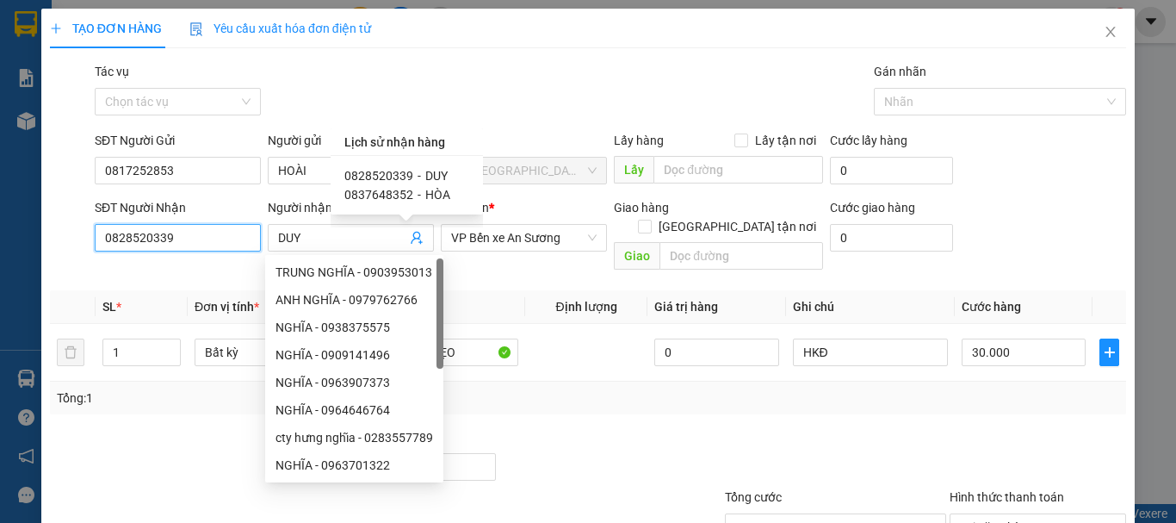
drag, startPoint x: 206, startPoint y: 241, endPoint x: 0, endPoint y: 245, distance: 205.8
click at [0, 245] on div "TẠO ĐƠN HÀNG Yêu cầu xuất hóa đơn điện tử Transit Pickup Surcharge Ids Transit …" at bounding box center [588, 261] width 1176 height 523
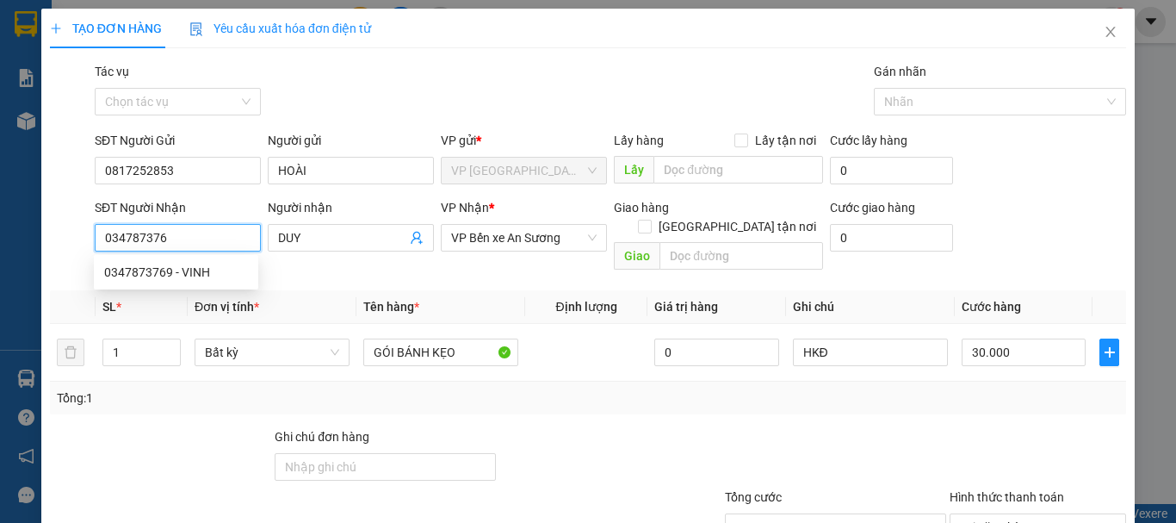
type input "0347873769"
click at [133, 269] on div "0347873769 - VINH" at bounding box center [176, 272] width 144 height 19
type input "VINH"
type input "40.000"
type input "0347873769"
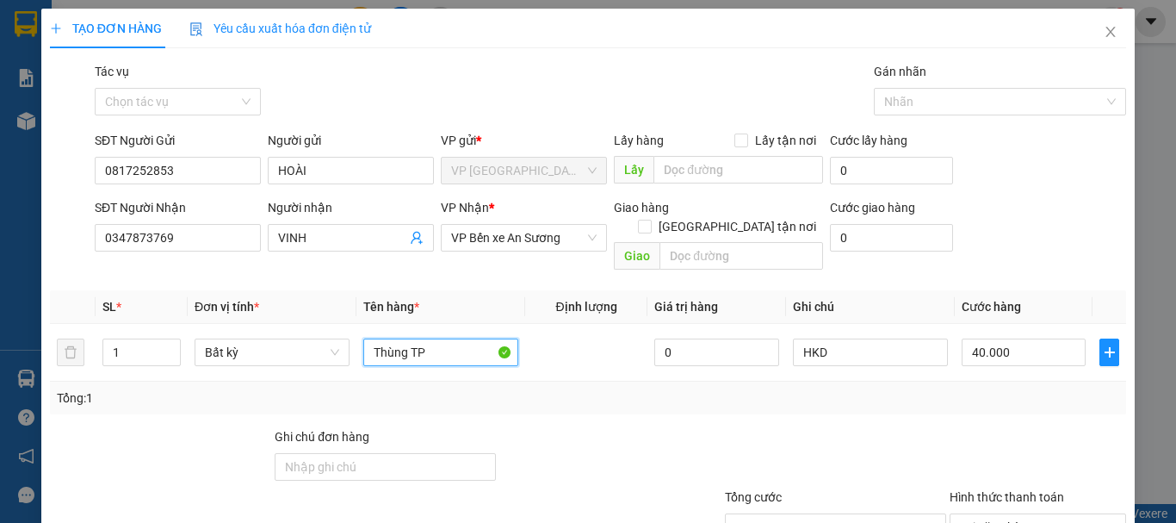
drag, startPoint x: 0, startPoint y: 350, endPoint x: 0, endPoint y: 365, distance: 14.6
click at [0, 365] on div "TẠO ĐƠN HÀNG Yêu cầu xuất hóa đơn điện tử Transit Pickup Surcharge Ids Transit …" at bounding box center [588, 261] width 1176 height 523
type input "G"
type input "BỌC ĐỎ GT"
click at [1015, 338] on input "40.000" at bounding box center [1024, 352] width 124 height 28
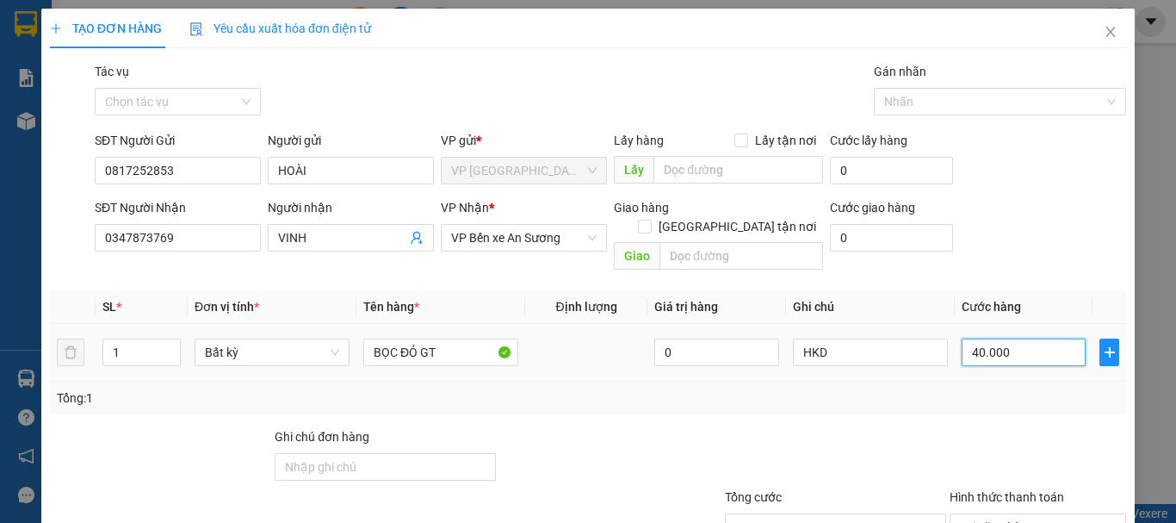
type input "2"
type input "20"
type input "20.000"
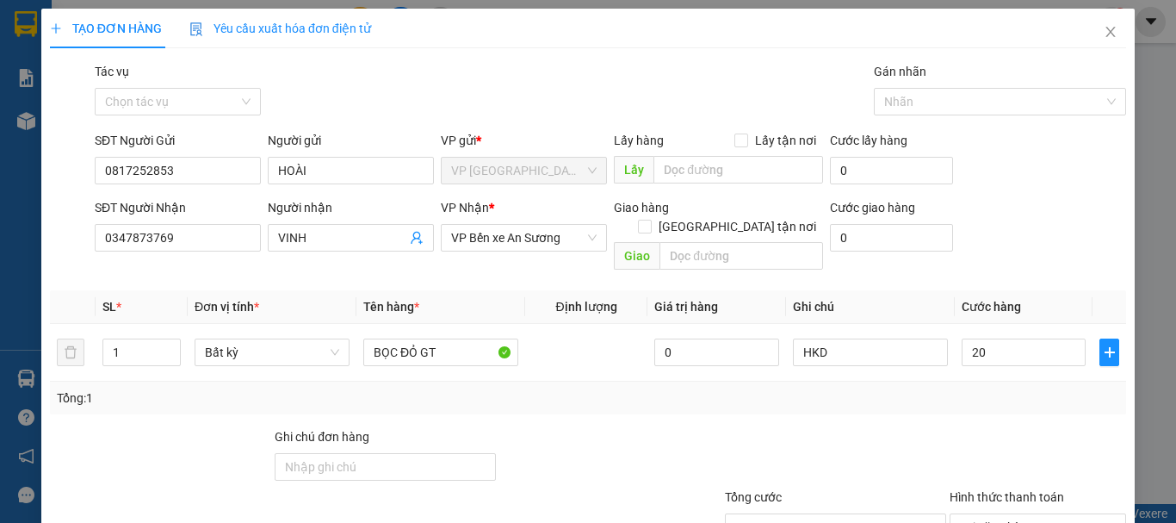
type input "20.000"
click at [1016, 394] on div "Tổng: 1" at bounding box center [588, 397] width 1076 height 33
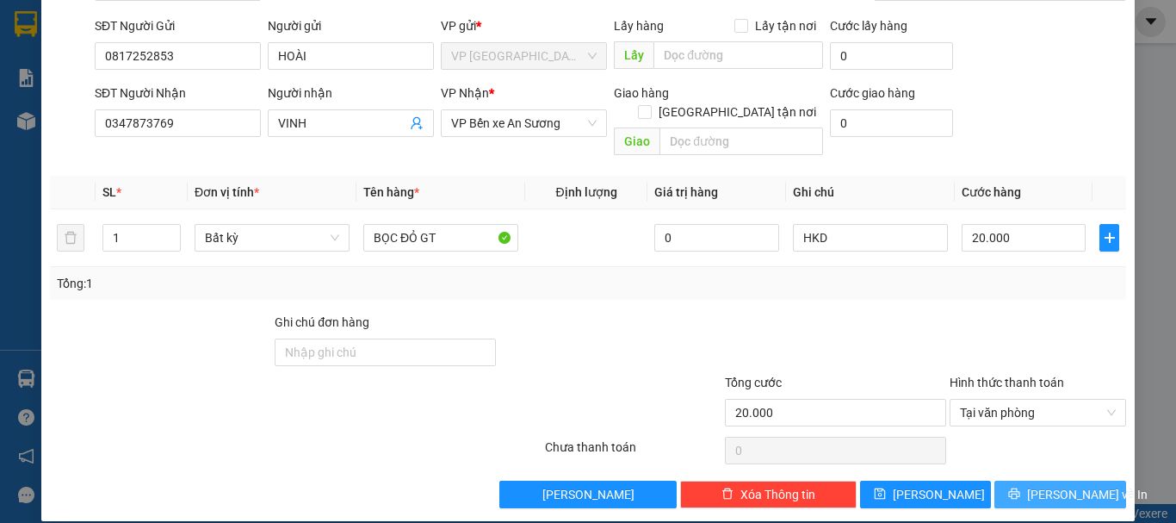
click at [1081, 485] on span "Lưu và In" at bounding box center [1087, 494] width 121 height 19
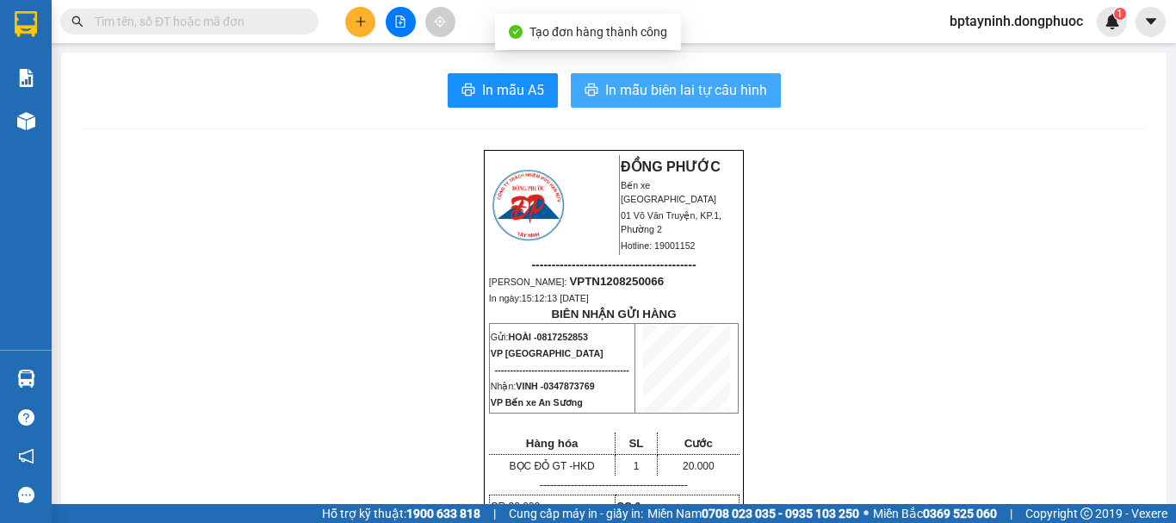
click at [719, 90] on span "In mẫu biên lai tự cấu hình" at bounding box center [686, 90] width 162 height 22
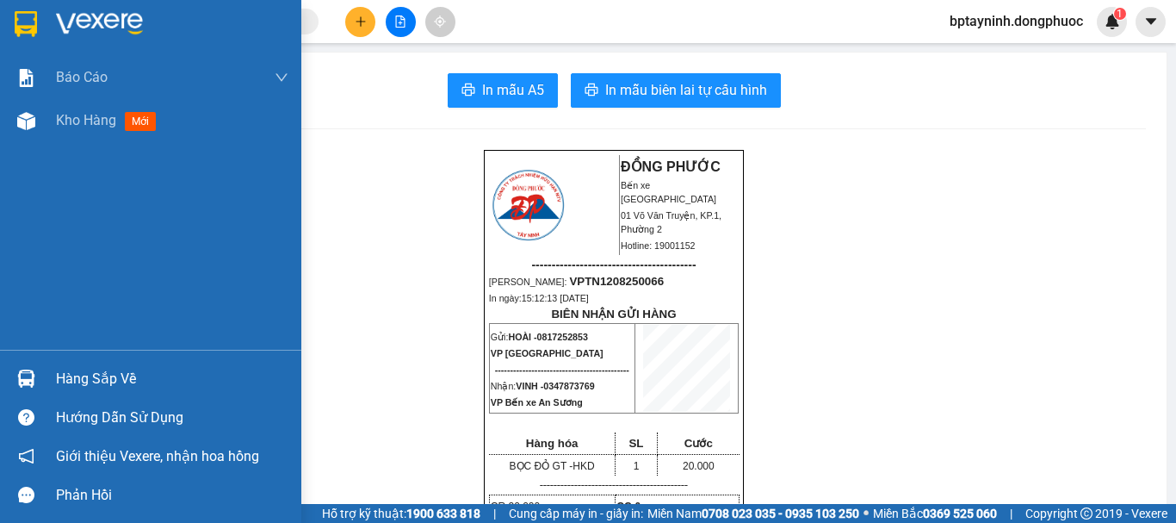
click at [96, 372] on div "Hàng sắp về" at bounding box center [172, 379] width 232 height 26
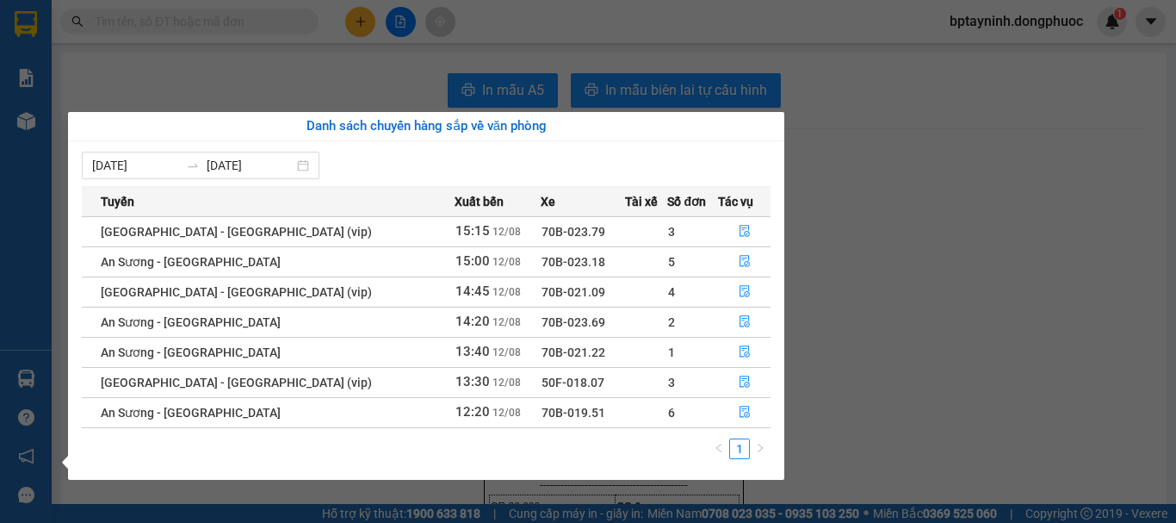
drag, startPoint x: 344, startPoint y: 37, endPoint x: 367, endPoint y: 26, distance: 25.8
click at [344, 37] on section "Kết quả tìm kiếm ( 18 ) Bộ lọc Mã ĐH Trạng thái Món hàng Tổng cước Chưa cước Nh…" at bounding box center [588, 261] width 1176 height 523
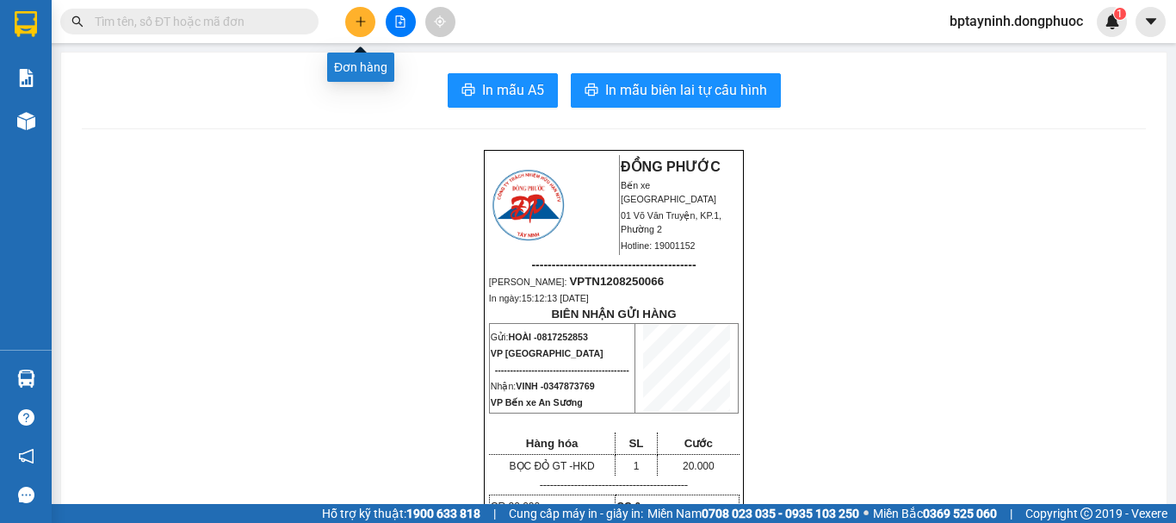
click at [353, 32] on button at bounding box center [360, 22] width 30 height 30
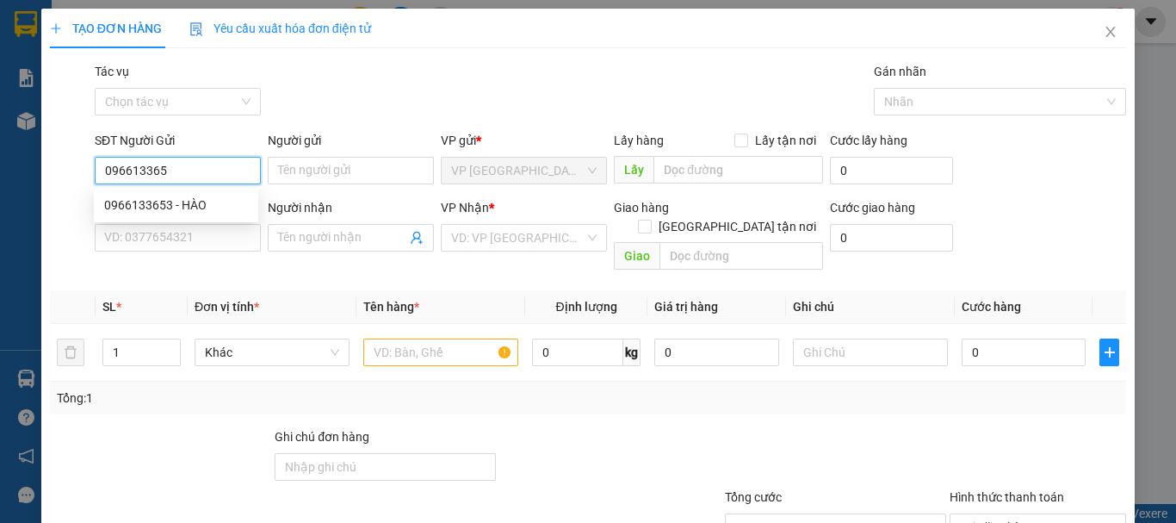
type input "0966133653"
click at [203, 201] on div "0966133653 - HÀO" at bounding box center [176, 204] width 144 height 19
type input "HÀO"
type input "0948420101"
type input "ANH THANH"
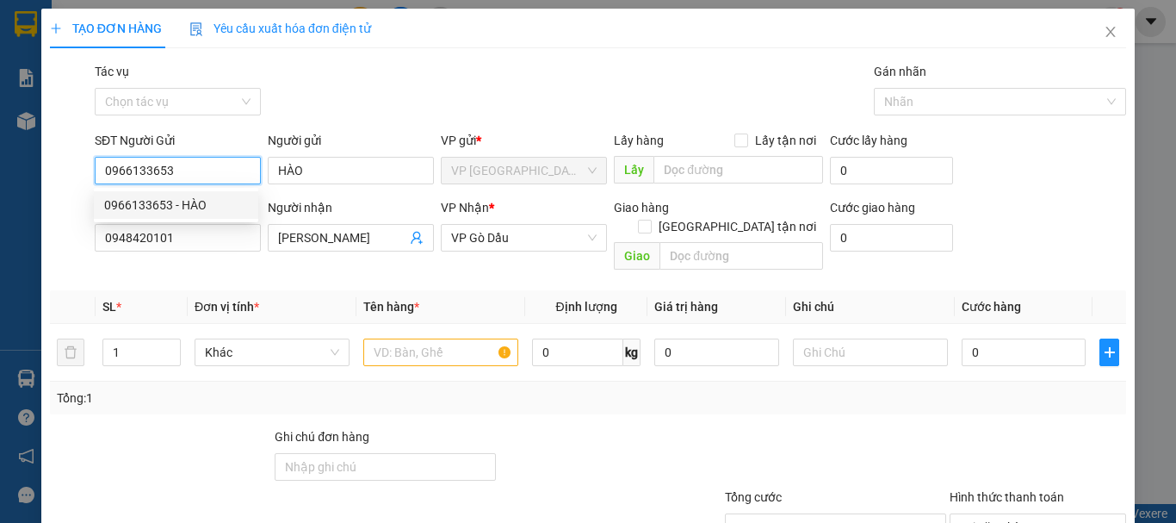
type input "20.000"
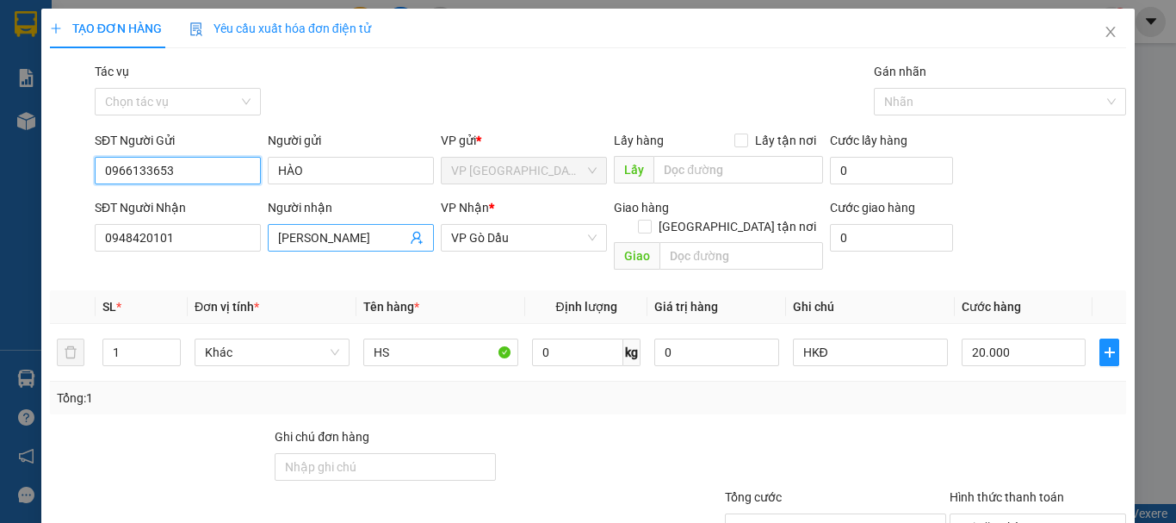
type input "0966133653"
click at [411, 239] on icon "user-add" at bounding box center [416, 238] width 11 height 13
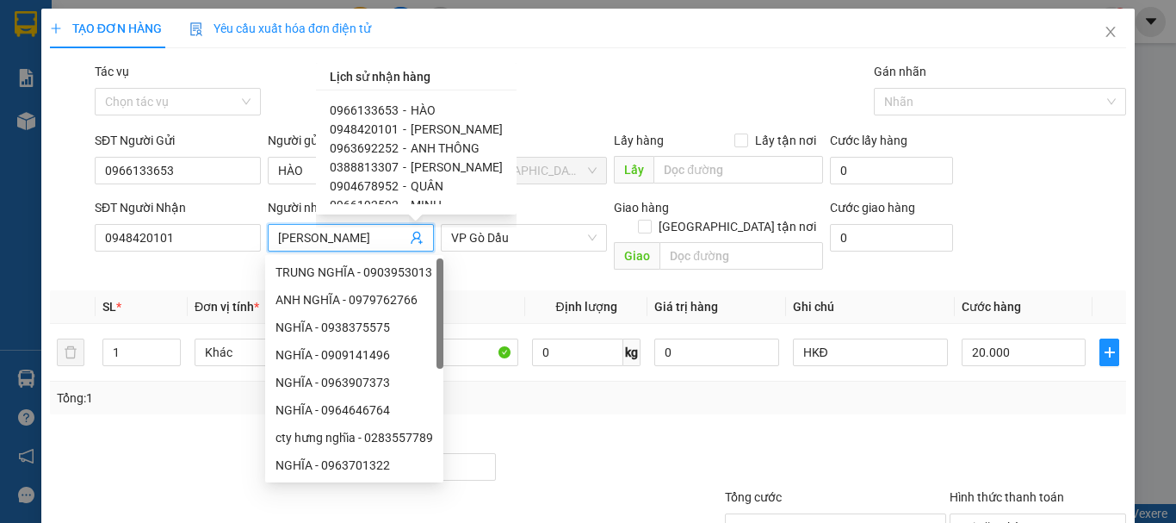
scroll to position [48, 0]
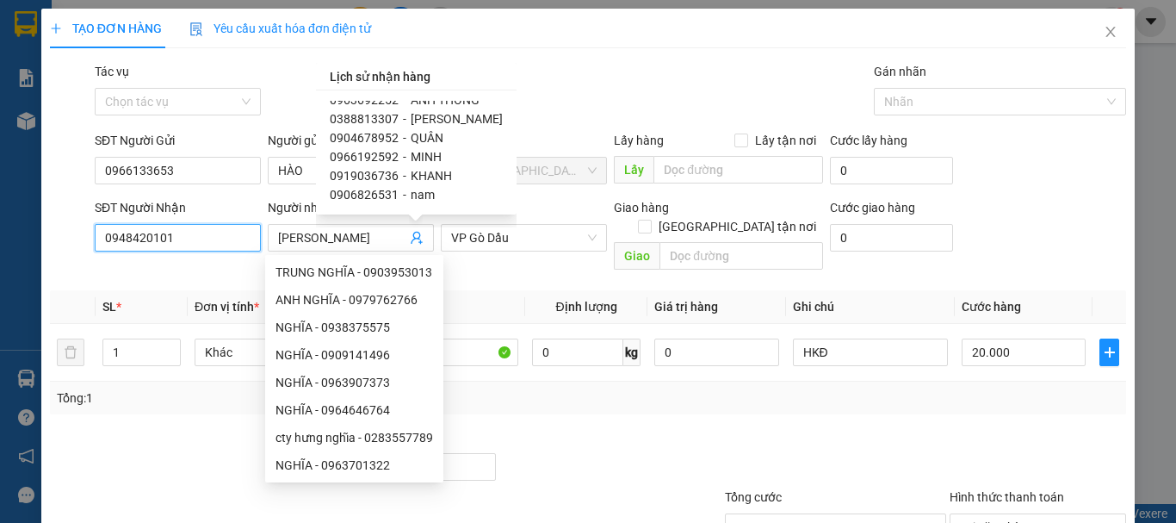
drag, startPoint x: 185, startPoint y: 242, endPoint x: 0, endPoint y: 257, distance: 185.8
click at [0, 257] on div "TẠO ĐƠN HÀNG Yêu cầu xuất hóa đơn điện tử Transit Pickup Surcharge Ids Transit …" at bounding box center [588, 261] width 1176 height 523
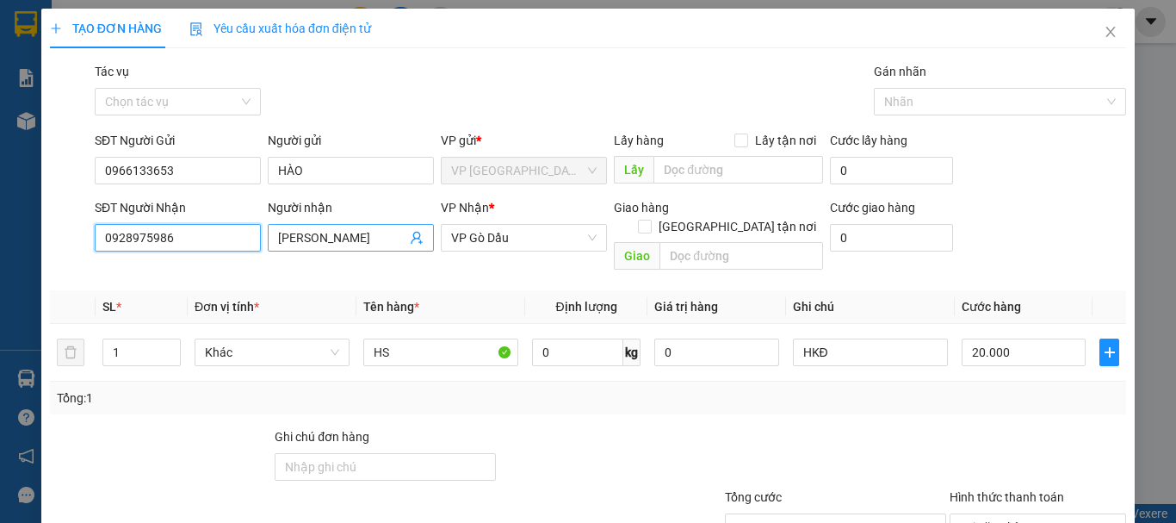
type input "0928975986"
drag, startPoint x: 373, startPoint y: 234, endPoint x: 91, endPoint y: 259, distance: 282.7
click at [92, 259] on div "Transit Pickup Surcharge Ids Transit Deliver Surcharge Ids Transit Deliver Surc…" at bounding box center [588, 342] width 1076 height 561
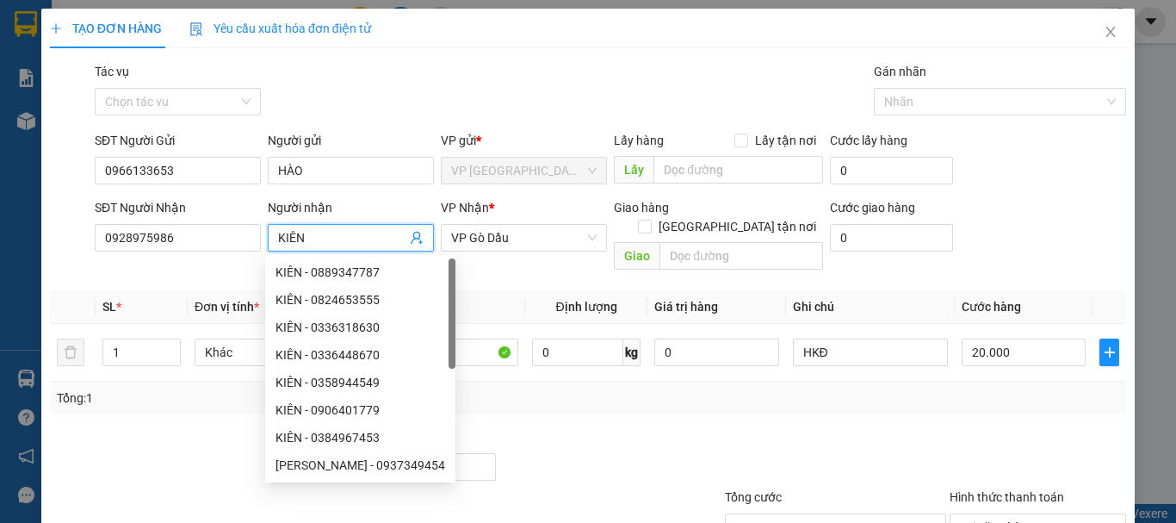
type input "KIÊN"
click at [486, 102] on div "Gói vận chuyển * Tiêu chuẩn Tác vụ Chọn tác vụ Gán nhãn Nhãn" at bounding box center [610, 92] width 1038 height 60
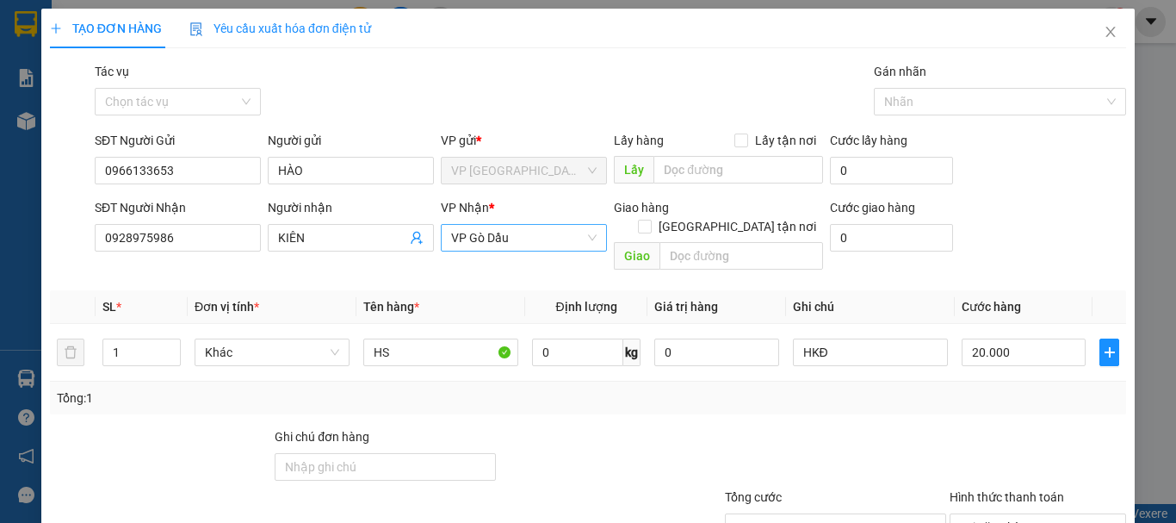
click at [520, 235] on span "VP Gò Dầu" at bounding box center [524, 238] width 146 height 26
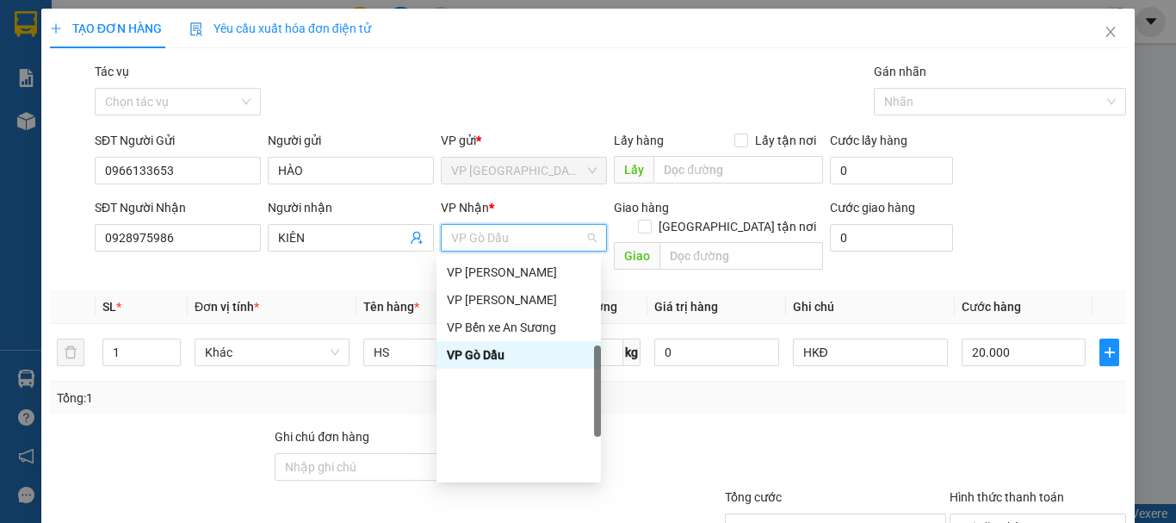
scroll to position [153, 0]
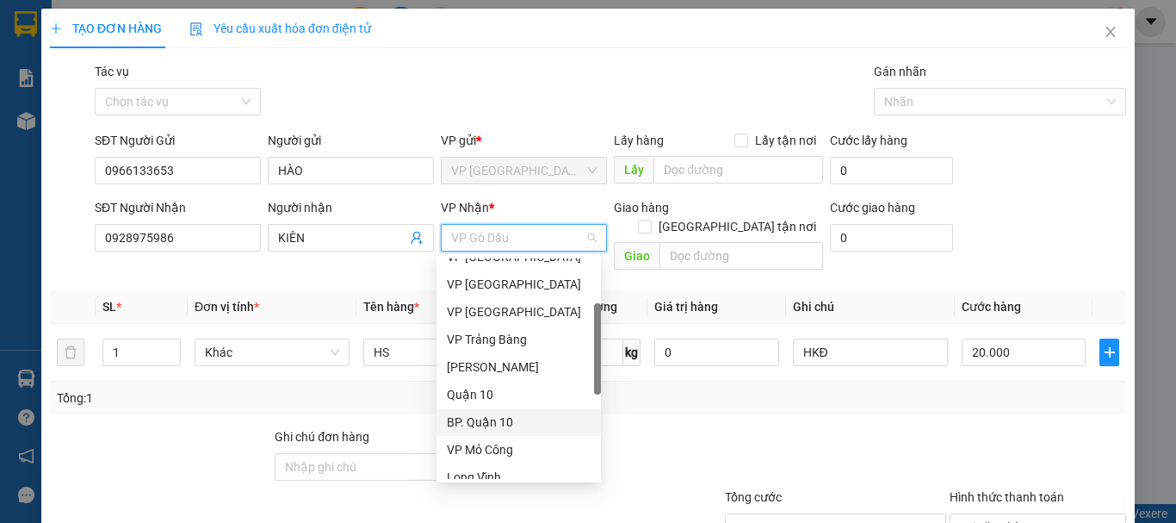
click at [494, 424] on div "BP. Quận 10" at bounding box center [519, 421] width 144 height 19
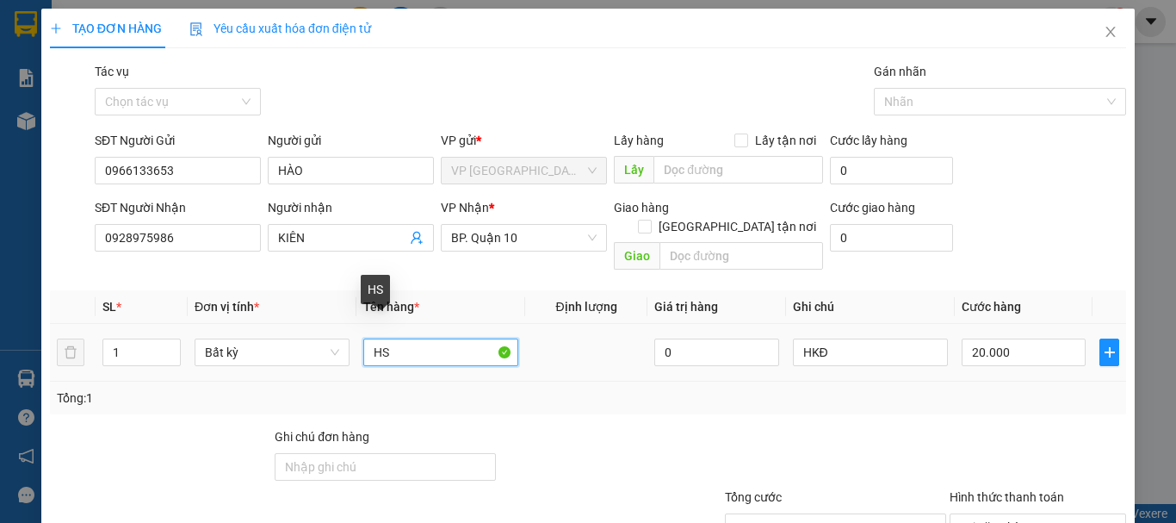
click at [431, 339] on input "HS" at bounding box center [440, 352] width 155 height 28
type input "HS+ BSX"
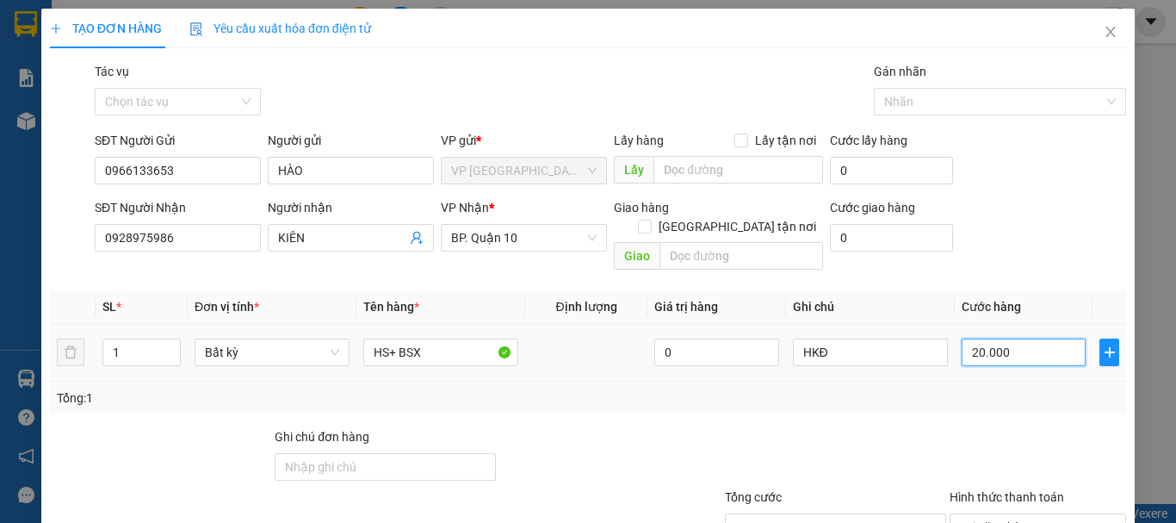
click at [1025, 338] on input "20.000" at bounding box center [1024, 352] width 124 height 28
type input "3"
type input "30"
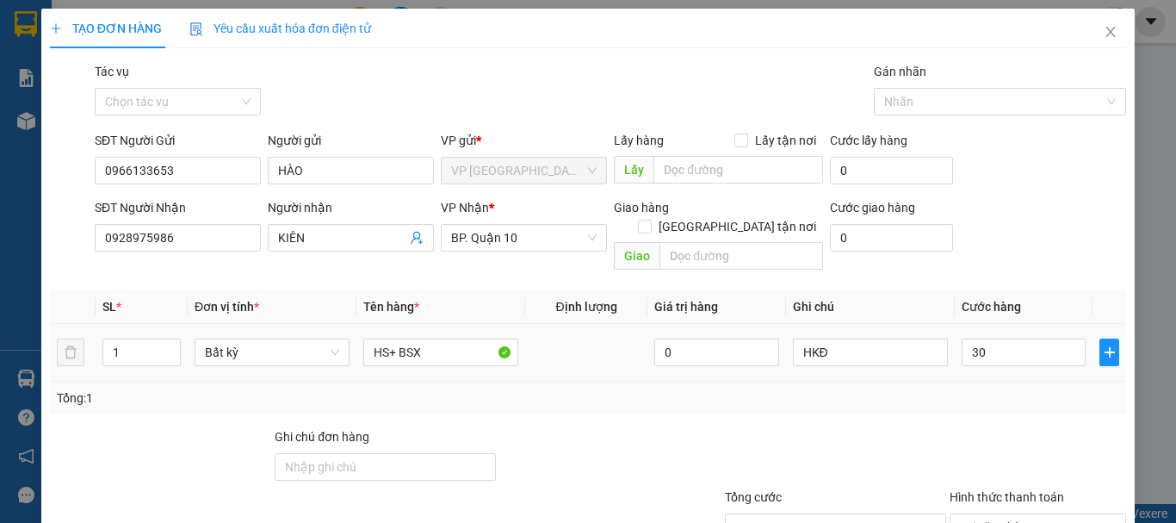
type input "30.000"
click at [1009, 427] on div at bounding box center [1038, 457] width 180 height 60
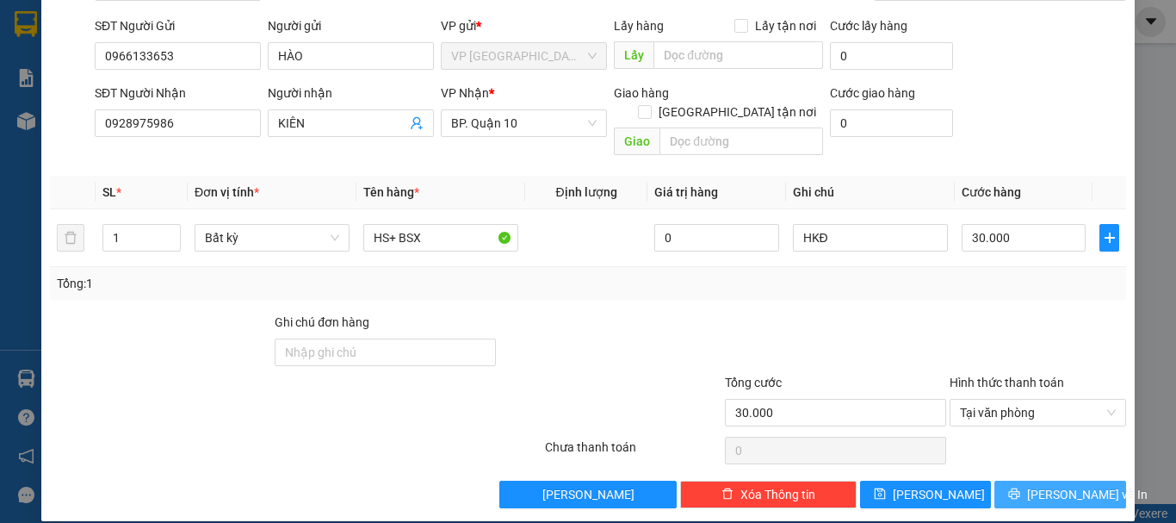
click at [1074, 485] on span "Lưu và In" at bounding box center [1087, 494] width 121 height 19
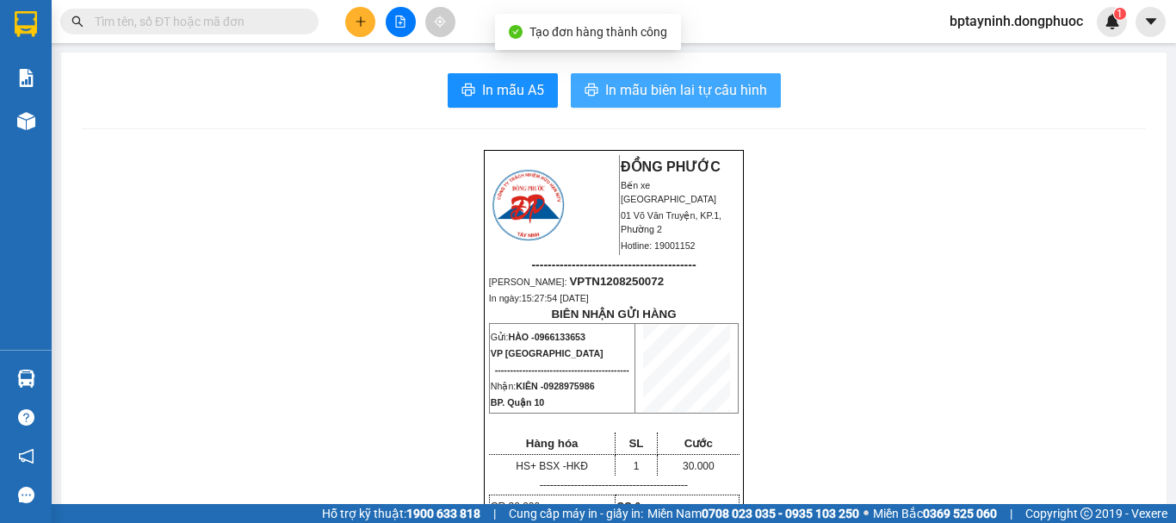
click at [669, 90] on span "In mẫu biên lai tự cấu hình" at bounding box center [686, 90] width 162 height 22
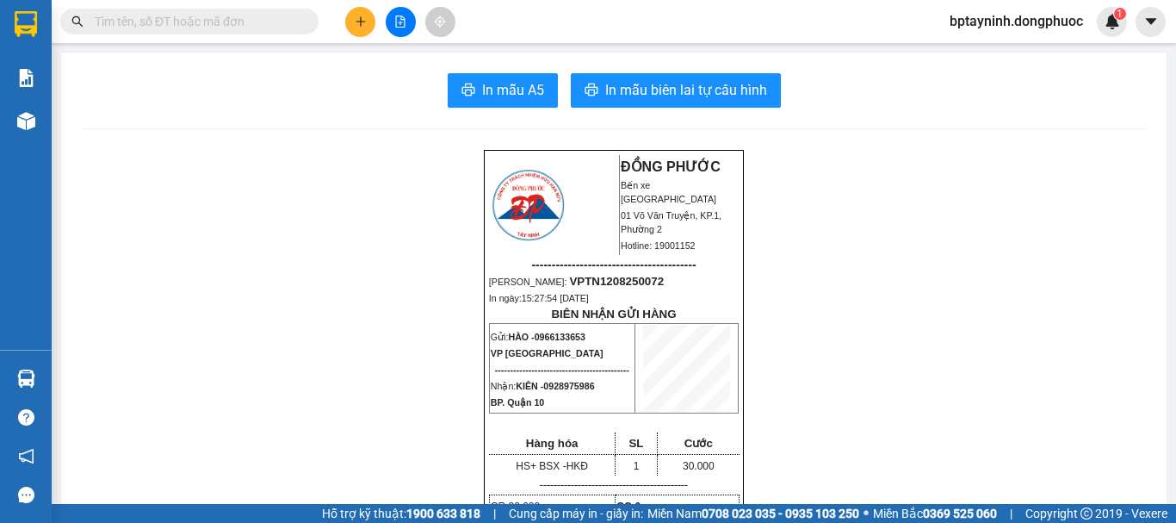
click at [194, 22] on input "text" at bounding box center [196, 21] width 203 height 19
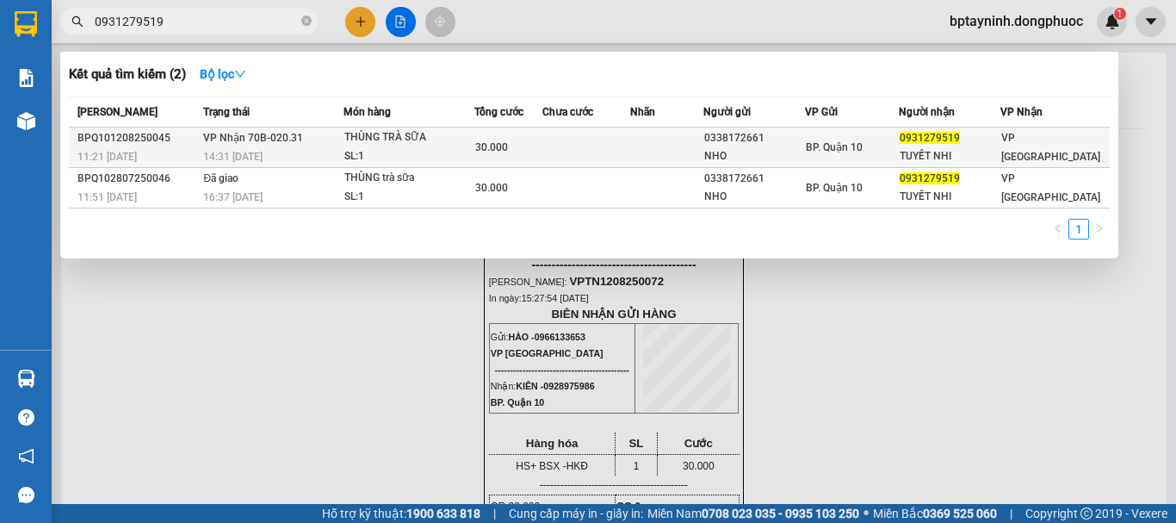
type input "0931279519"
click at [481, 147] on span "30.000" at bounding box center [491, 147] width 33 height 12
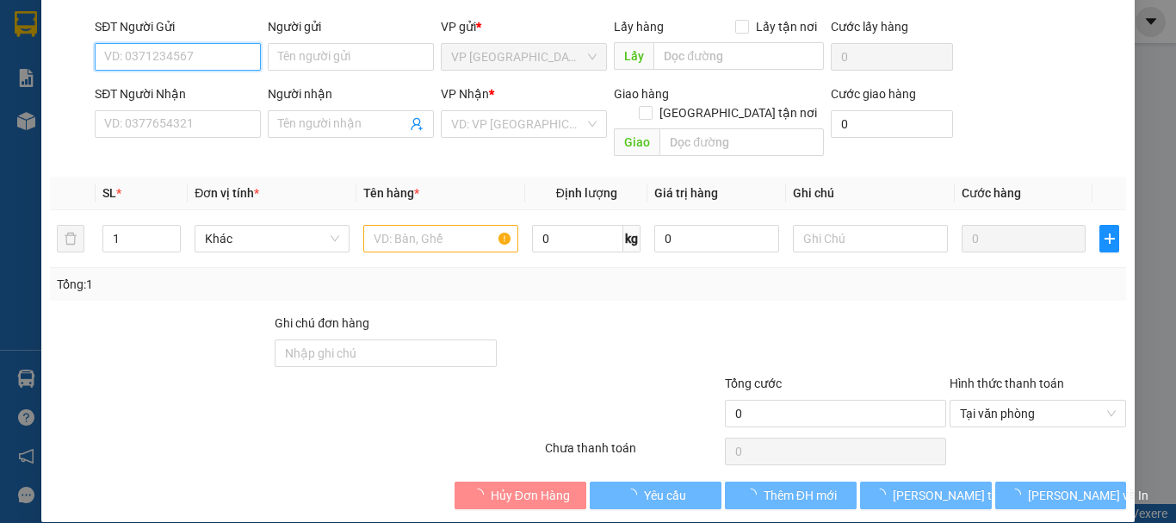
type input "0338172661"
type input "NHO"
type input "0931279519"
type input "TUYẾT NHI"
type input "30.000"
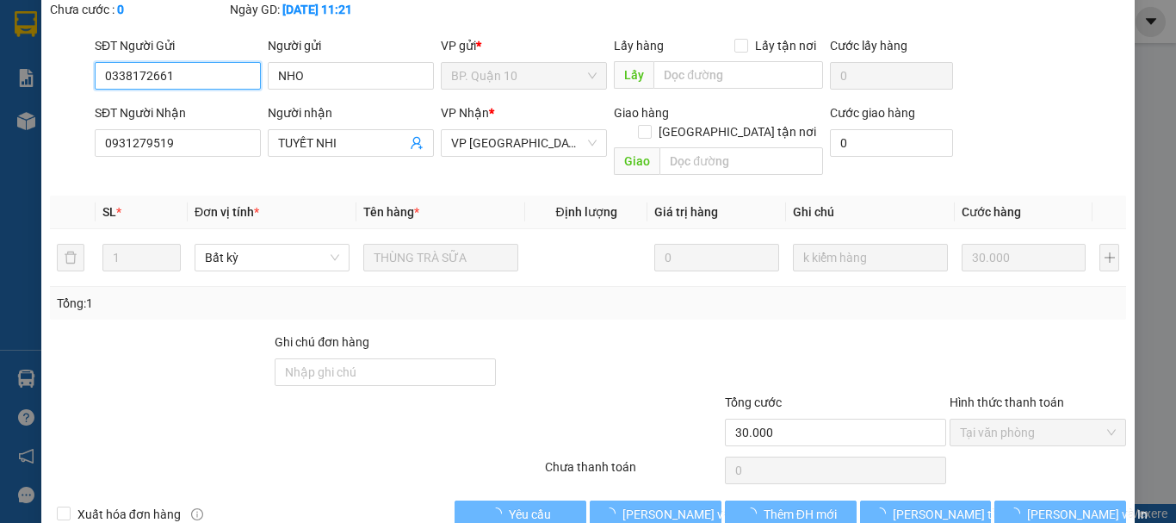
scroll to position [137, 0]
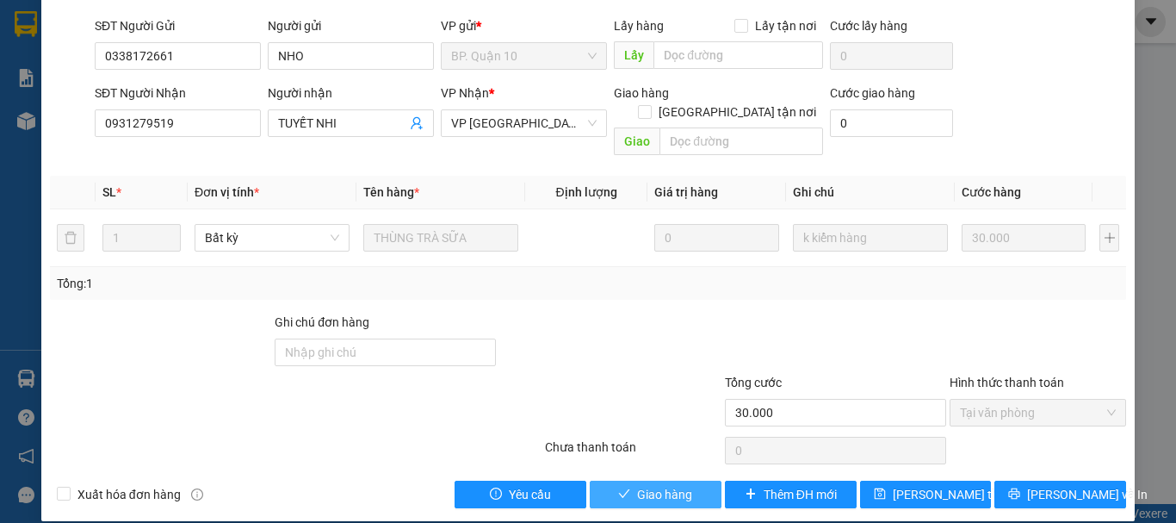
click at [674, 485] on span "Giao hàng" at bounding box center [664, 494] width 55 height 19
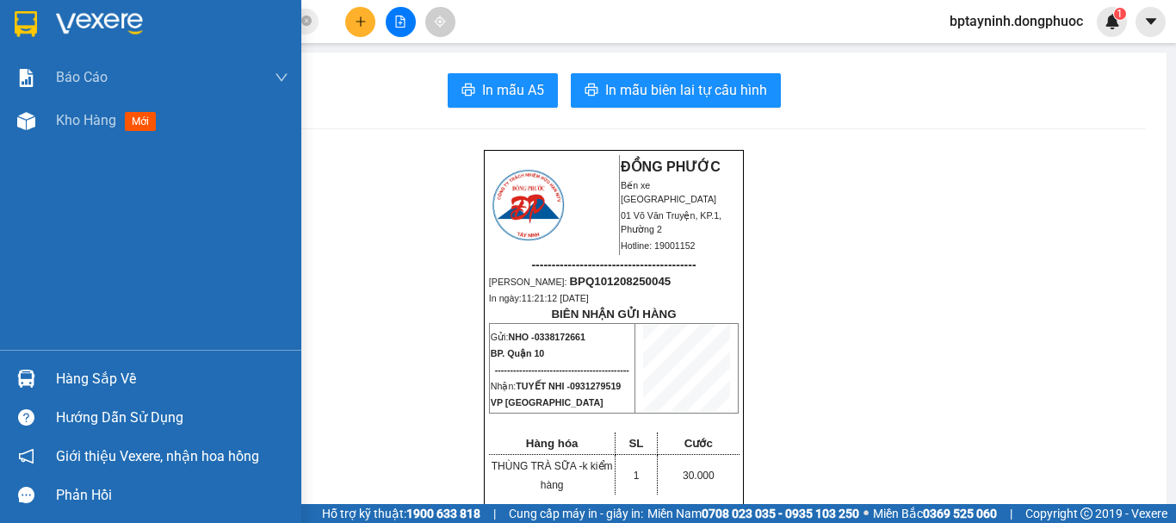
drag, startPoint x: 78, startPoint y: 368, endPoint x: 245, endPoint y: 331, distance: 170.3
click at [77, 367] on div "Hàng sắp về" at bounding box center [172, 379] width 232 height 26
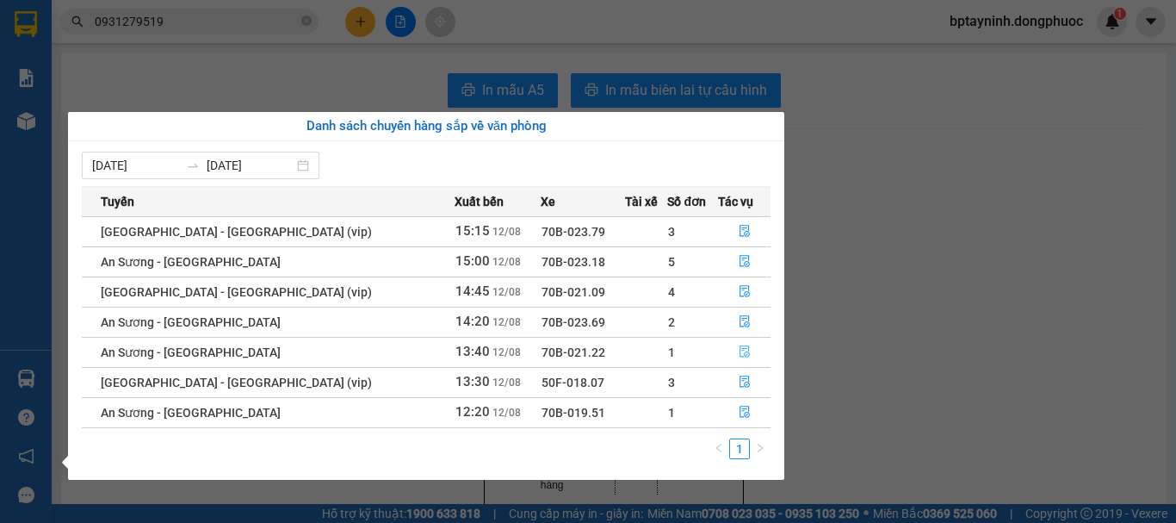
click at [742, 351] on icon "file-done" at bounding box center [745, 351] width 12 height 12
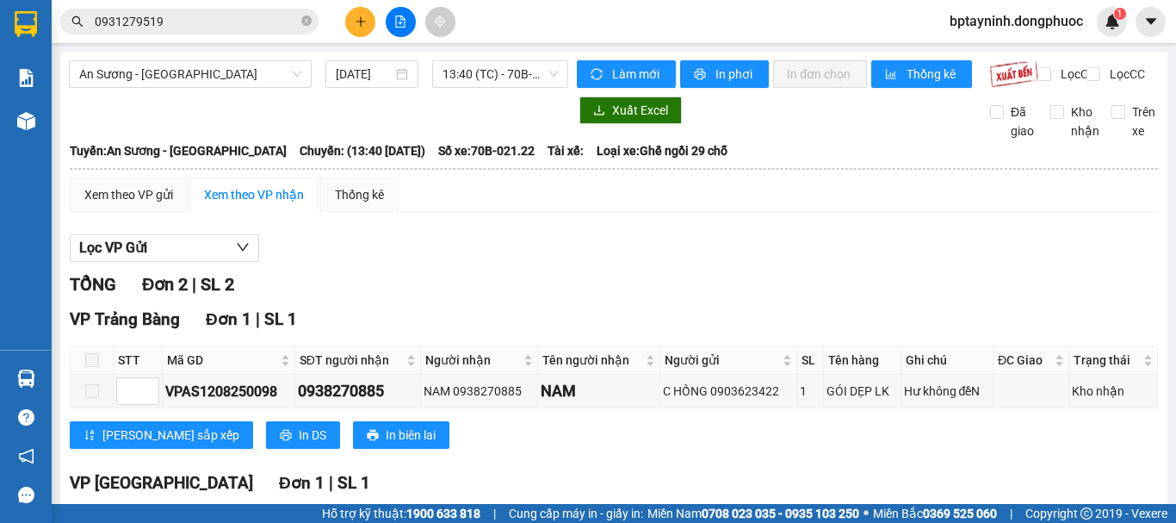
click at [50, 375] on div "Hàng sắp về" at bounding box center [26, 378] width 52 height 39
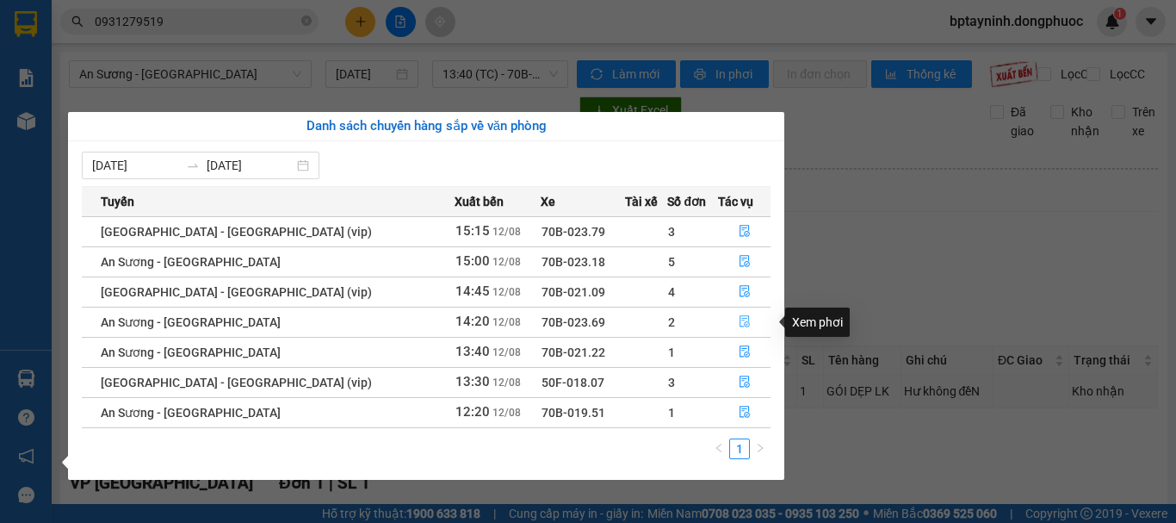
click at [739, 319] on icon "file-done" at bounding box center [745, 321] width 12 height 12
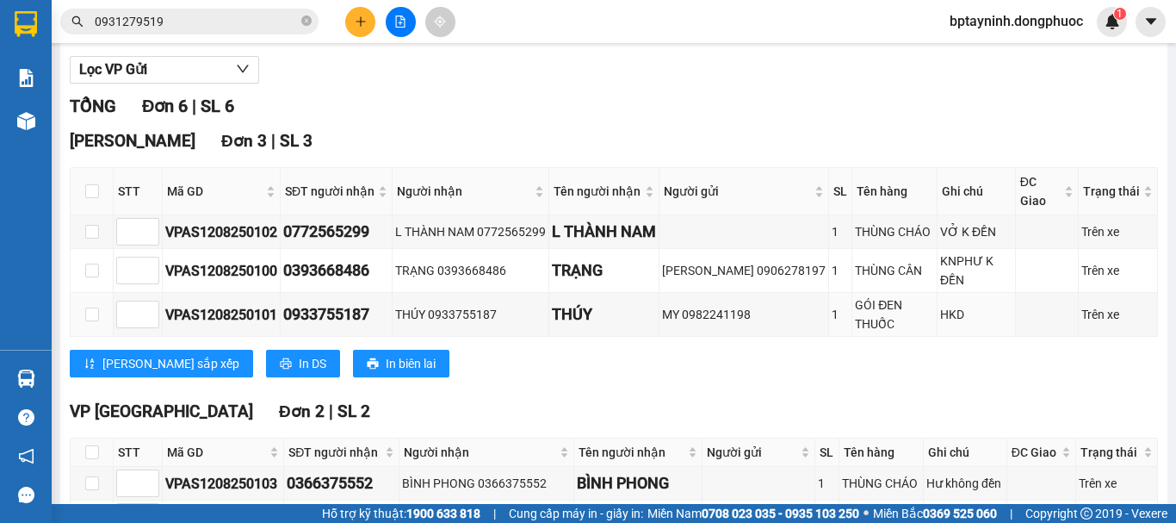
scroll to position [465, 0]
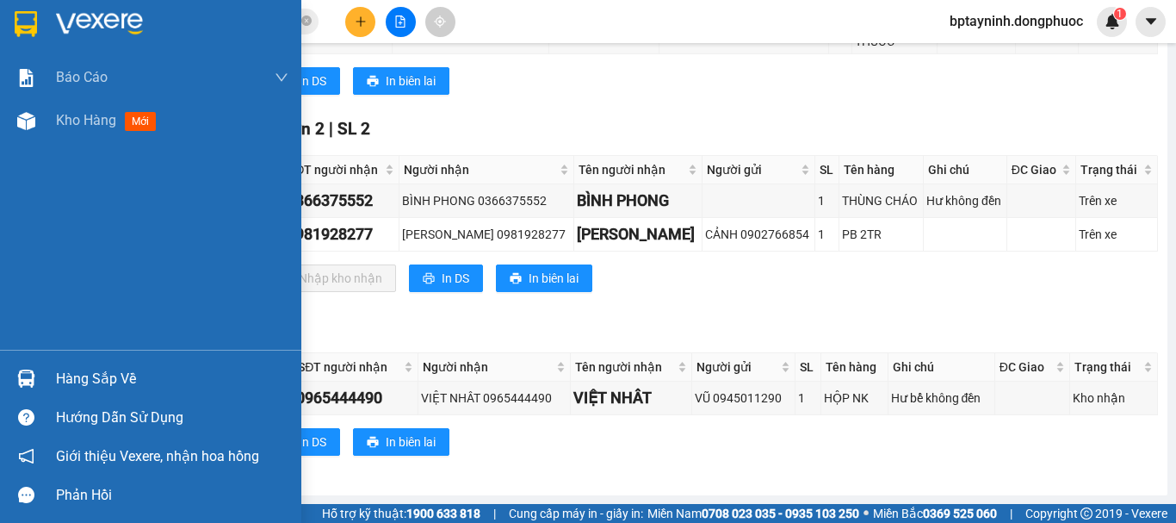
drag, startPoint x: 109, startPoint y: 374, endPoint x: 245, endPoint y: 362, distance: 135.7
click at [111, 374] on div "Hàng sắp về" at bounding box center [172, 379] width 232 height 26
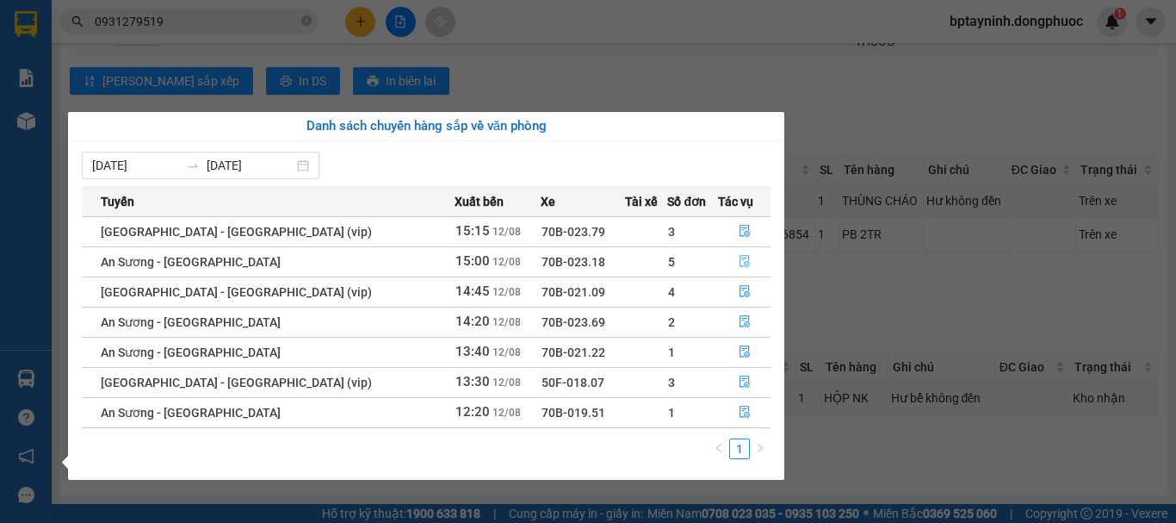
click at [740, 258] on icon "file-done" at bounding box center [745, 262] width 10 height 12
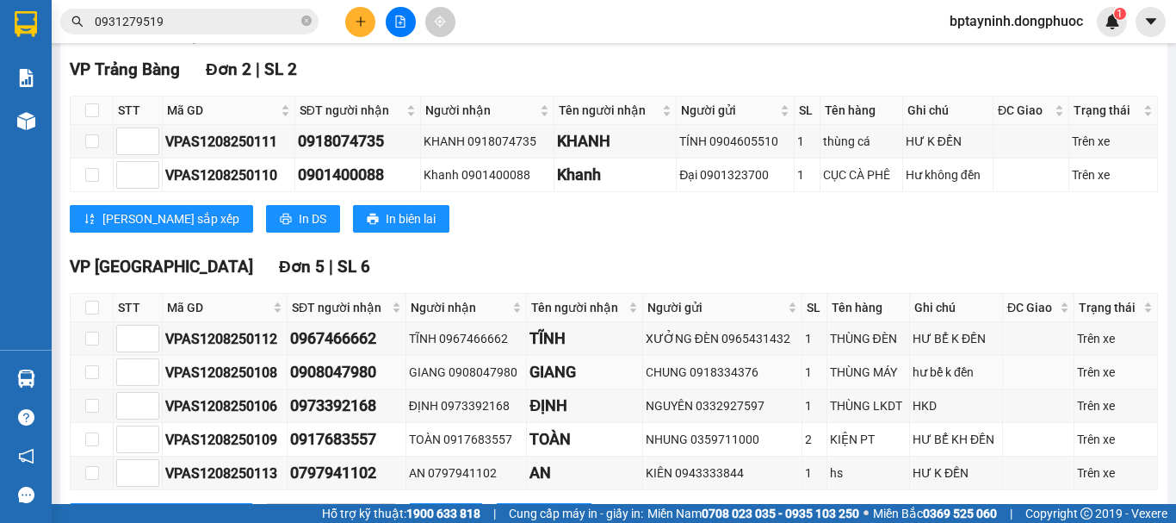
scroll to position [393, 0]
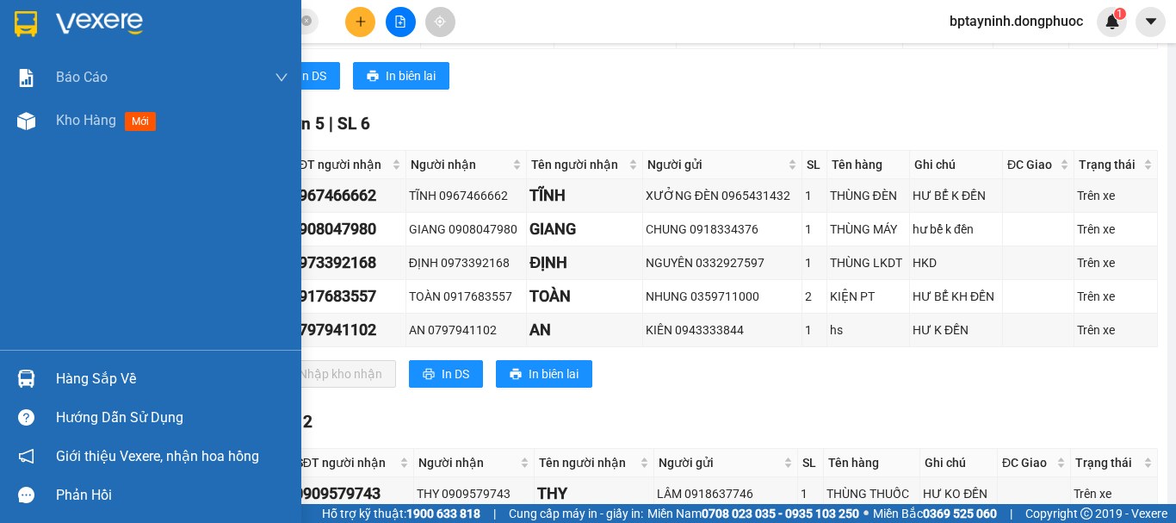
click at [51, 380] on div "Hàng sắp về" at bounding box center [150, 378] width 301 height 39
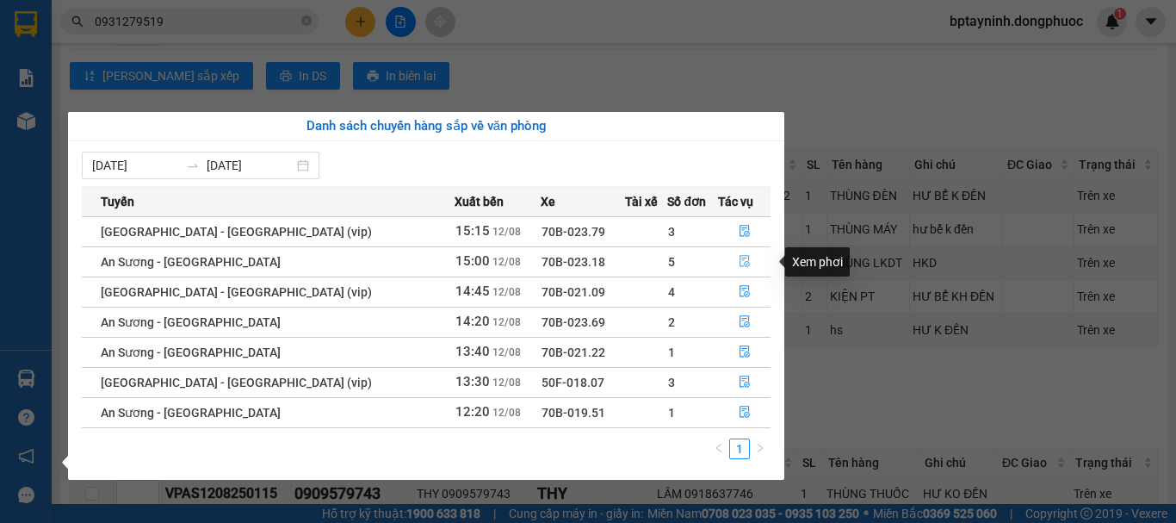
click at [735, 256] on button "button" at bounding box center [745, 262] width 52 height 28
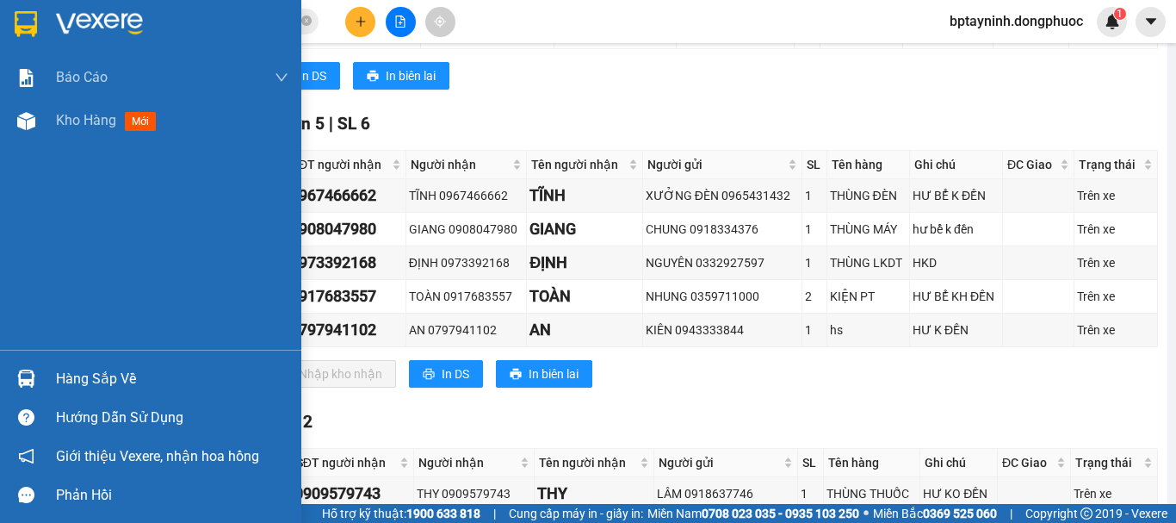
drag, startPoint x: 22, startPoint y: 377, endPoint x: 65, endPoint y: 368, distance: 43.2
click at [22, 378] on img at bounding box center [26, 378] width 18 height 18
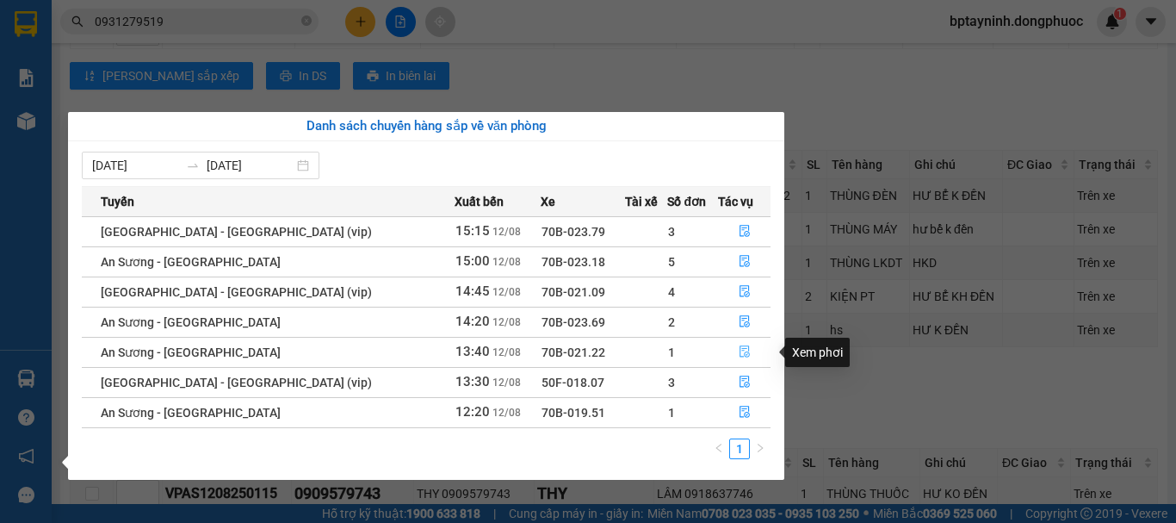
click at [739, 345] on icon "file-done" at bounding box center [745, 351] width 12 height 12
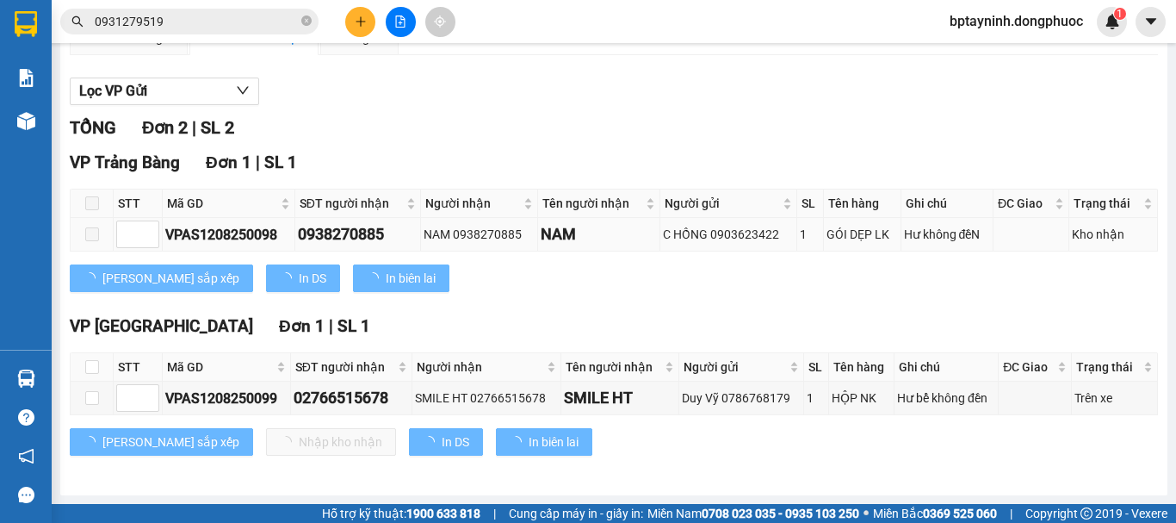
scroll to position [171, 0]
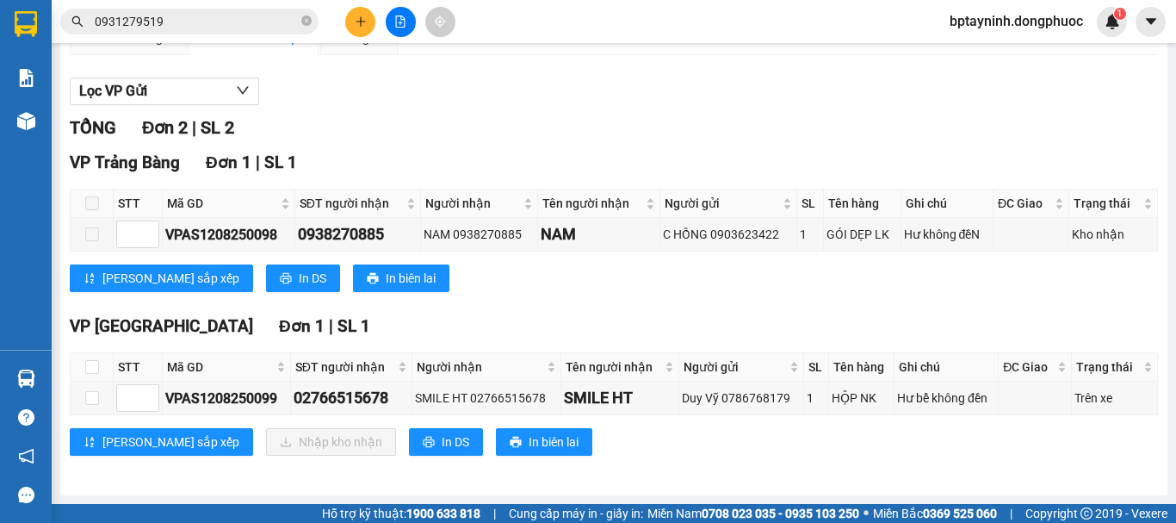
click at [672, 117] on div "TỔNG Đơn 2 | SL 2" at bounding box center [614, 128] width 1088 height 27
click at [170, 22] on input "0931279519" at bounding box center [196, 21] width 203 height 19
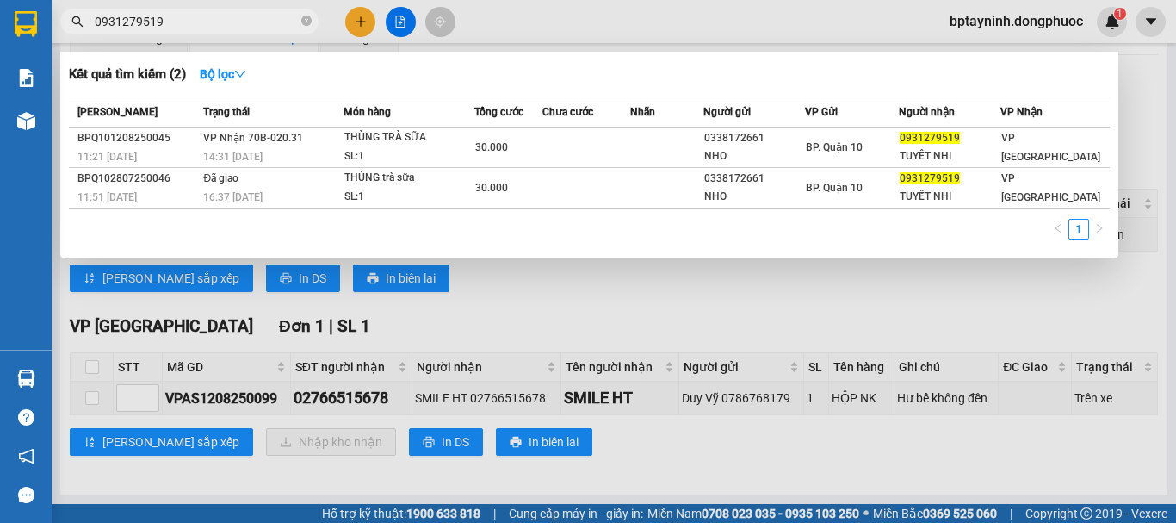
drag, startPoint x: 171, startPoint y: 22, endPoint x: 3, endPoint y: 65, distance: 174.4
click at [0, 65] on section "Kết quả tìm kiếm ( 2 ) Bộ lọc Mã ĐH Trạng thái Món hàng Tổng cước Chưa cước Nhã…" at bounding box center [588, 261] width 1176 height 523
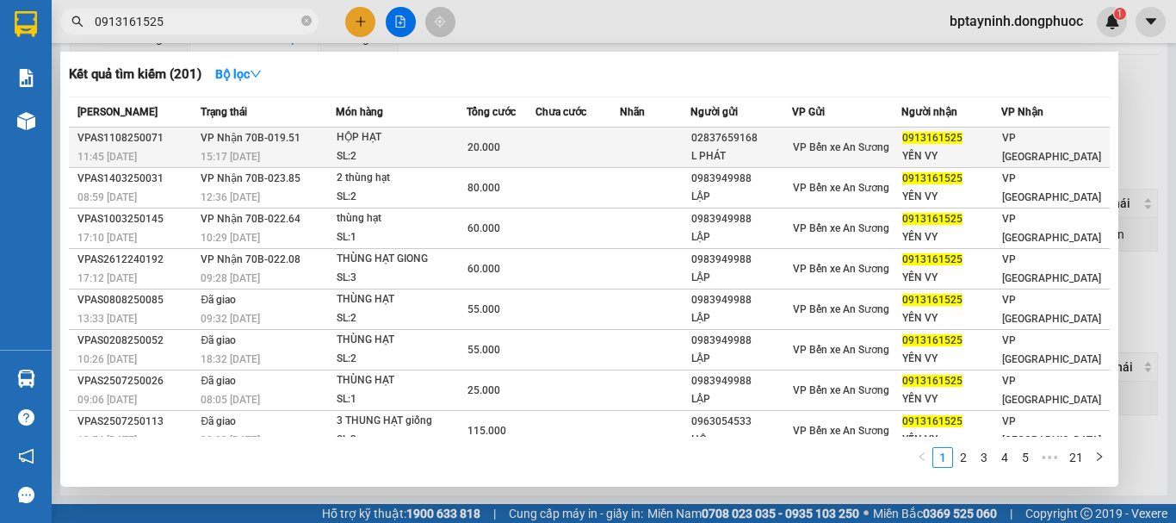
type input "0913161525"
click at [418, 149] on div "SL: 2" at bounding box center [401, 156] width 129 height 19
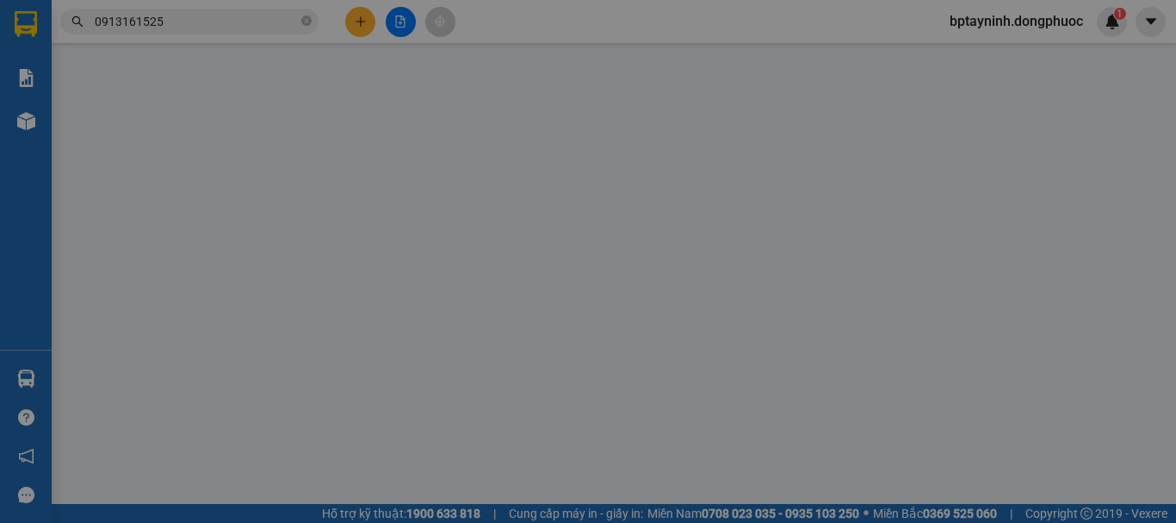
type input "02837659168"
type input "L PHÁT"
type input "0913161525"
type input "YẾN VY"
type input "20.000"
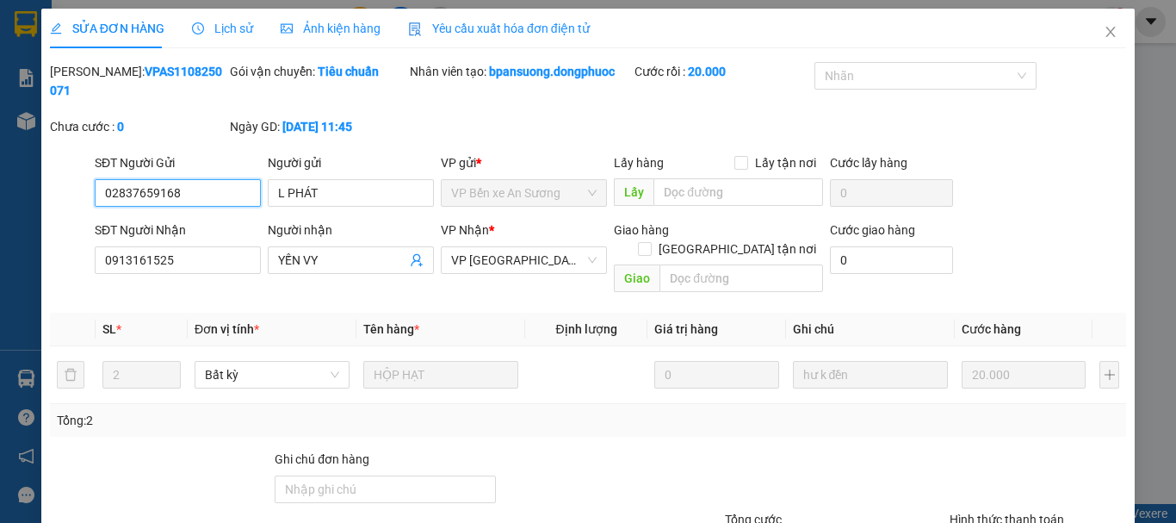
scroll to position [118, 0]
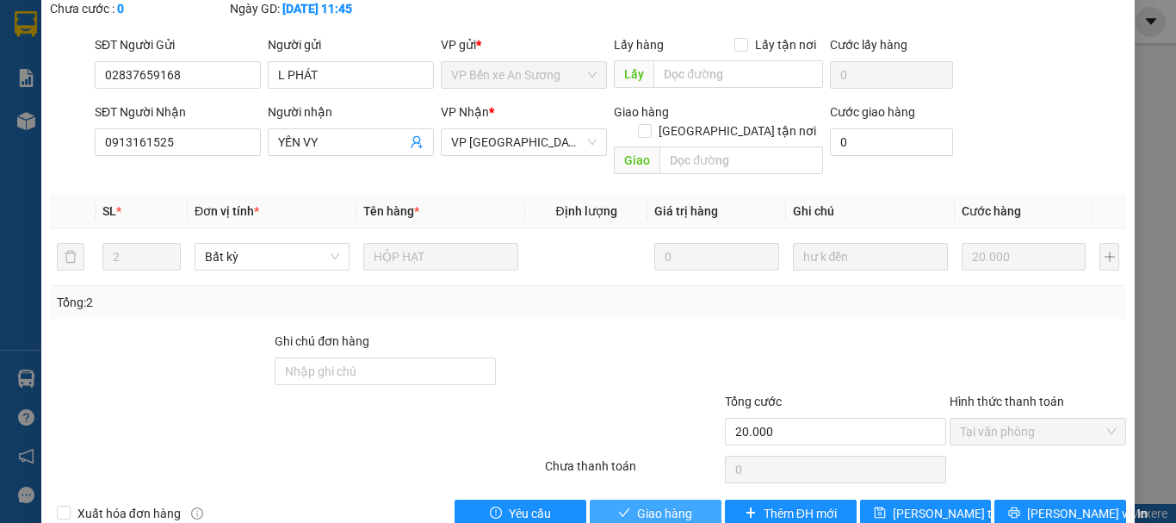
click at [652, 504] on span "Giao hàng" at bounding box center [664, 513] width 55 height 19
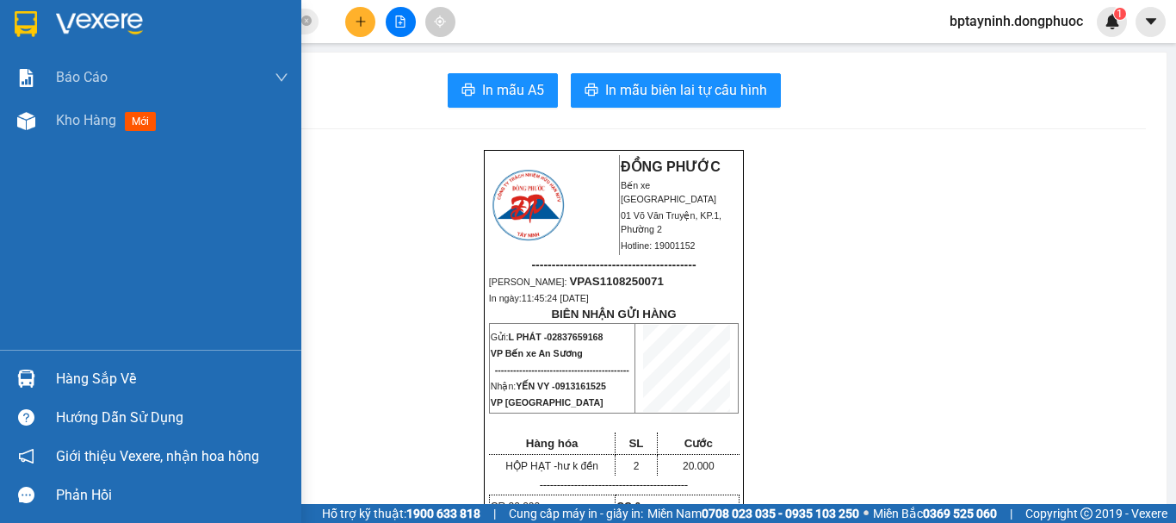
click at [58, 360] on div "Hàng sắp về" at bounding box center [150, 378] width 301 height 39
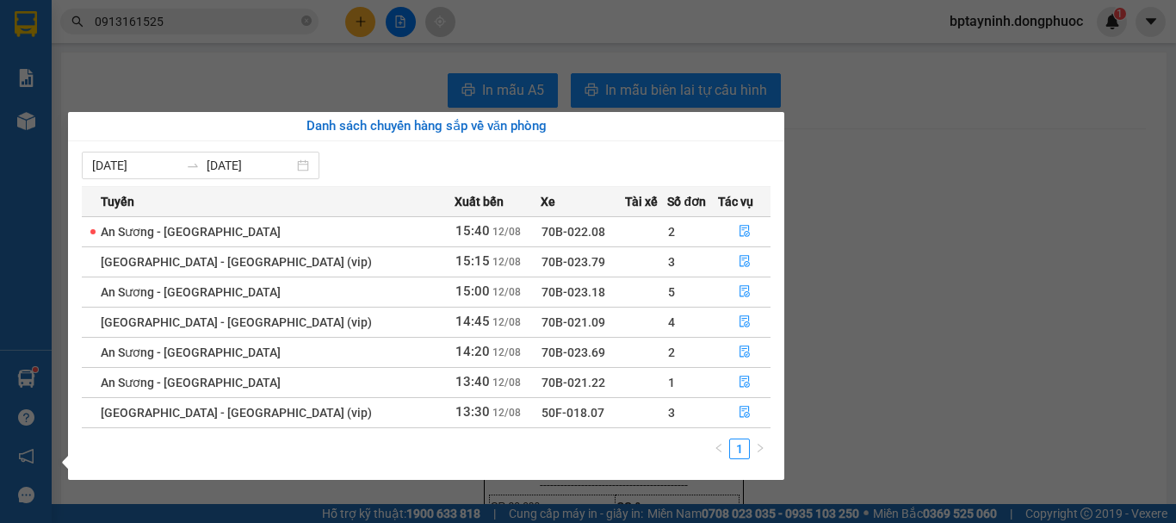
click at [852, 177] on section "Kết quả tìm kiếm ( 201 ) Bộ lọc Mã ĐH Trạng thái Món hàng Tổng cước Chưa cước N…" at bounding box center [588, 261] width 1176 height 523
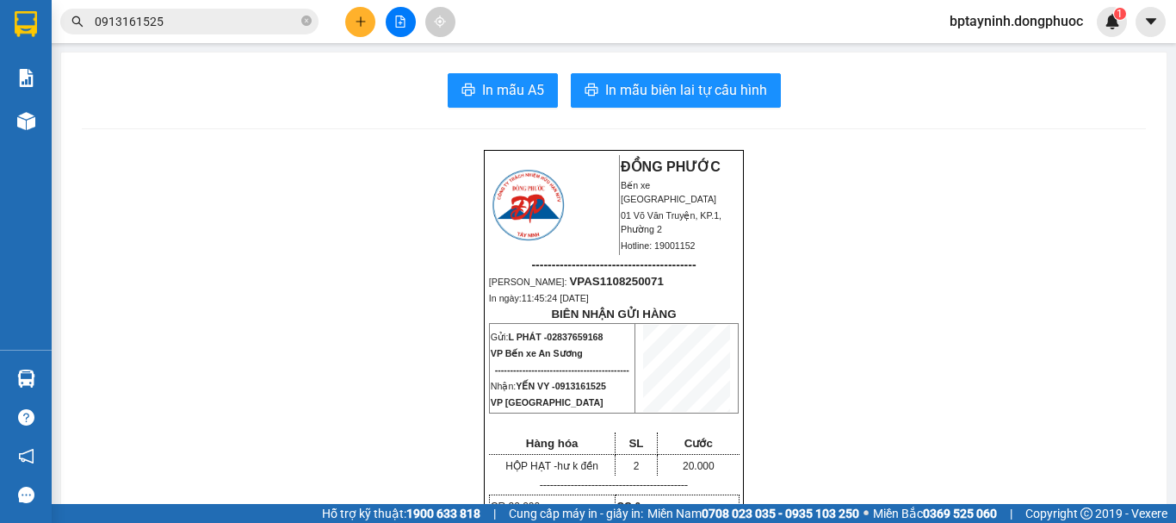
click at [415, 10] on div at bounding box center [400, 22] width 129 height 30
click at [401, 15] on icon "file-add" at bounding box center [400, 21] width 9 height 12
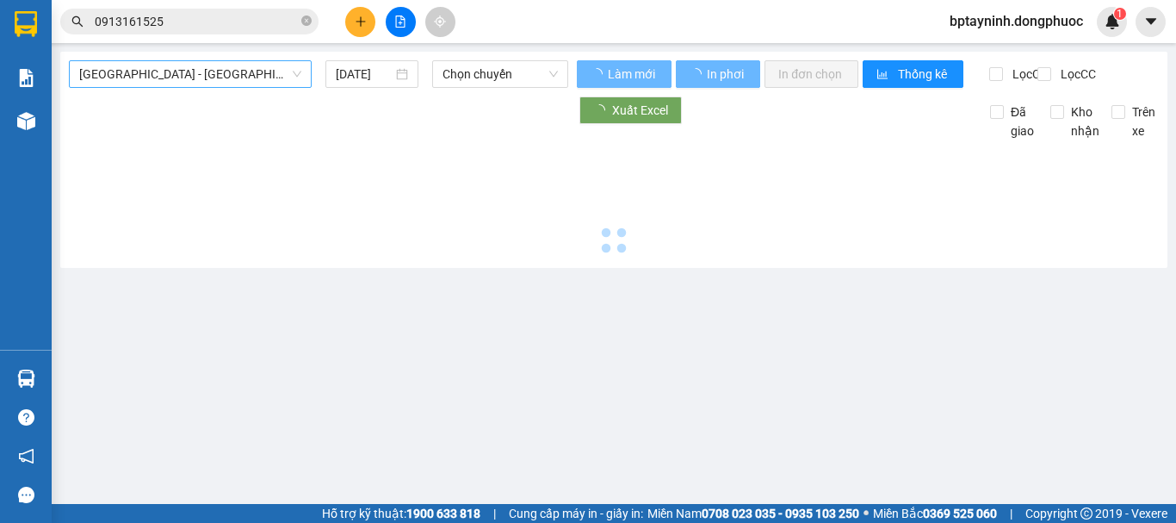
click at [189, 72] on span "[GEOGRAPHIC_DATA] - [GEOGRAPHIC_DATA] (vip)" at bounding box center [190, 74] width 222 height 26
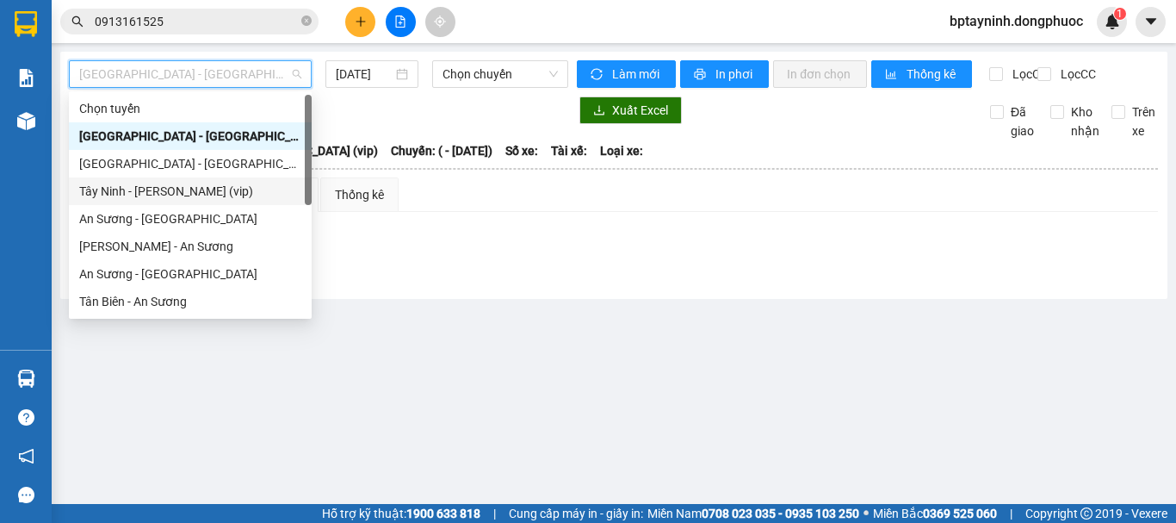
click at [230, 184] on div "Tây Ninh - Hồ Chí Minh (vip)" at bounding box center [190, 191] width 222 height 19
type input "[DATE]"
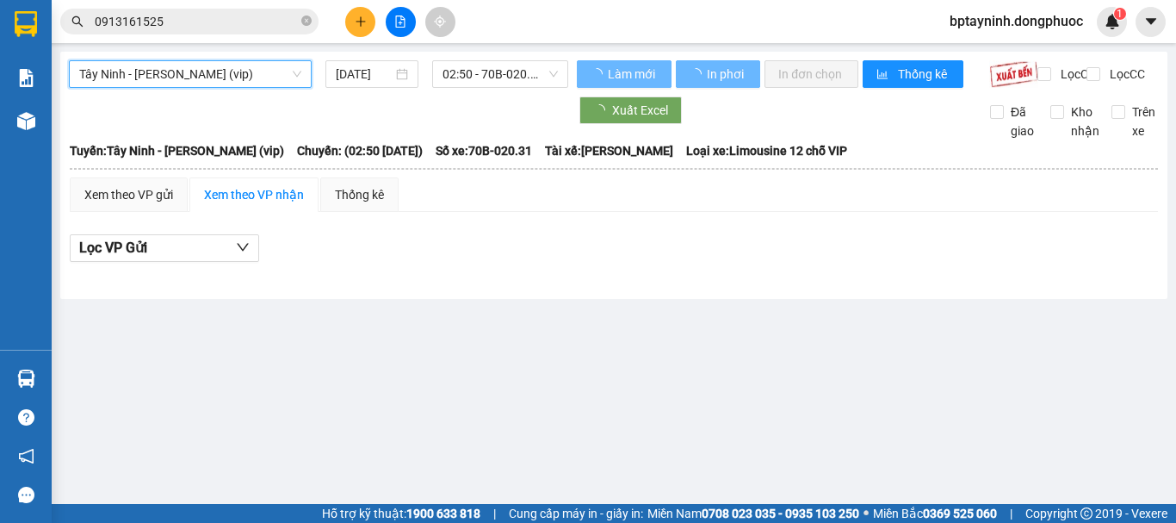
click at [468, 75] on span "02:50 - 70B-020.31" at bounding box center [500, 74] width 115 height 26
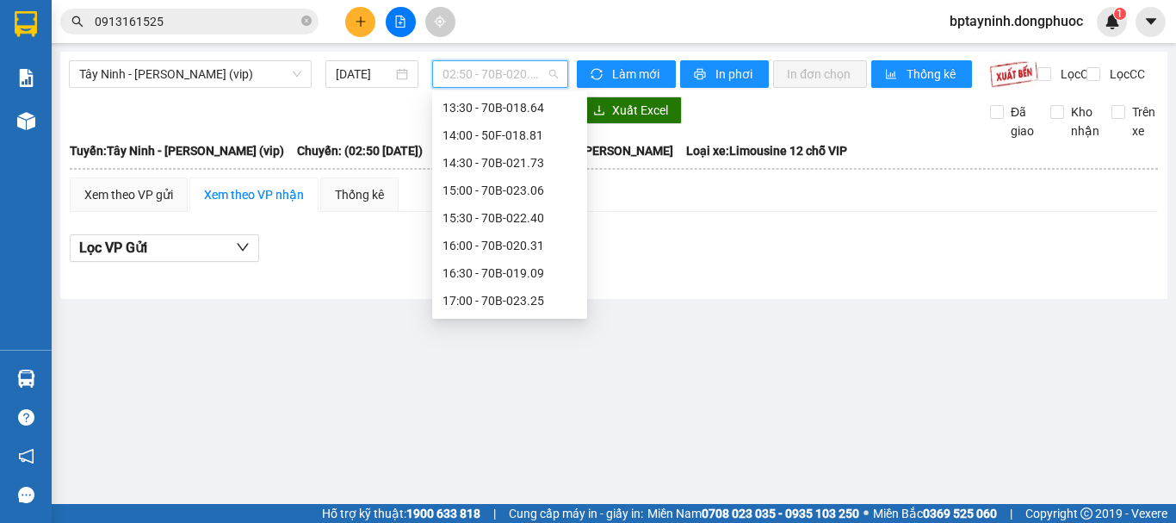
scroll to position [772, 0]
click at [173, 85] on span "Tây Ninh - Hồ Chí Minh (vip)" at bounding box center [190, 74] width 222 height 26
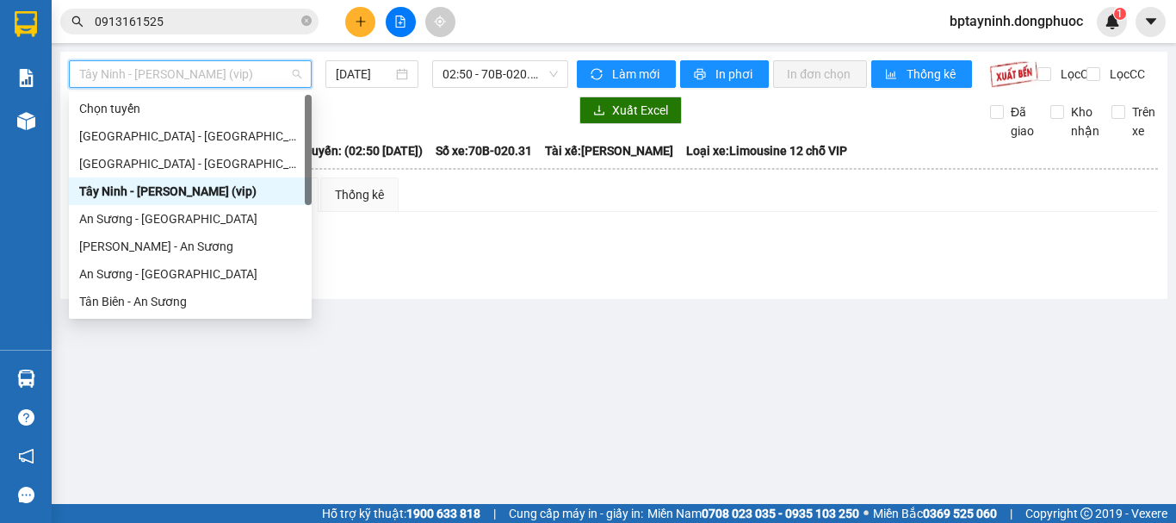
click at [245, 197] on div "Tây Ninh - Hồ Chí Minh (vip)" at bounding box center [190, 191] width 222 height 19
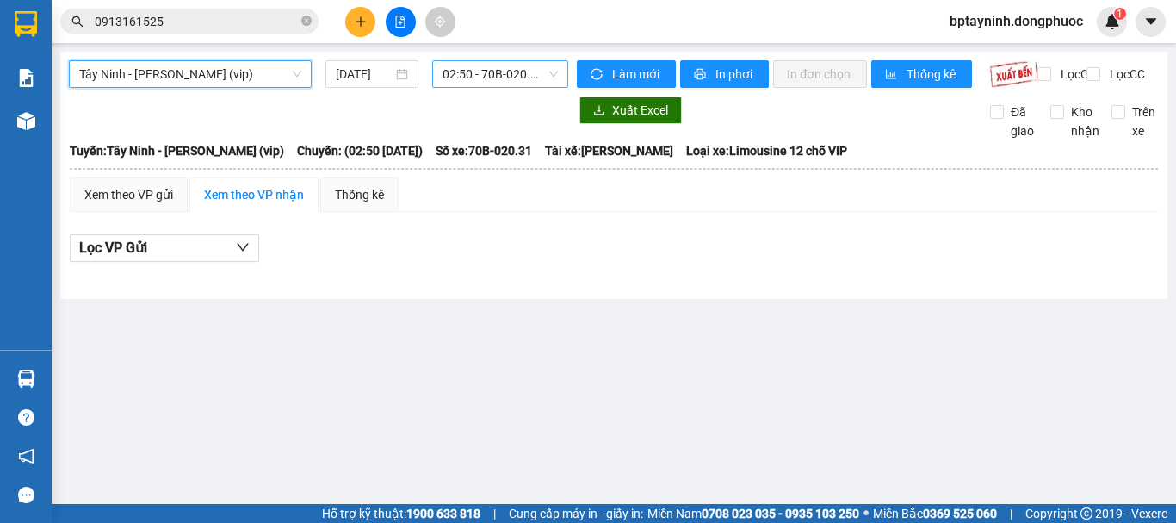
click at [510, 74] on span "02:50 - 70B-020.31" at bounding box center [500, 74] width 115 height 26
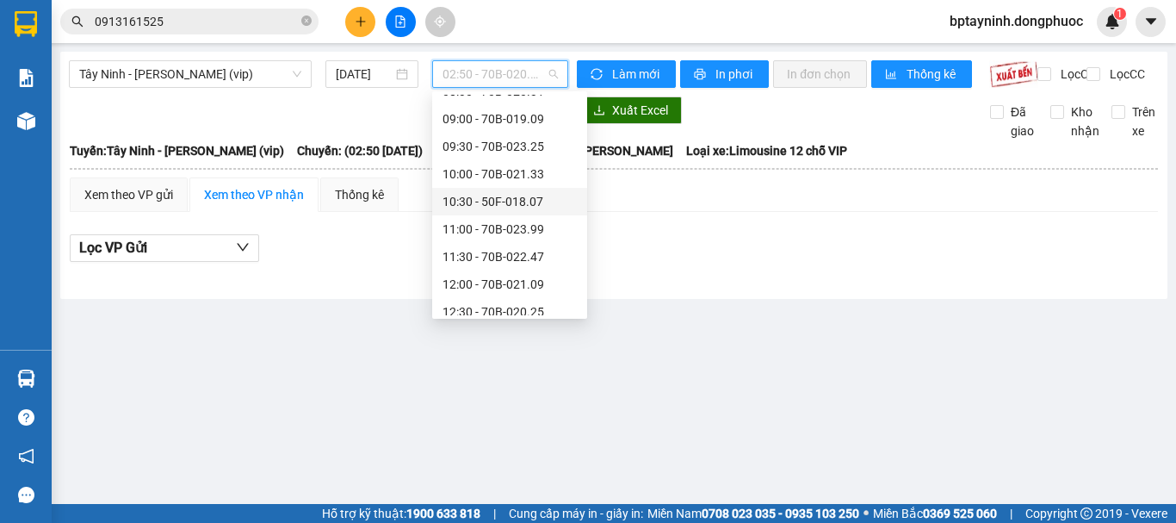
scroll to position [745, 0]
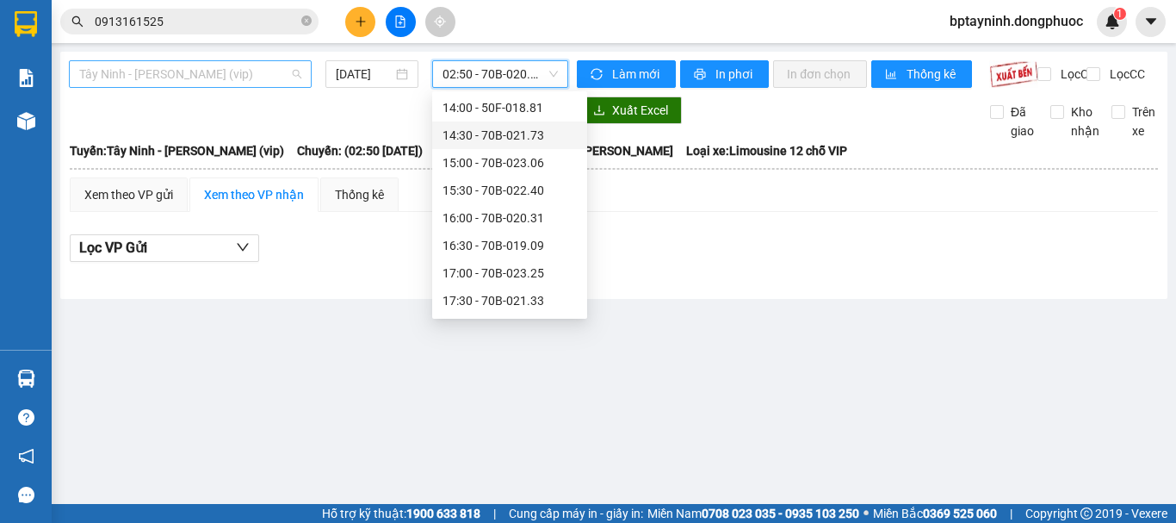
click at [257, 74] on span "Tây Ninh - Hồ Chí Minh (vip)" at bounding box center [190, 74] width 222 height 26
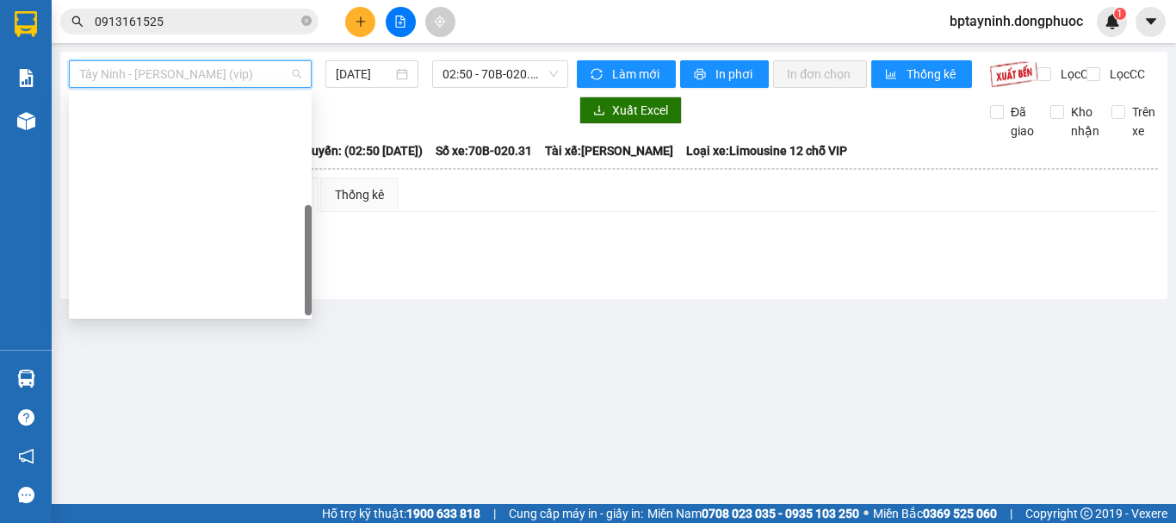
scroll to position [248, 0]
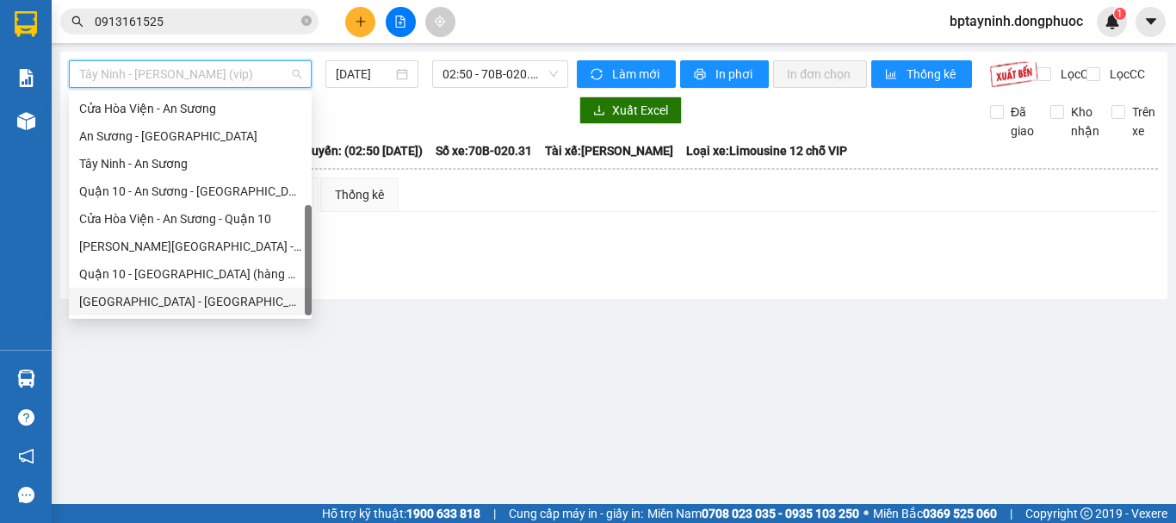
drag, startPoint x: 211, startPoint y: 300, endPoint x: 215, endPoint y: 276, distance: 24.5
click at [210, 300] on div "[GEOGRAPHIC_DATA] - [GEOGRAPHIC_DATA] (vip)" at bounding box center [190, 301] width 222 height 19
type input "[DATE]"
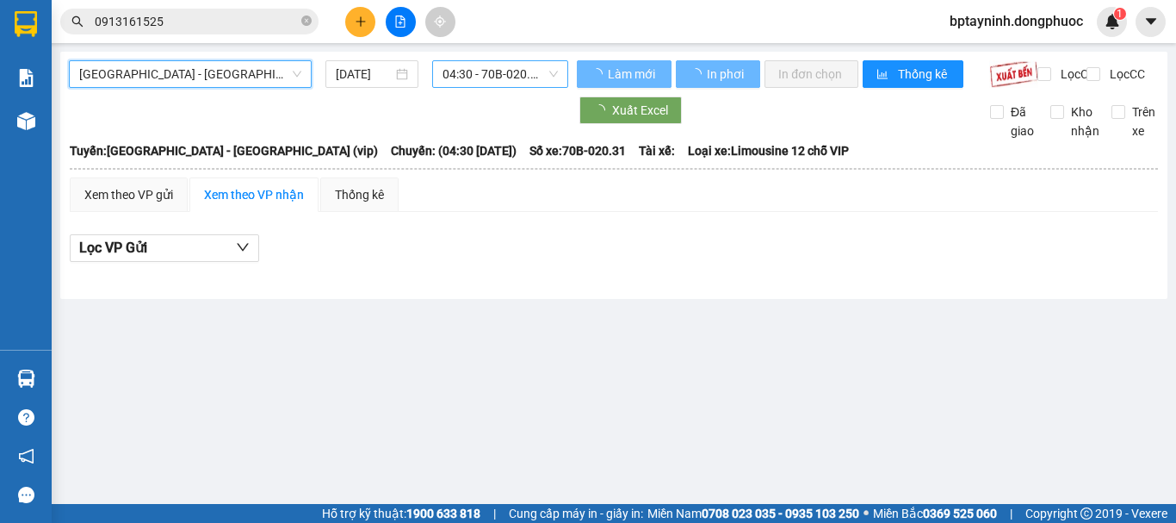
click at [528, 71] on span "04:30 - 70B-020.31" at bounding box center [500, 74] width 115 height 26
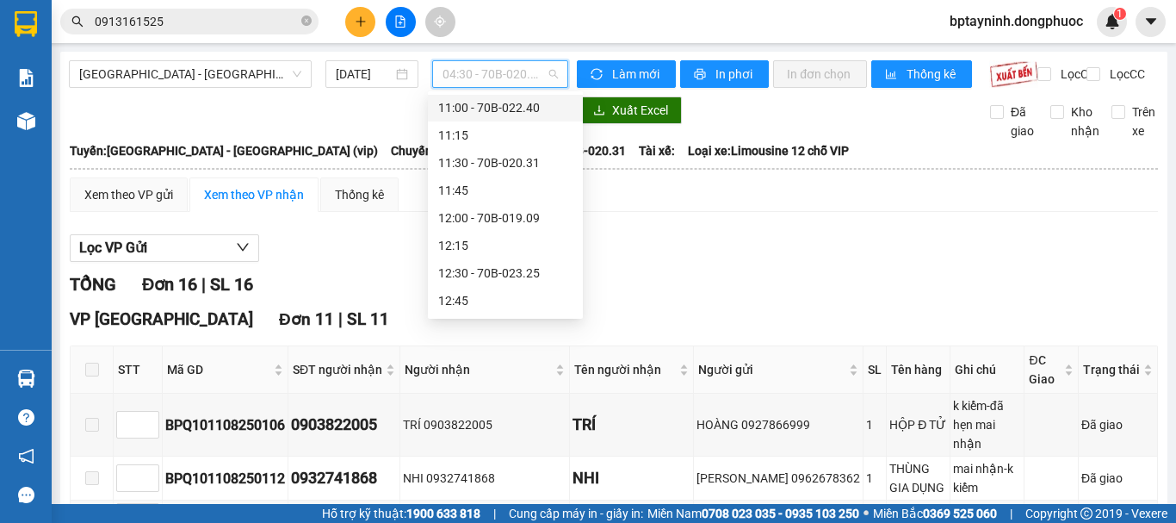
scroll to position [889, 0]
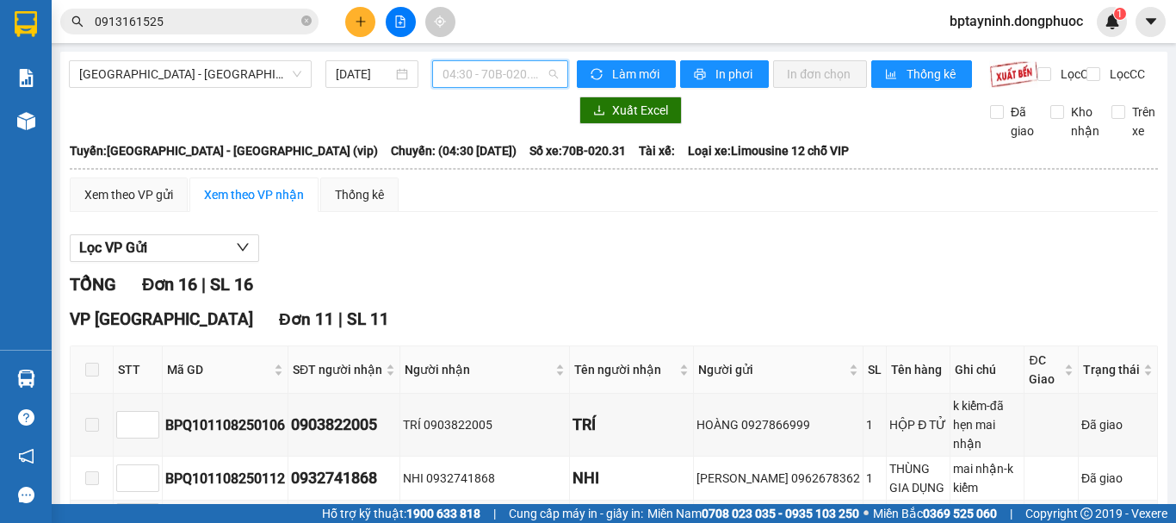
click at [500, 78] on span "04:30 - 70B-020.31" at bounding box center [500, 74] width 115 height 26
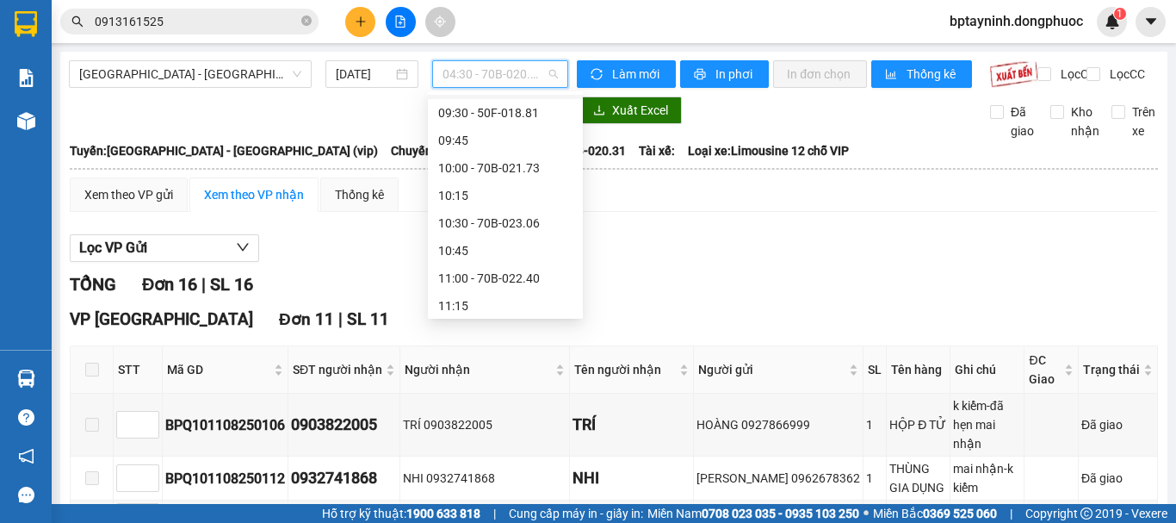
scroll to position [717, 0]
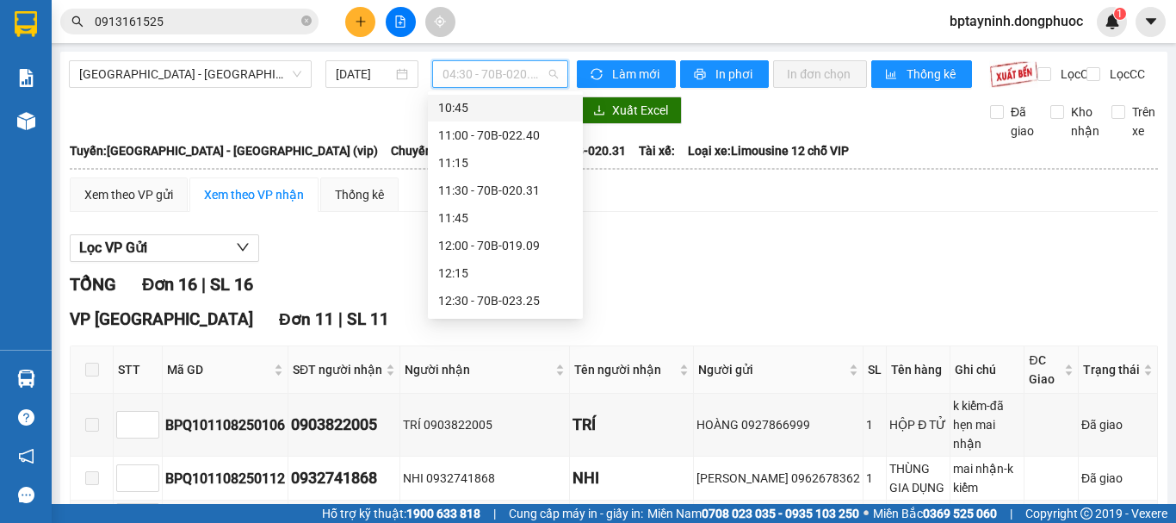
click at [633, 201] on div "Xem theo VP gửi Xem theo VP nhận Thống kê" at bounding box center [614, 194] width 1088 height 34
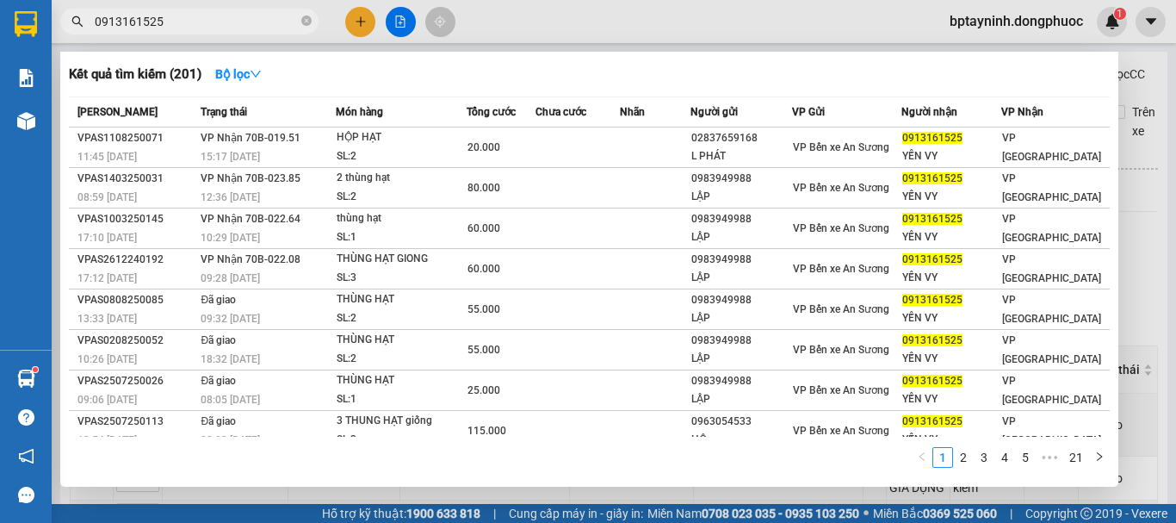
drag, startPoint x: 187, startPoint y: 23, endPoint x: 14, endPoint y: 64, distance: 177.7
click at [0, 64] on section "Kết quả tìm kiếm ( 201 ) Bộ lọc Mã ĐH Trạng thái Món hàng Tổng cước Chưa cước N…" at bounding box center [588, 261] width 1176 height 523
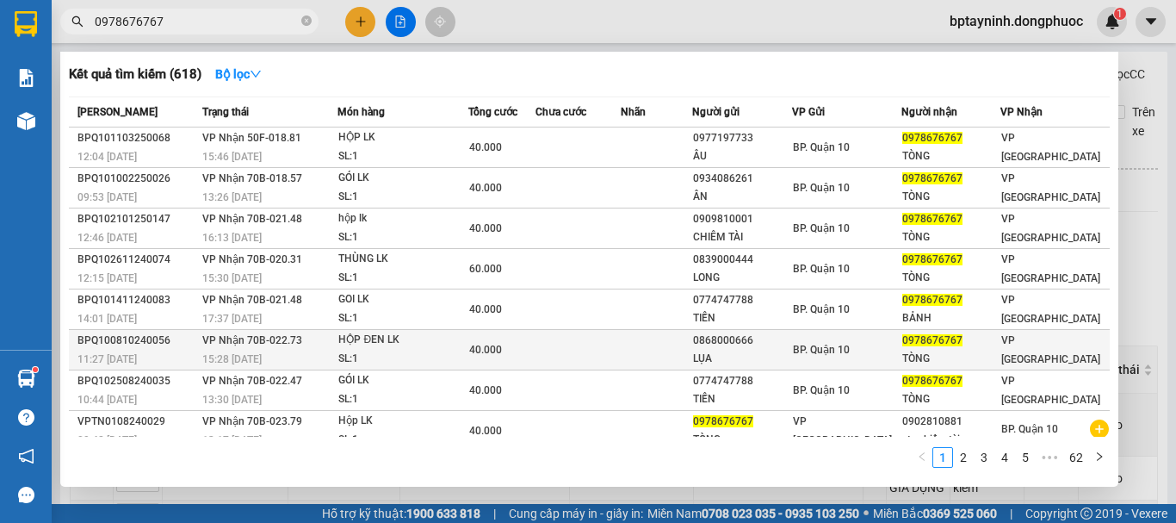
scroll to position [96, 0]
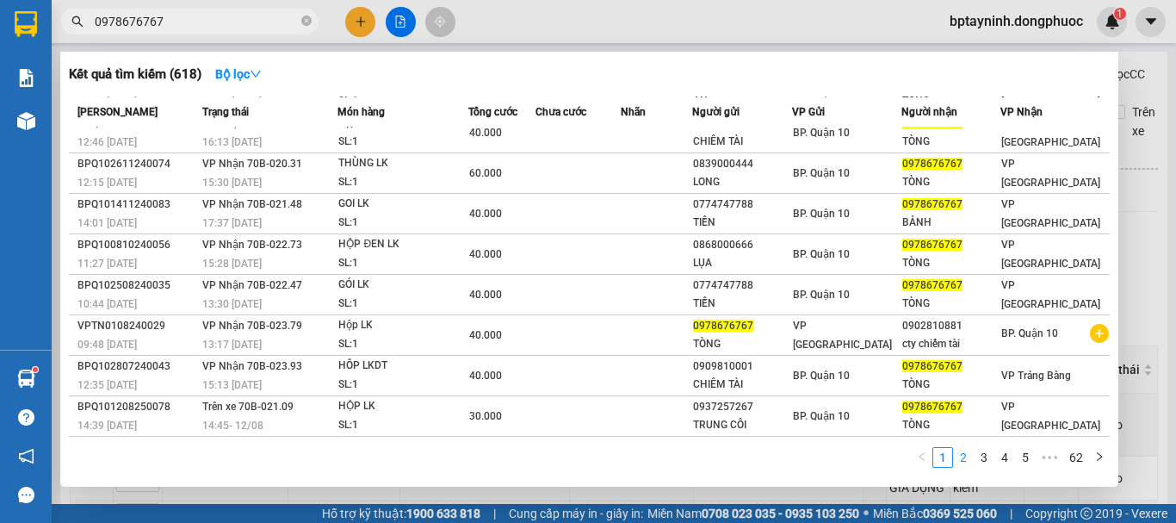
click at [968, 461] on link "2" at bounding box center [963, 457] width 19 height 19
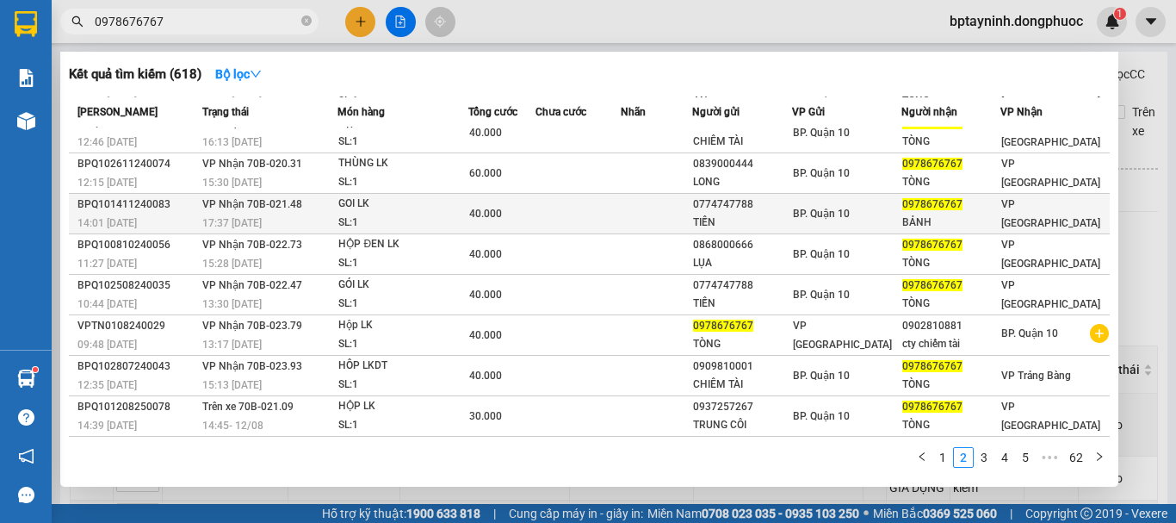
scroll to position [0, 0]
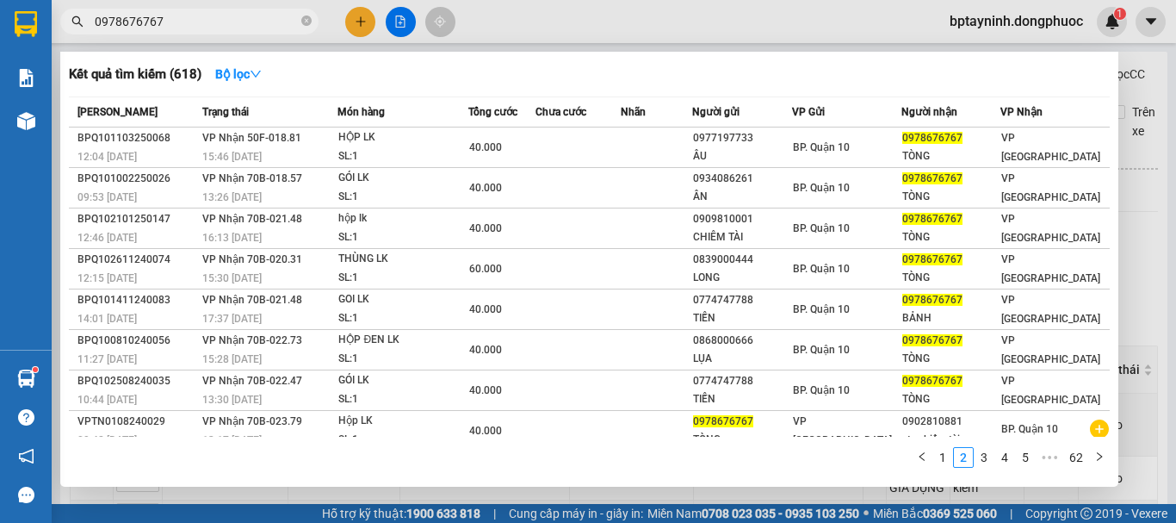
click at [170, 23] on input "0978676767" at bounding box center [196, 21] width 203 height 19
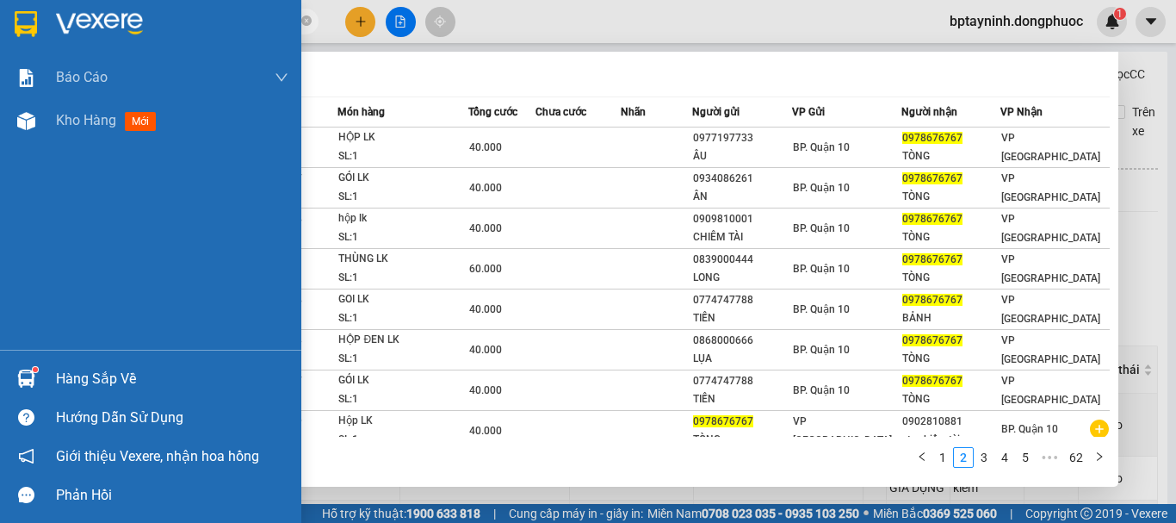
drag, startPoint x: 170, startPoint y: 22, endPoint x: 33, endPoint y: 49, distance: 139.5
click at [34, 46] on section "Kết quả tìm kiếm ( 618 ) Bộ lọc Mã ĐH Trạng thái Món hàng Tổng cước Chưa cước N…" at bounding box center [588, 261] width 1176 height 523
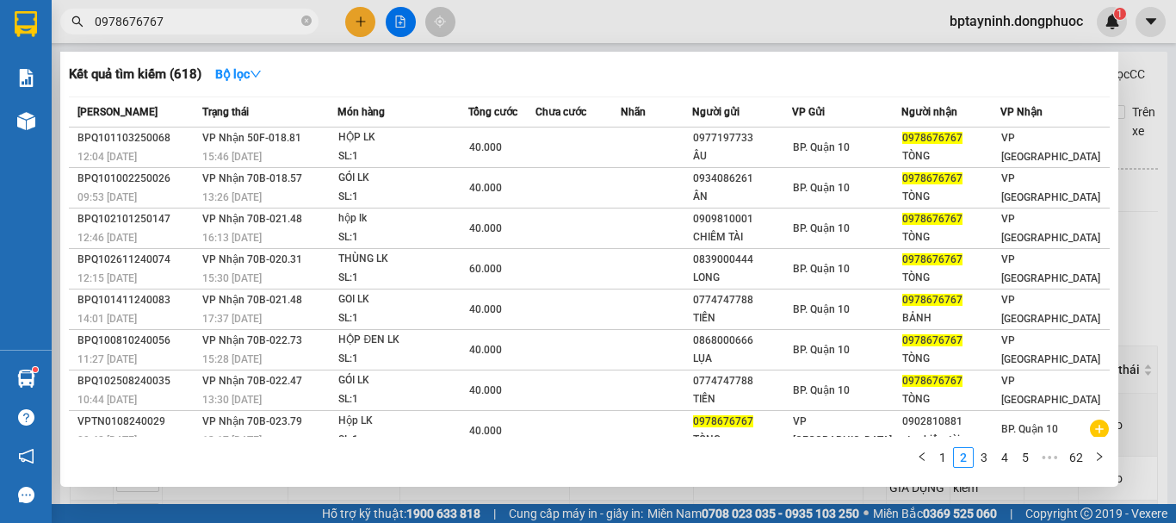
type input "\"
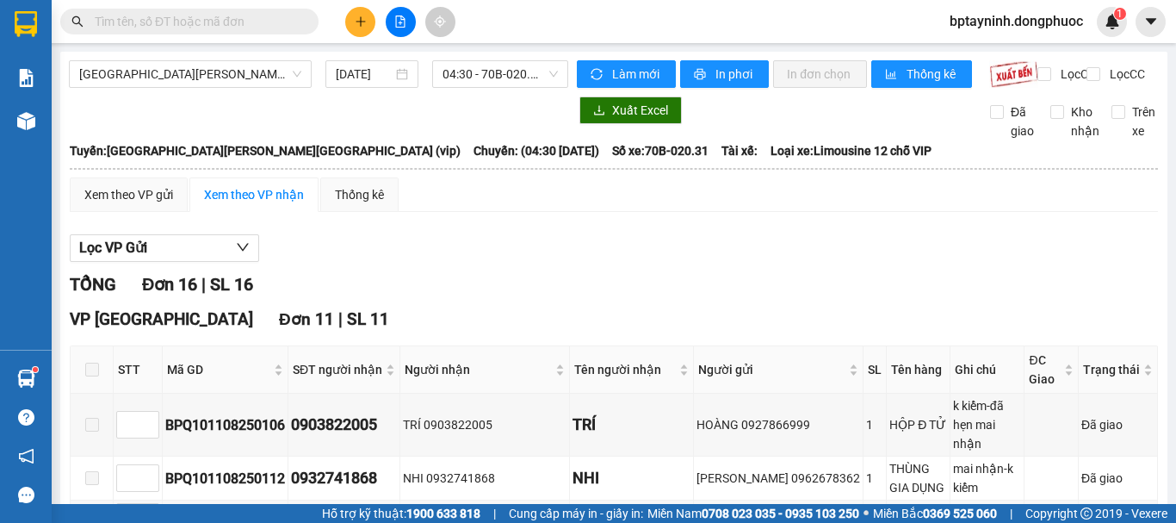
click at [244, 20] on input "text" at bounding box center [196, 21] width 203 height 19
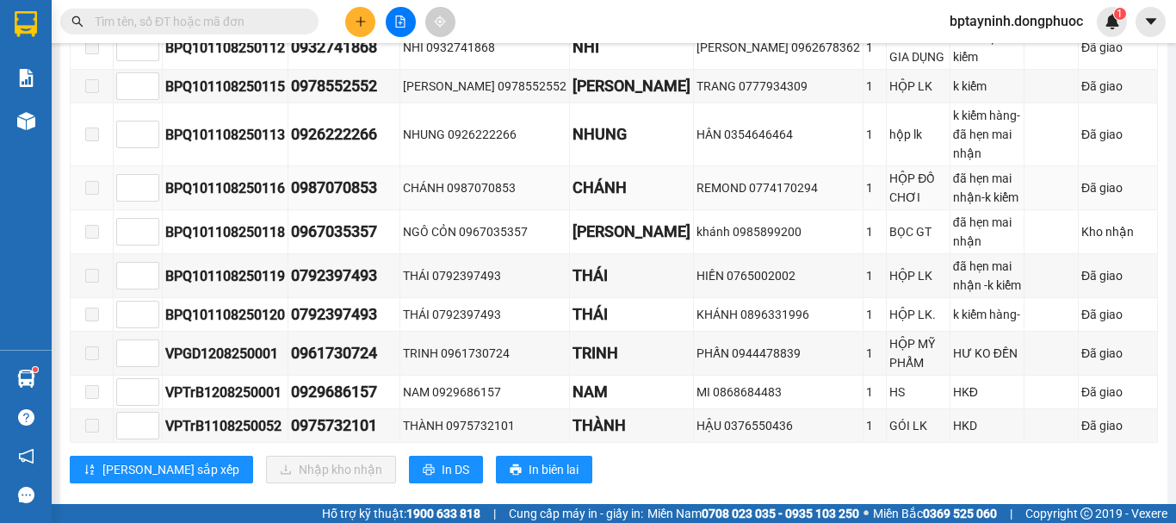
scroll to position [144, 0]
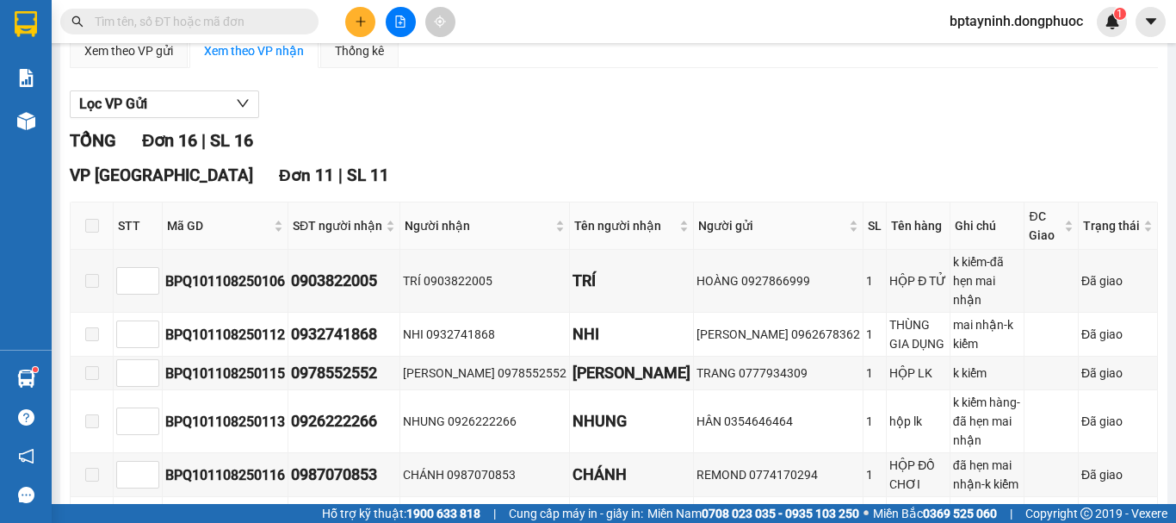
click at [192, 18] on input "text" at bounding box center [196, 21] width 203 height 19
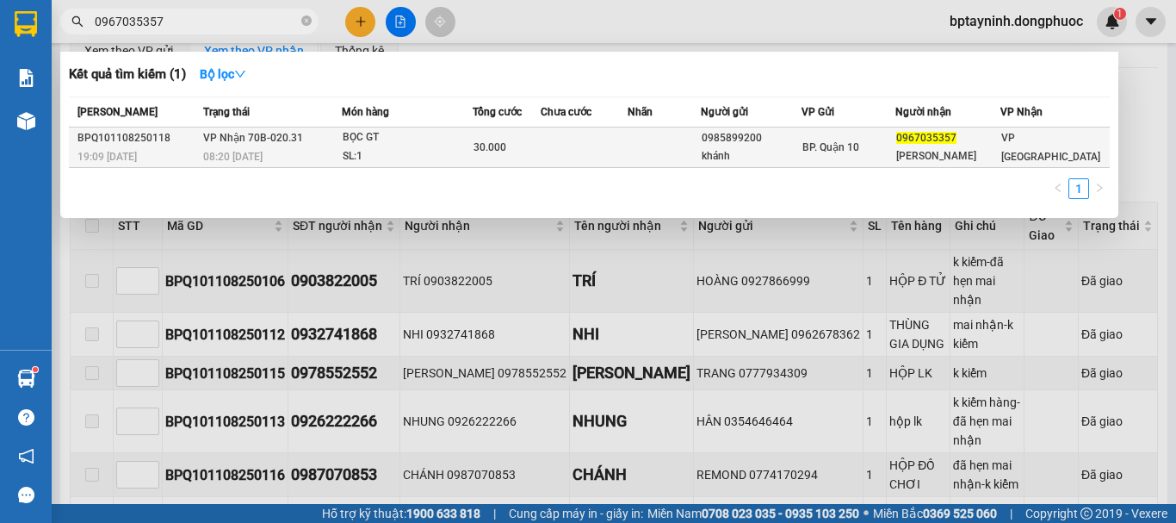
type input "0967035357"
click at [525, 139] on div "30.000" at bounding box center [507, 147] width 66 height 19
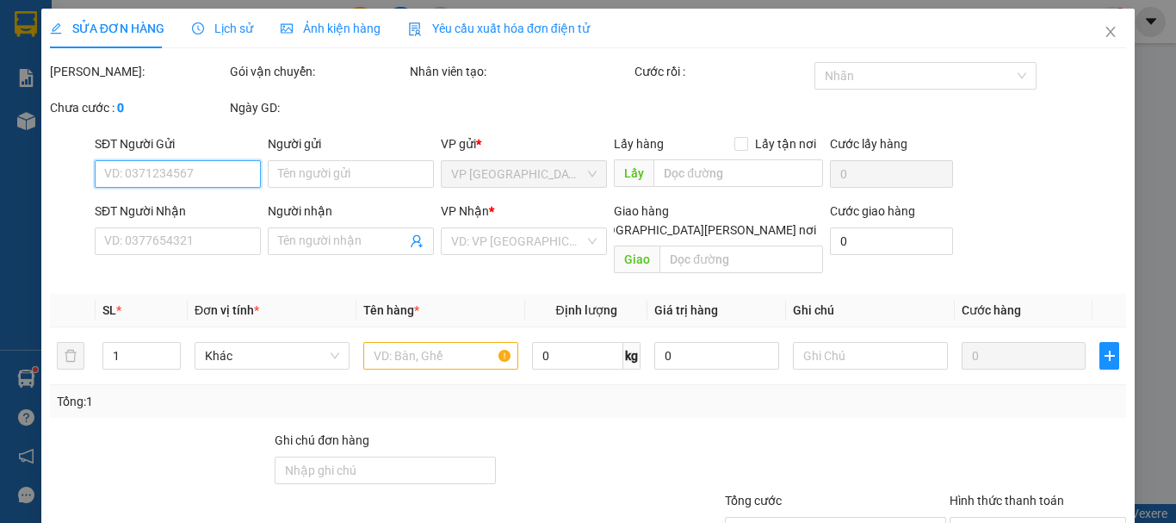
type input "0985899200"
type input "khánh"
type input "0967035357"
type input "[PERSON_NAME]"
type input "30.000"
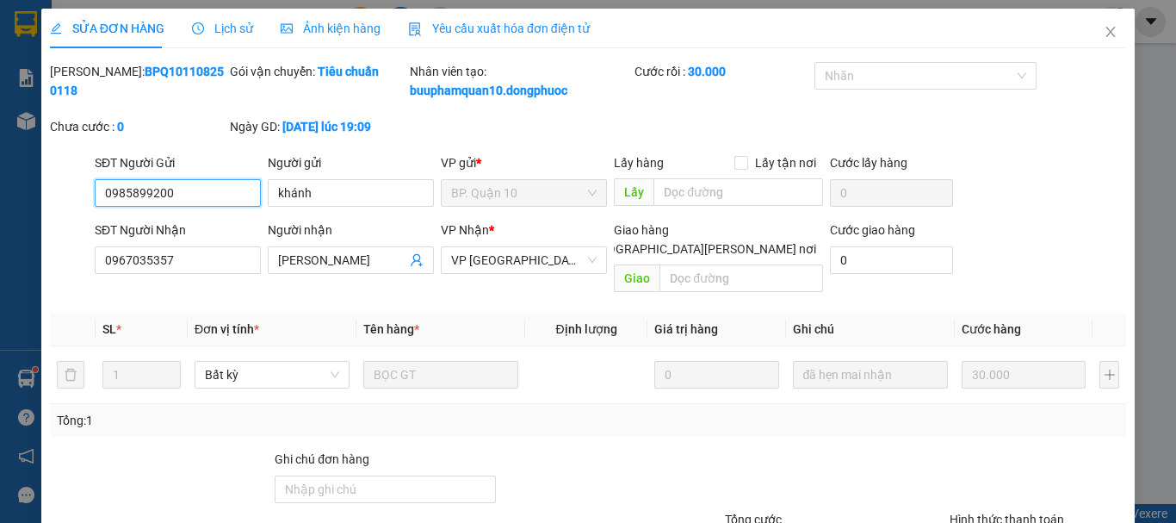
scroll to position [137, 0]
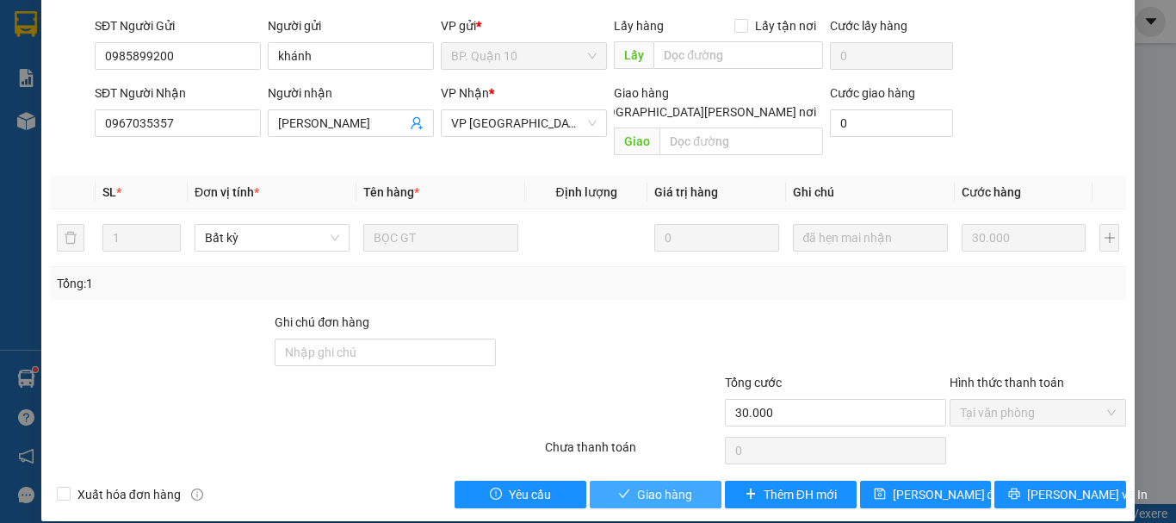
click at [670, 485] on span "Giao hàng" at bounding box center [664, 494] width 55 height 19
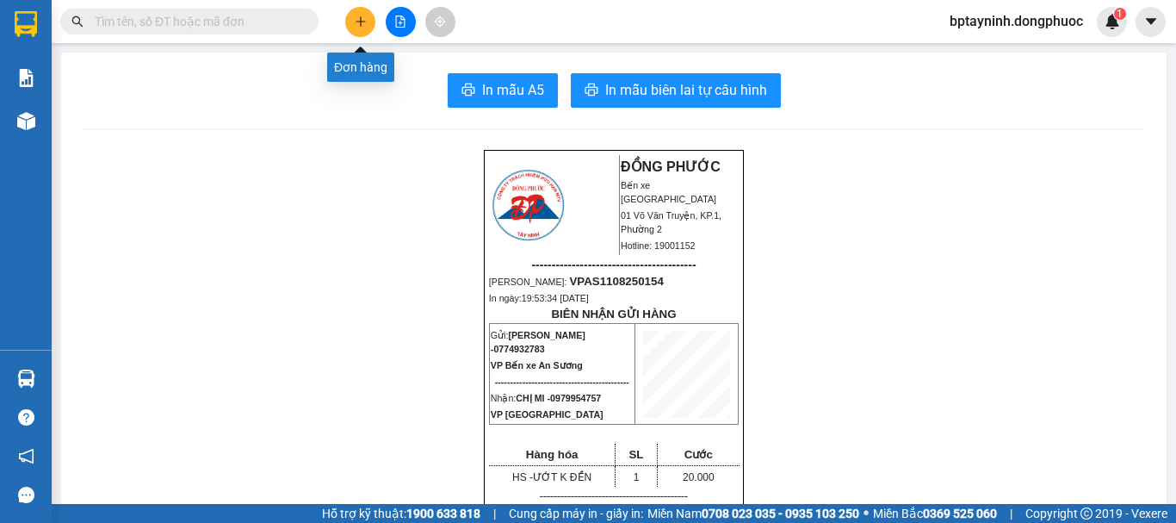
click at [372, 16] on button at bounding box center [360, 22] width 30 height 30
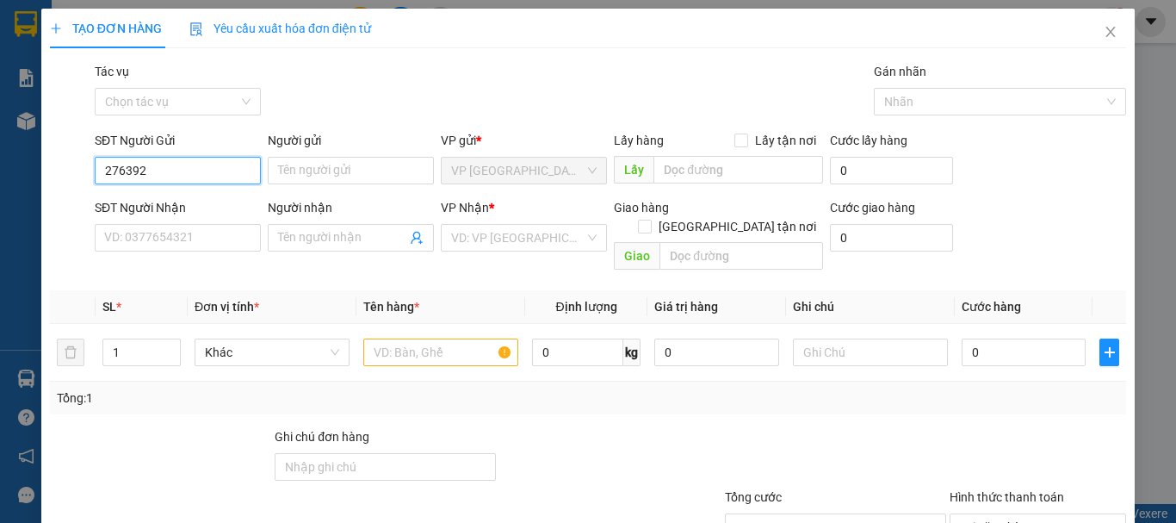
click at [100, 168] on input "276392" at bounding box center [178, 171] width 166 height 28
click at [199, 205] on div "02763926868 - NK NGÂN TÂM" at bounding box center [186, 204] width 164 height 19
type input "02763926868"
type input "NK NGÂN TÂM"
type input "0986549417"
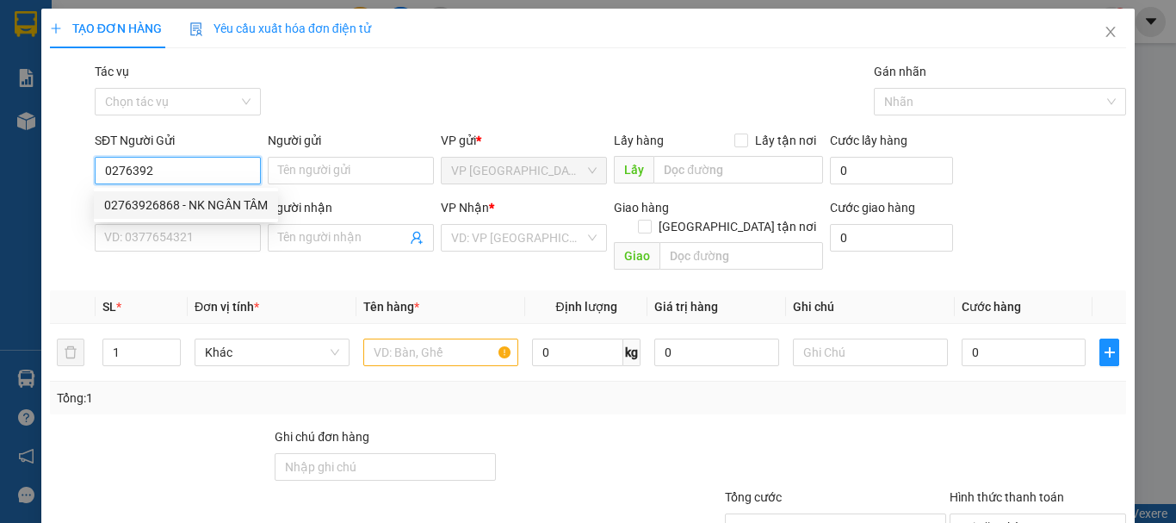
type input "LABO MINH TÂM"
type input "20.000"
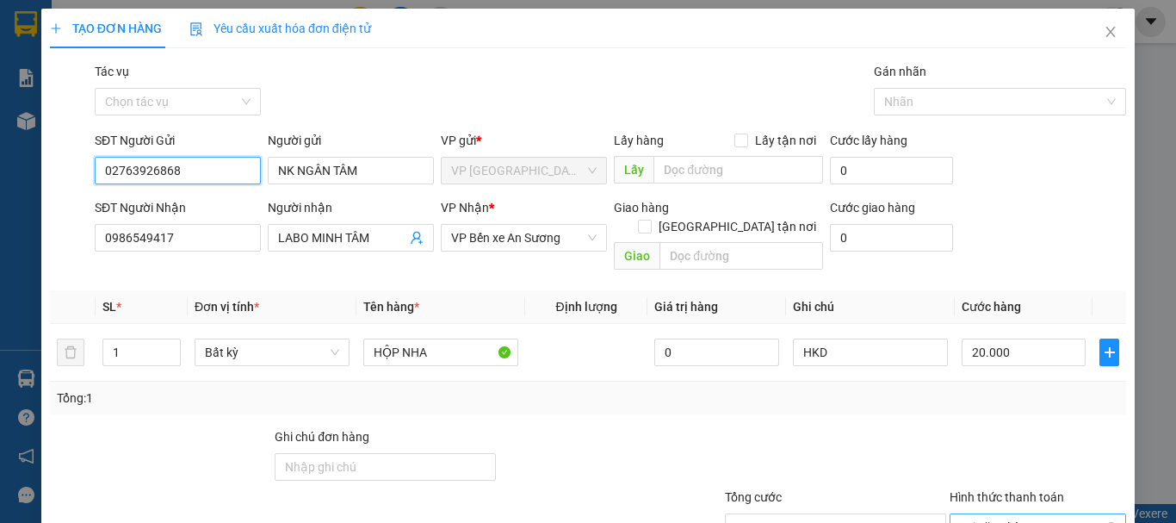
scroll to position [115, 0]
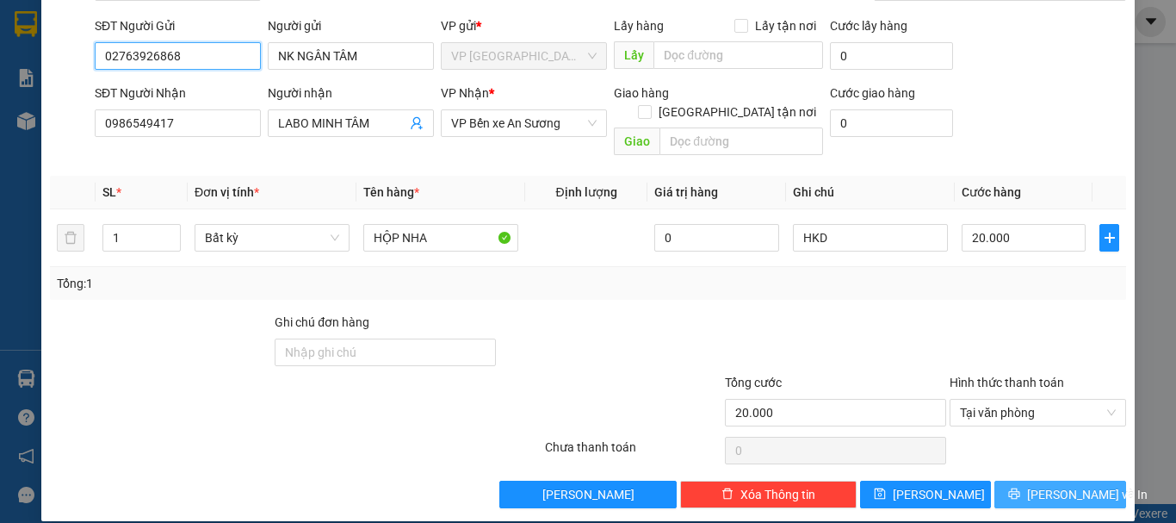
type input "02763926868"
click at [1042, 480] on button "[PERSON_NAME] và In" at bounding box center [1061, 494] width 132 height 28
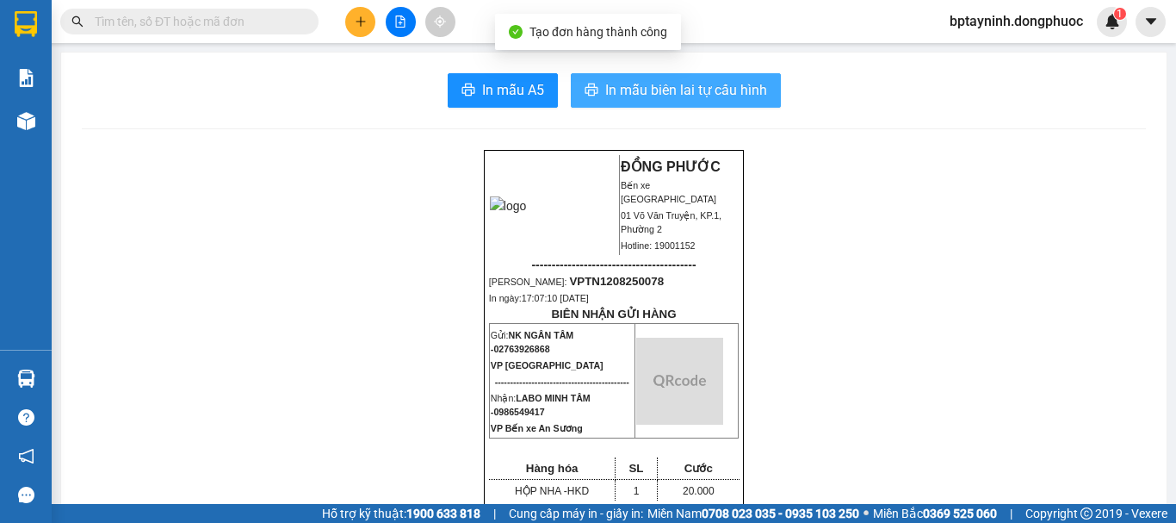
click at [641, 102] on button "In mẫu biên lai tự cấu hình" at bounding box center [676, 90] width 210 height 34
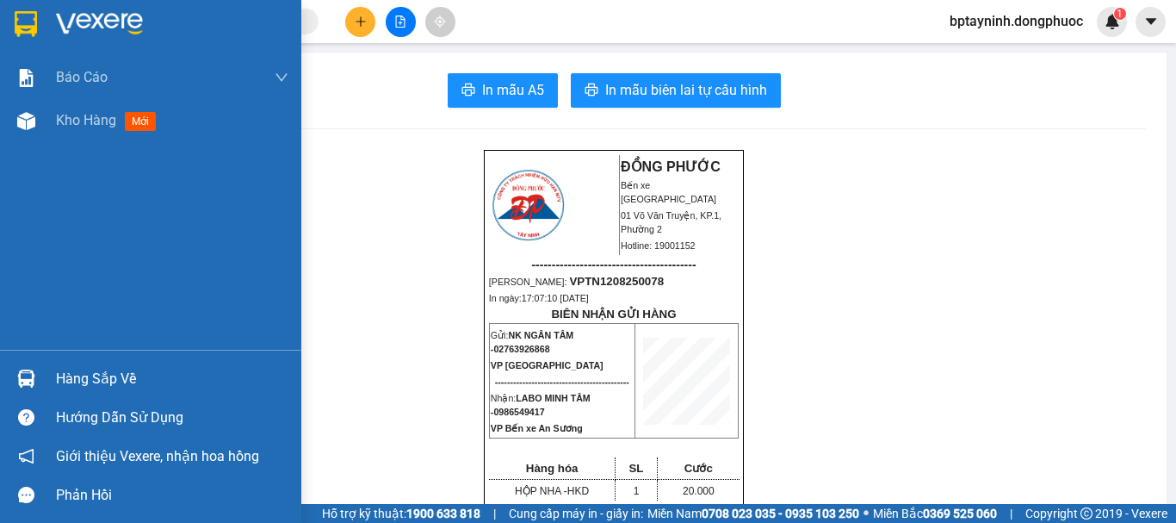
click at [66, 384] on div "Hàng sắp về" at bounding box center [172, 379] width 232 height 26
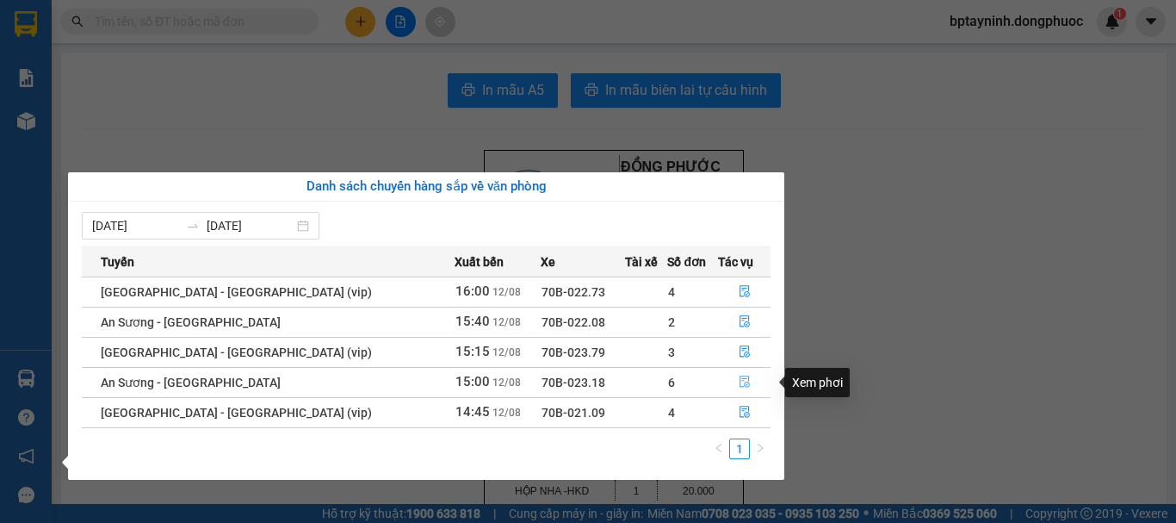
click at [746, 383] on button "button" at bounding box center [745, 383] width 52 height 28
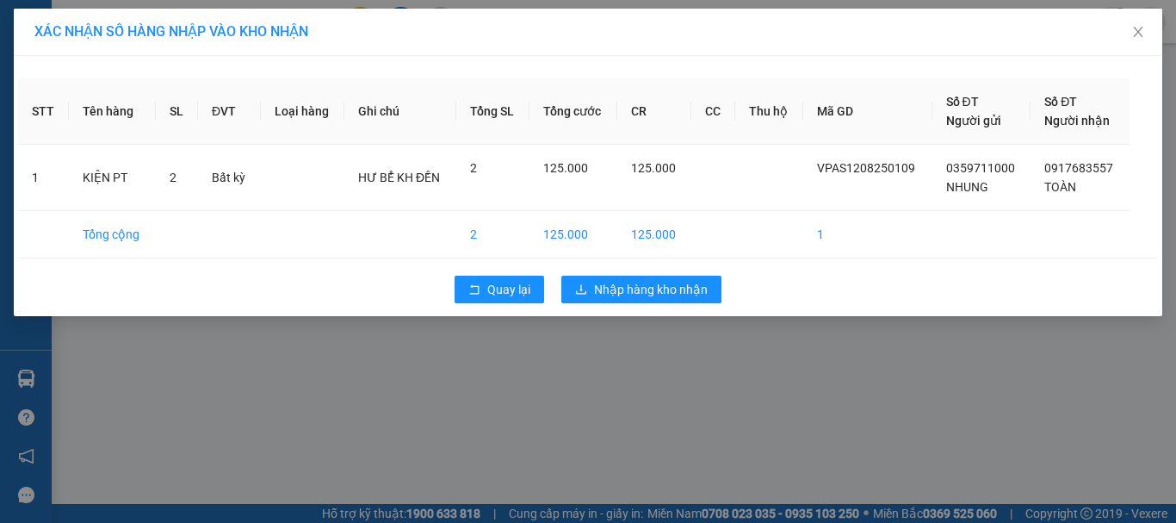
click at [892, 371] on div "XÁC NHẬN SỐ HÀNG NHẬP VÀO KHO NHẬN STT Tên hàng SL ĐVT Loại hàng Ghi chú Tổng S…" at bounding box center [588, 261] width 1176 height 523
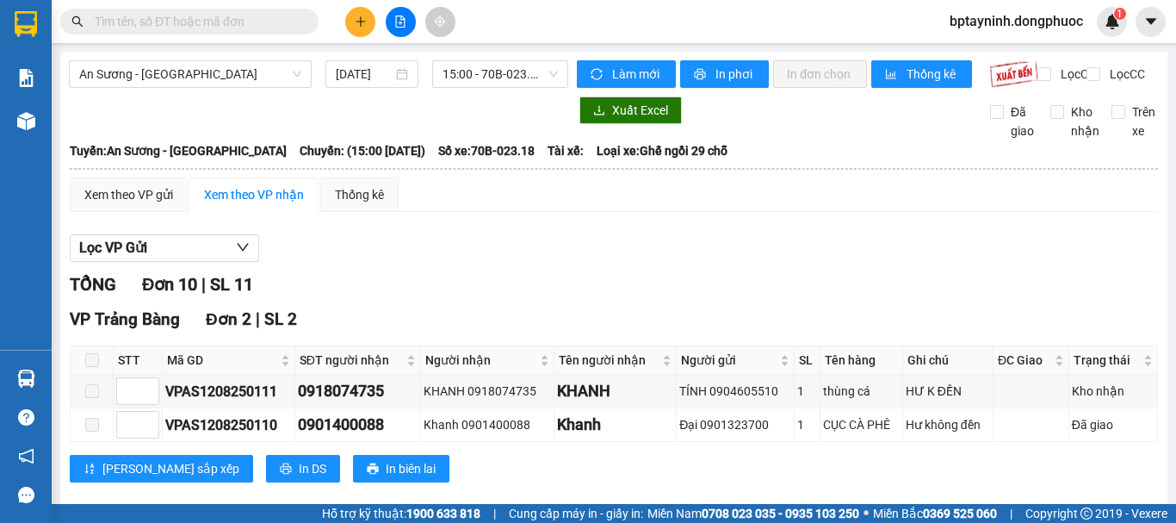
click at [162, 24] on input "text" at bounding box center [196, 21] width 203 height 19
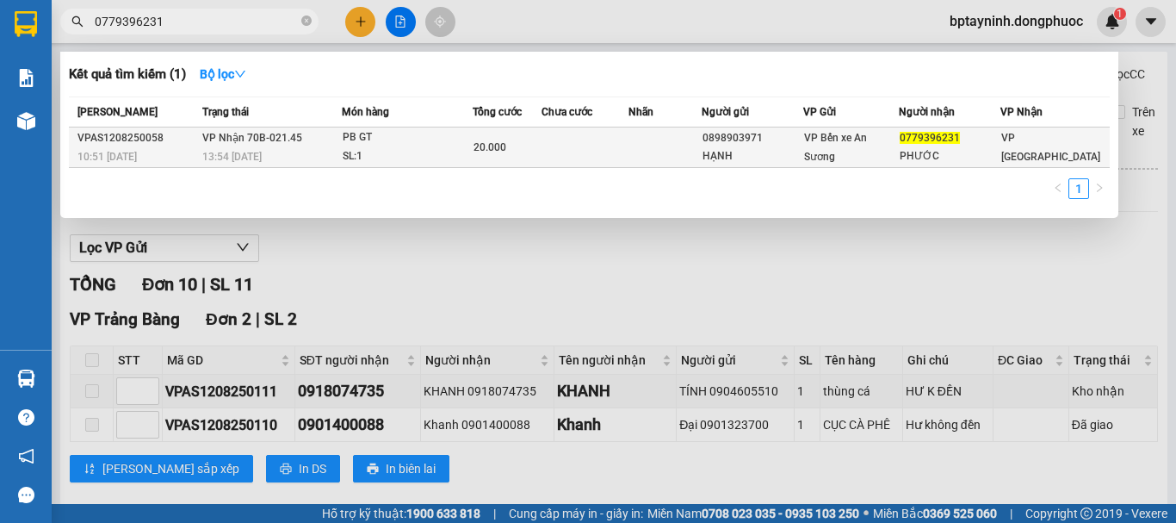
type input "0779396231"
click at [423, 139] on div "PB GT" at bounding box center [407, 137] width 129 height 19
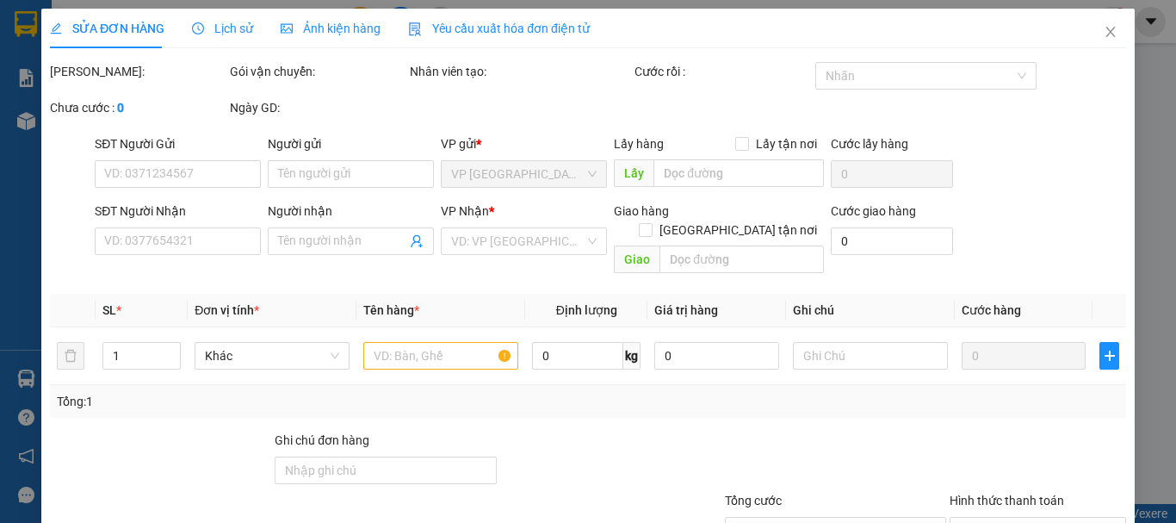
type input "0898903971"
type input "HẠNH"
type input "0779396231"
type input "PHƯỚC"
type input "20.000"
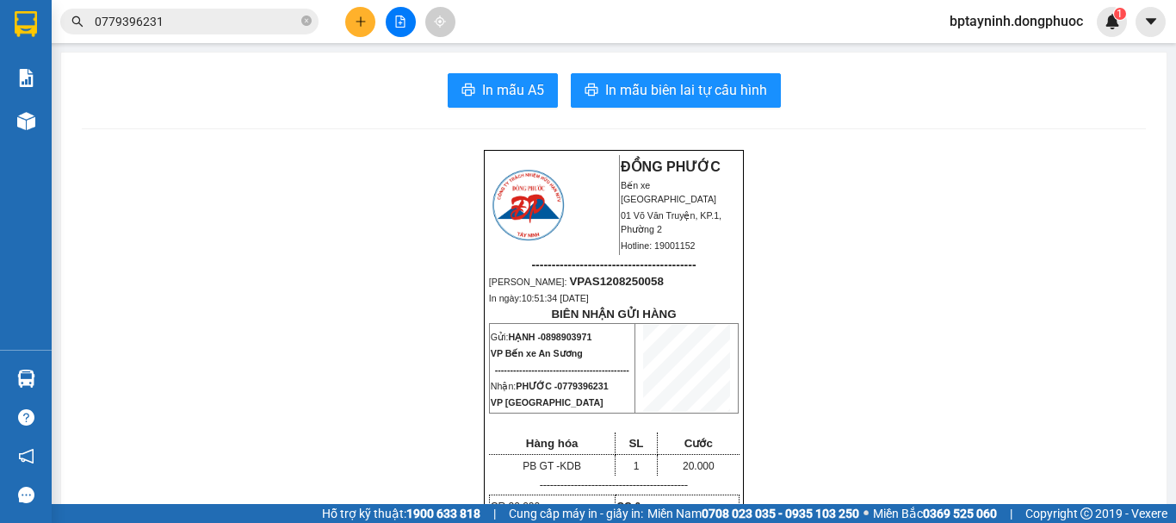
click at [396, 22] on icon "file-add" at bounding box center [400, 21] width 9 height 12
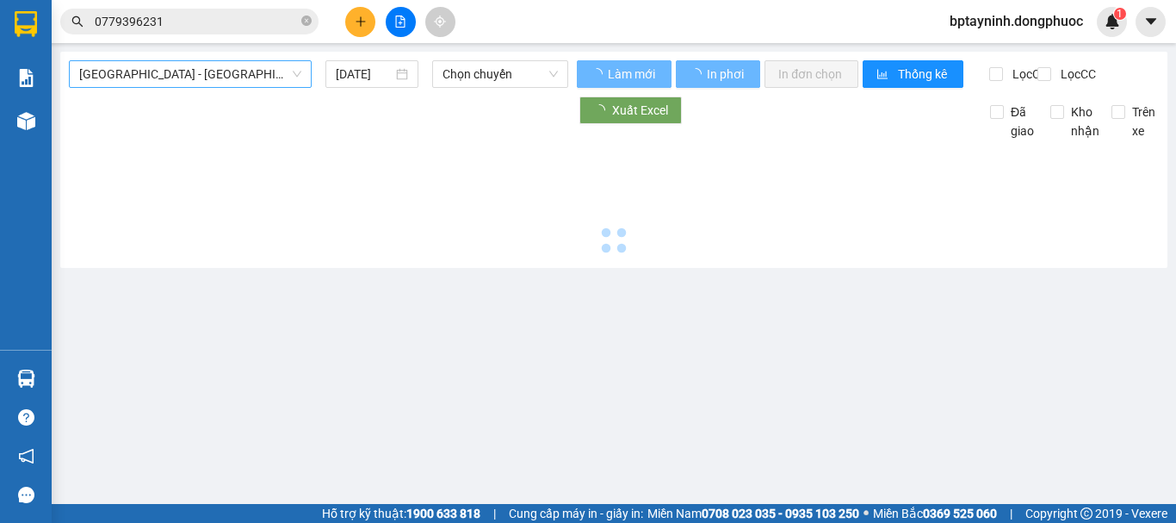
click at [226, 84] on span "[GEOGRAPHIC_DATA] - [GEOGRAPHIC_DATA] (vip)" at bounding box center [190, 74] width 222 height 26
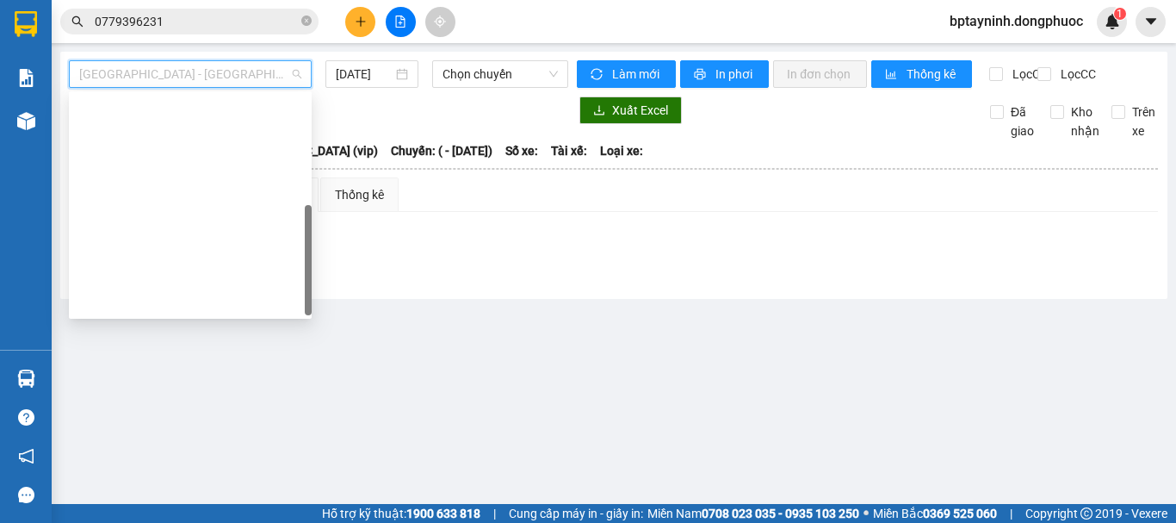
type input "[DATE]"
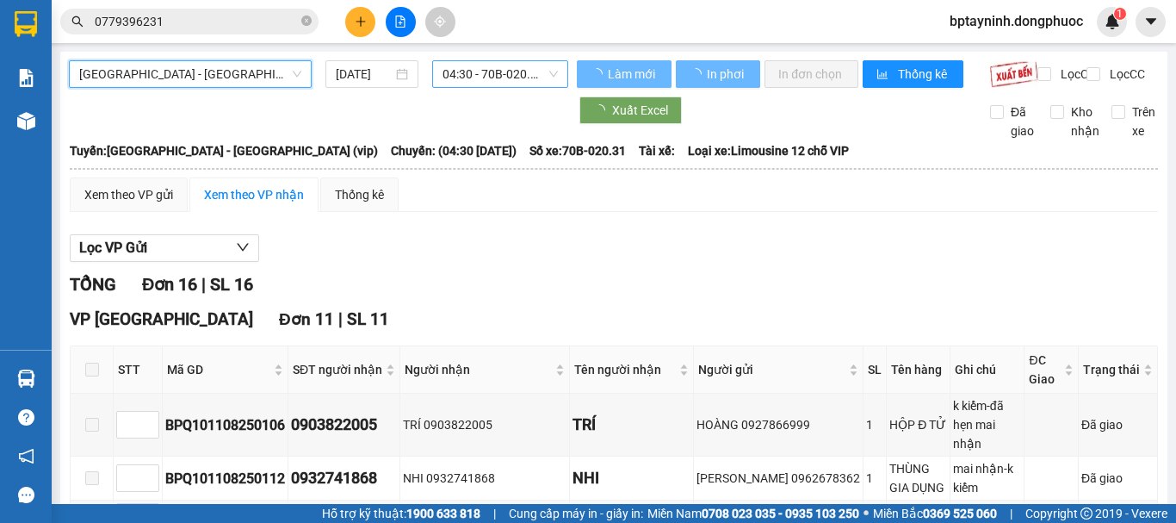
click at [477, 84] on span "04:30 - 70B-020.31" at bounding box center [500, 74] width 115 height 26
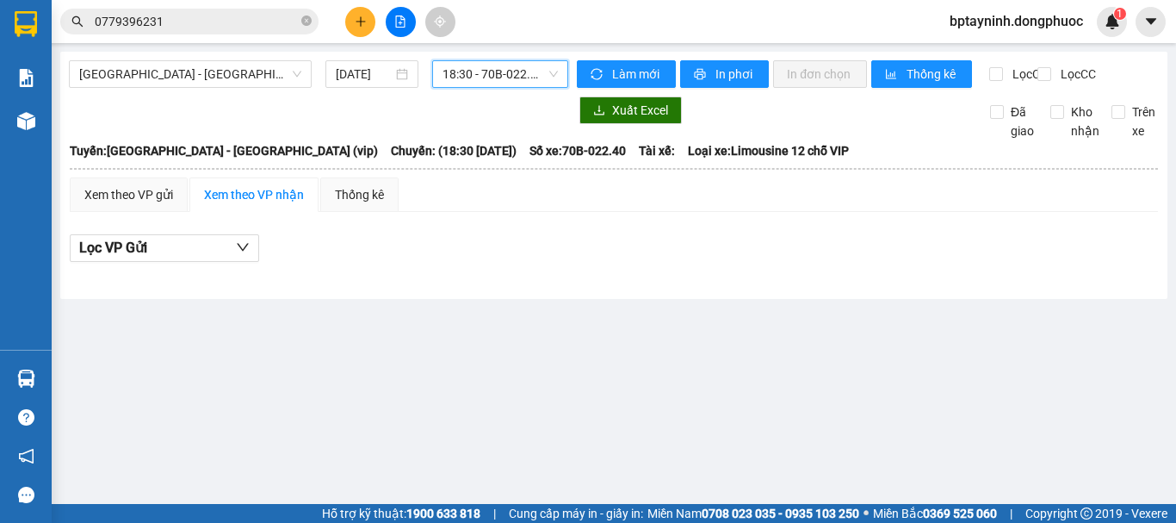
click at [536, 71] on span "18:30 - 70B-022.40" at bounding box center [500, 74] width 115 height 26
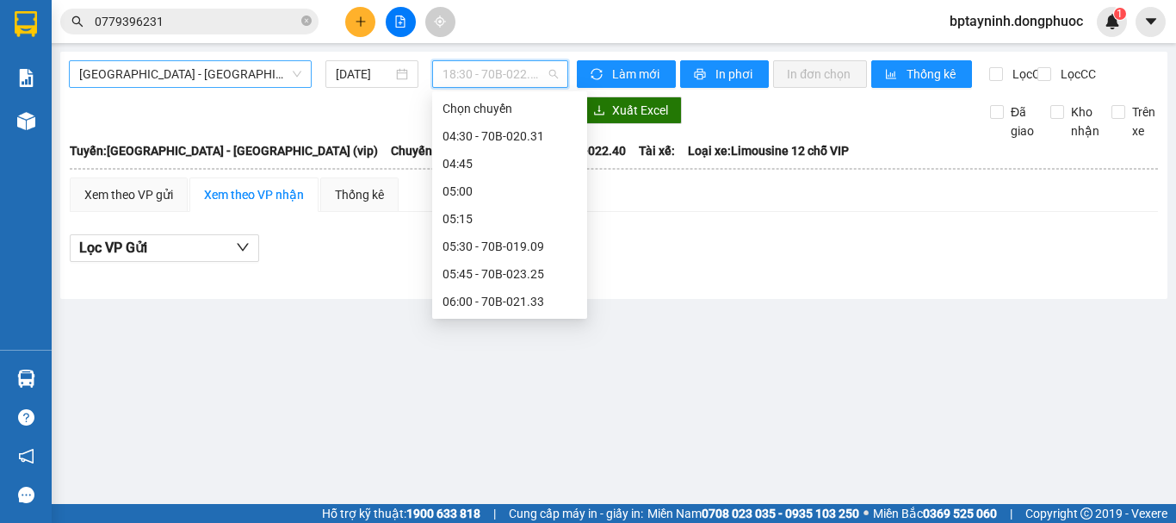
click at [256, 66] on span "[GEOGRAPHIC_DATA] - [GEOGRAPHIC_DATA] (vip)" at bounding box center [190, 74] width 222 height 26
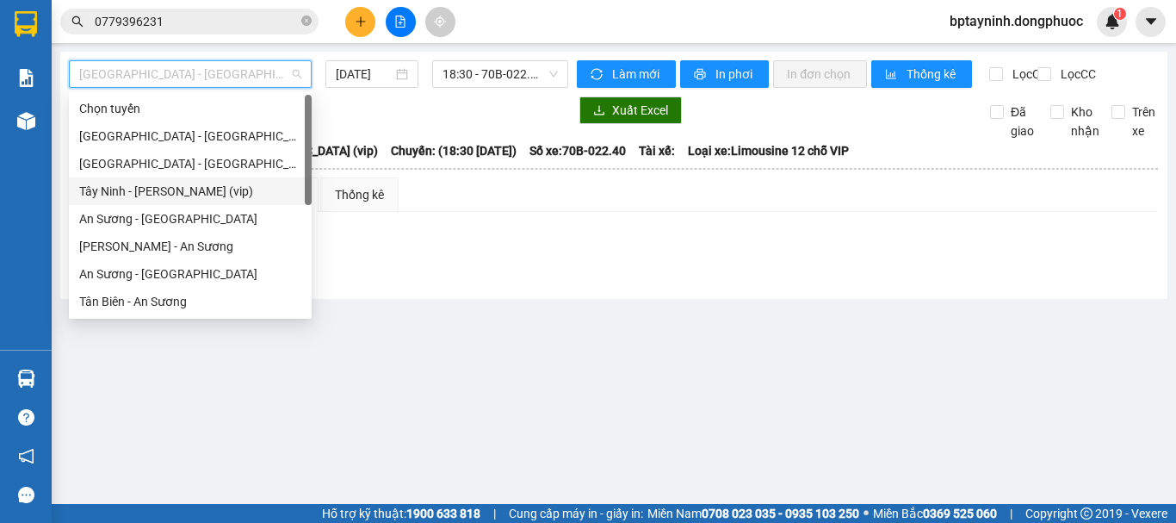
click at [229, 176] on div "[GEOGRAPHIC_DATA] - [GEOGRAPHIC_DATA] (vip)" at bounding box center [190, 164] width 243 height 28
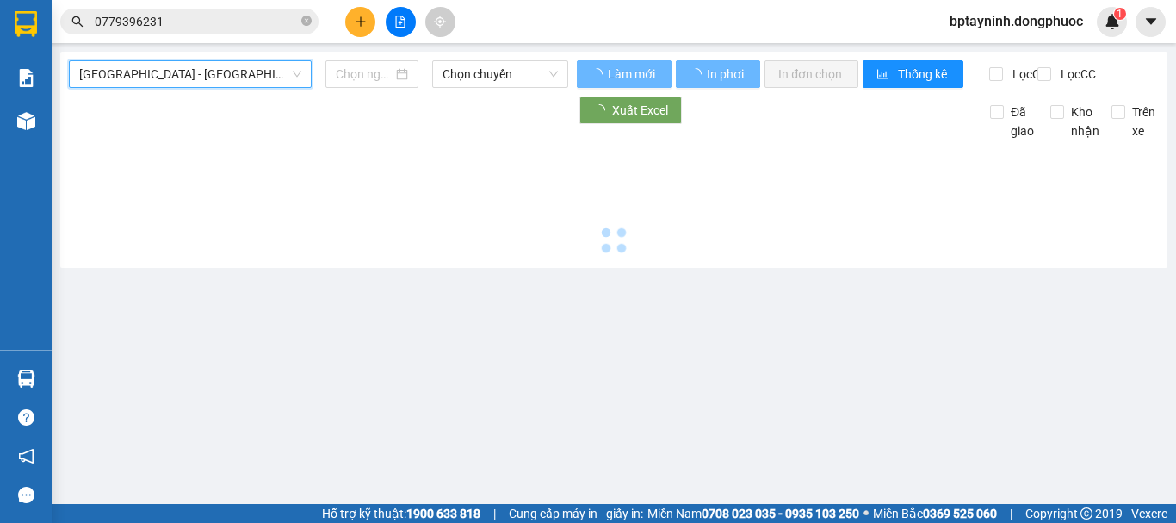
type input "[DATE]"
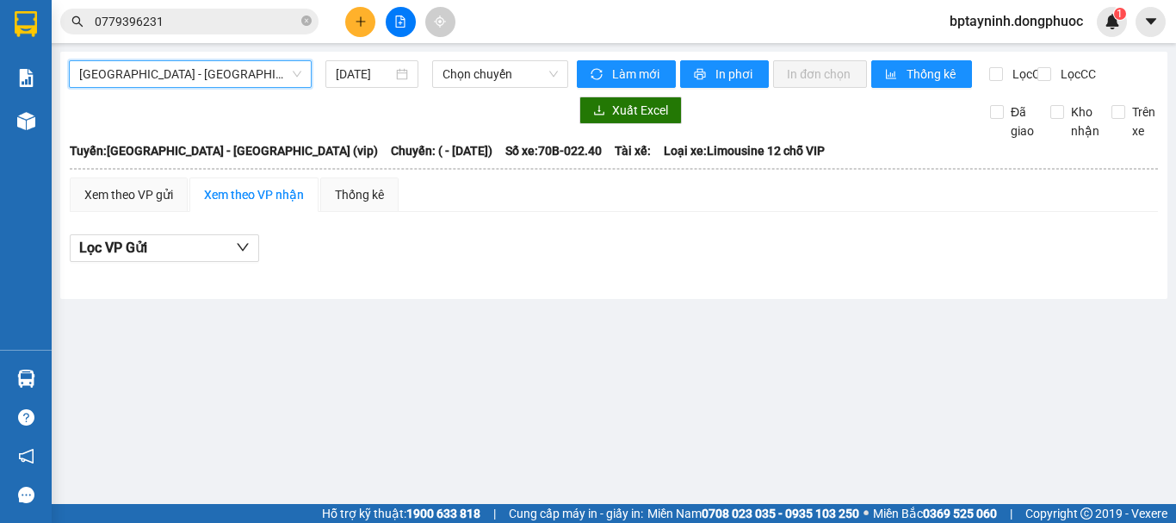
click at [250, 68] on span "[GEOGRAPHIC_DATA] - [GEOGRAPHIC_DATA] (vip)" at bounding box center [190, 74] width 222 height 26
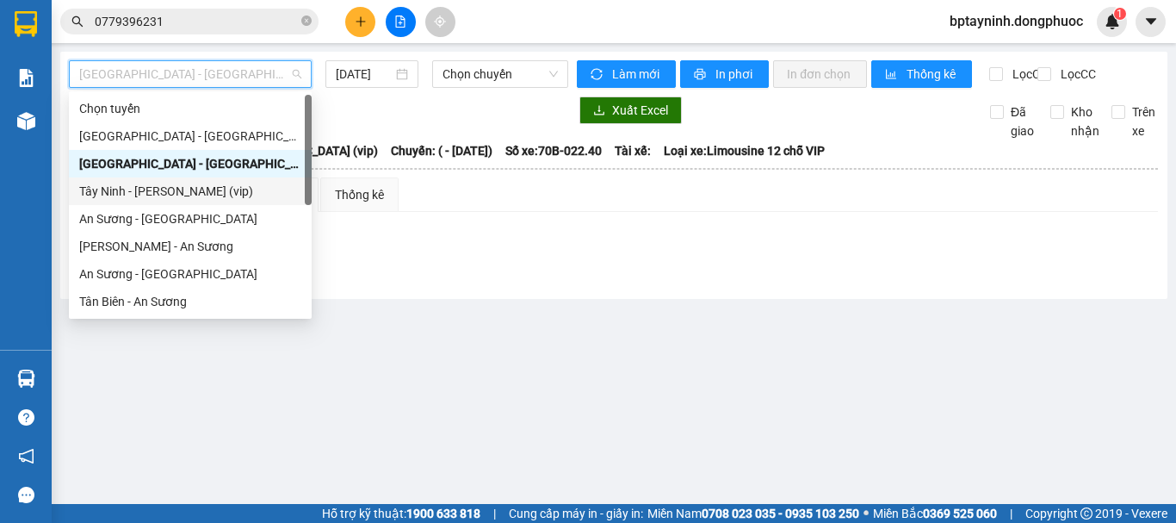
click at [226, 190] on div "Tây Ninh - Hồ Chí Minh (vip)" at bounding box center [190, 191] width 222 height 19
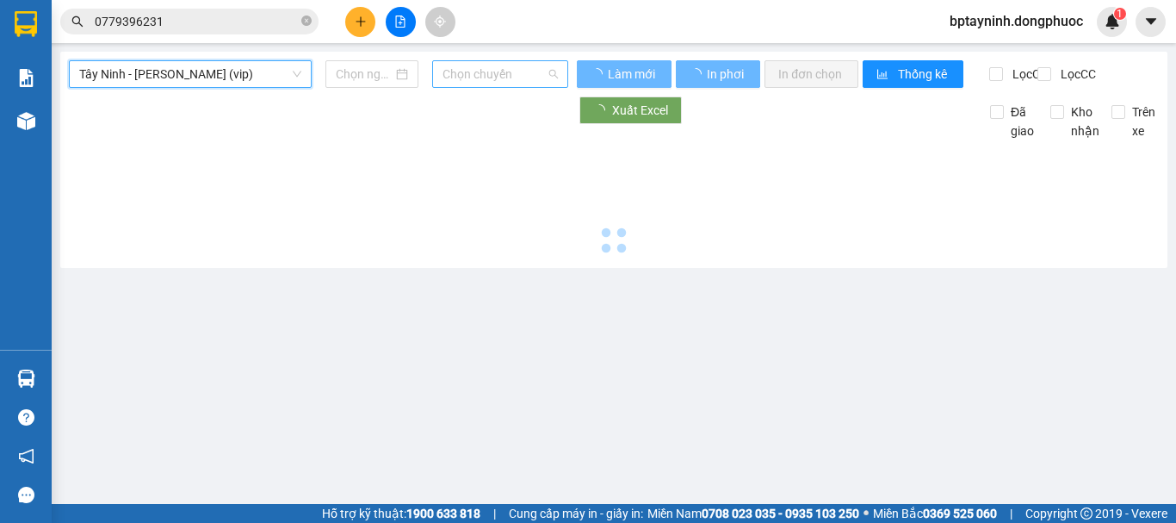
click at [519, 66] on span "Chọn chuyến" at bounding box center [500, 74] width 115 height 26
type input "[DATE]"
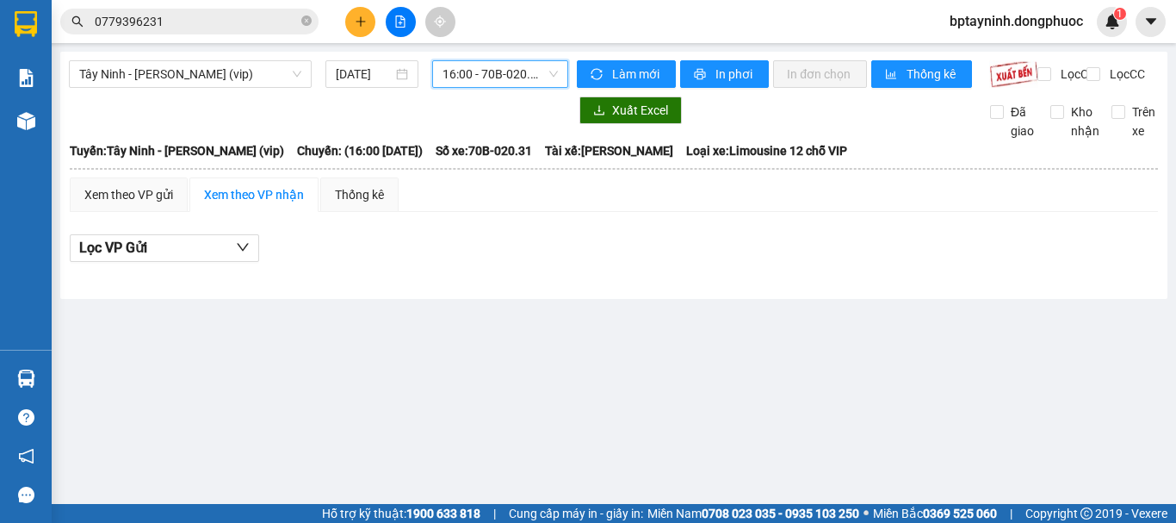
click at [517, 70] on span "16:00 - 70B-020.31" at bounding box center [500, 74] width 115 height 26
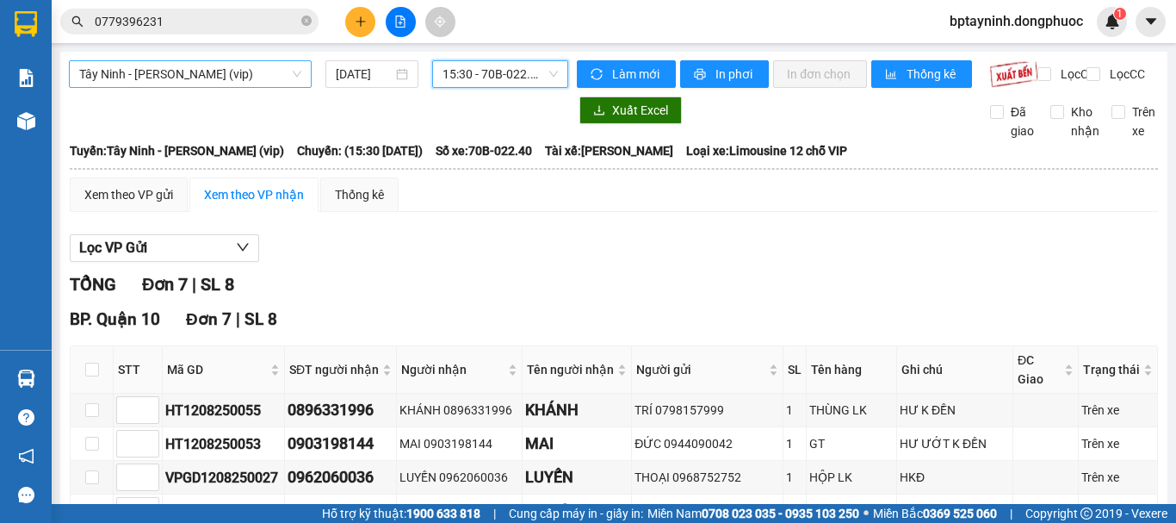
click at [226, 79] on span "Tây Ninh - Hồ Chí Minh (vip)" at bounding box center [190, 74] width 222 height 26
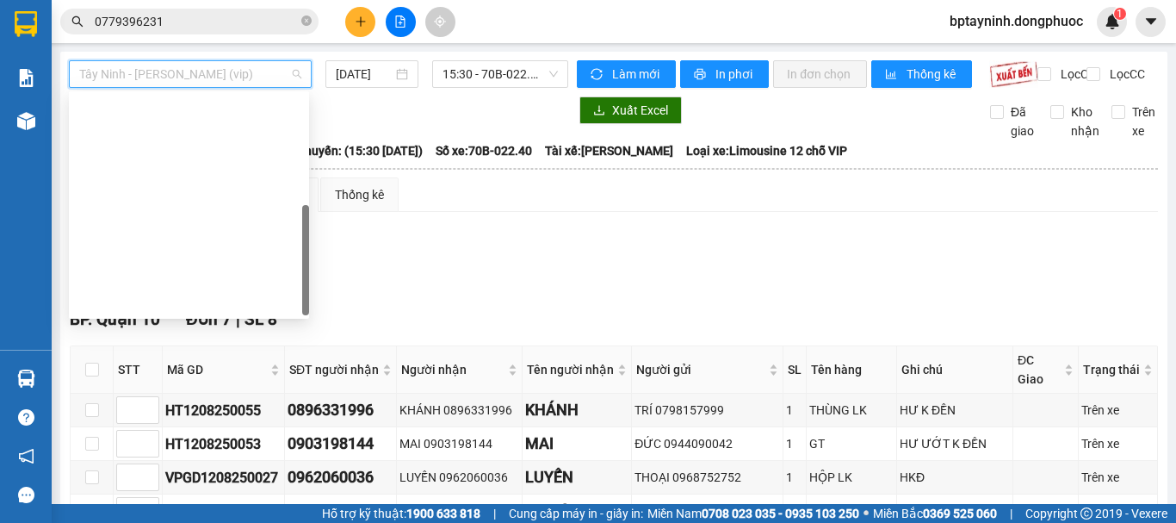
click at [183, 402] on div "Tây Ninh - An Sương" at bounding box center [189, 411] width 220 height 19
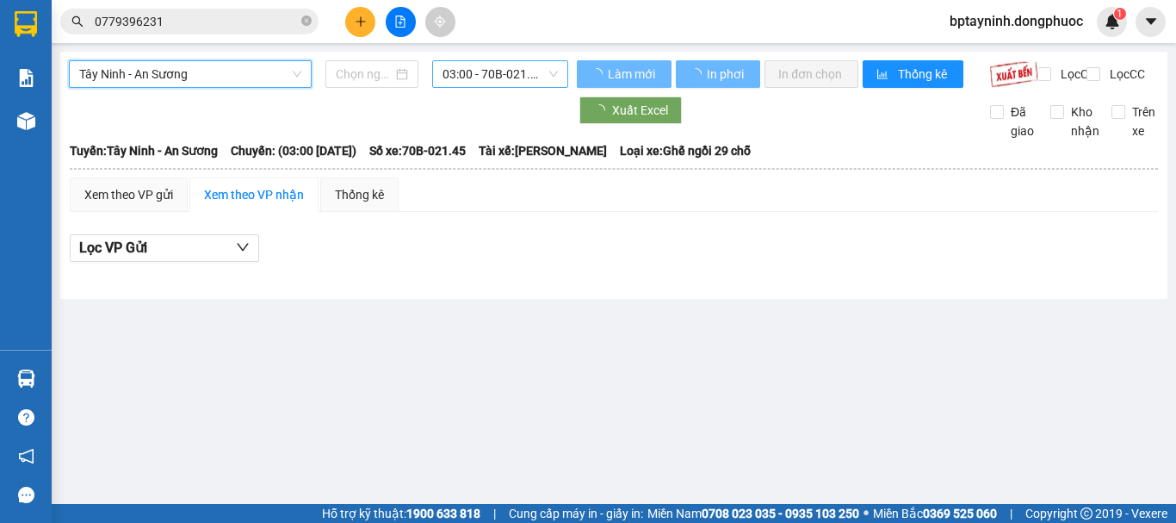
type input "[DATE]"
click at [505, 73] on span "03:00 - 70B-021.45" at bounding box center [500, 74] width 115 height 26
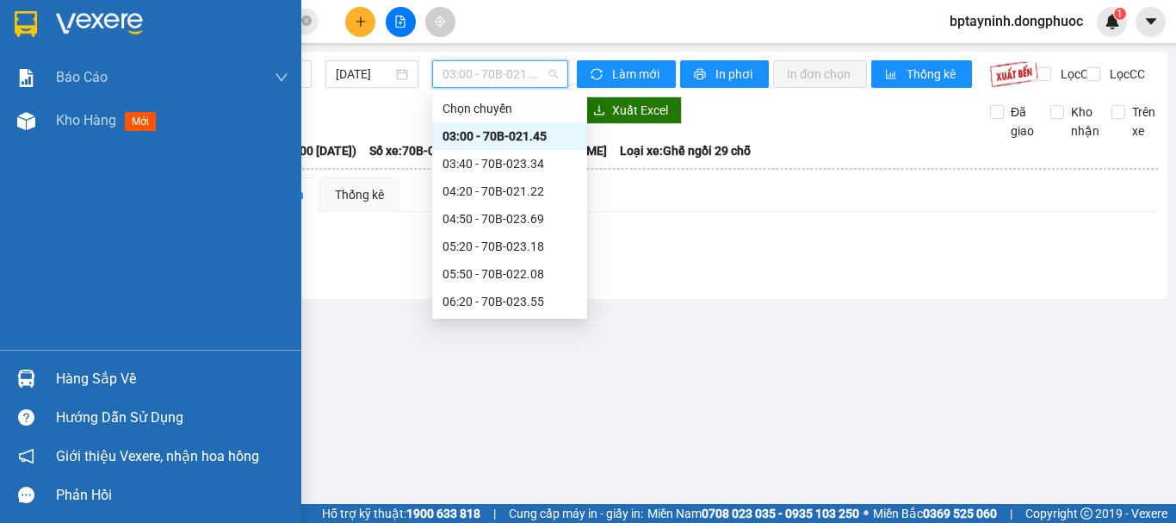
click at [73, 372] on div "Hàng sắp về" at bounding box center [172, 379] width 232 height 26
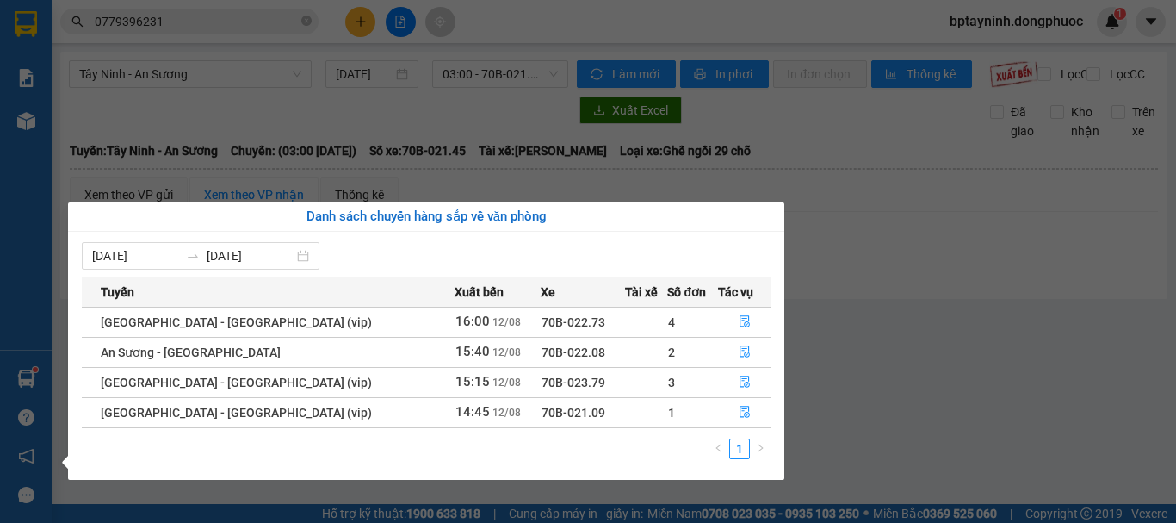
click at [902, 341] on section "Kết quả tìm kiếm ( 1 ) Bộ lọc Mã ĐH Trạng thái Món hàng Tổng cước Chưa cước Nhã…" at bounding box center [588, 261] width 1176 height 523
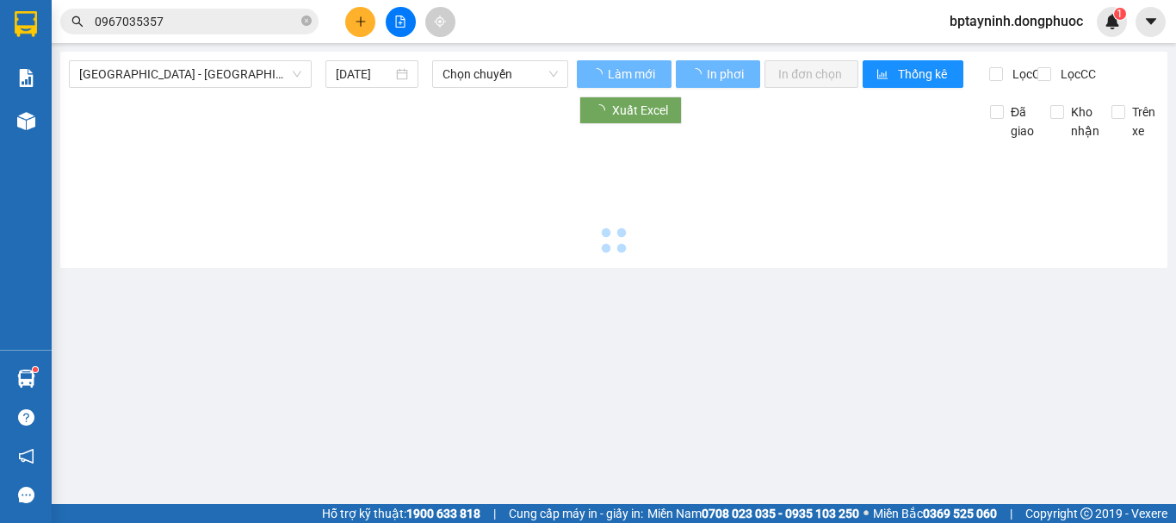
click at [235, 78] on span "[GEOGRAPHIC_DATA] - [GEOGRAPHIC_DATA] (vip)" at bounding box center [190, 74] width 222 height 26
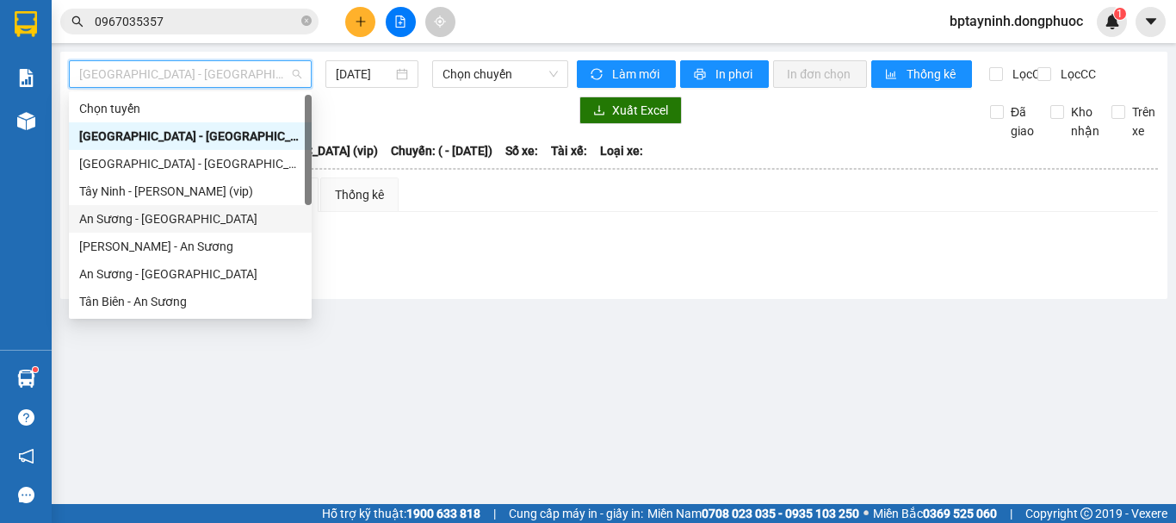
scroll to position [248, 0]
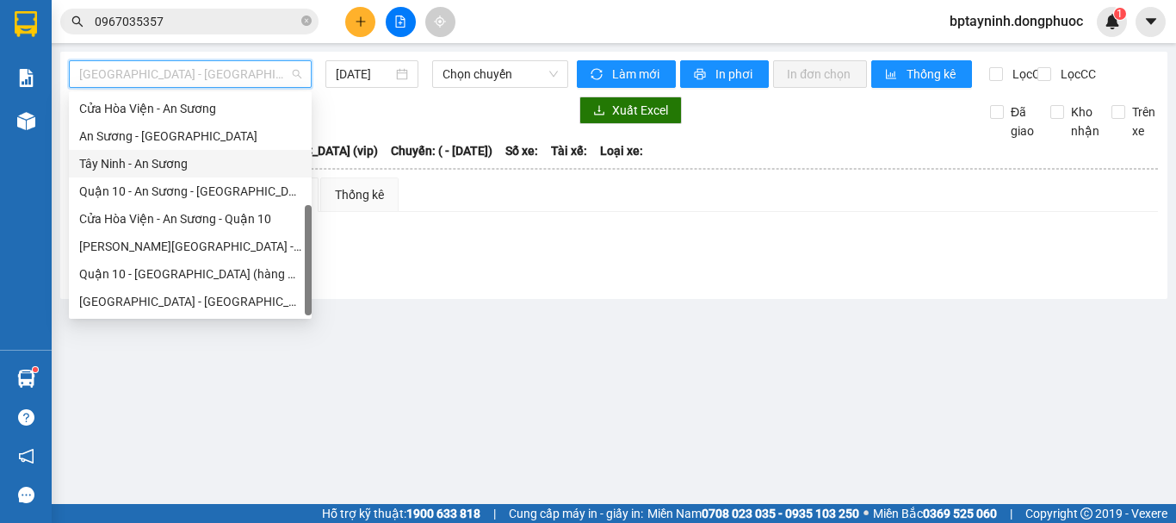
click at [169, 144] on div "An Sương - [GEOGRAPHIC_DATA]" at bounding box center [190, 136] width 222 height 19
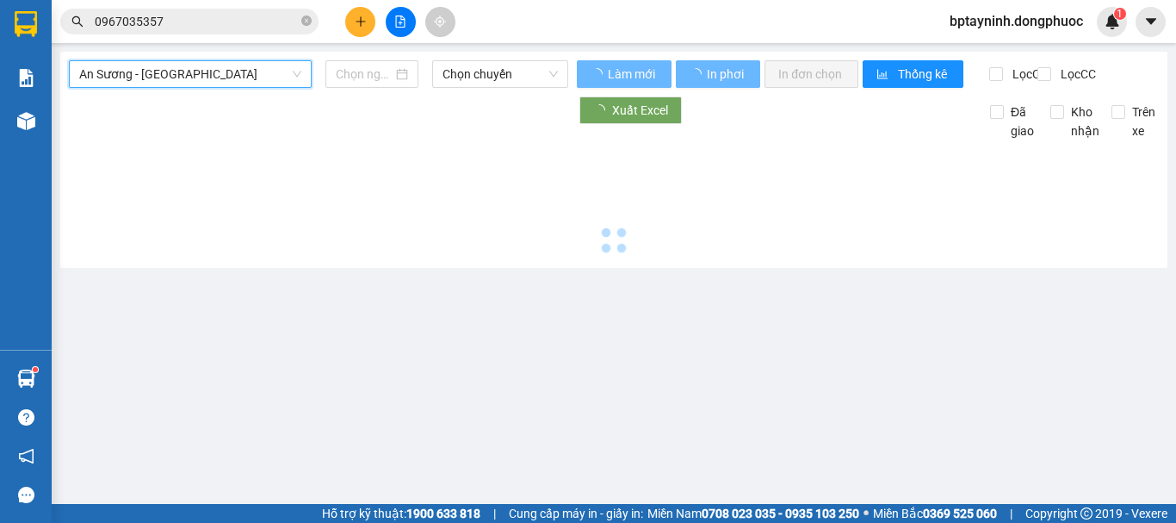
type input "[DATE]"
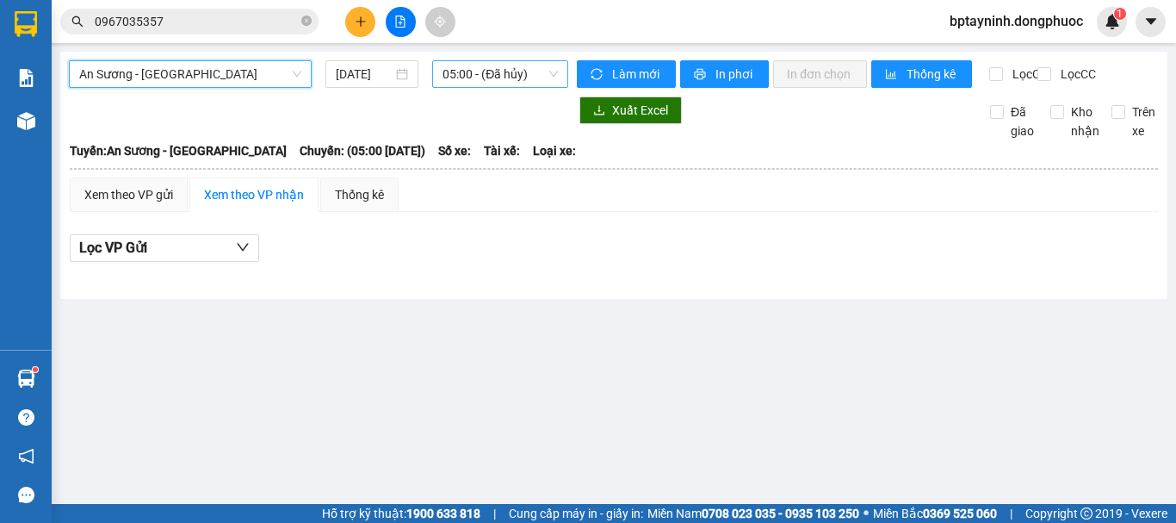
drag, startPoint x: 472, startPoint y: 77, endPoint x: 482, endPoint y: 84, distance: 12.0
click at [480, 77] on span "05:00 - (Đã hủy)" at bounding box center [500, 74] width 115 height 26
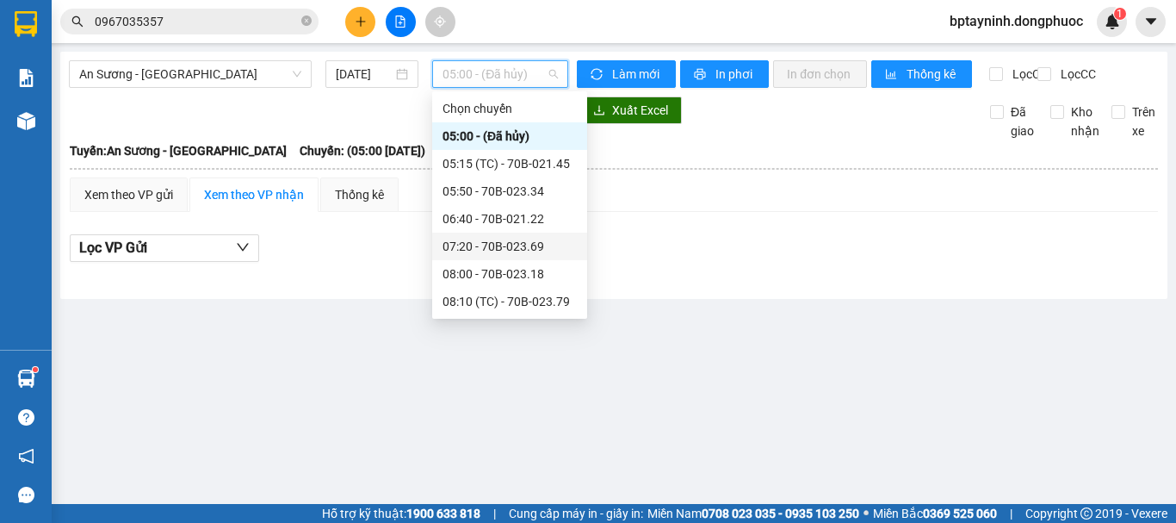
scroll to position [861, 0]
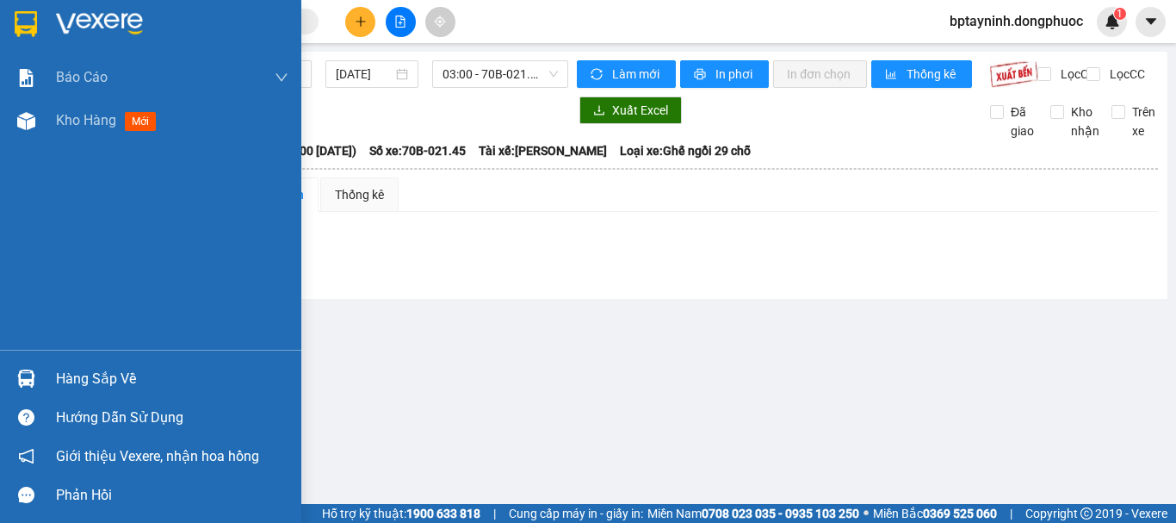
click at [75, 373] on div "Hàng sắp về" at bounding box center [172, 379] width 232 height 26
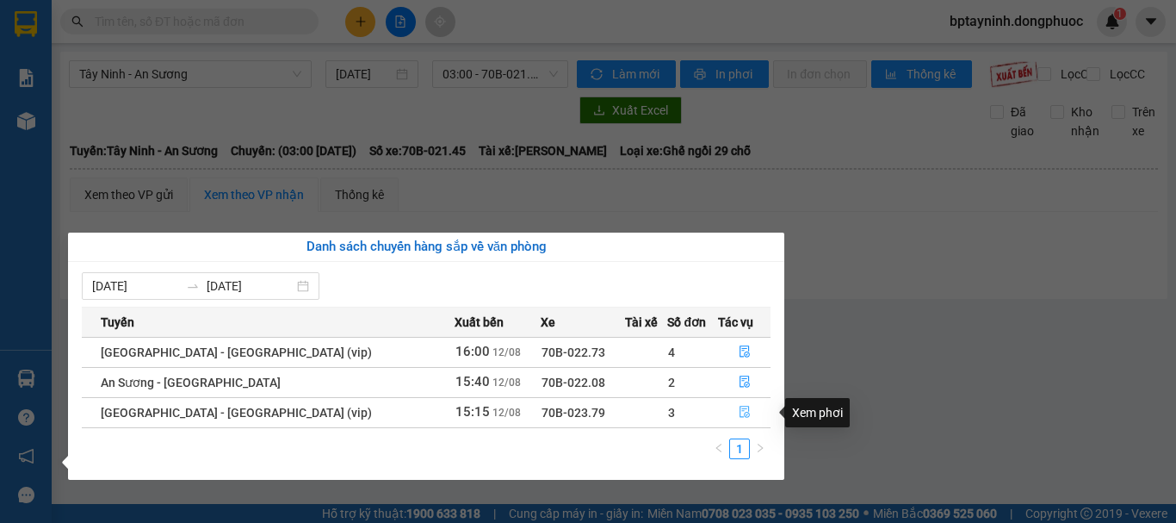
click at [739, 411] on icon "file-done" at bounding box center [745, 412] width 12 height 12
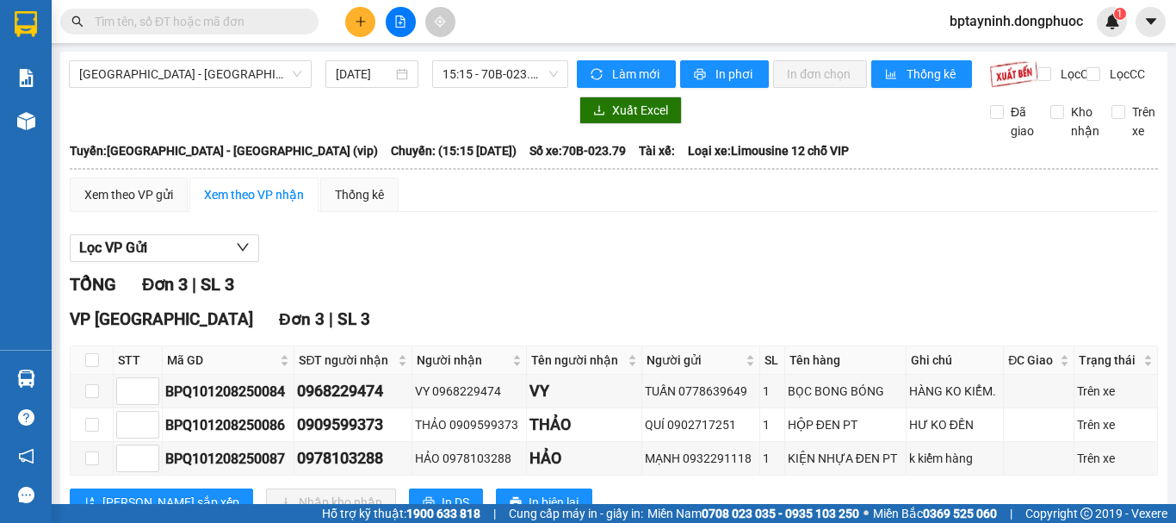
scroll to position [75, 0]
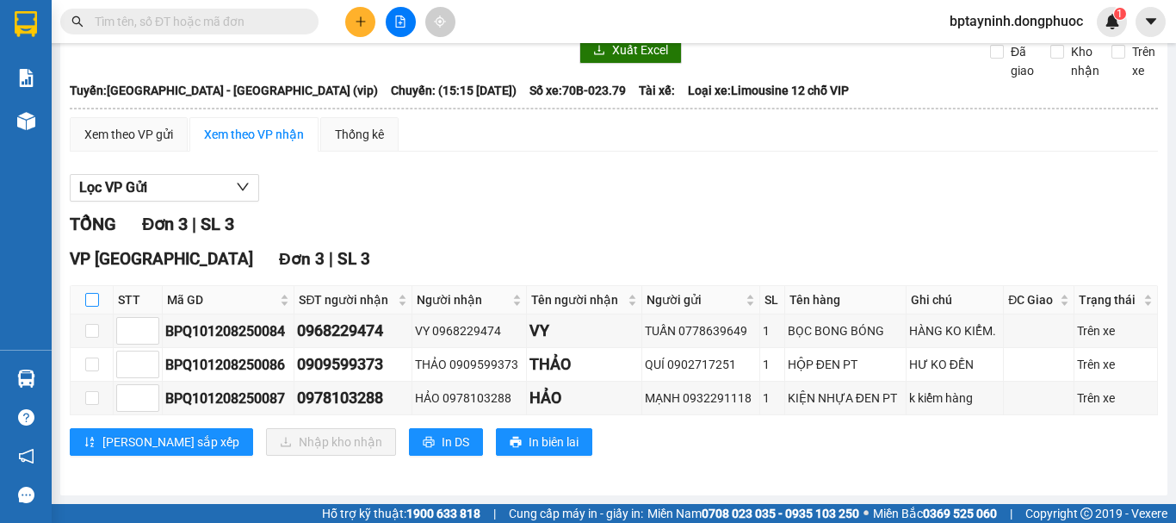
click at [96, 301] on input "checkbox" at bounding box center [92, 300] width 14 height 14
checkbox input "true"
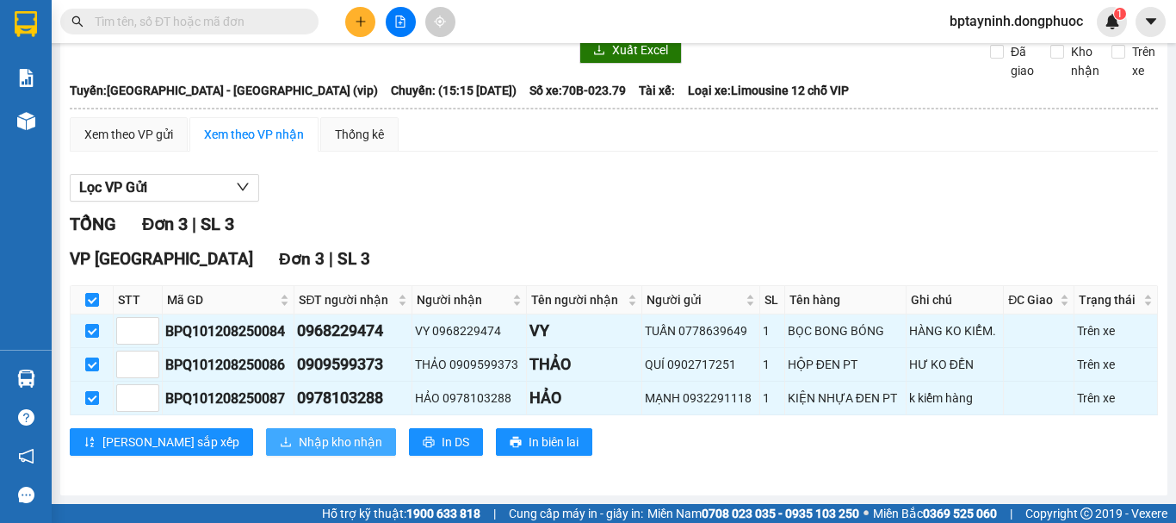
click at [299, 435] on span "Nhập kho nhận" at bounding box center [341, 441] width 84 height 19
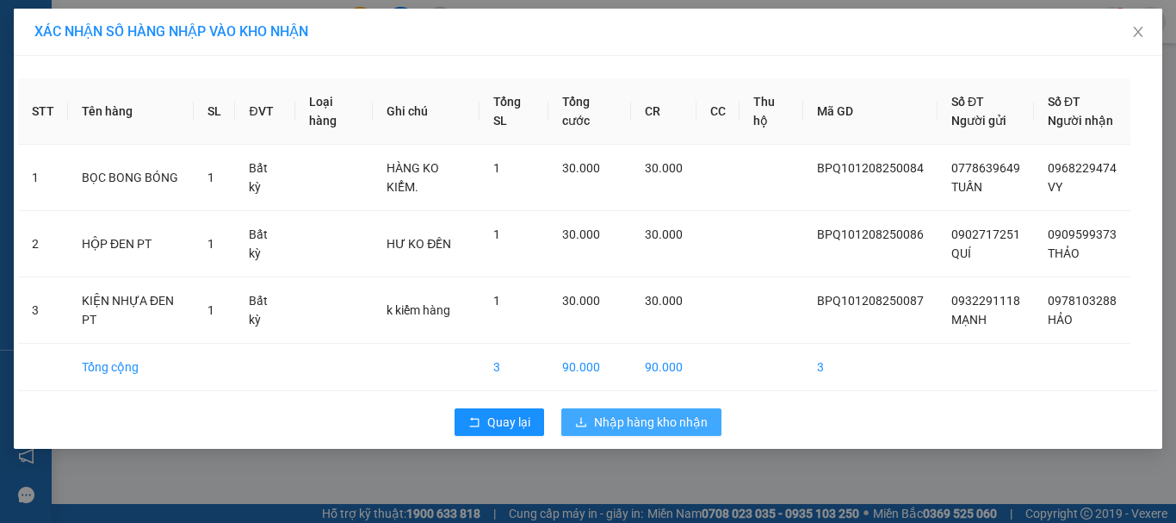
click at [625, 429] on span "Nhập hàng kho nhận" at bounding box center [651, 421] width 114 height 19
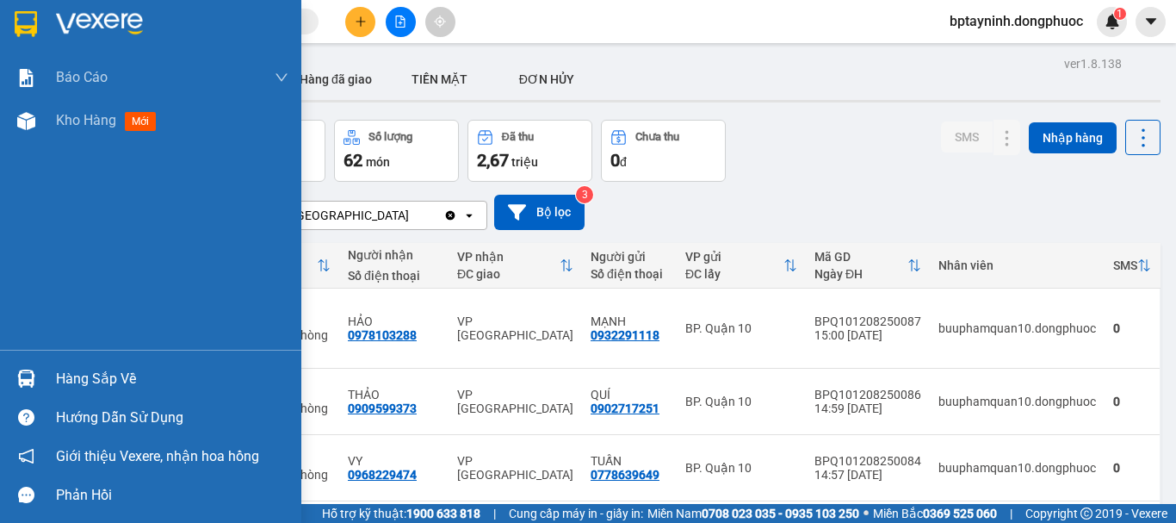
click at [69, 369] on div "Hàng sắp về" at bounding box center [172, 379] width 232 height 26
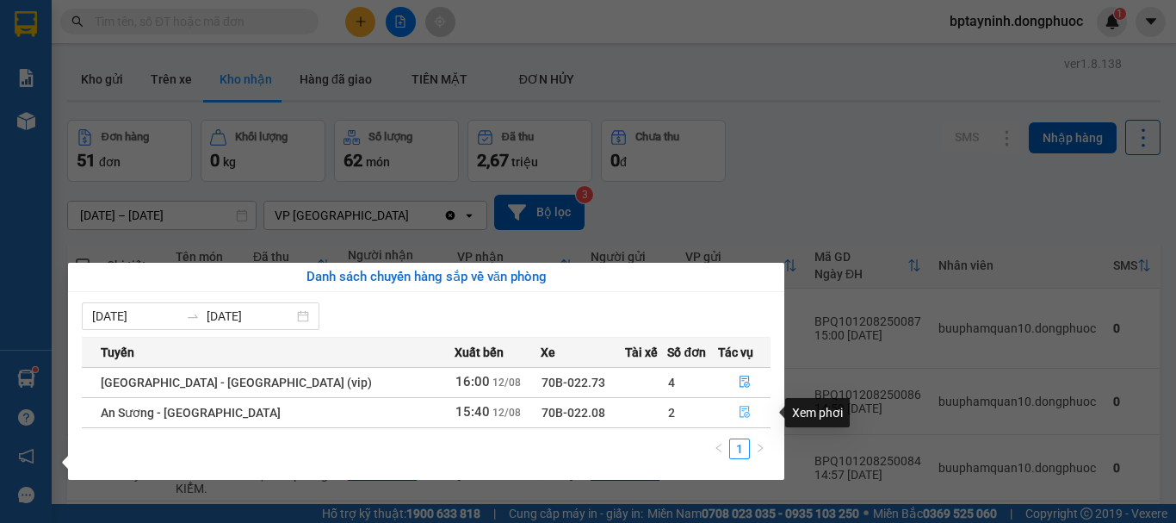
click at [743, 408] on button "button" at bounding box center [745, 413] width 52 height 28
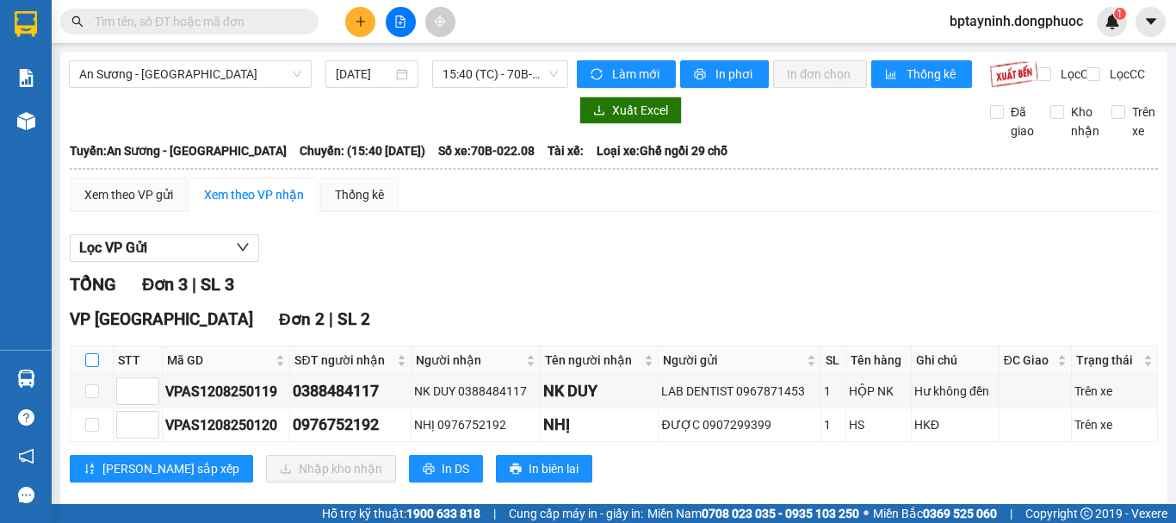
click at [92, 367] on input "checkbox" at bounding box center [92, 360] width 14 height 14
checkbox input "true"
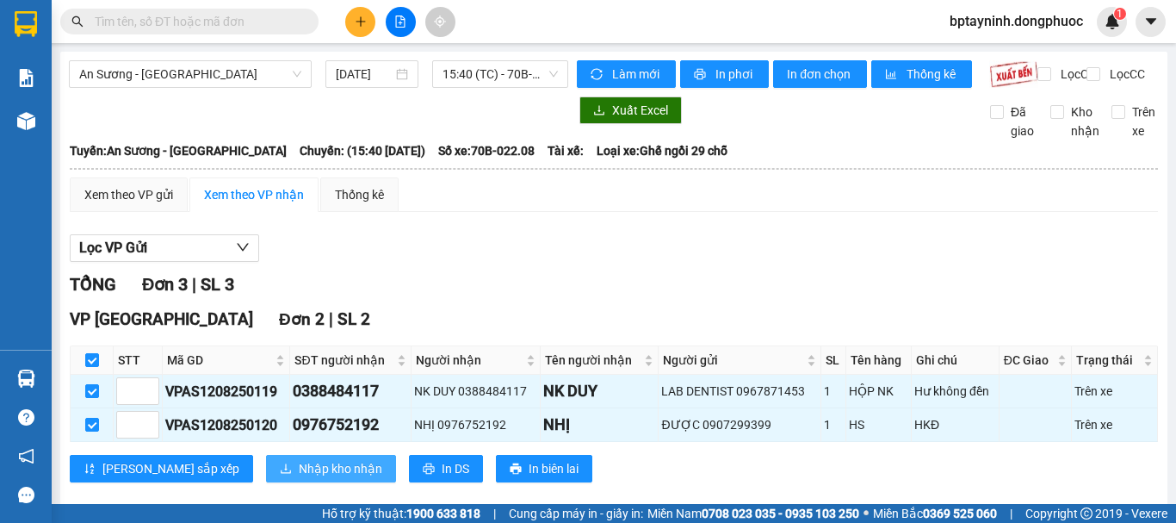
click at [299, 478] on span "Nhập kho nhận" at bounding box center [341, 468] width 84 height 19
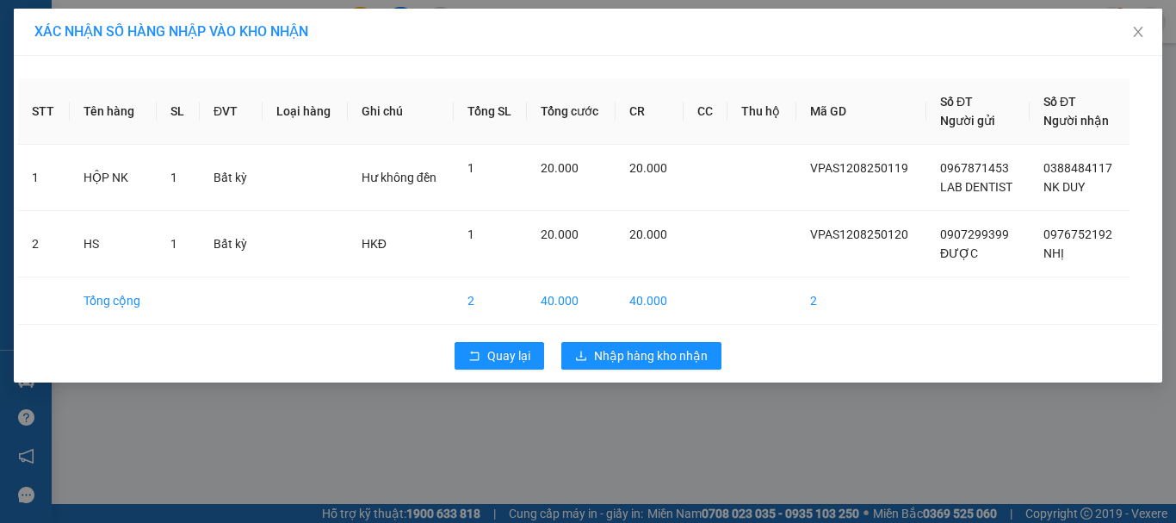
click at [676, 334] on div "Quay lại Nhập hàng kho nhận" at bounding box center [588, 355] width 1140 height 45
click at [673, 369] on div "Quay lại Nhập hàng kho nhận" at bounding box center [588, 355] width 1140 height 45
click at [677, 358] on span "Nhập hàng kho nhận" at bounding box center [651, 355] width 114 height 19
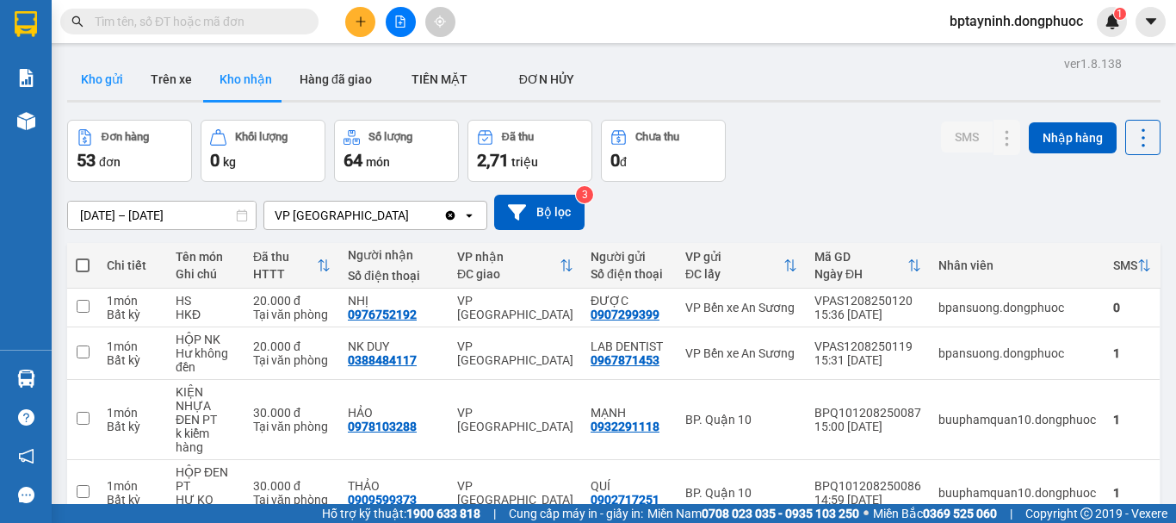
click at [86, 90] on button "Kho gửi" at bounding box center [102, 79] width 70 height 41
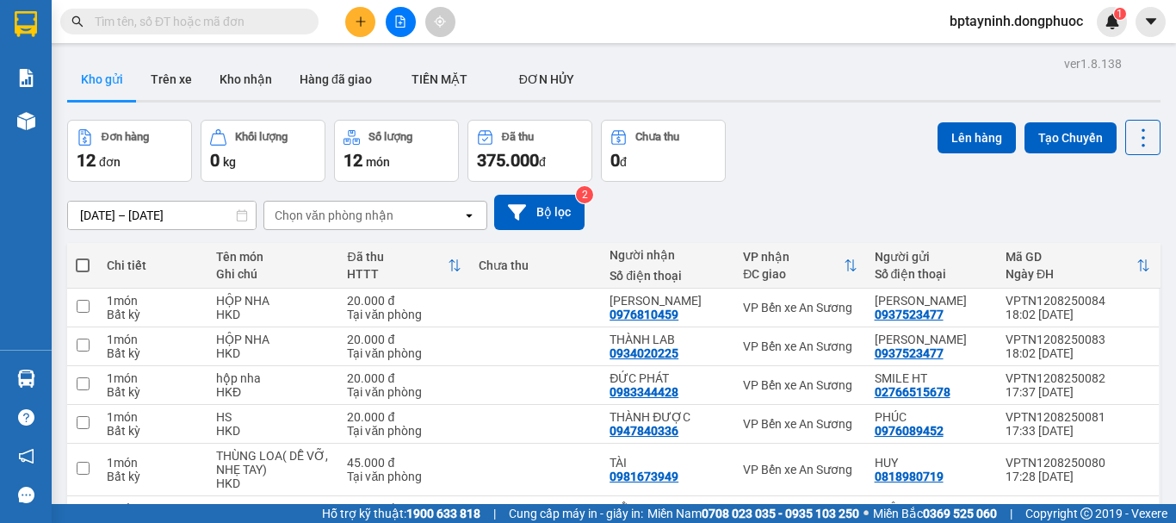
click at [790, 170] on div "Đơn hàng 12 đơn Khối lượng 0 kg Số lượng 12 món Đã thu 375.000 đ Chưa thu 0 đ L…" at bounding box center [614, 151] width 1094 height 62
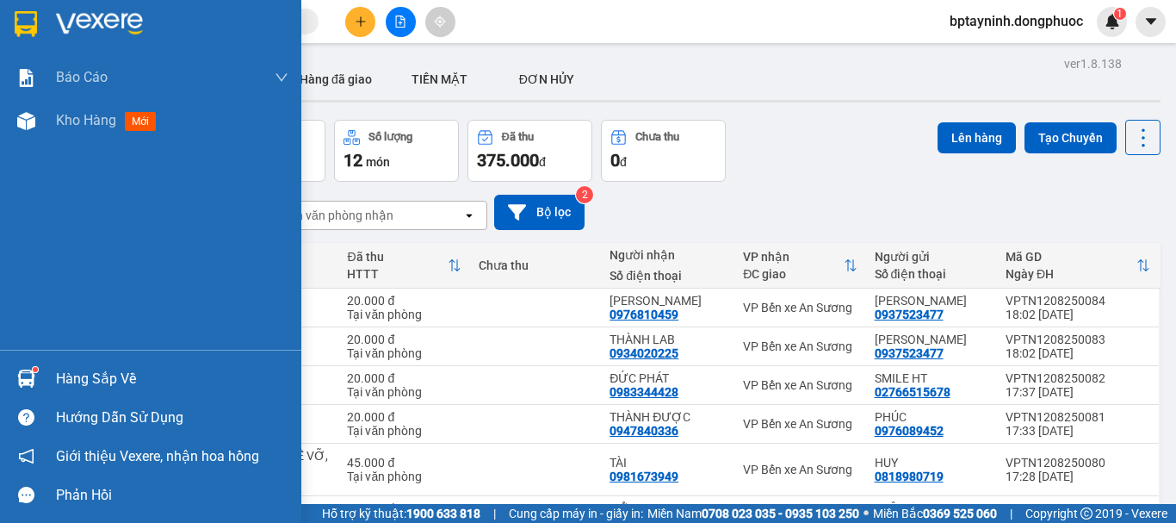
click at [131, 374] on div "Hàng sắp về" at bounding box center [172, 379] width 232 height 26
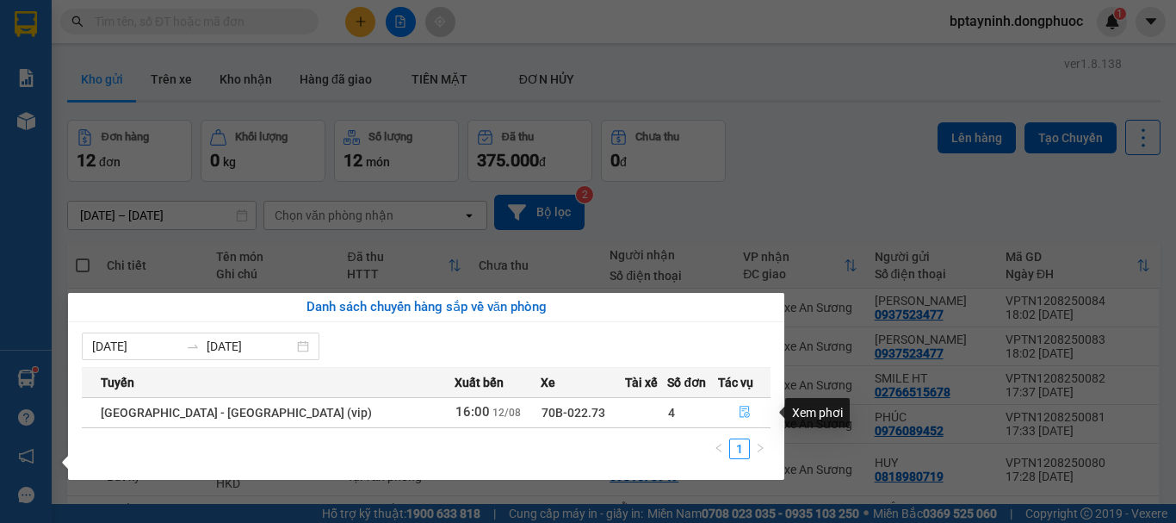
click at [739, 411] on icon "file-done" at bounding box center [745, 412] width 12 height 12
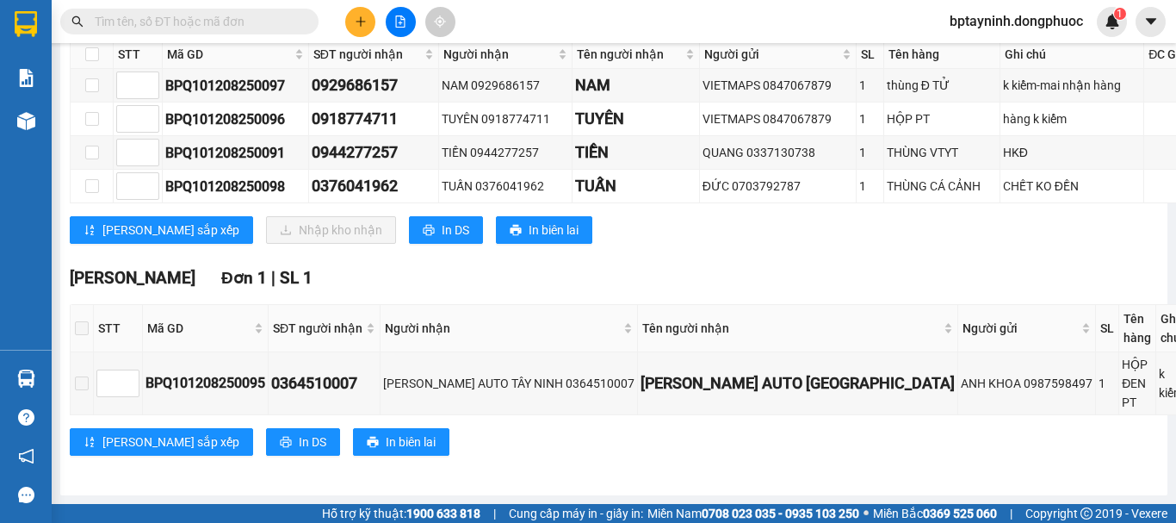
scroll to position [431, 0]
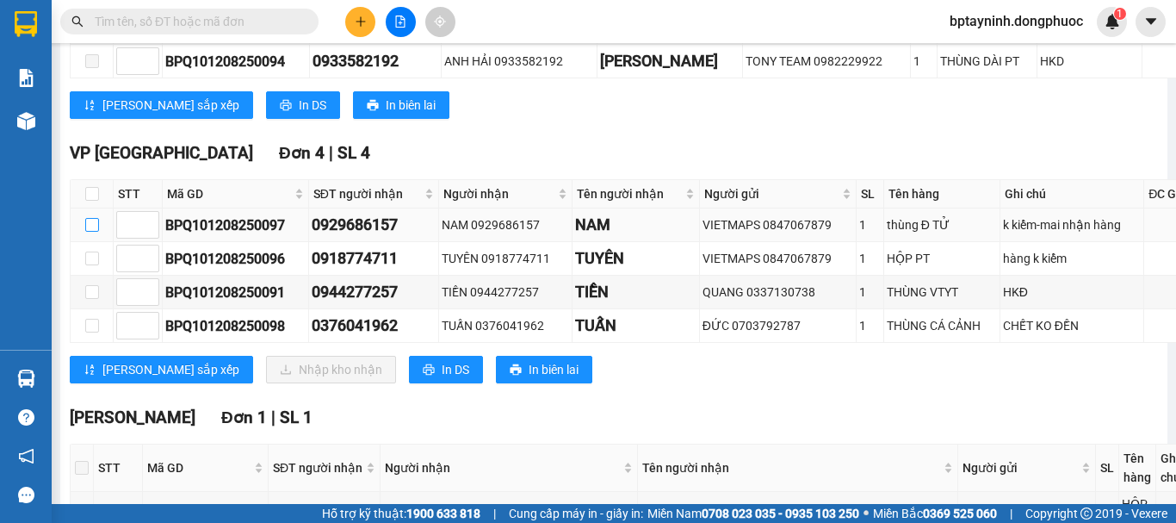
click at [96, 232] on input "checkbox" at bounding box center [92, 225] width 14 height 14
checkbox input "true"
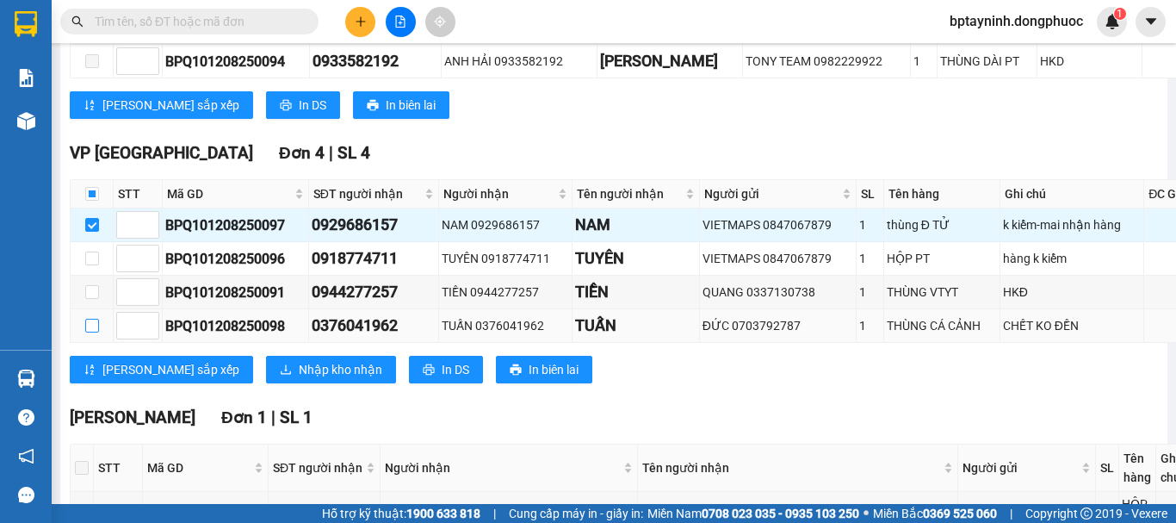
click at [98, 332] on label at bounding box center [92, 325] width 14 height 19
click at [98, 332] on input "checkbox" at bounding box center [92, 326] width 14 height 14
checkbox input "true"
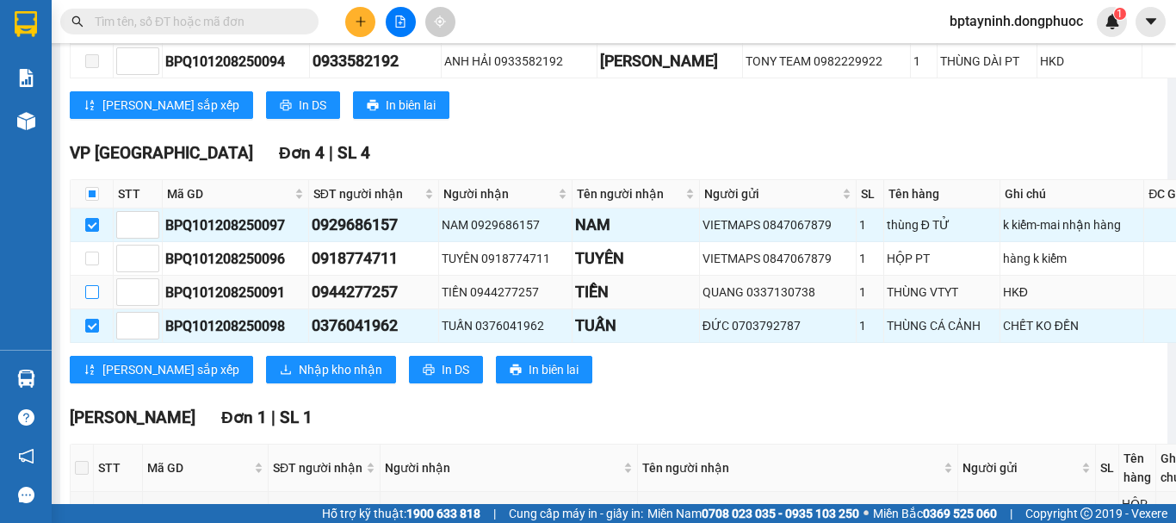
click at [95, 299] on input "checkbox" at bounding box center [92, 292] width 14 height 14
checkbox input "true"
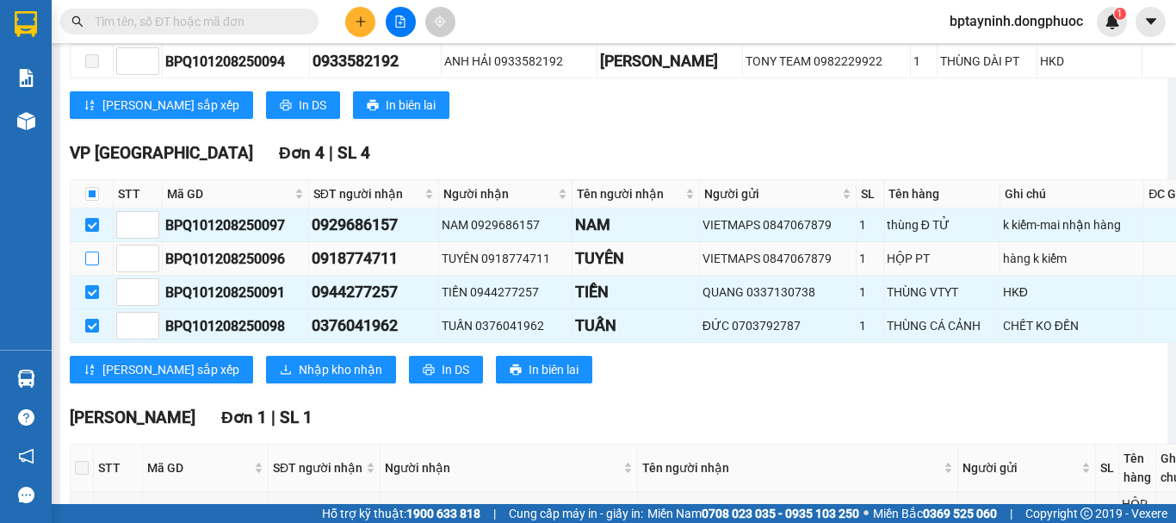
click at [96, 265] on input "checkbox" at bounding box center [92, 258] width 14 height 14
checkbox input "true"
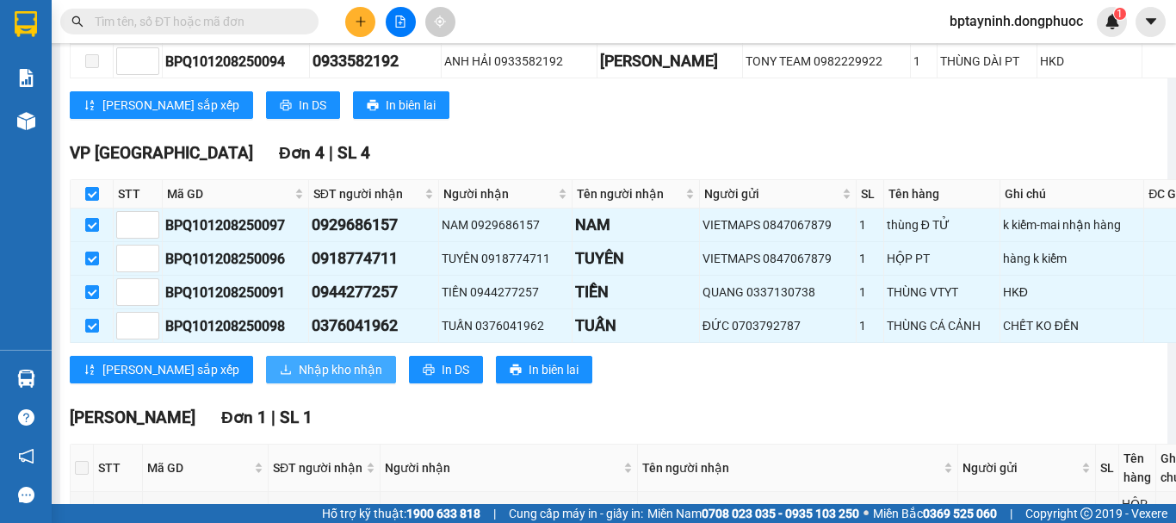
click at [299, 379] on span "Nhập kho nhận" at bounding box center [341, 369] width 84 height 19
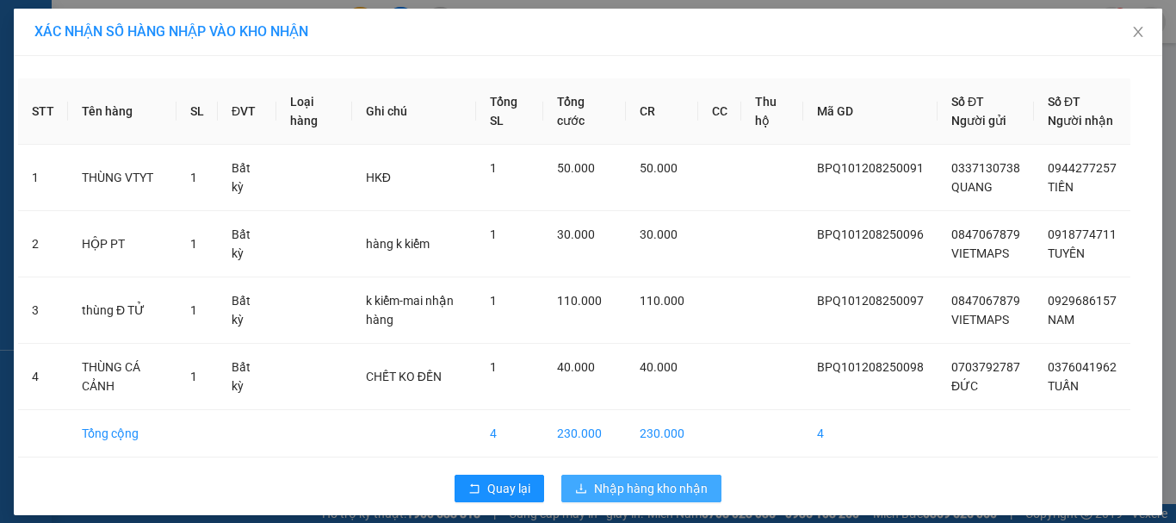
click at [631, 495] on button "Nhập hàng kho nhận" at bounding box center [641, 488] width 160 height 28
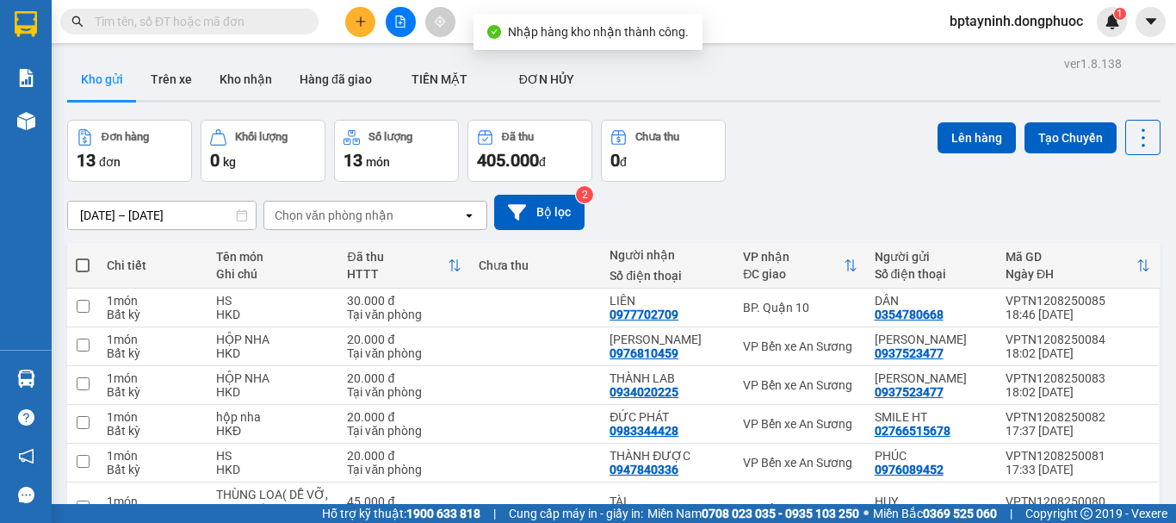
click at [865, 176] on div "Đơn hàng 13 đơn Khối lượng 0 kg Số lượng 13 món Đã thu 405.000 đ Chưa thu 0 đ L…" at bounding box center [614, 151] width 1094 height 62
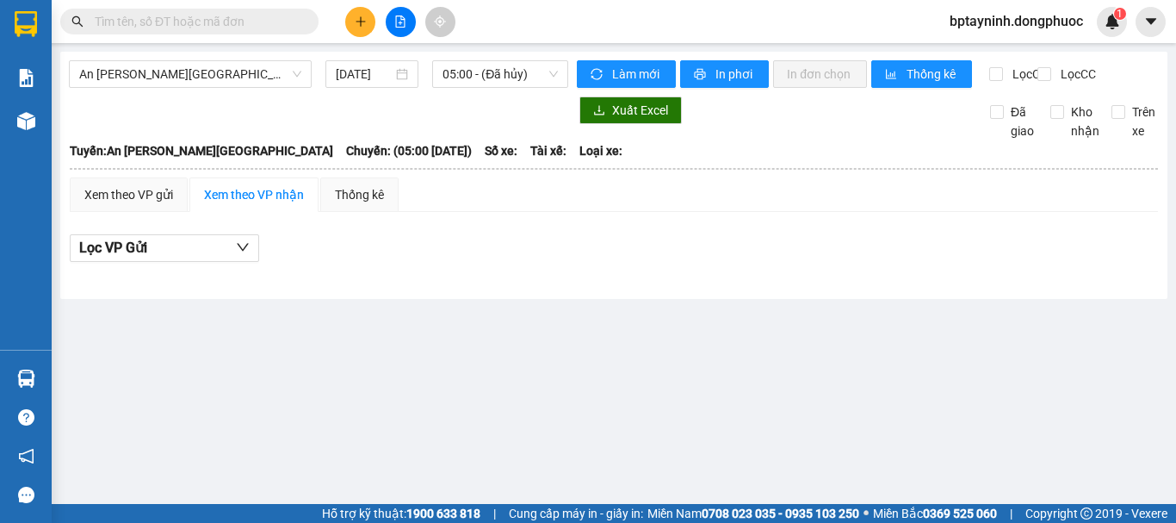
click at [184, 25] on input "text" at bounding box center [196, 21] width 203 height 19
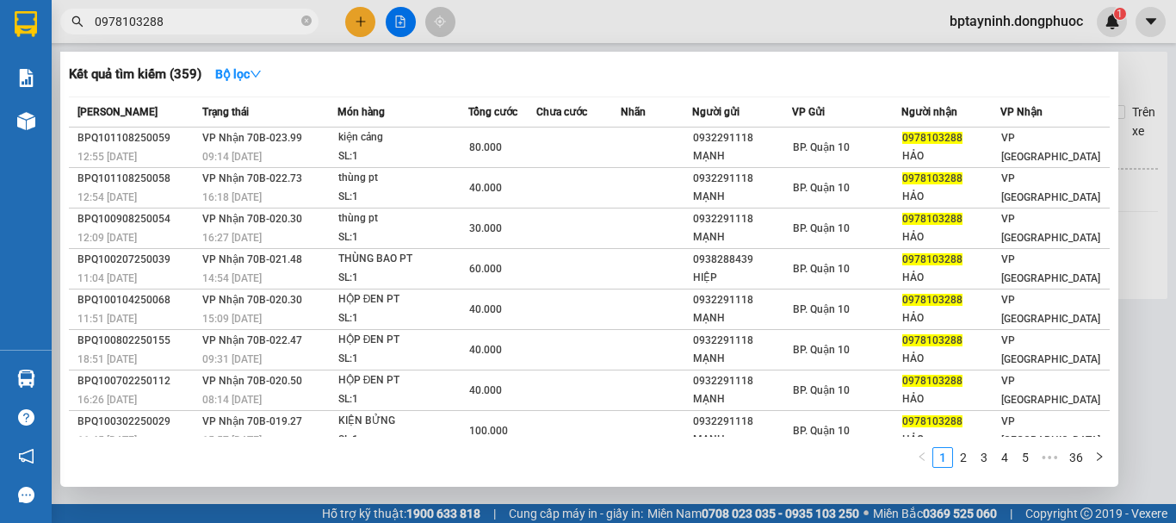
scroll to position [96, 0]
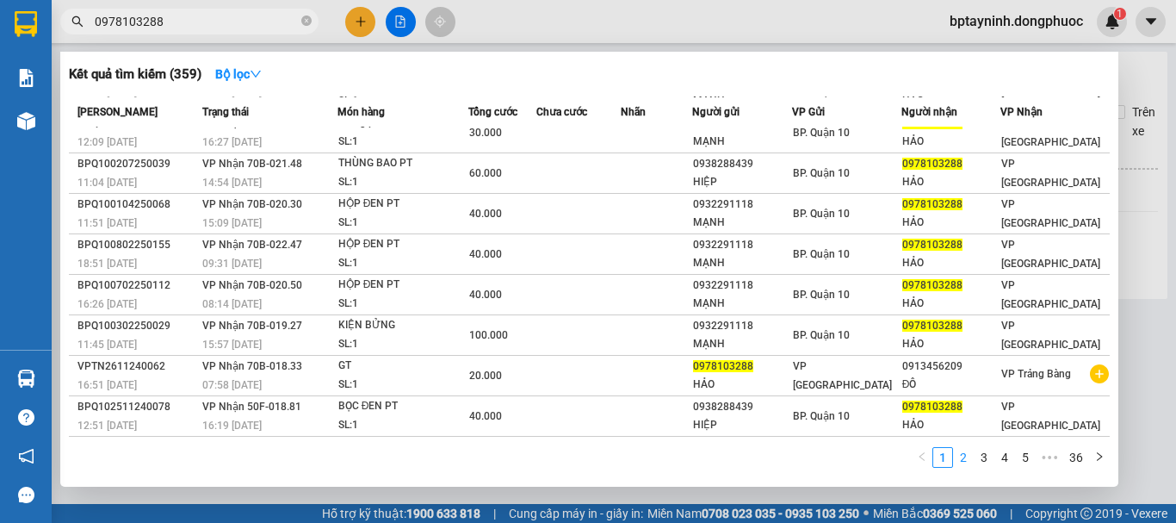
type input "0978103288"
click at [965, 456] on link "2" at bounding box center [963, 457] width 19 height 19
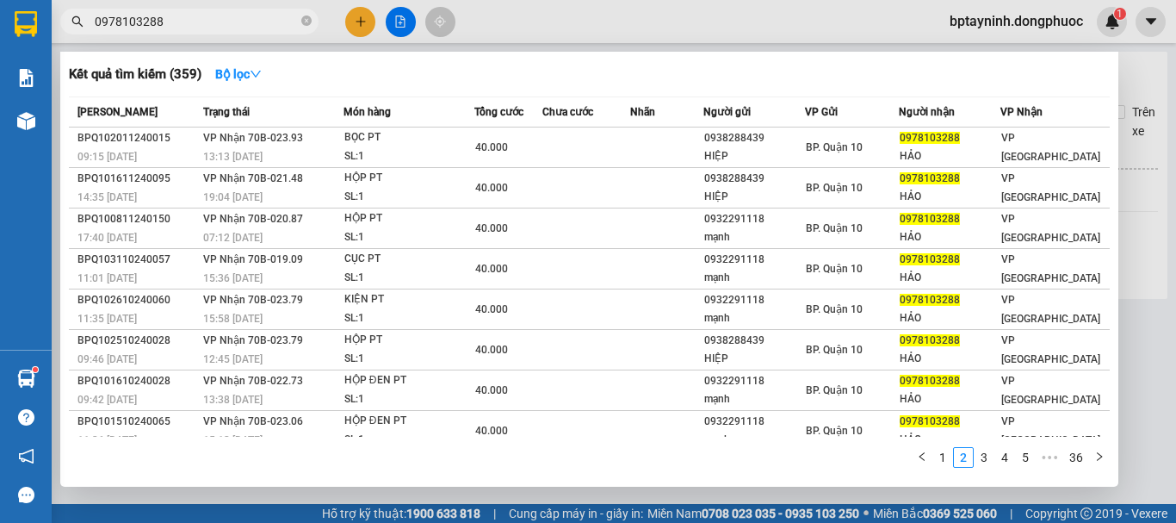
scroll to position [96, 0]
